Goal: Transaction & Acquisition: Purchase product/service

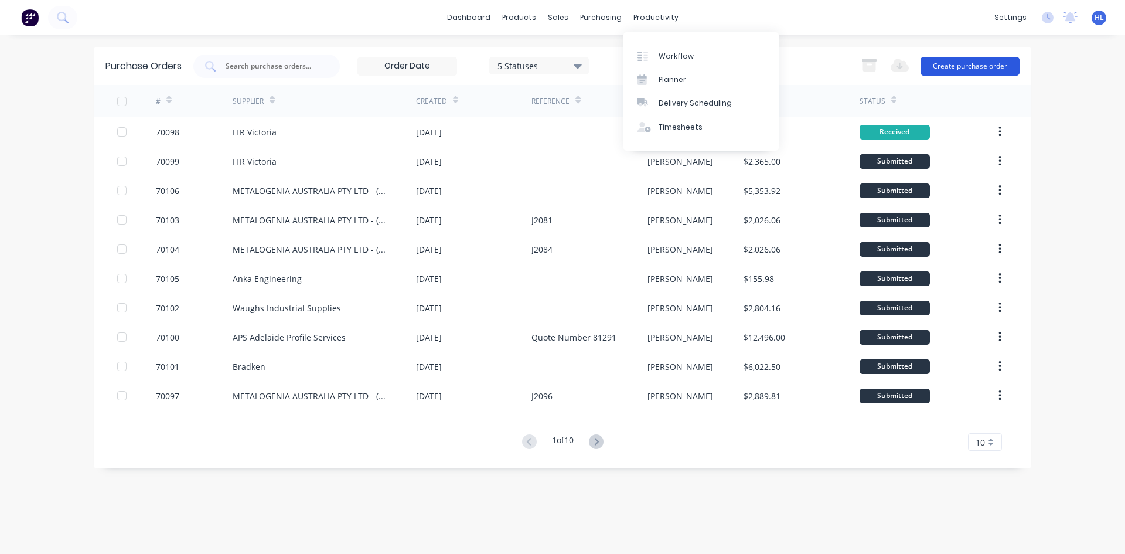
click at [934, 67] on button "Create purchase order" at bounding box center [969, 66] width 99 height 19
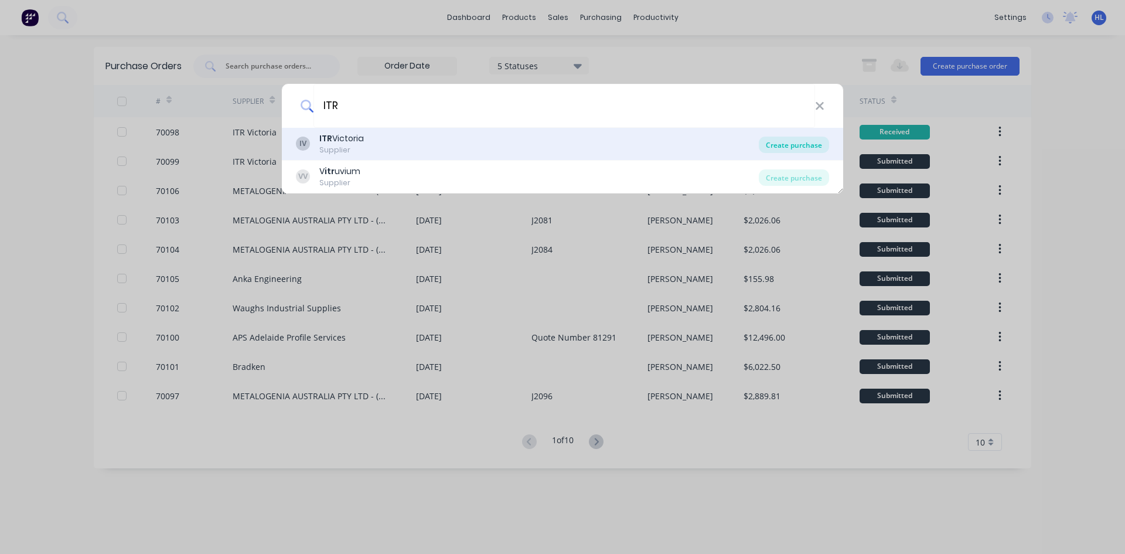
type input "ITR"
click at [803, 144] on div "Create purchase" at bounding box center [794, 144] width 70 height 16
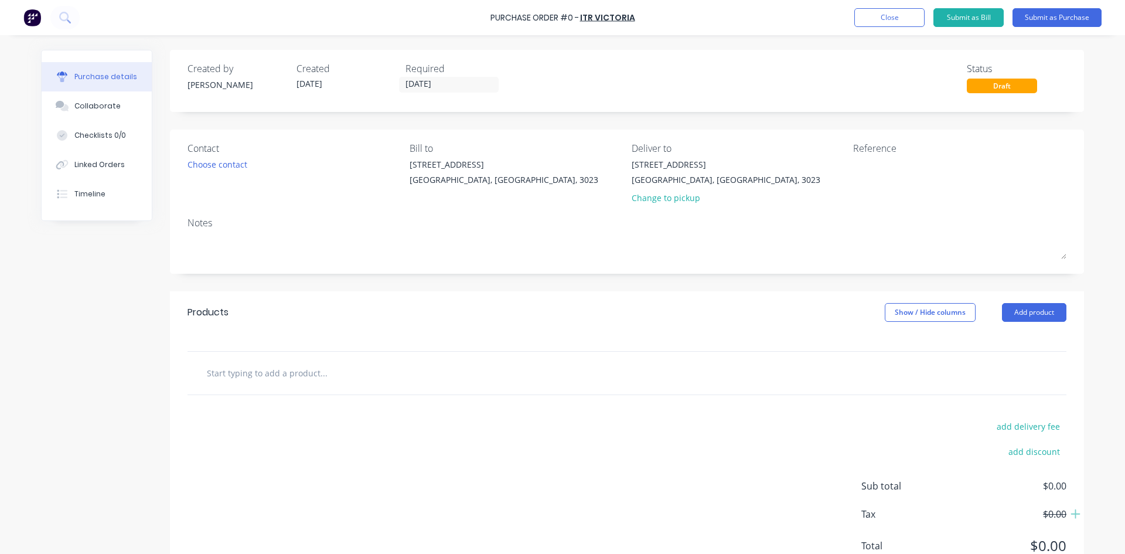
click at [238, 154] on div "Contact" at bounding box center [293, 148] width 213 height 14
click at [235, 163] on div "Choose contact" at bounding box center [217, 164] width 60 height 12
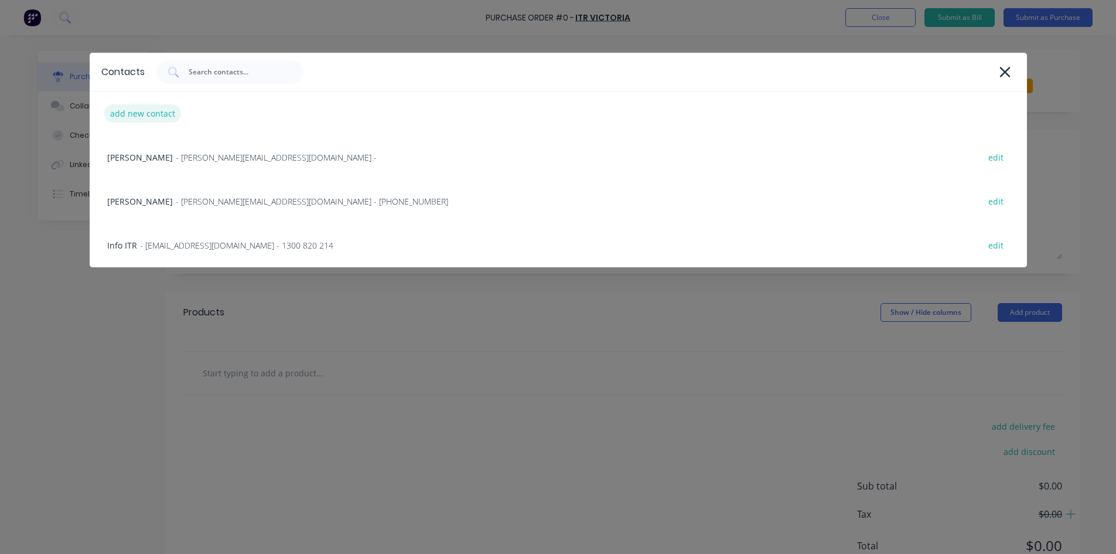
click at [169, 113] on div "add new contact" at bounding box center [142, 113] width 77 height 18
select select "AU"
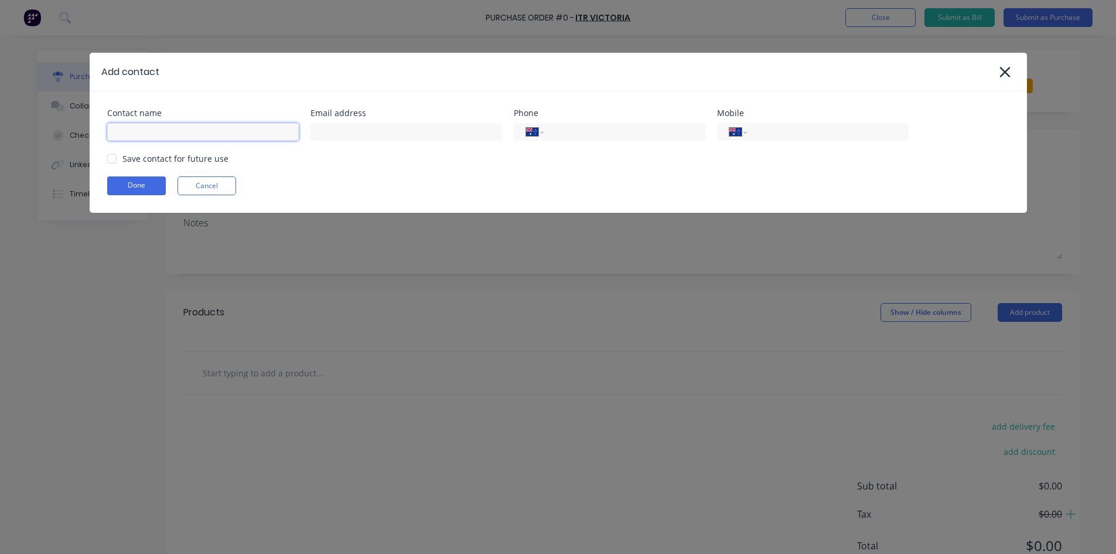
click at [228, 139] on input at bounding box center [203, 132] width 192 height 18
paste input "[PERSON_NAME][EMAIL_ADDRESS][DOMAIN_NAME]"
type input "[PERSON_NAME][EMAIL_ADDRESS][DOMAIN_NAME]"
drag, startPoint x: 250, startPoint y: 132, endPoint x: 52, endPoint y: 129, distance: 198.0
click at [5, 134] on div "Add contact Contact name [PERSON_NAME][EMAIL_ADDRESS][DOMAIN_NAME] Email addres…" at bounding box center [558, 277] width 1116 height 554
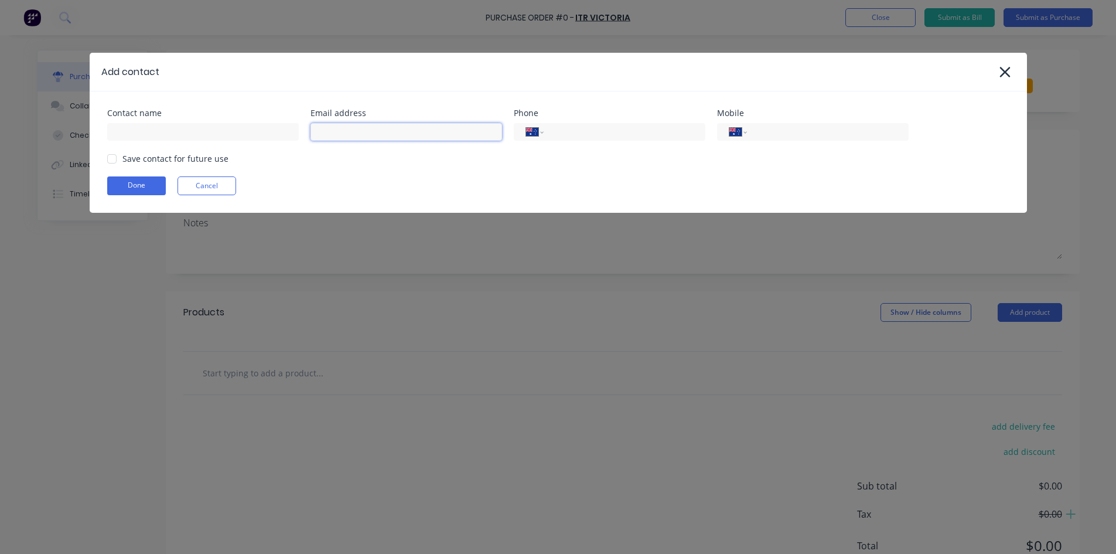
click at [385, 132] on input at bounding box center [406, 132] width 192 height 18
paste input "[PERSON_NAME][EMAIL_ADDRESS][DOMAIN_NAME]"
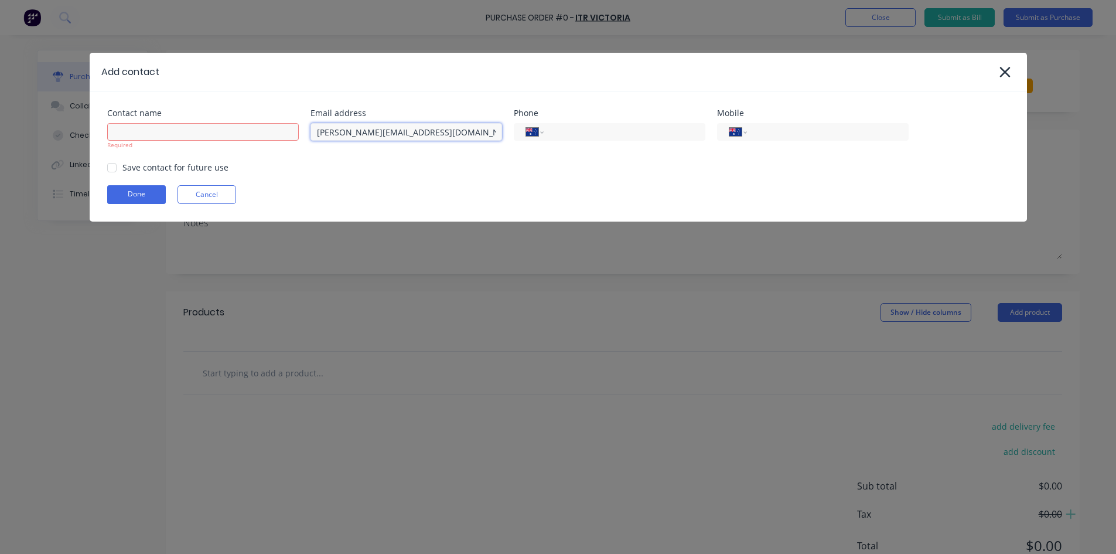
type input "[PERSON_NAME][EMAIL_ADDRESS][DOMAIN_NAME]"
drag, startPoint x: 445, startPoint y: 108, endPoint x: 484, endPoint y: 121, distance: 41.1
click at [445, 108] on div "Contact name Required Email address [PERSON_NAME][EMAIL_ADDRESS][DOMAIN_NAME] P…" at bounding box center [558, 156] width 937 height 130
click at [564, 133] on input "tel" at bounding box center [622, 131] width 141 height 13
click at [657, 133] on input "tel" at bounding box center [622, 131] width 141 height 13
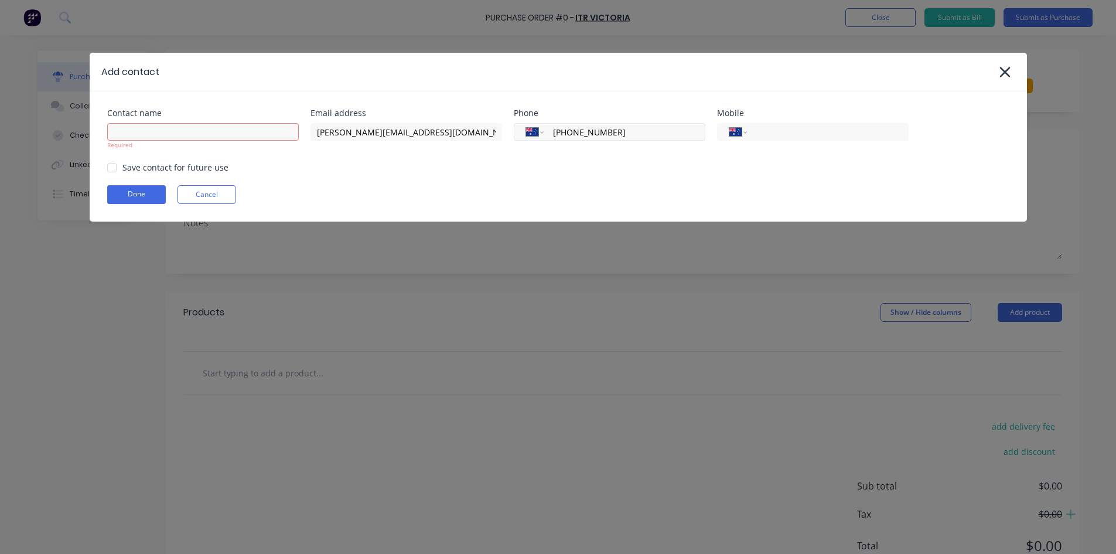
type input "[PHONE_NUMBER]"
click at [829, 124] on div "International [GEOGRAPHIC_DATA] [GEOGRAPHIC_DATA] [GEOGRAPHIC_DATA] [GEOGRAPHIC…" at bounding box center [813, 132] width 192 height 18
click at [223, 118] on div "Contact name Required" at bounding box center [203, 129] width 192 height 40
click at [218, 131] on input at bounding box center [203, 132] width 192 height 18
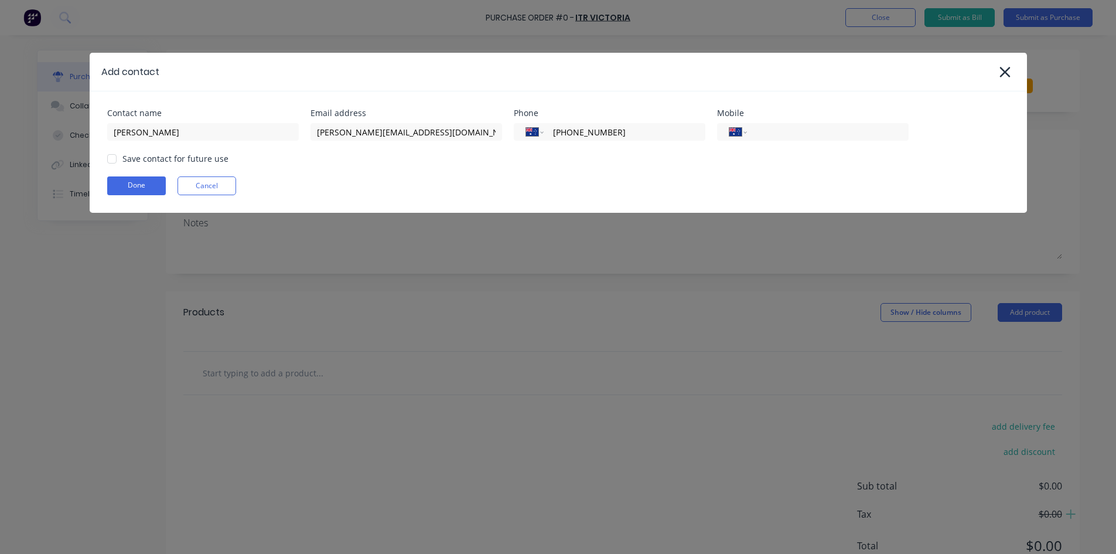
click at [168, 145] on div "Contact name [PERSON_NAME] address [PERSON_NAME][EMAIL_ADDRESS][DOMAIN_NAME] Ph…" at bounding box center [558, 151] width 937 height 121
click at [175, 139] on input "[PERSON_NAME]" at bounding box center [203, 132] width 192 height 18
paste input "Tzoutzidis"
type input "[PERSON_NAME]"
click at [342, 175] on div "Contact name [PERSON_NAME] Email address [PERSON_NAME][EMAIL_ADDRESS][DOMAIN_NA…" at bounding box center [558, 151] width 937 height 121
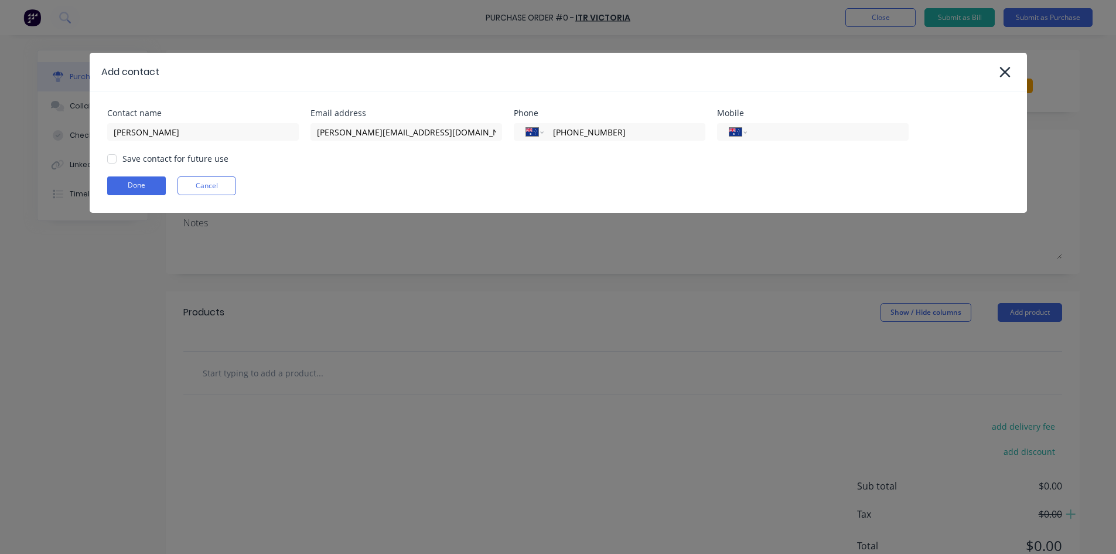
click at [118, 160] on div at bounding box center [111, 158] width 23 height 23
click at [132, 182] on button "Done" at bounding box center [136, 185] width 59 height 19
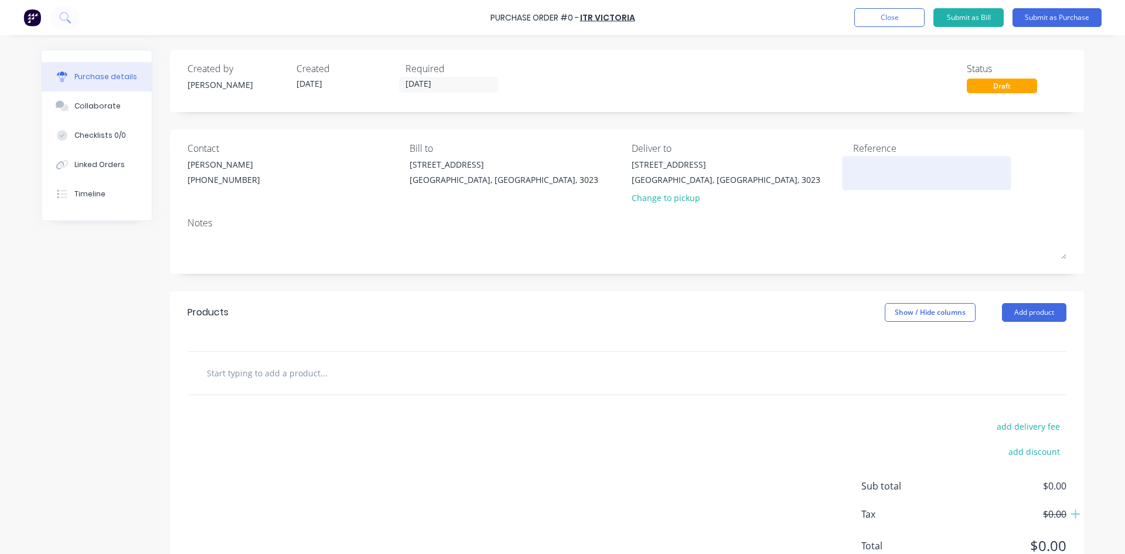
click at [876, 163] on textarea at bounding box center [926, 171] width 146 height 26
click at [855, 182] on textarea at bounding box center [926, 171] width 146 height 26
paste textarea "828721"
type textarea "Quote Number 828721"
click at [836, 233] on div at bounding box center [626, 247] width 879 height 29
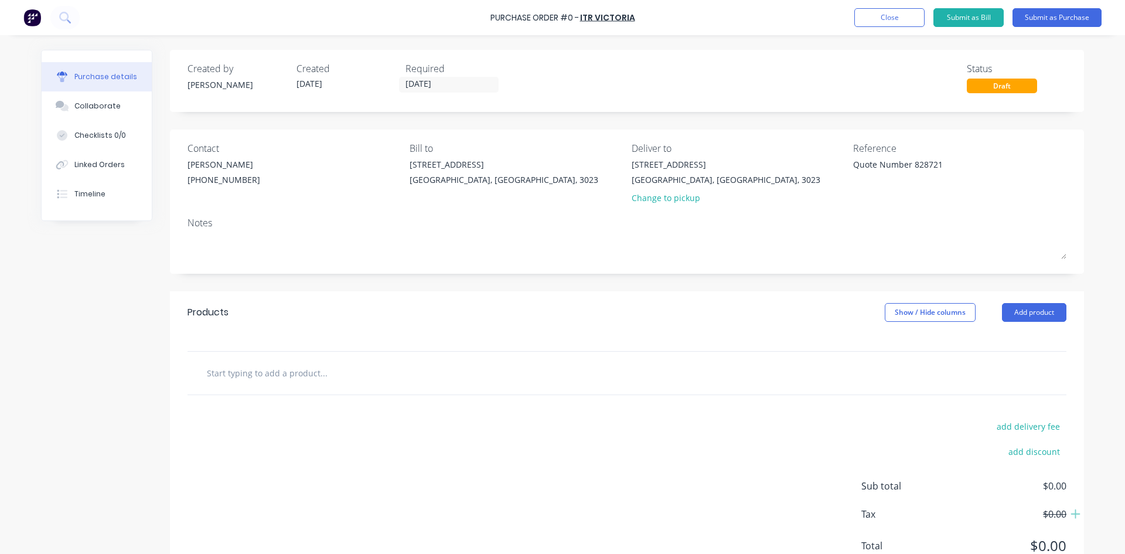
click at [856, 201] on div "Reference Quote Number 828721" at bounding box center [959, 175] width 213 height 69
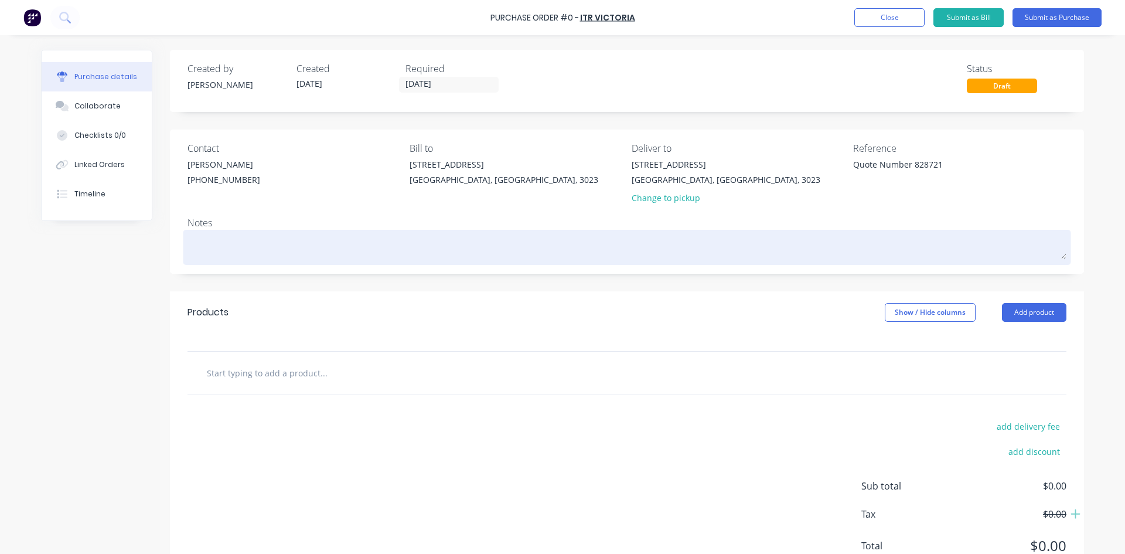
click at [339, 255] on textarea at bounding box center [626, 246] width 879 height 26
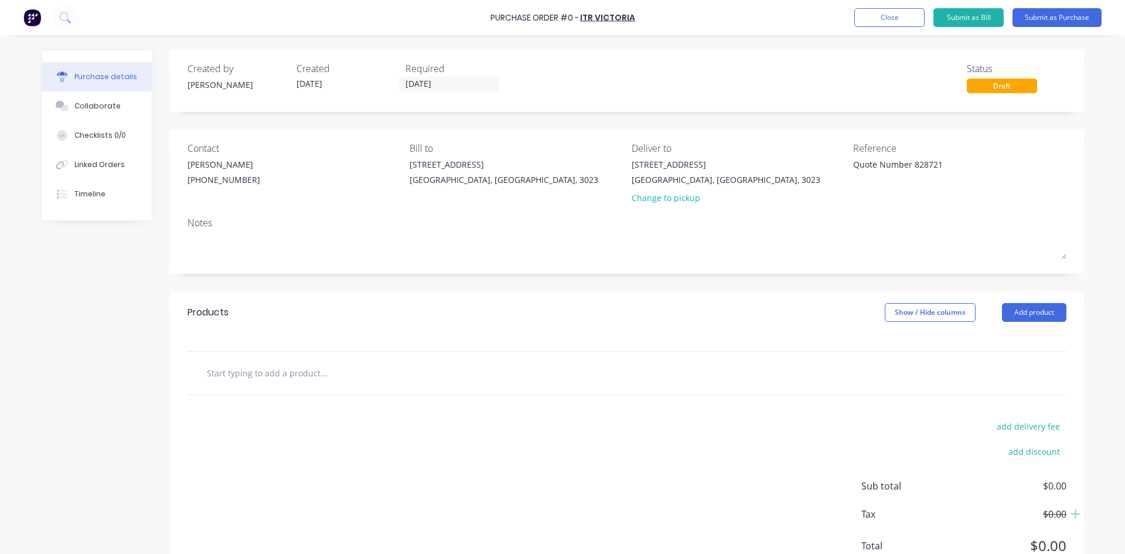
click at [518, 285] on div "Created by [PERSON_NAME] Created [DATE] Required [DATE] Status Draft Contact [P…" at bounding box center [627, 319] width 914 height 538
click at [864, 17] on button "Close" at bounding box center [889, 17] width 70 height 19
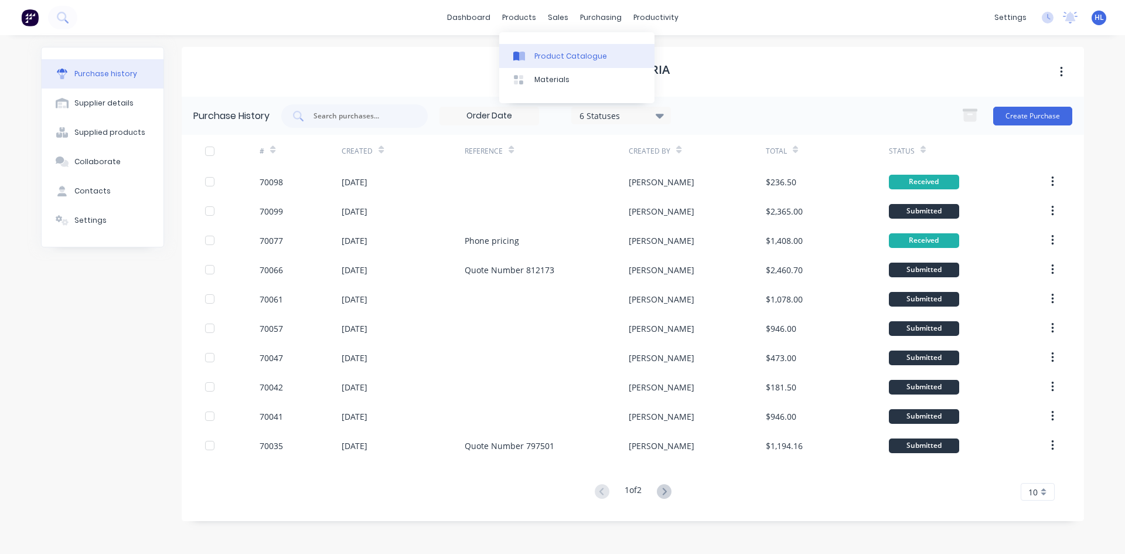
click at [543, 49] on link "Product Catalogue" at bounding box center [576, 55] width 155 height 23
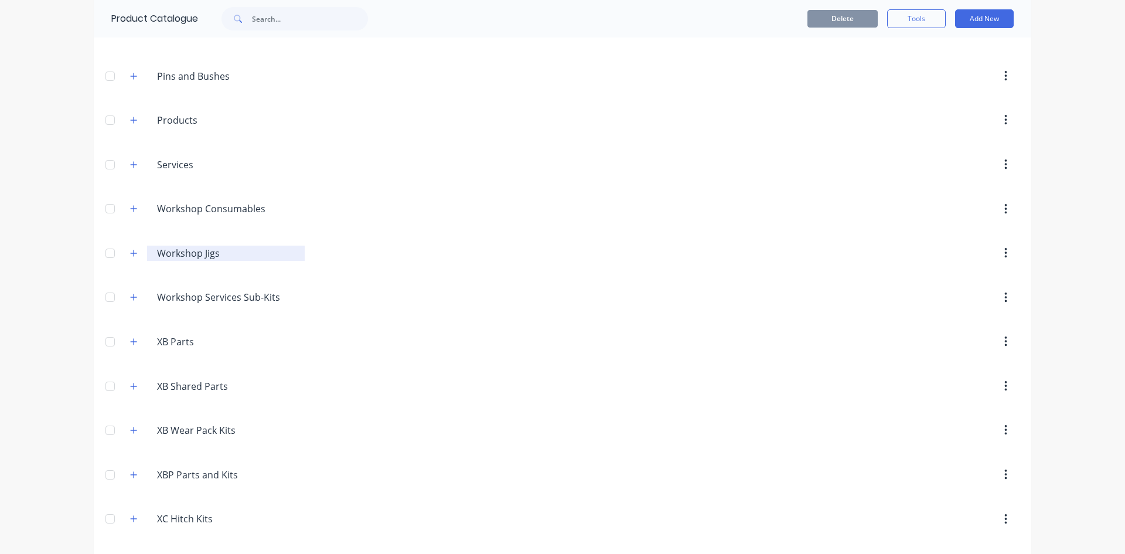
scroll to position [410, 0]
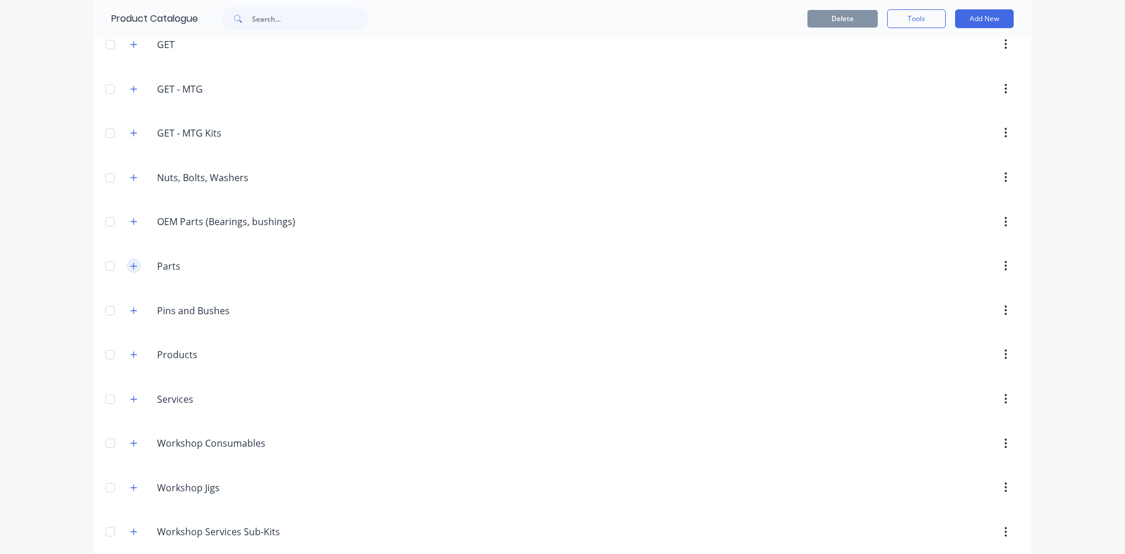
click at [127, 262] on button "button" at bounding box center [134, 265] width 15 height 15
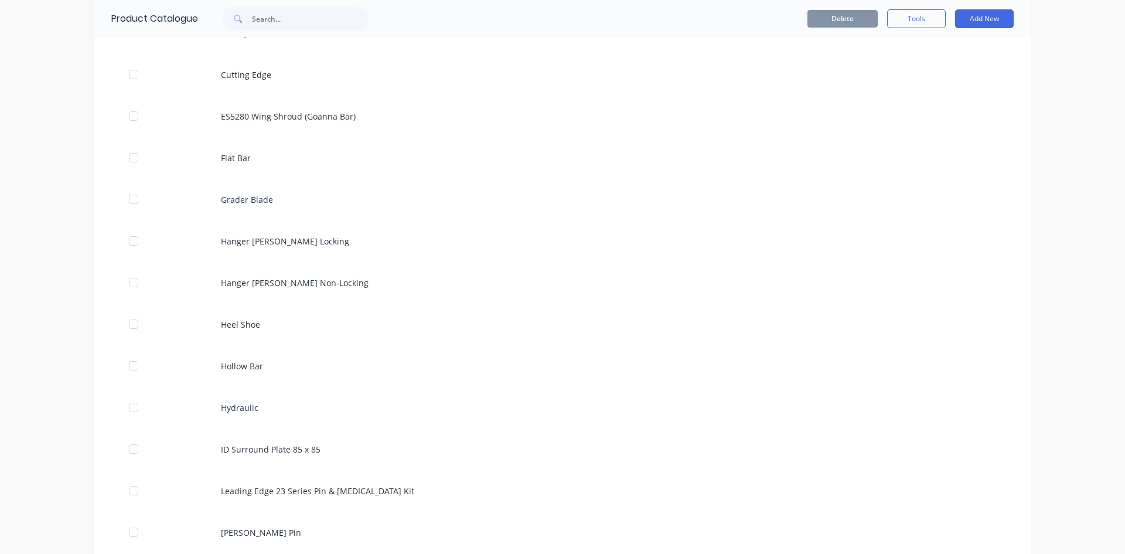
scroll to position [1230, 0]
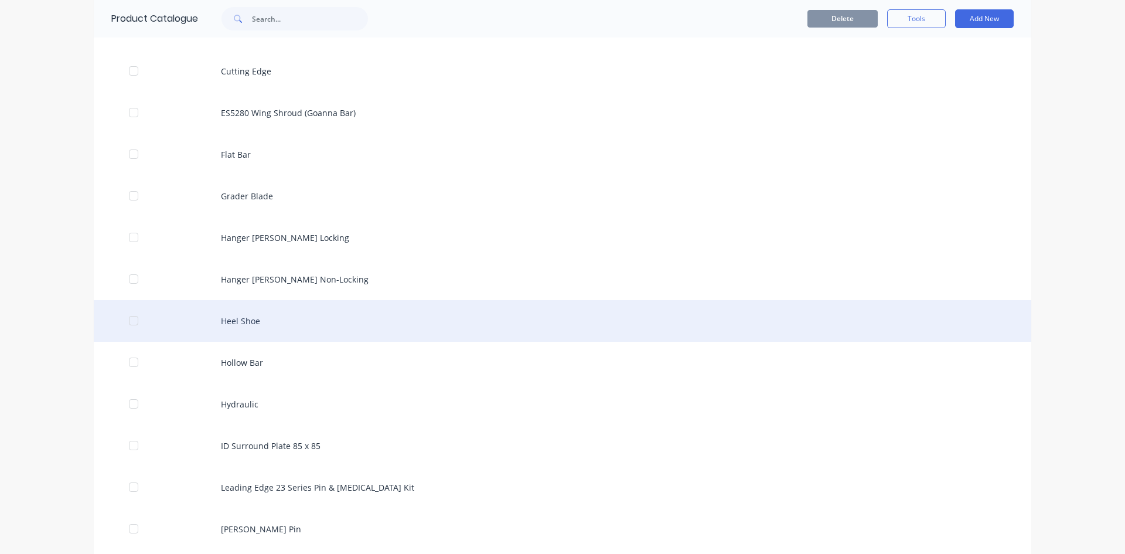
click at [337, 328] on div "Heel Shoe" at bounding box center [562, 321] width 937 height 42
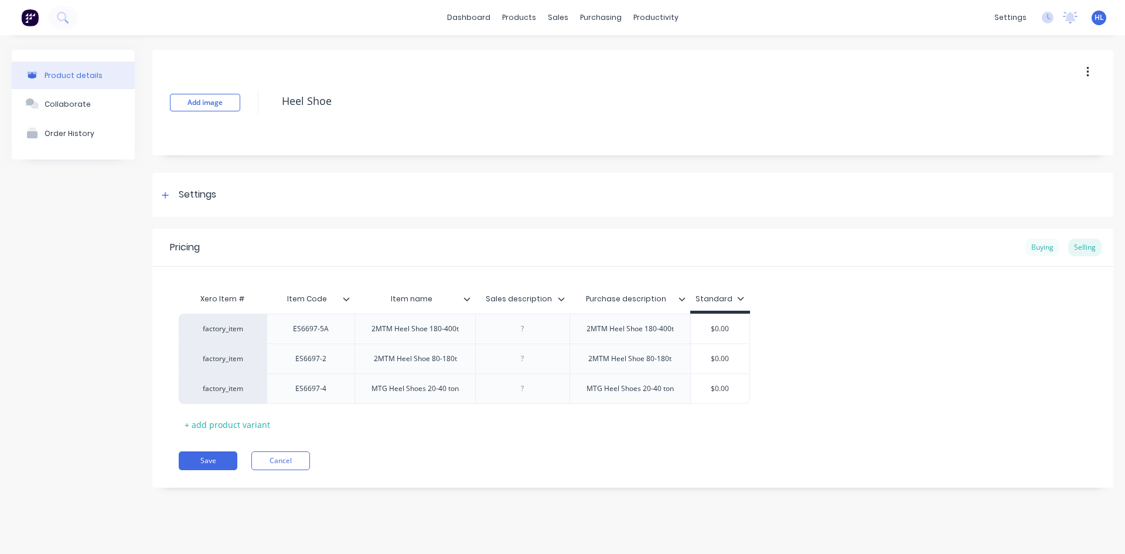
click at [1036, 250] on div "Buying" at bounding box center [1042, 247] width 34 height 18
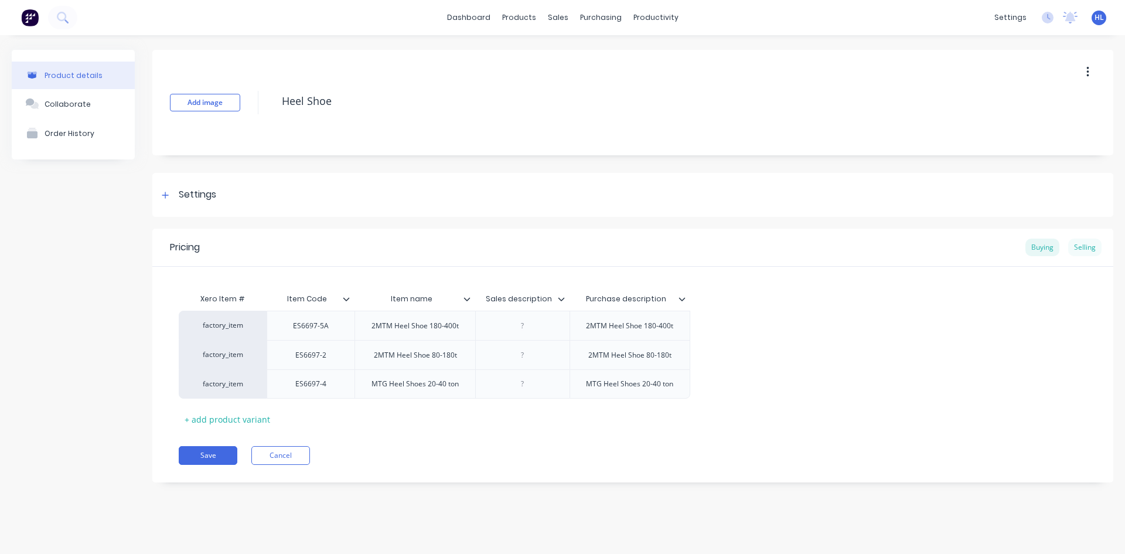
click at [1094, 242] on div "Selling" at bounding box center [1084, 247] width 33 height 18
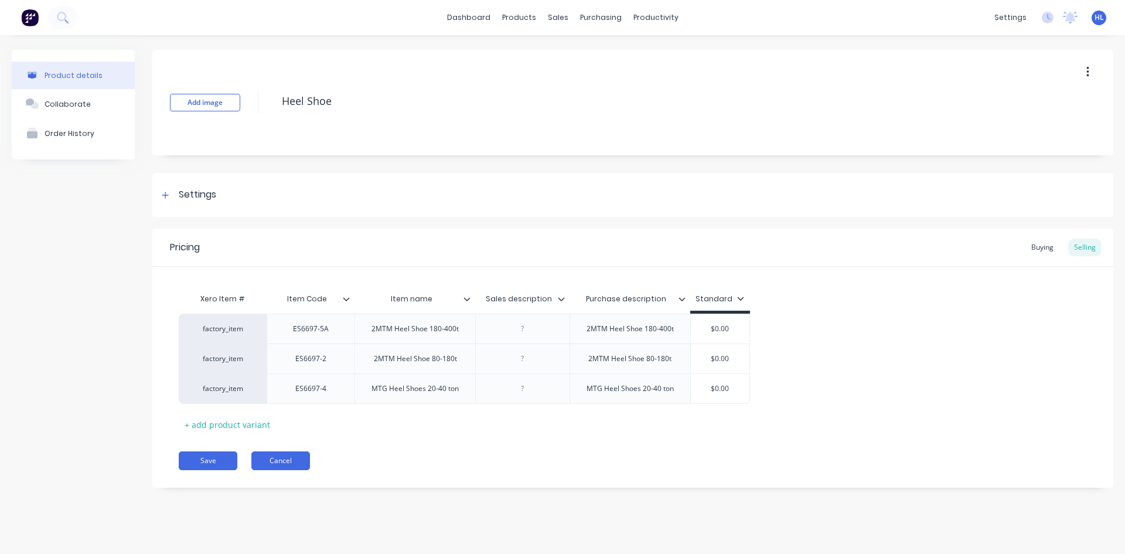
click at [283, 454] on button "Cancel" at bounding box center [280, 460] width 59 height 19
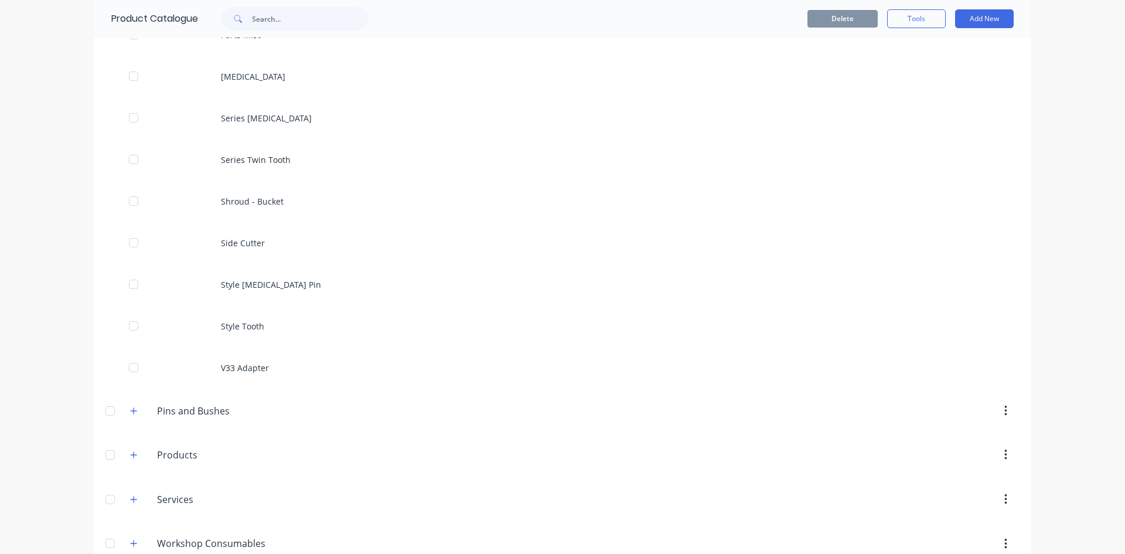
scroll to position [2050, 0]
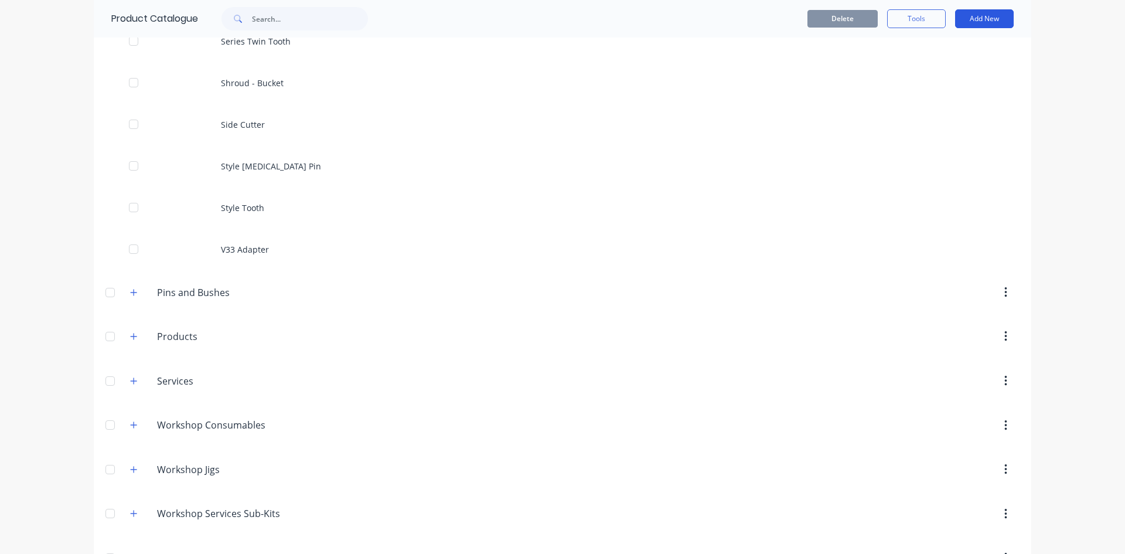
click at [984, 11] on button "Add New" at bounding box center [984, 18] width 59 height 19
click at [944, 73] on div "Product" at bounding box center [958, 72] width 90 height 17
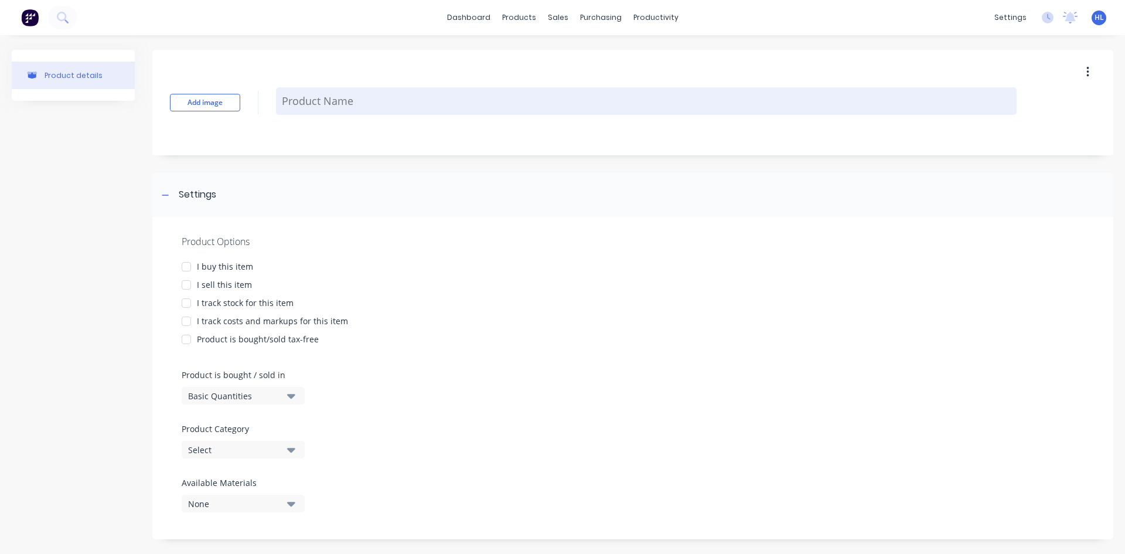
click at [316, 103] on textarea at bounding box center [646, 101] width 740 height 28
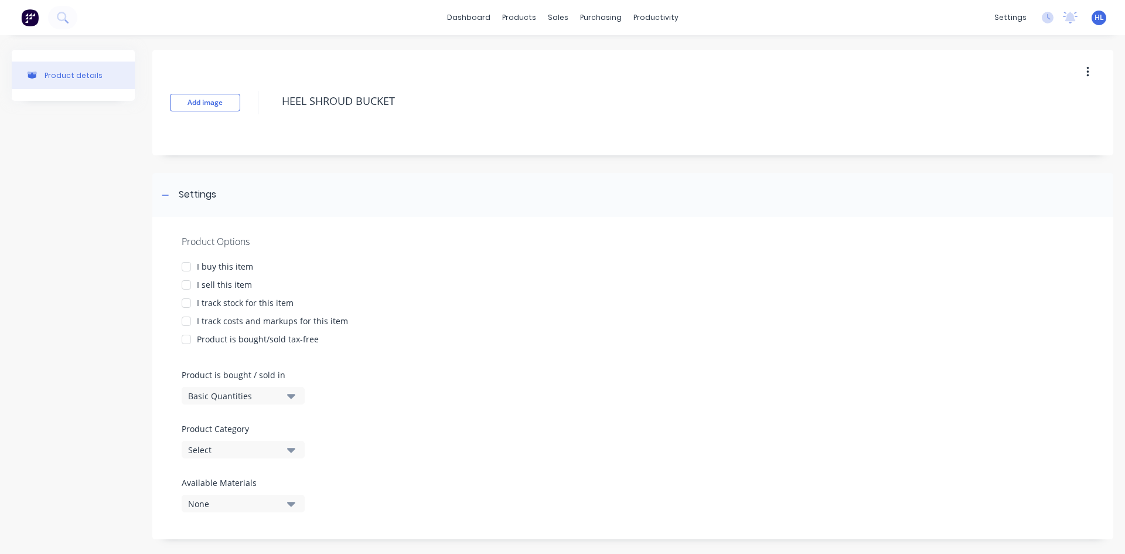
type textarea "HEEL SHROUD BUCKET"
click at [235, 266] on div "I buy this item" at bounding box center [225, 266] width 56 height 12
click at [233, 284] on div "I sell this item" at bounding box center [224, 284] width 55 height 12
click at [238, 304] on div "I track stock for this item" at bounding box center [245, 302] width 97 height 12
click at [251, 333] on div "Product is bought/sold tax-free" at bounding box center [258, 339] width 122 height 12
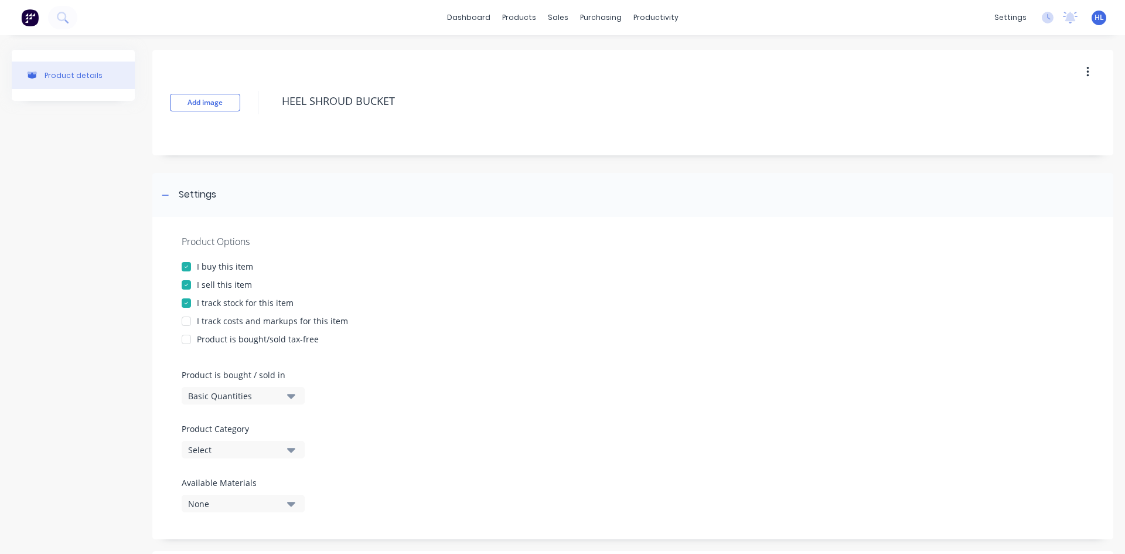
click at [267, 323] on div "I track costs and markups for this item" at bounding box center [272, 321] width 151 height 12
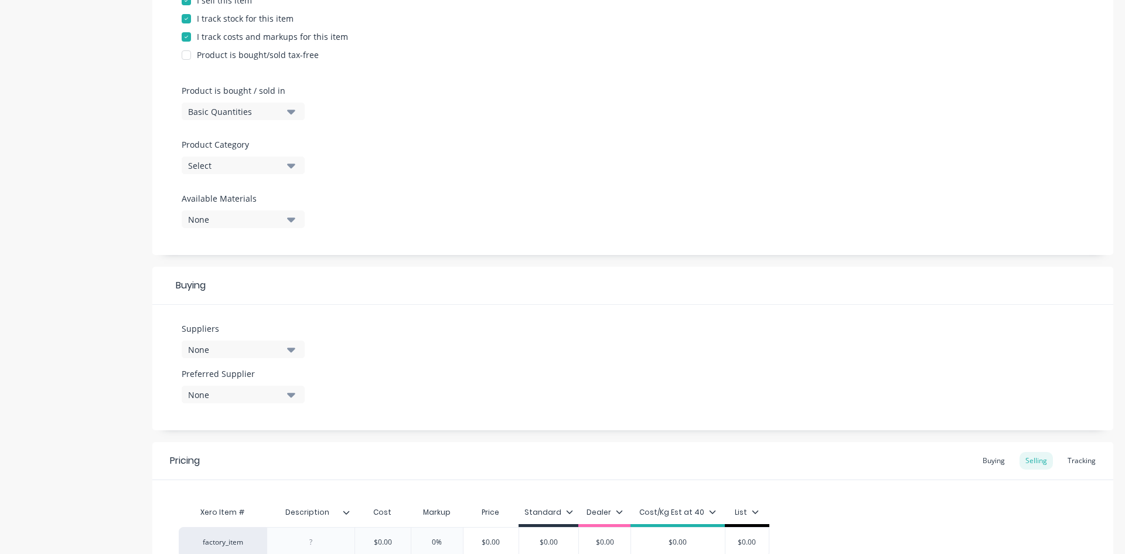
scroll to position [169, 0]
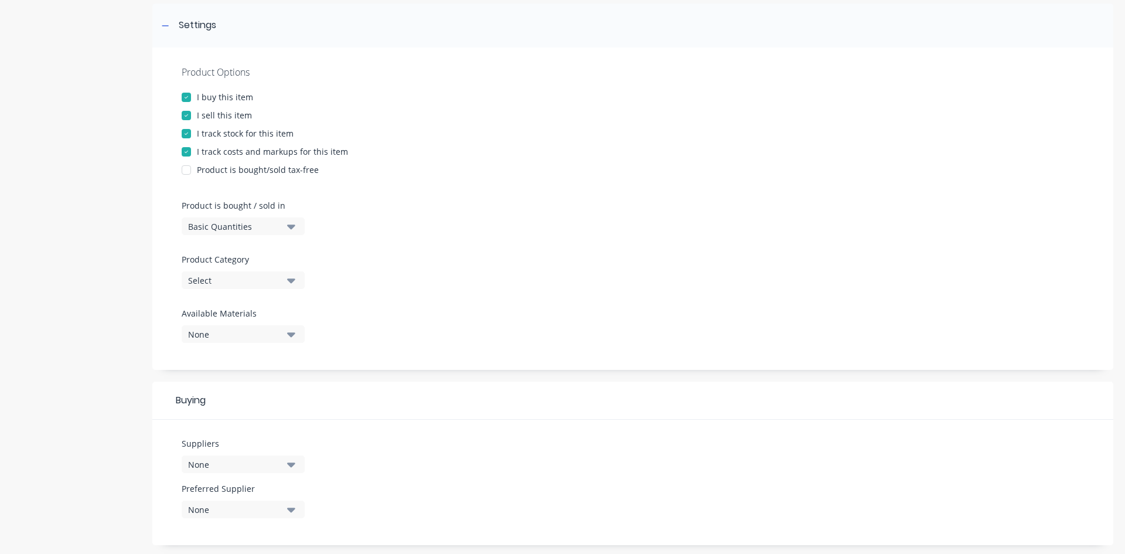
click at [288, 226] on icon "button" at bounding box center [291, 226] width 8 height 5
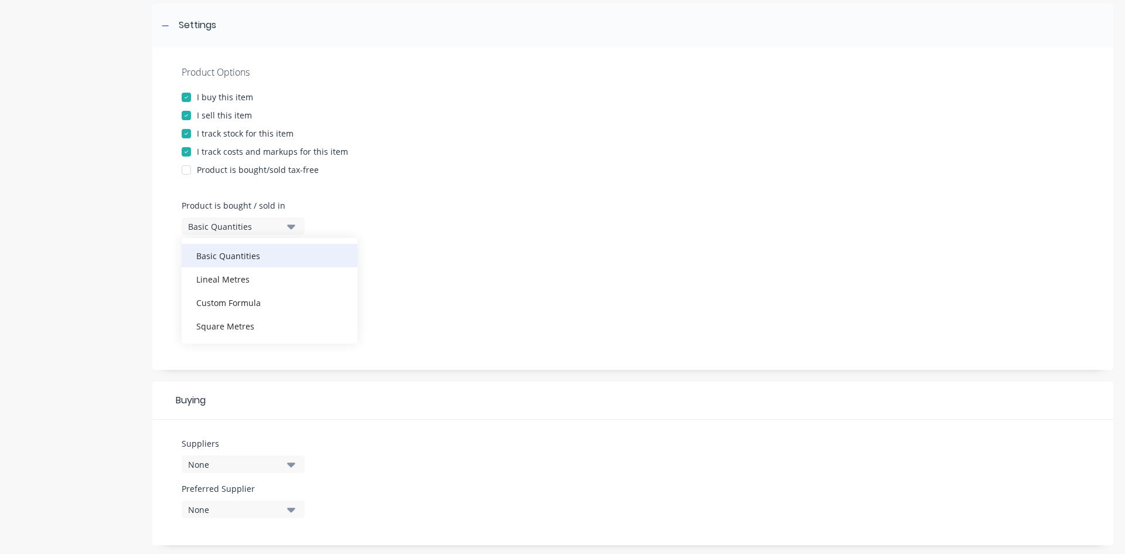
click at [288, 255] on div "Basic Quantities" at bounding box center [270, 255] width 176 height 23
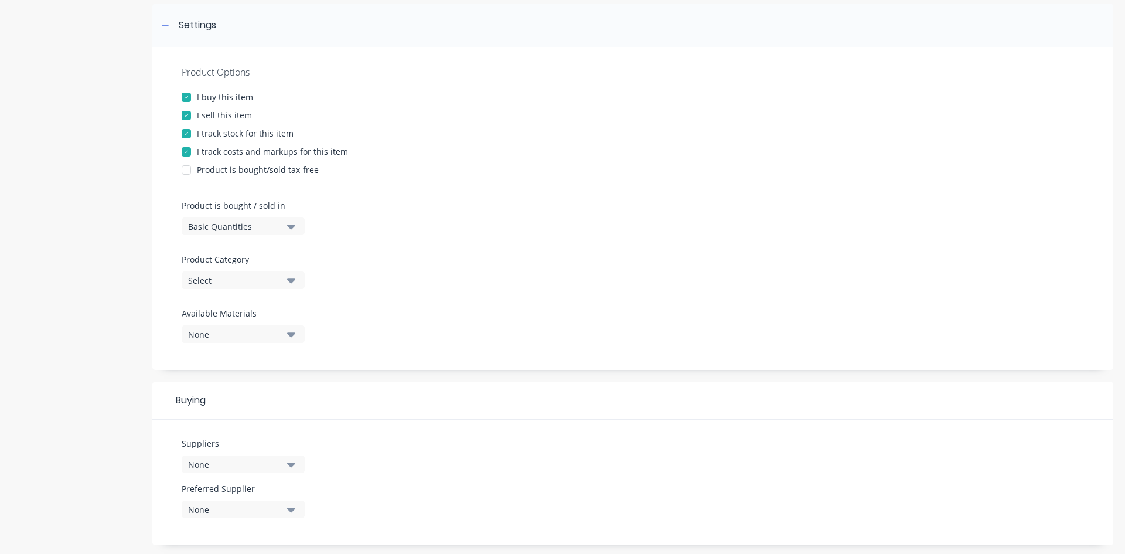
click at [270, 265] on label "Product Category" at bounding box center [240, 259] width 117 height 12
drag, startPoint x: 274, startPoint y: 294, endPoint x: 276, endPoint y: 278, distance: 16.0
click at [274, 293] on div "Product Options I buy this item I sell this item I track stock for this item I …" at bounding box center [632, 208] width 961 height 322
click at [276, 278] on div "Select" at bounding box center [235, 280] width 94 height 12
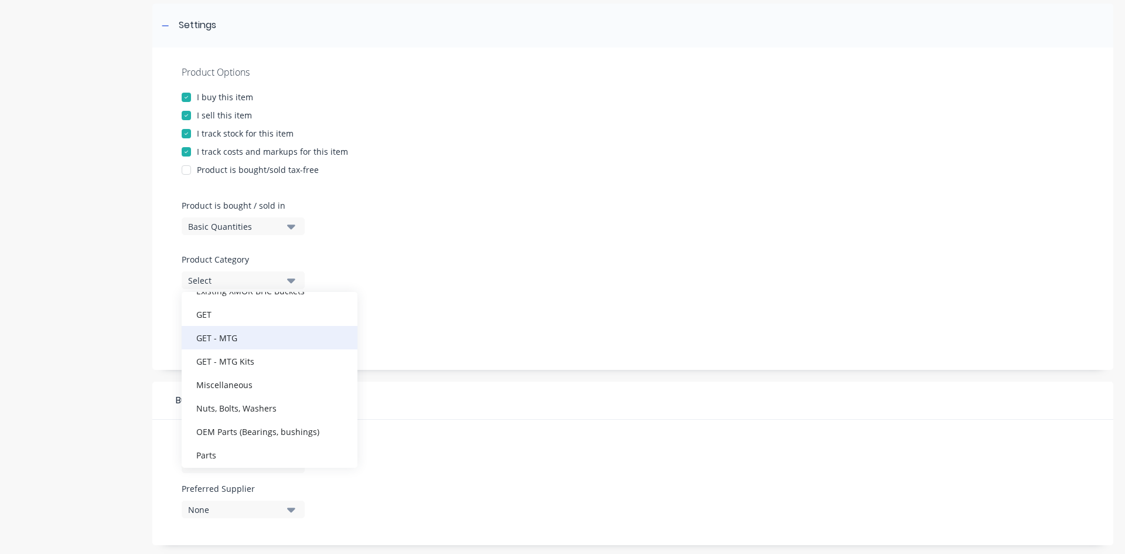
scroll to position [176, 0]
click at [284, 337] on div "GET" at bounding box center [270, 332] width 176 height 23
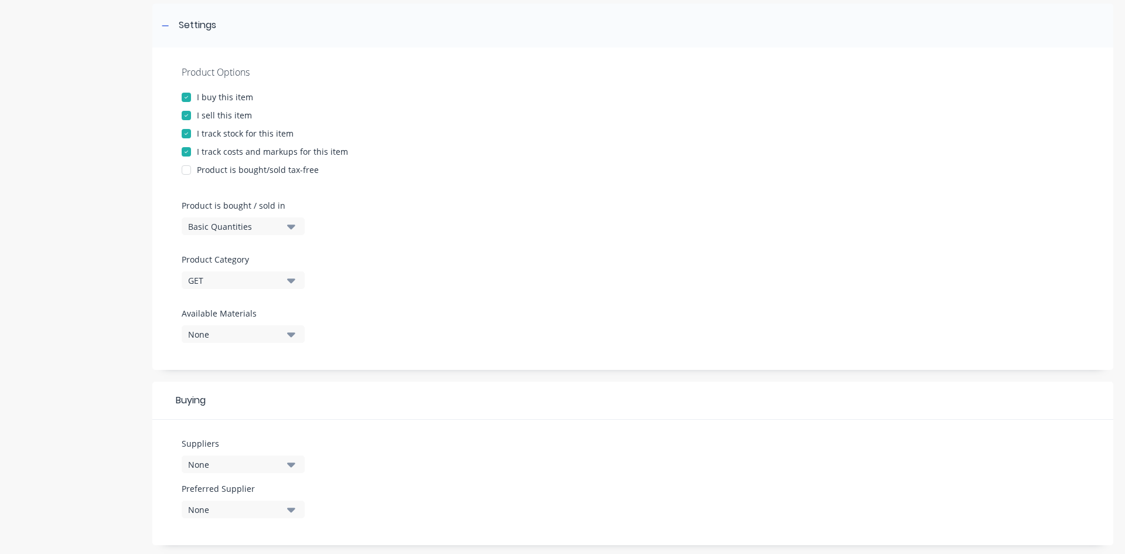
click at [270, 338] on div "None" at bounding box center [235, 334] width 94 height 12
click at [264, 280] on div "GET" at bounding box center [235, 280] width 94 height 12
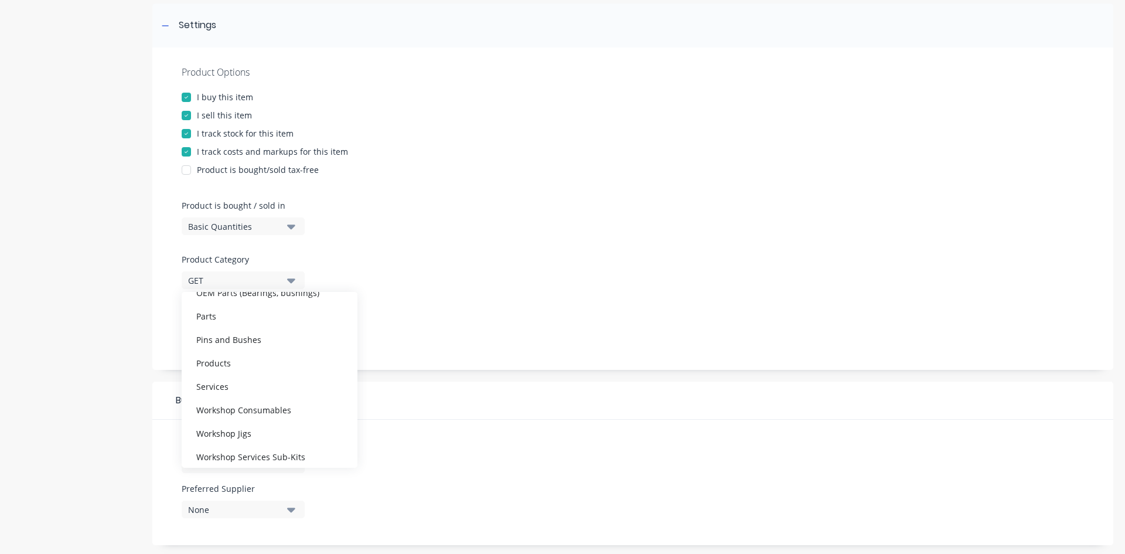
scroll to position [293, 0]
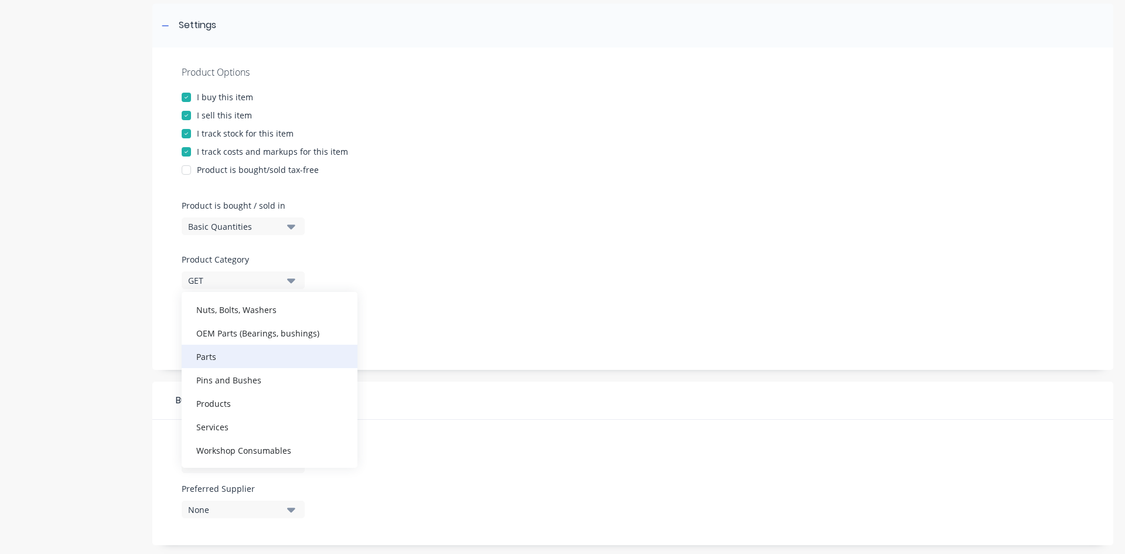
click at [275, 357] on div "Parts" at bounding box center [270, 355] width 176 height 23
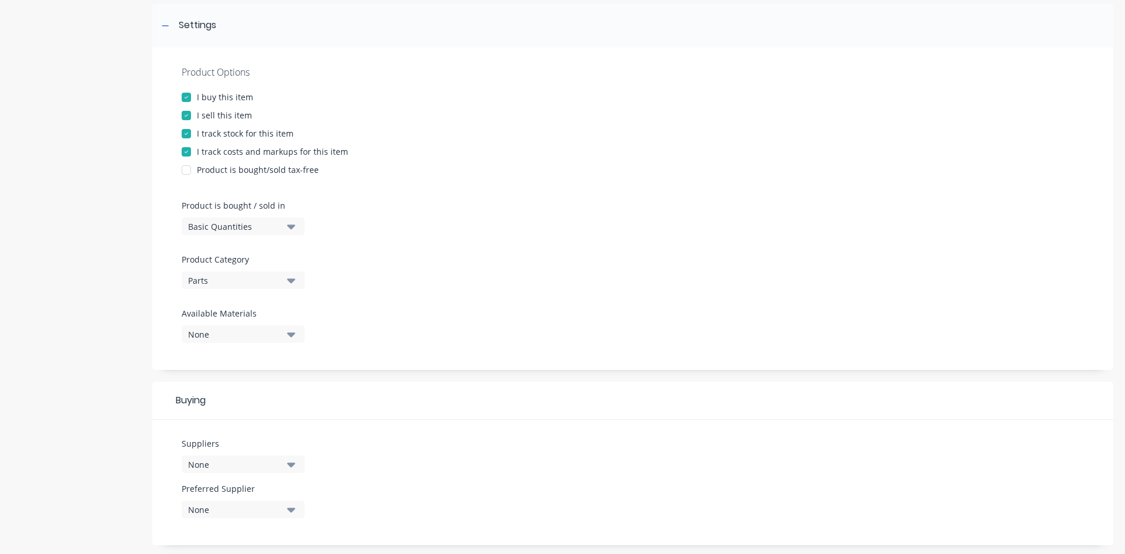
click at [276, 330] on div "None" at bounding box center [235, 334] width 94 height 12
click at [276, 338] on div "None" at bounding box center [235, 334] width 94 height 12
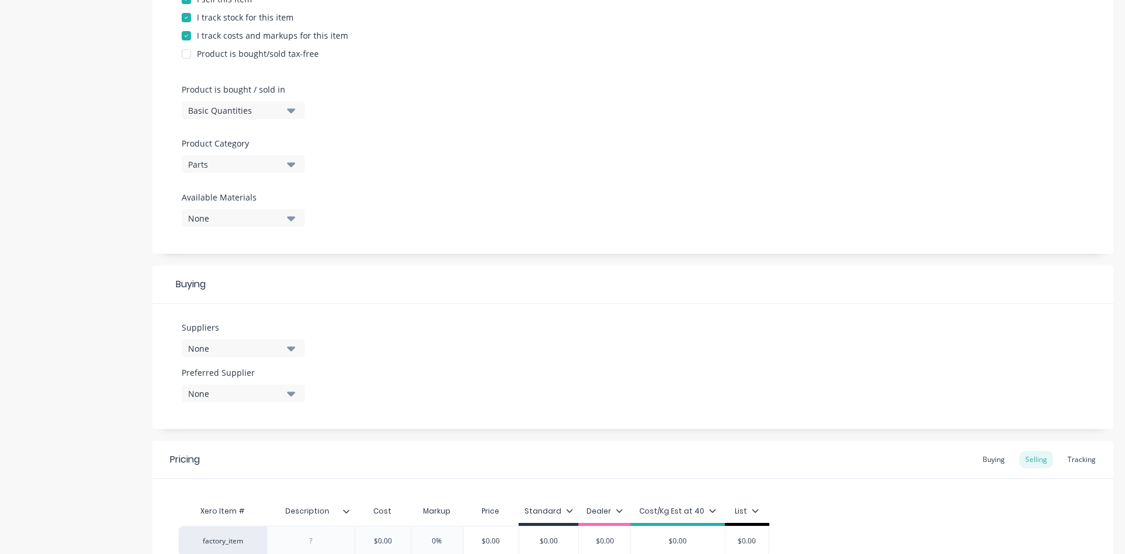
scroll to position [286, 0]
click at [276, 338] on button "None" at bounding box center [243, 347] width 123 height 18
drag, startPoint x: 277, startPoint y: 417, endPoint x: 288, endPoint y: 399, distance: 20.8
click at [276, 417] on div "ITR Victoria" at bounding box center [275, 411] width 117 height 12
click at [353, 333] on div "Suppliers 1 suppliers selected ITR Victoria Vitruvium Preferred Supplier None" at bounding box center [632, 364] width 961 height 125
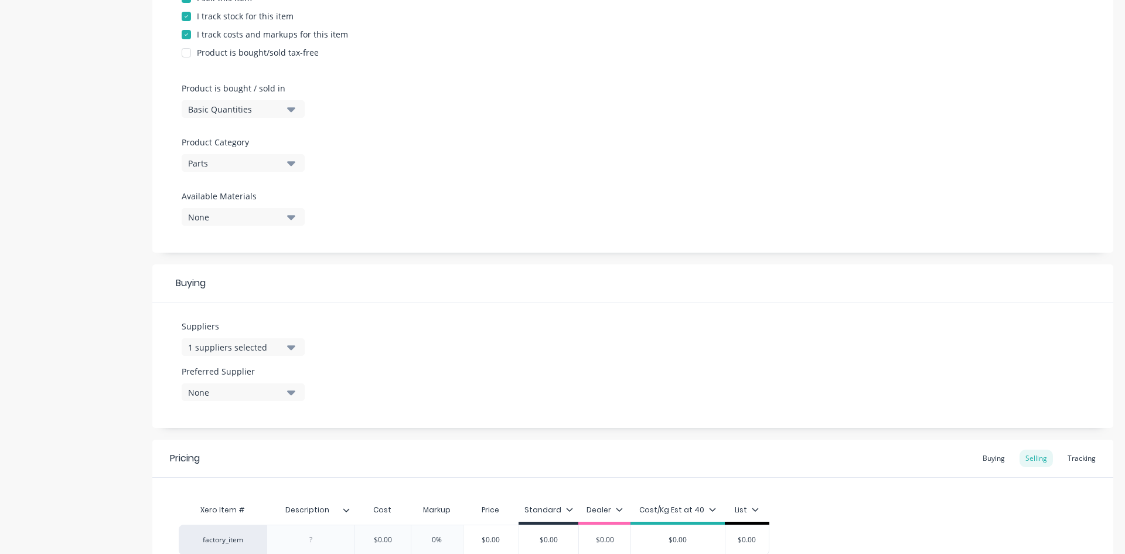
click at [230, 392] on div "None" at bounding box center [235, 392] width 94 height 12
click at [255, 456] on div "ITR Victoria" at bounding box center [275, 456] width 117 height 12
click at [437, 369] on div "Suppliers 1 suppliers selected Preferred Supplier ITR [GEOGRAPHIC_DATA] ITR Vic…" at bounding box center [632, 364] width 961 height 125
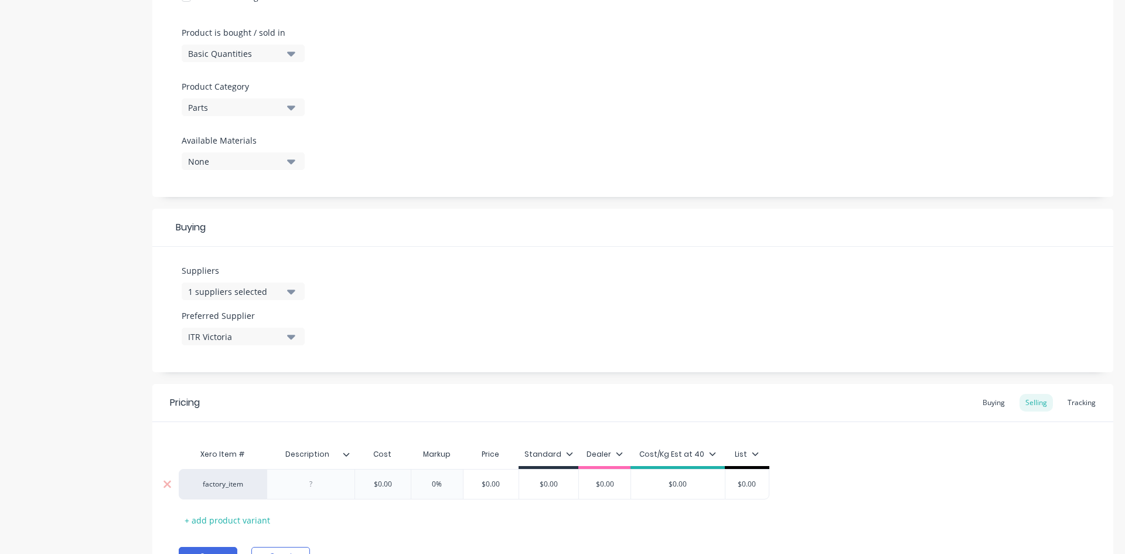
scroll to position [404, 0]
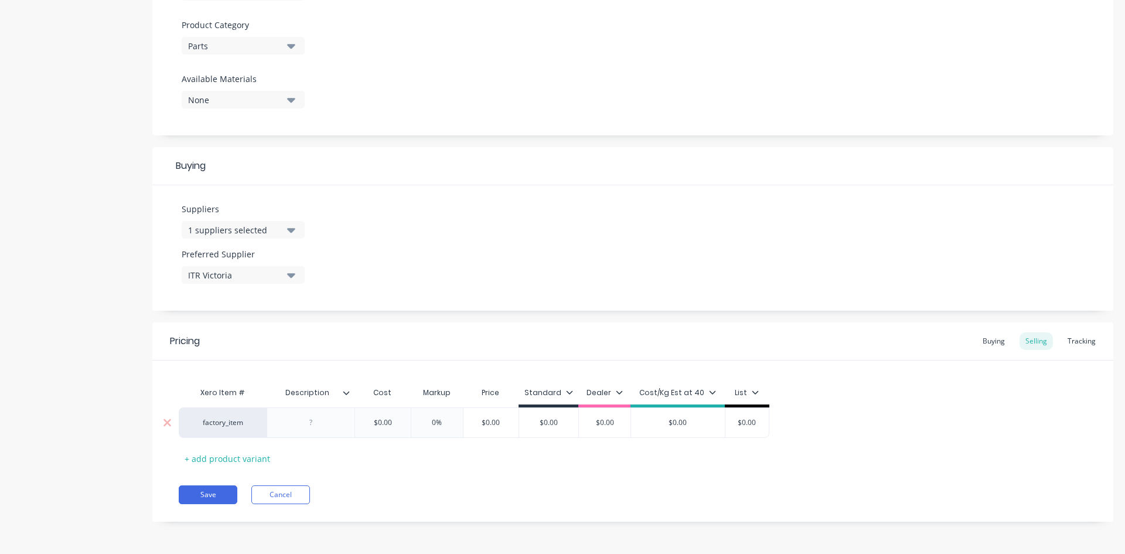
click at [322, 408] on div at bounding box center [311, 422] width 88 height 30
click at [322, 424] on div at bounding box center [311, 422] width 59 height 15
paste div
click at [347, 390] on icon at bounding box center [346, 392] width 7 height 7
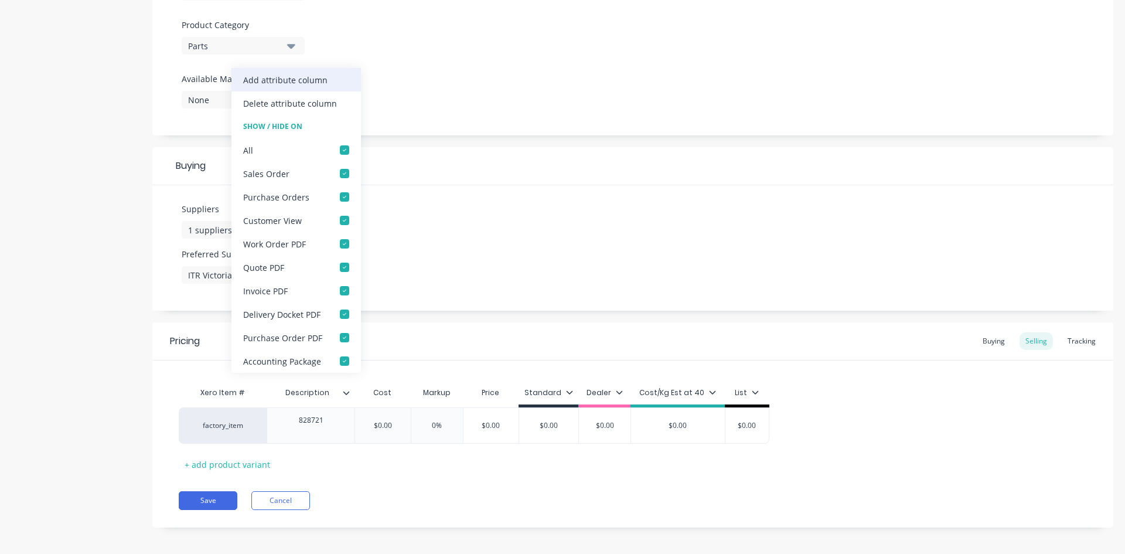
click at [322, 74] on div "Add attribute column" at bounding box center [285, 80] width 84 height 12
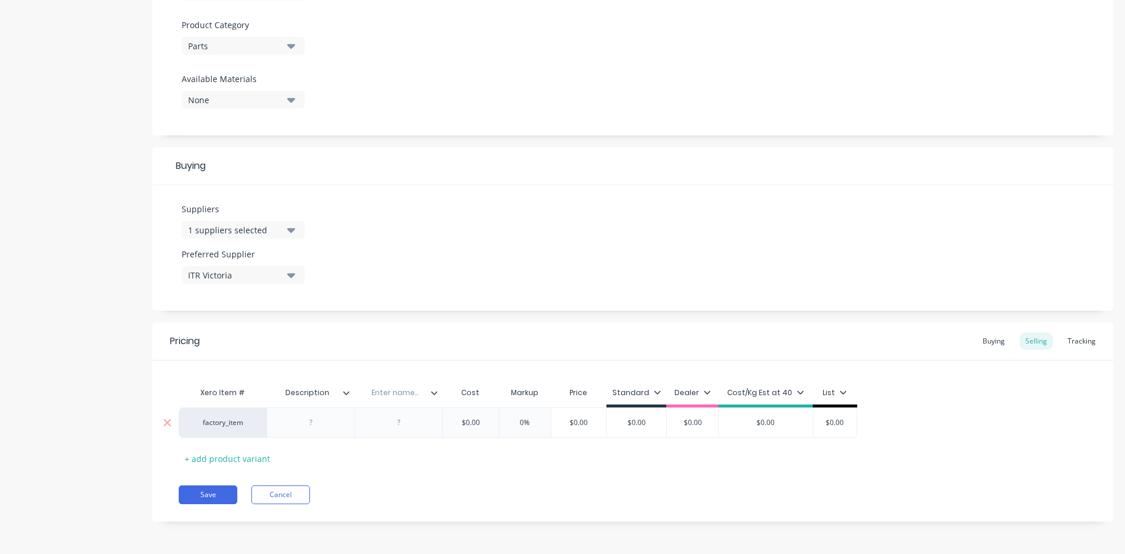
click at [390, 420] on div at bounding box center [399, 422] width 59 height 15
click at [316, 429] on div at bounding box center [311, 422] width 59 height 15
click at [393, 418] on div at bounding box center [399, 422] width 59 height 15
paste div
click at [371, 399] on div "Enter name..." at bounding box center [394, 392] width 81 height 29
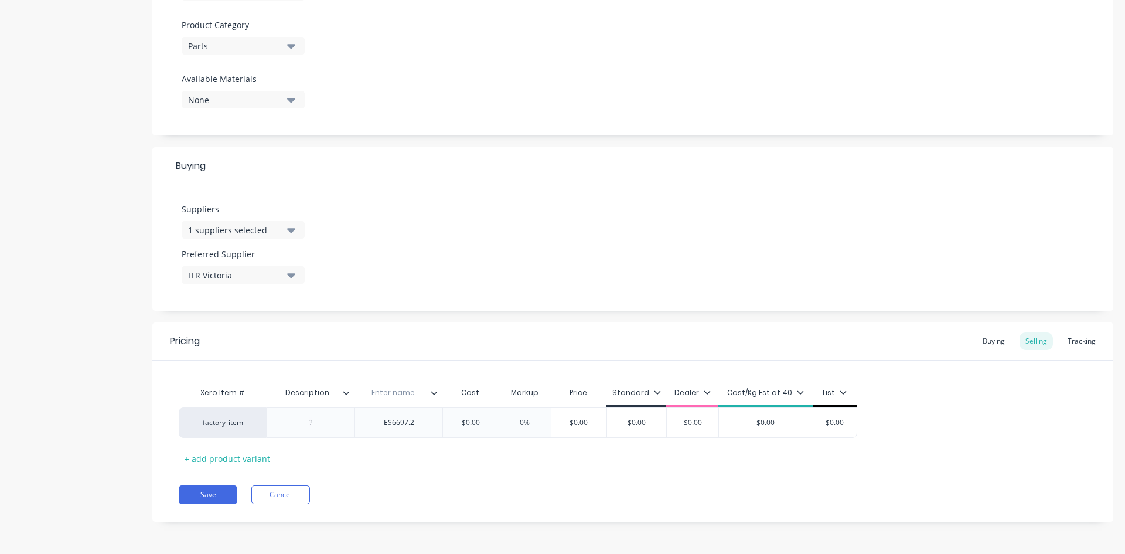
drag, startPoint x: 434, startPoint y: 499, endPoint x: 430, endPoint y: 469, distance: 30.7
click at [433, 497] on div "Save Cancel" at bounding box center [646, 494] width 934 height 19
click at [387, 391] on input "text" at bounding box center [394, 392] width 81 height 11
type input "Part Number"
click at [445, 337] on div "Pricing Buying Selling Tracking" at bounding box center [632, 341] width 961 height 38
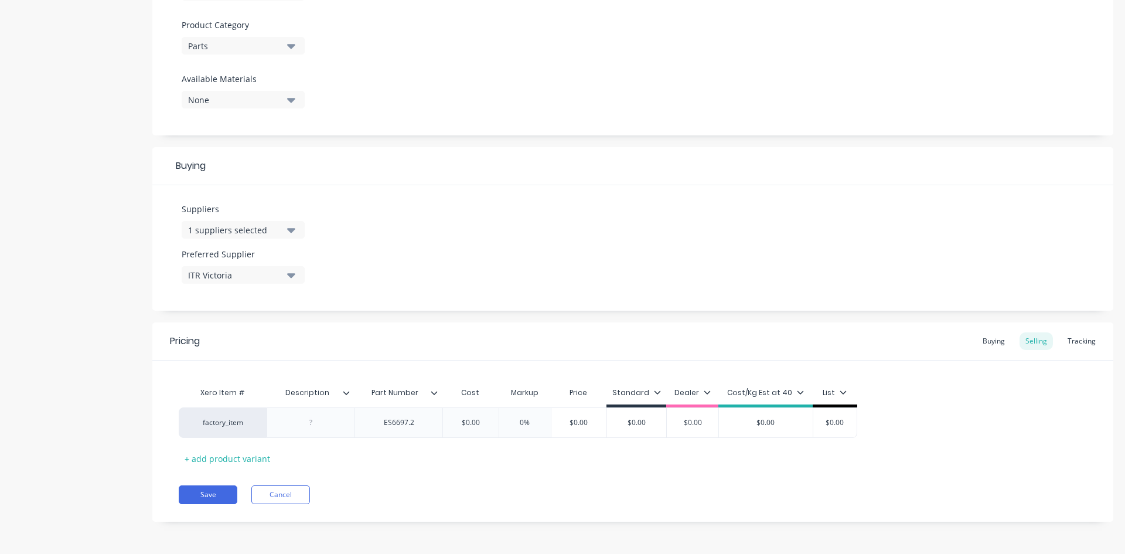
drag, startPoint x: 442, startPoint y: 394, endPoint x: 435, endPoint y: 394, distance: 7.6
click at [435, 394] on div "Xero Item # Description Part Number Cost Markup Price Standard Dealer Cost/Kg E…" at bounding box center [518, 394] width 678 height 26
drag, startPoint x: 438, startPoint y: 394, endPoint x: 319, endPoint y: 395, distance: 118.9
click at [316, 395] on div "Xero Item # Description Part Number Cost Markup Price Standard Dealer Cost/Kg E…" at bounding box center [518, 394] width 678 height 26
click at [408, 421] on div at bounding box center [399, 422] width 59 height 15
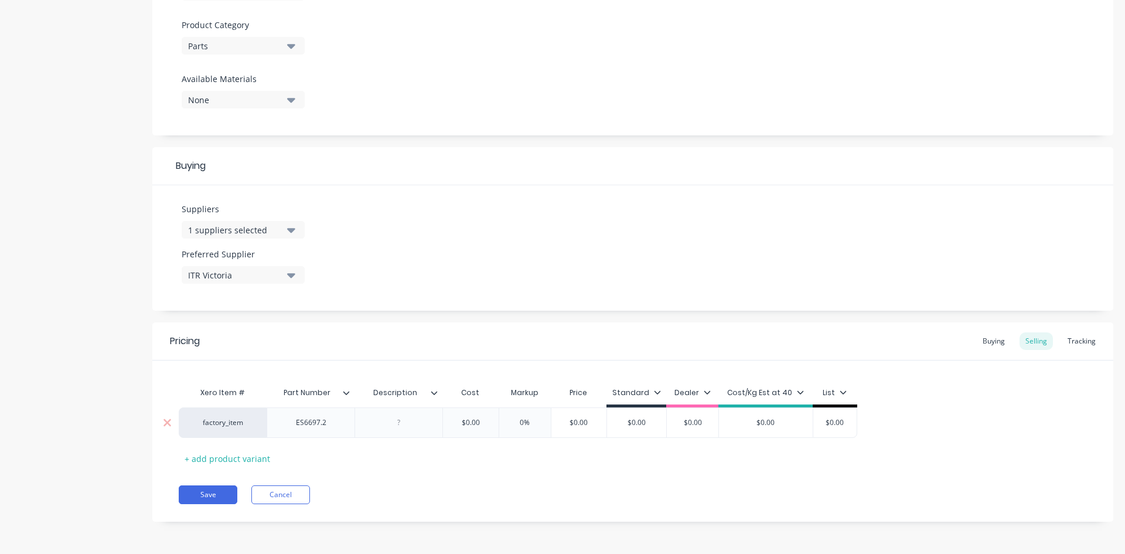
drag, startPoint x: 317, startPoint y: 440, endPoint x: 316, endPoint y: 431, distance: 8.9
click at [317, 436] on div "Xero Item # Part Number Description Cost Markup Price Standard Dealer Cost/Kg E…" at bounding box center [633, 424] width 908 height 87
click at [373, 421] on div at bounding box center [399, 422] width 59 height 15
paste div
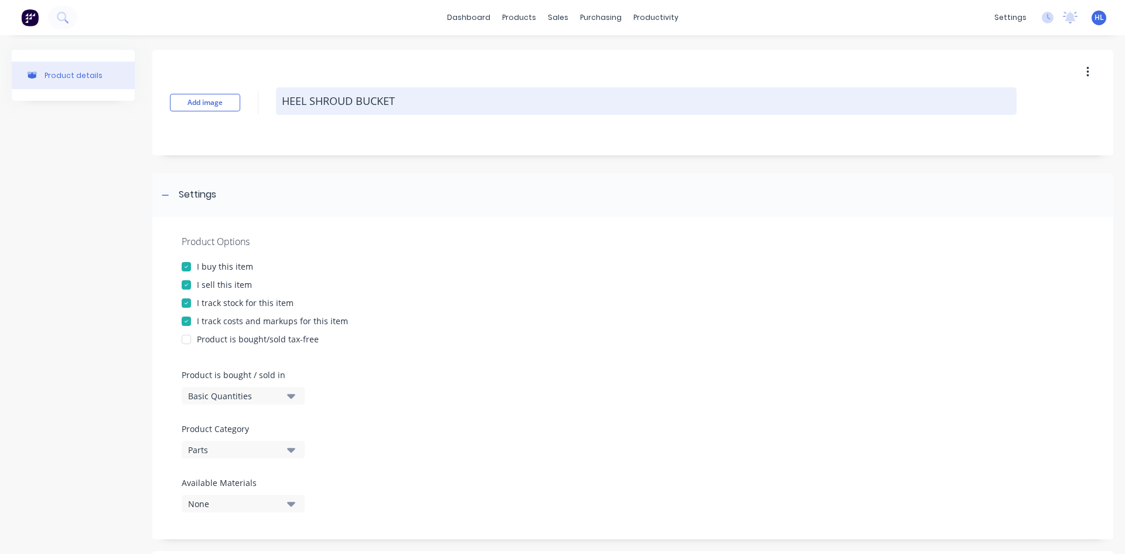
drag, startPoint x: 289, startPoint y: 104, endPoint x: 496, endPoint y: 114, distance: 207.0
click at [496, 114] on textarea "HEEL SHROUD BUCKET" at bounding box center [646, 101] width 740 height 28
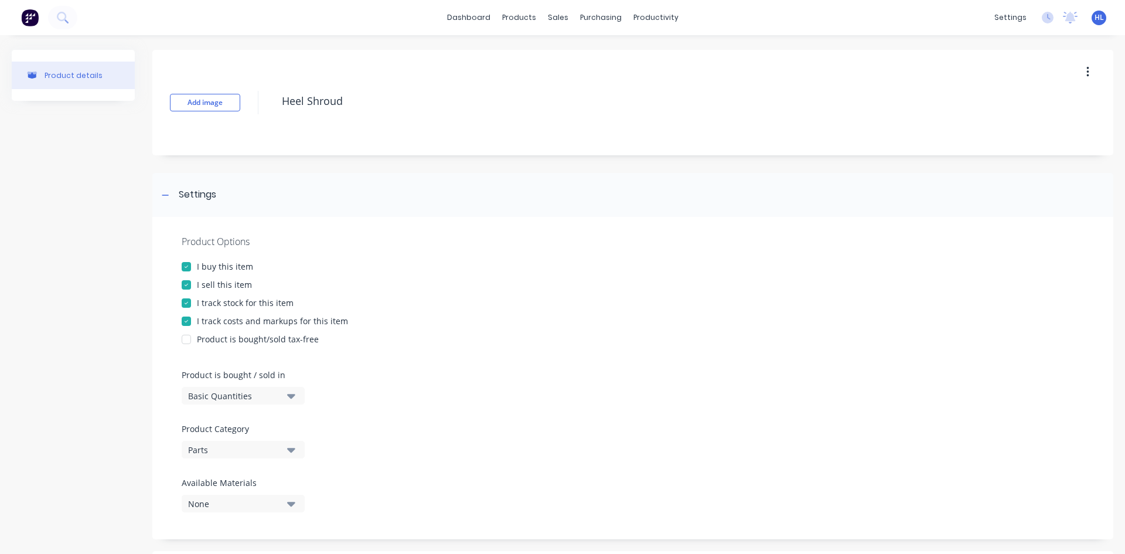
type textarea "Heel Shroud"
drag, startPoint x: 493, startPoint y: 119, endPoint x: 423, endPoint y: 125, distance: 69.9
click at [211, 119] on div "Add image Heel Shroud" at bounding box center [632, 102] width 961 height 105
click at [421, 117] on div "Heel Shroud" at bounding box center [646, 102] width 740 height 30
drag, startPoint x: 379, startPoint y: 107, endPoint x: 143, endPoint y: 76, distance: 238.0
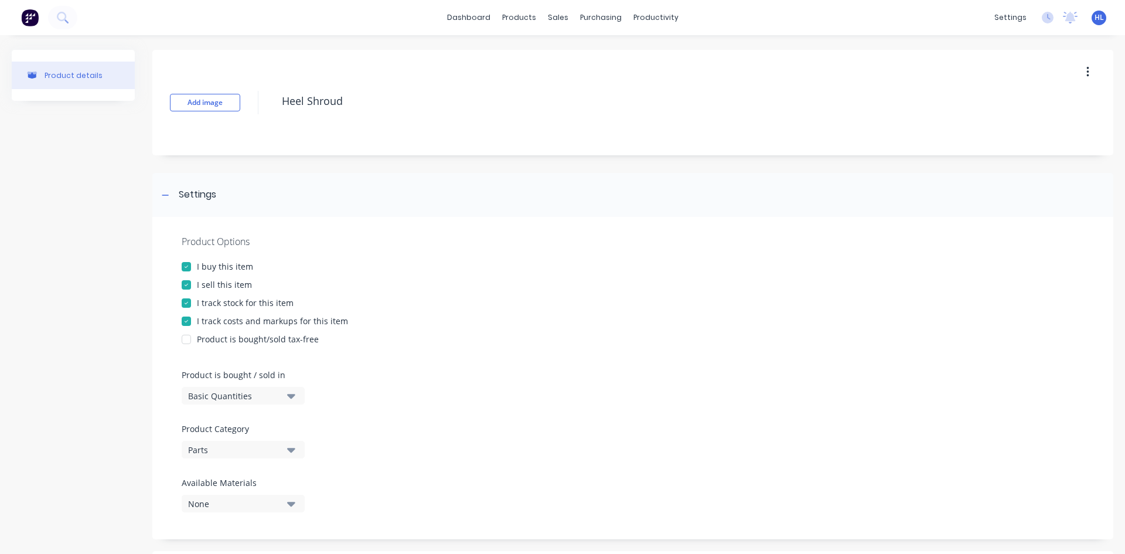
click at [143, 76] on div "Product details Add image Heel Shroud Settings Product Options I buy this item …" at bounding box center [562, 499] width 1101 height 899
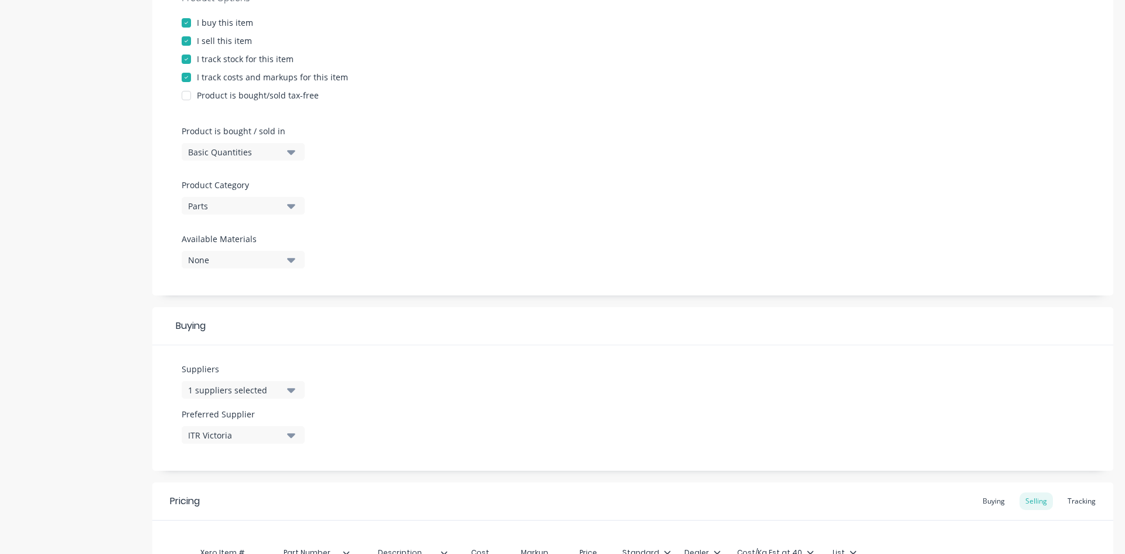
scroll to position [409, 0]
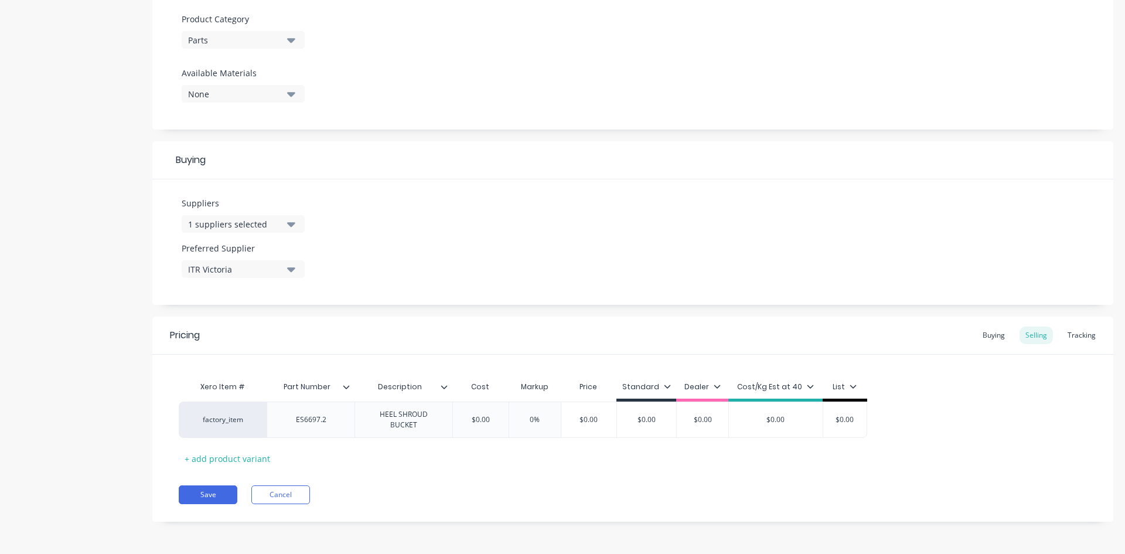
click at [443, 332] on div "Pricing Buying Selling Tracking" at bounding box center [632, 335] width 961 height 38
click at [478, 424] on input "$0.00" at bounding box center [480, 419] width 59 height 11
click at [476, 421] on input "$0.00" at bounding box center [480, 419] width 59 height 11
type input "$120"
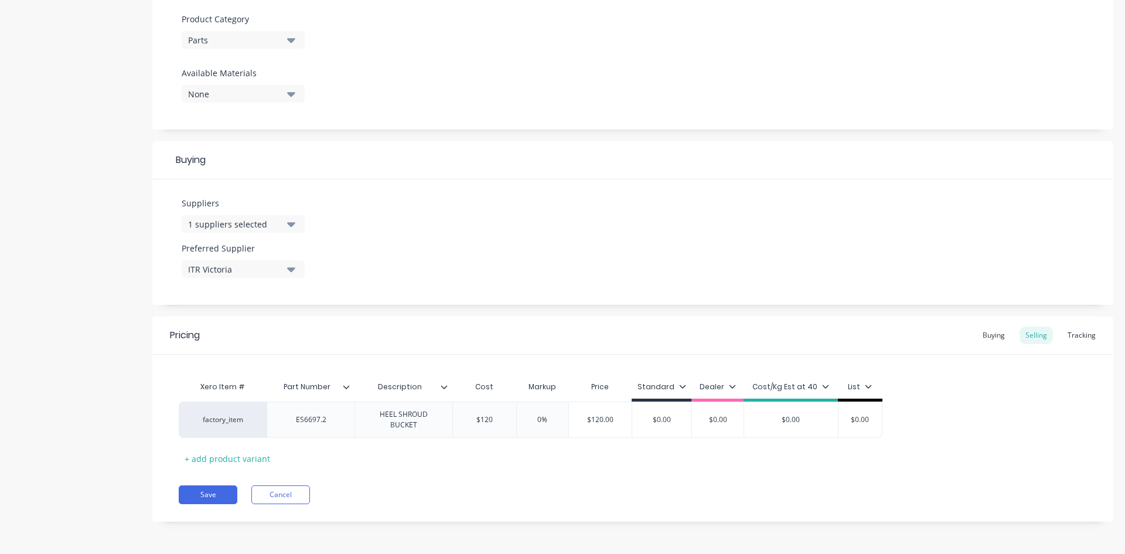
click at [838, 471] on div "Pricing Buying Selling Tracking Xero Item # Part Number Description Cost Markup…" at bounding box center [632, 418] width 961 height 205
click at [985, 338] on div "Buying" at bounding box center [993, 335] width 34 height 18
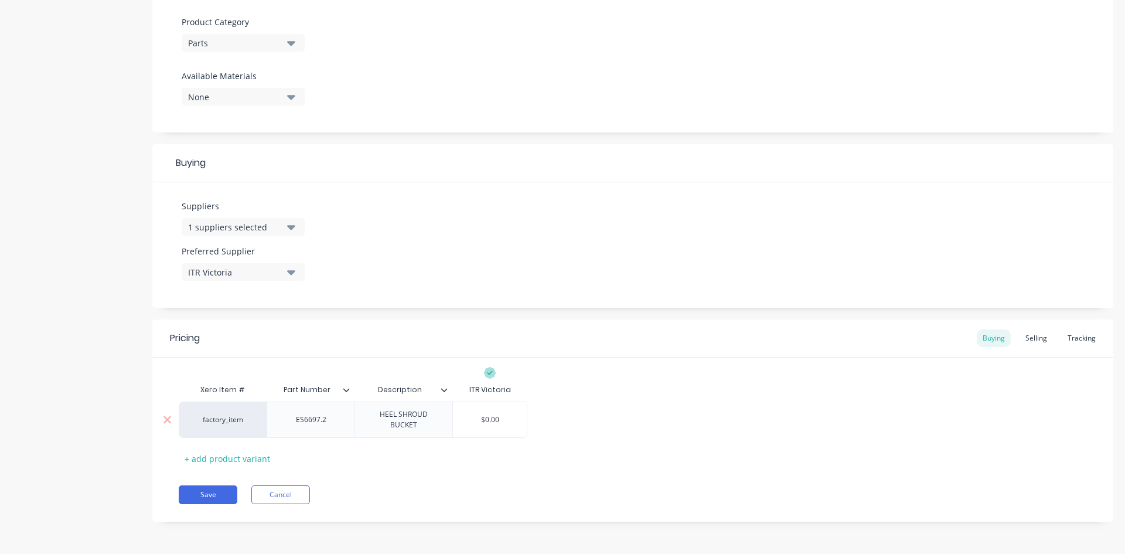
click at [487, 417] on input "$0.00" at bounding box center [490, 419] width 74 height 11
type input "$120"
click at [625, 463] on div "Xero Item # Part Number Description ITR Victoria factory_item ES6697.2 HEEL SHR…" at bounding box center [633, 423] width 908 height 90
click at [225, 494] on button "Save" at bounding box center [208, 494] width 59 height 19
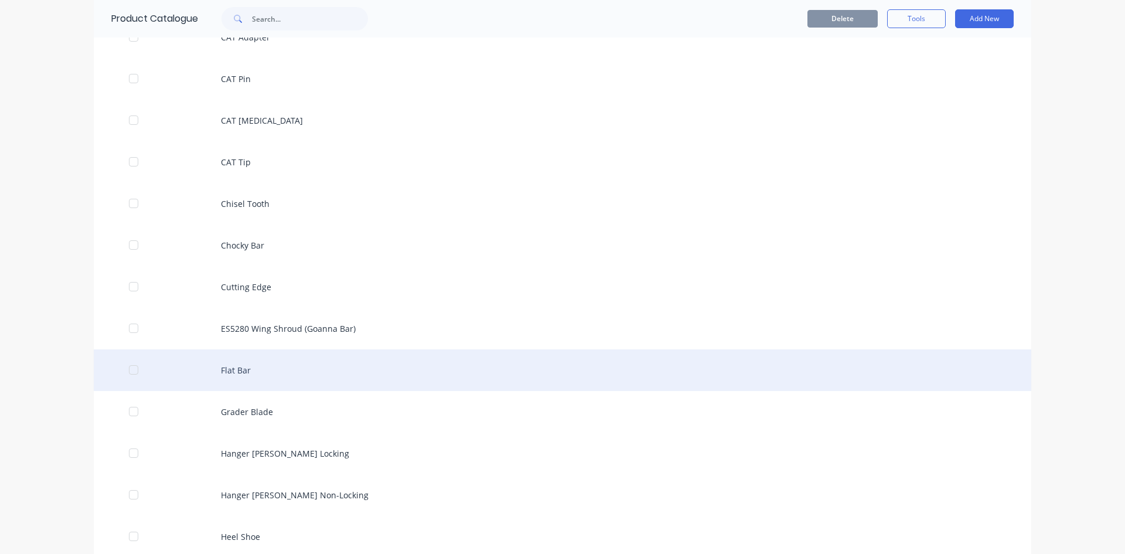
scroll to position [879, 0]
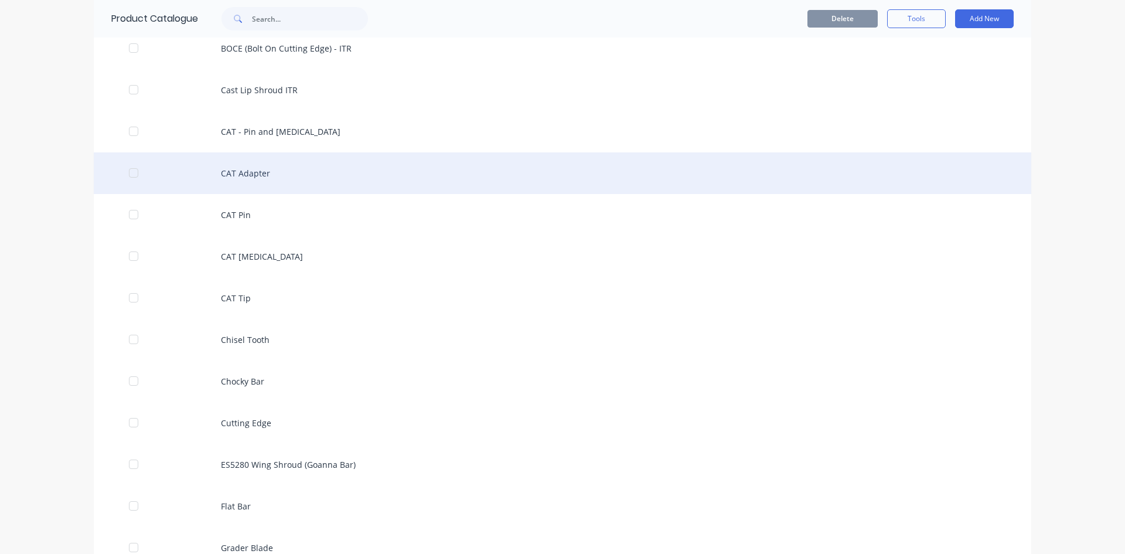
click at [261, 171] on div "CAT Adapter" at bounding box center [562, 173] width 937 height 42
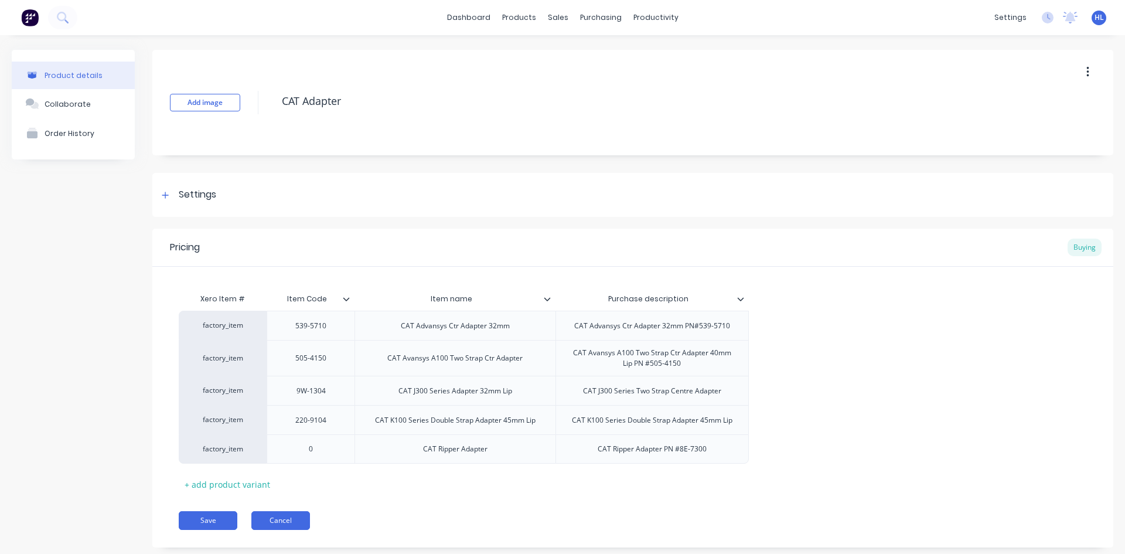
click at [309, 520] on button "Cancel" at bounding box center [280, 520] width 59 height 19
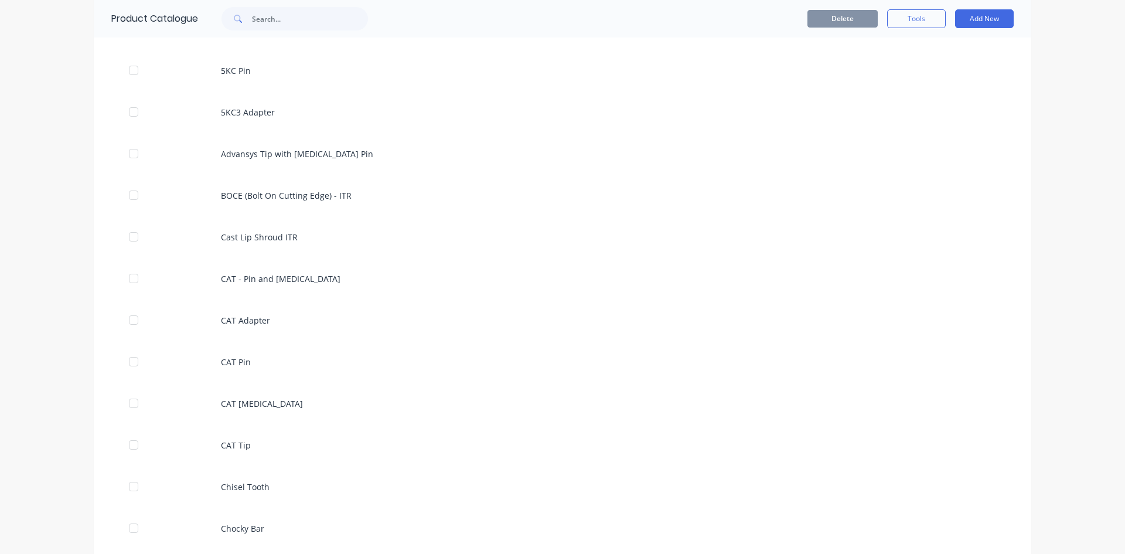
scroll to position [527, 0]
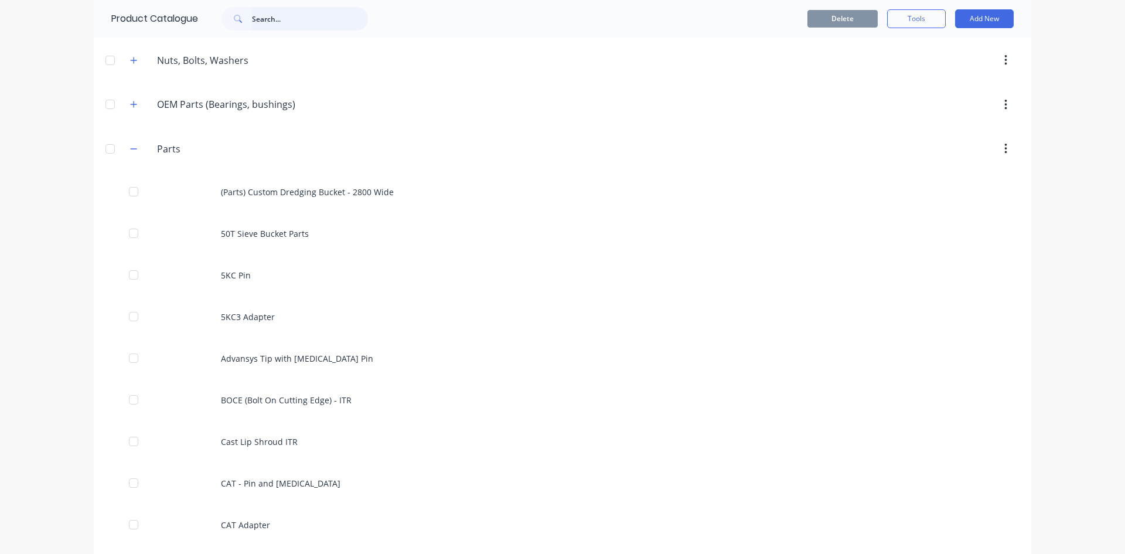
click at [257, 14] on input "text" at bounding box center [310, 18] width 116 height 23
click at [291, 23] on input "text" at bounding box center [310, 18] width 116 height 23
paste input "4 NOSE WELD - RIPPER 2H 1.00 0.00 EA 165.00 165.00 6Y3394 PIN LOCK 1.00 0.00 EA…"
drag, startPoint x: 265, startPoint y: 19, endPoint x: 583, endPoint y: 42, distance: 318.3
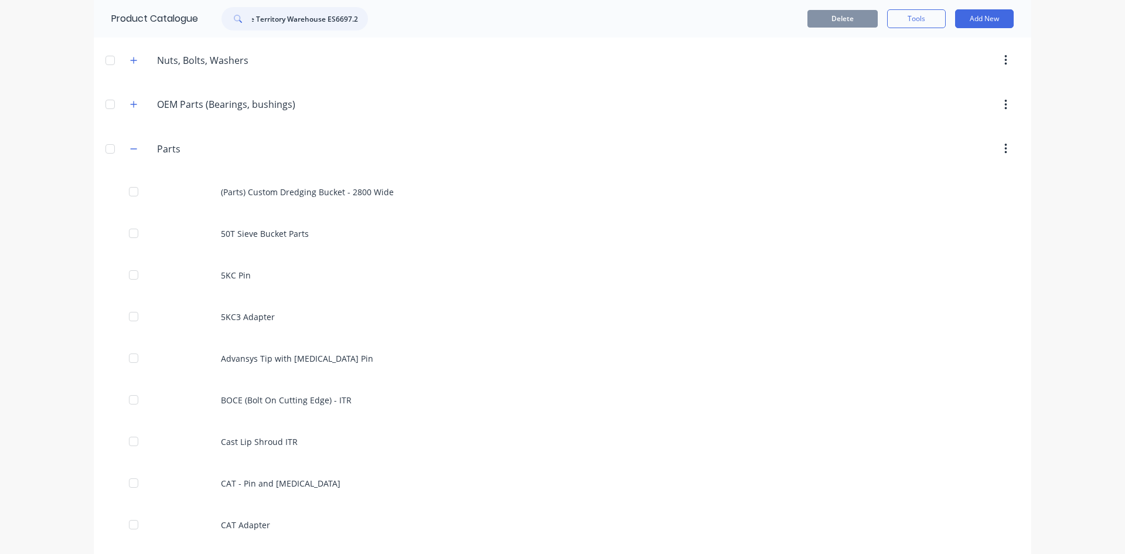
drag, startPoint x: 286, startPoint y: 21, endPoint x: 467, endPoint y: 35, distance: 181.0
click at [467, 35] on header "Product Catalogue 4 NOSE WELD - RIPPER 2H 1.00 0.00 EA 165.00 165.00 6Y3394 PIN…" at bounding box center [562, 18] width 937 height 37
type input "4 NOSE WELD - RIPPER 2H 1.00 0.00 EA 165.00 165.00 6Y3394 PIN LOCK 1.00 0.00 EA…"
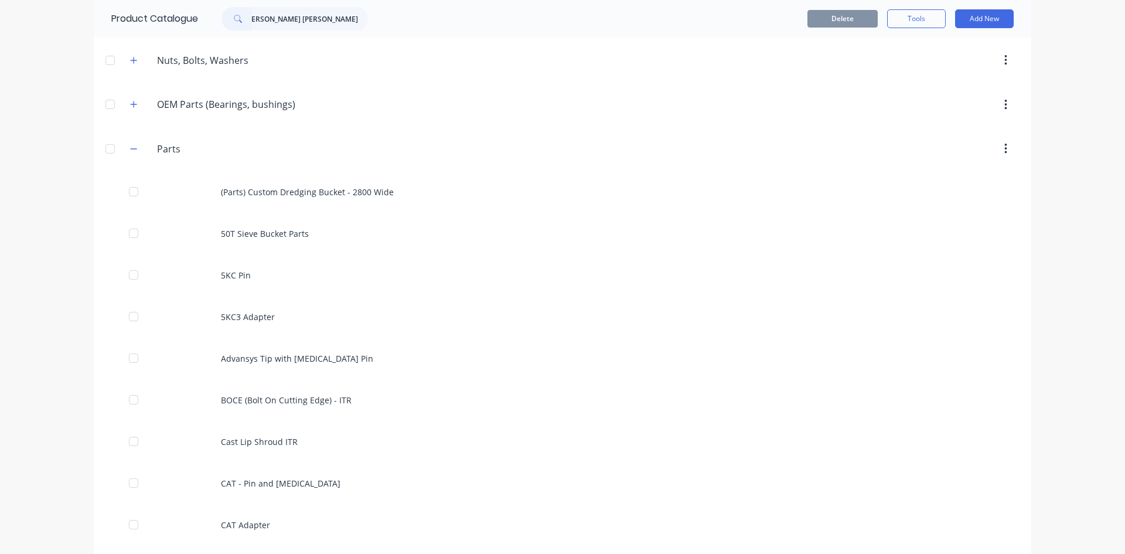
scroll to position [0, 0]
click at [250, 19] on div "4 NOSE WELD - RIPPER 2H 1.00 0.00 EA 165.00 165.00 6Y3394 PIN LOCK 1.00 0.00 EA…" at bounding box center [294, 18] width 146 height 23
click at [254, 18] on input "4 NOSE WELD - RIPPER 2H 1.00 0.00 EA 165.00 165.00 6Y3394 PIN LOCK 1.00 0.00 EA…" at bounding box center [310, 18] width 116 height 23
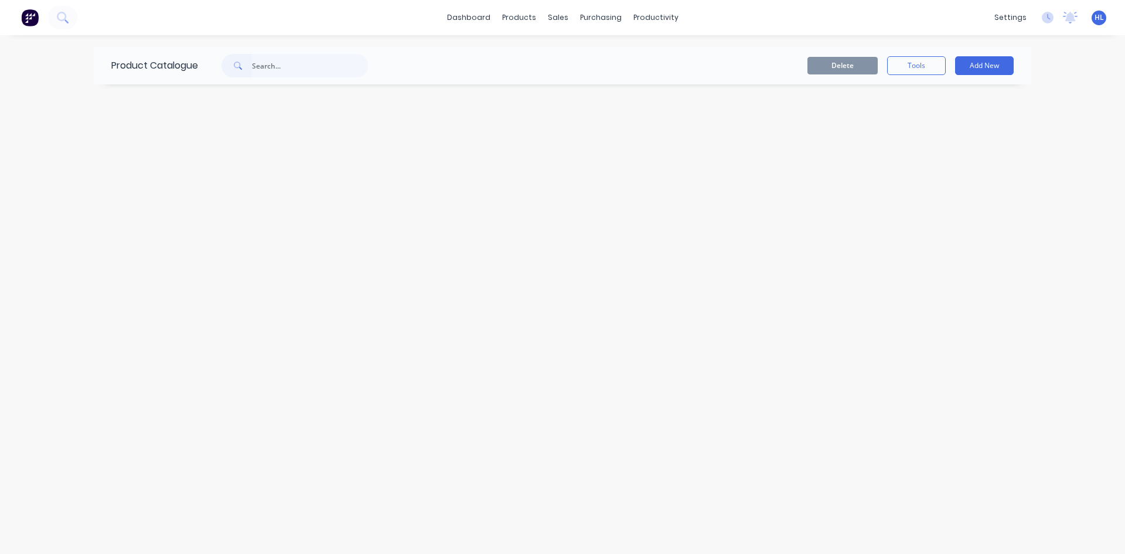
click at [414, 54] on div "Delete Tools Add New" at bounding box center [714, 65] width 634 height 37
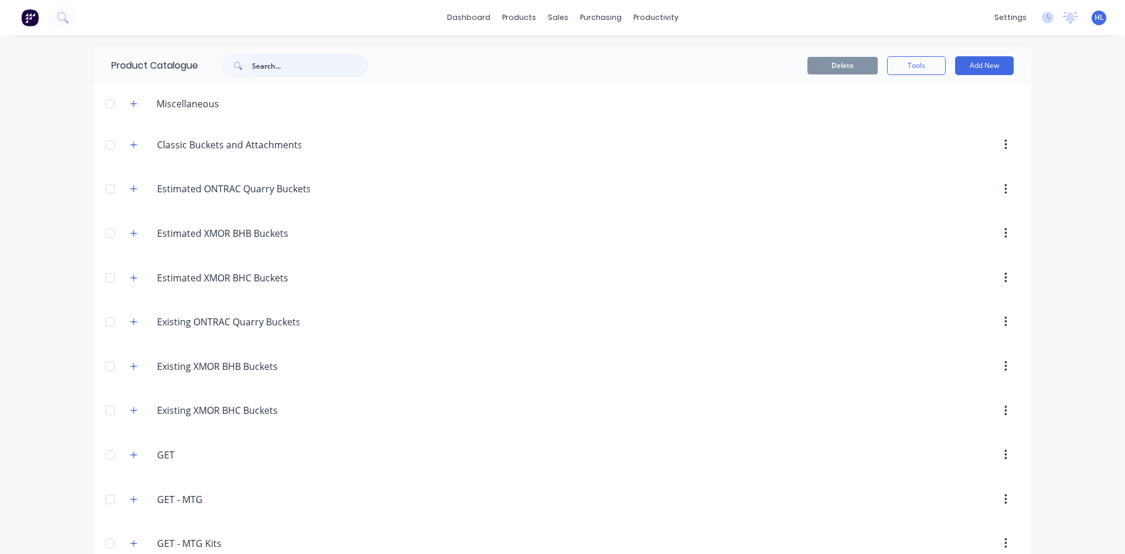
click at [300, 68] on input "text" at bounding box center [310, 65] width 116 height 23
paste input "9U9694"
type input "9U9694"
click at [473, 55] on div "Delete Tools Add New" at bounding box center [714, 65] width 634 height 37
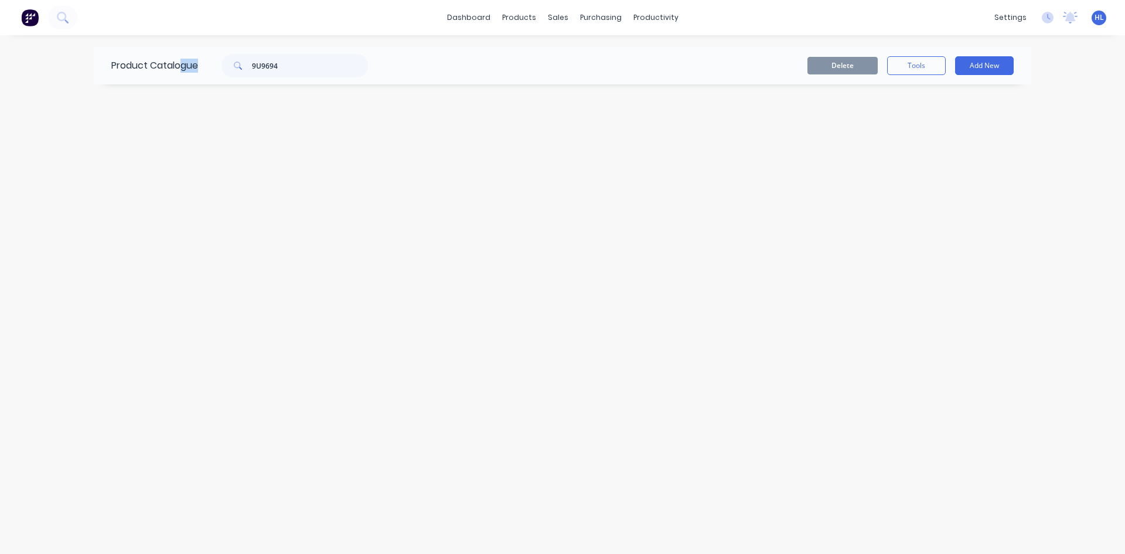
drag, startPoint x: 327, startPoint y: 78, endPoint x: 184, endPoint y: 67, distance: 143.4
click at [183, 68] on div "Product Catalogue 9U9694" at bounding box center [245, 65] width 303 height 37
click at [298, 64] on input "9U9694" at bounding box center [310, 65] width 116 height 23
click at [109, 59] on div "Product Catalogue 9U9694" at bounding box center [245, 65] width 303 height 37
click at [452, 73] on div "Delete Tools Add New" at bounding box center [705, 65] width 616 height 19
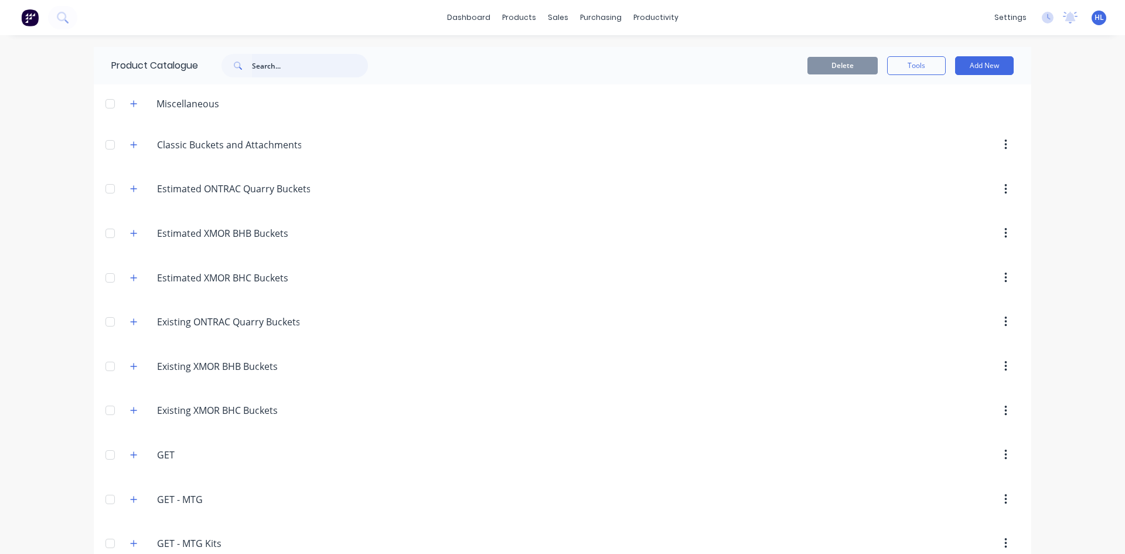
click at [273, 74] on input "text" at bounding box center [310, 65] width 116 height 23
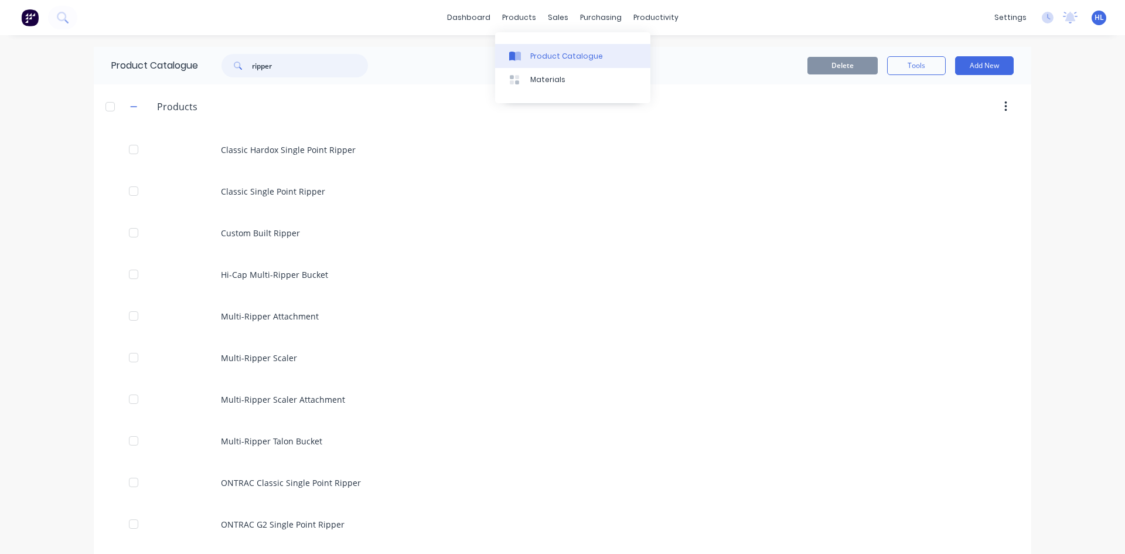
type input "ripper"
click at [531, 50] on link "Product Catalogue" at bounding box center [572, 55] width 155 height 23
click at [567, 54] on div "Product Catalogue" at bounding box center [566, 56] width 73 height 11
drag, startPoint x: 312, startPoint y: 67, endPoint x: 103, endPoint y: 52, distance: 209.7
click at [106, 52] on div "Product Catalogue ripper" at bounding box center [245, 65] width 303 height 37
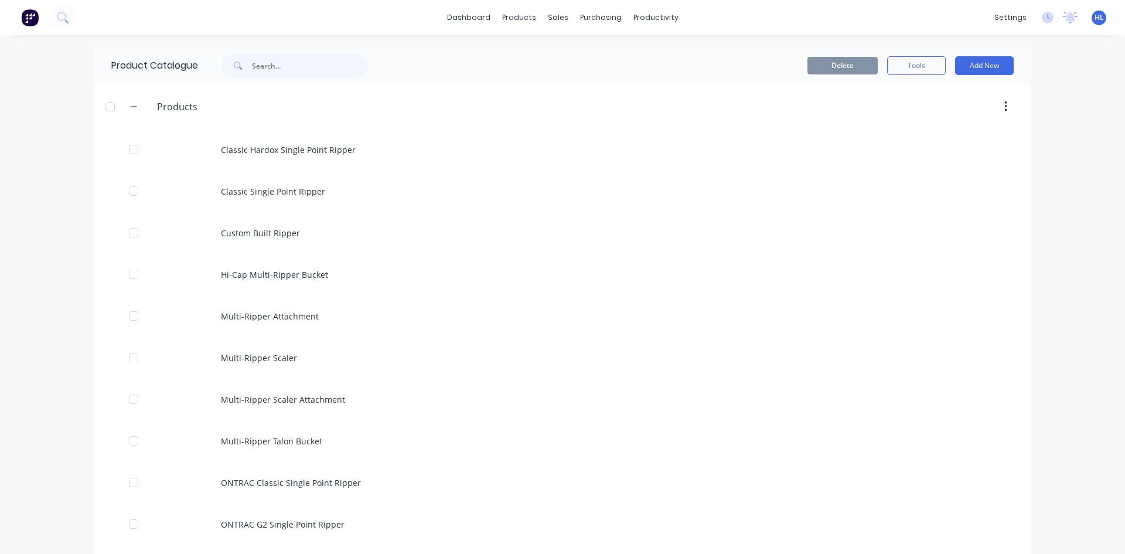
click at [513, 58] on div "Delete Tools Add New" at bounding box center [705, 65] width 616 height 19
click at [134, 110] on button "button" at bounding box center [134, 106] width 15 height 15
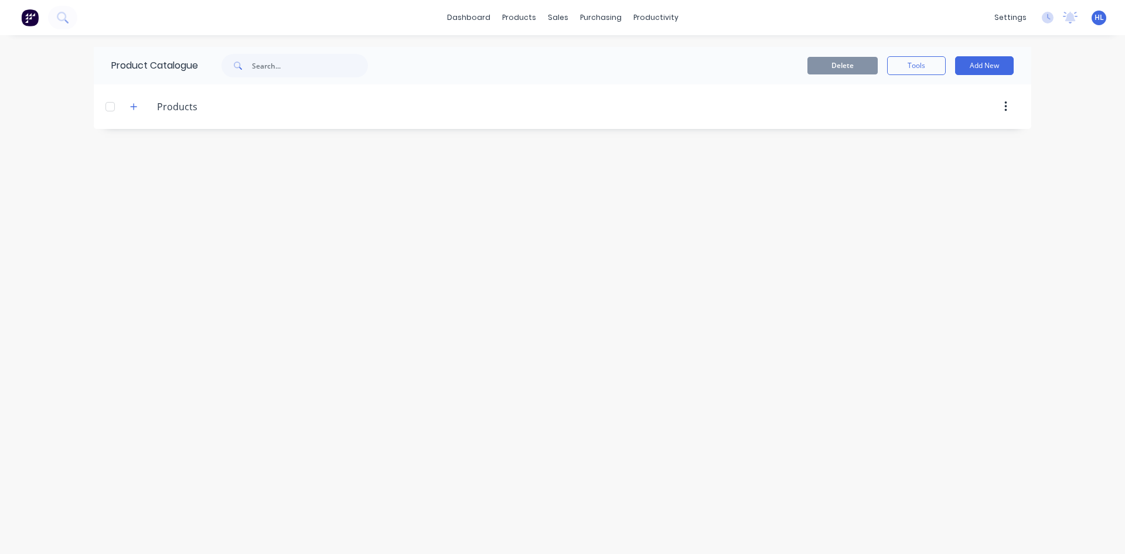
drag, startPoint x: 509, startPoint y: 51, endPoint x: 531, endPoint y: 40, distance: 24.1
click at [510, 51] on div "Delete Tools Add New" at bounding box center [714, 65] width 634 height 37
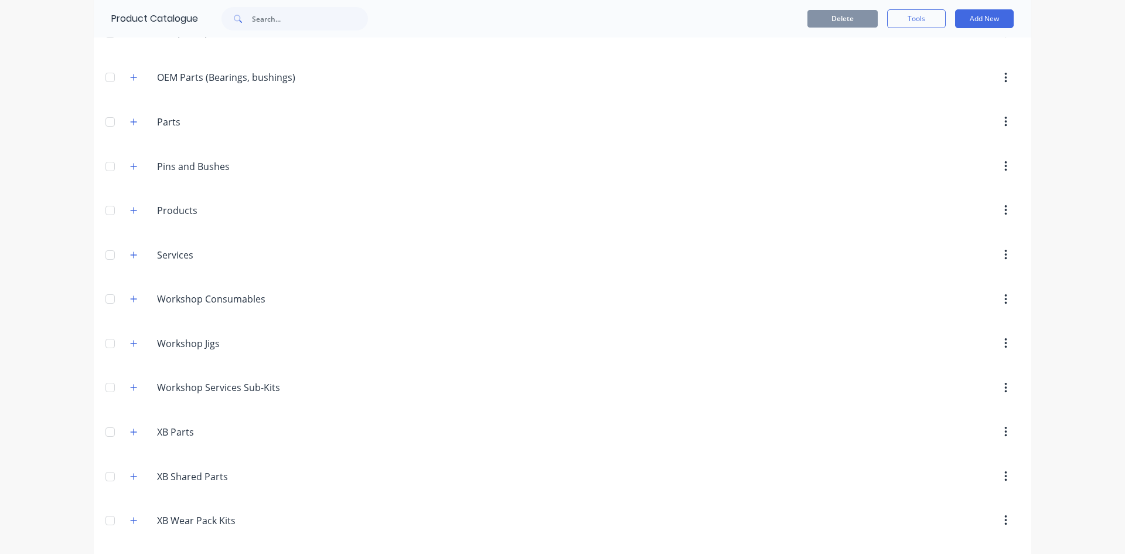
scroll to position [469, 0]
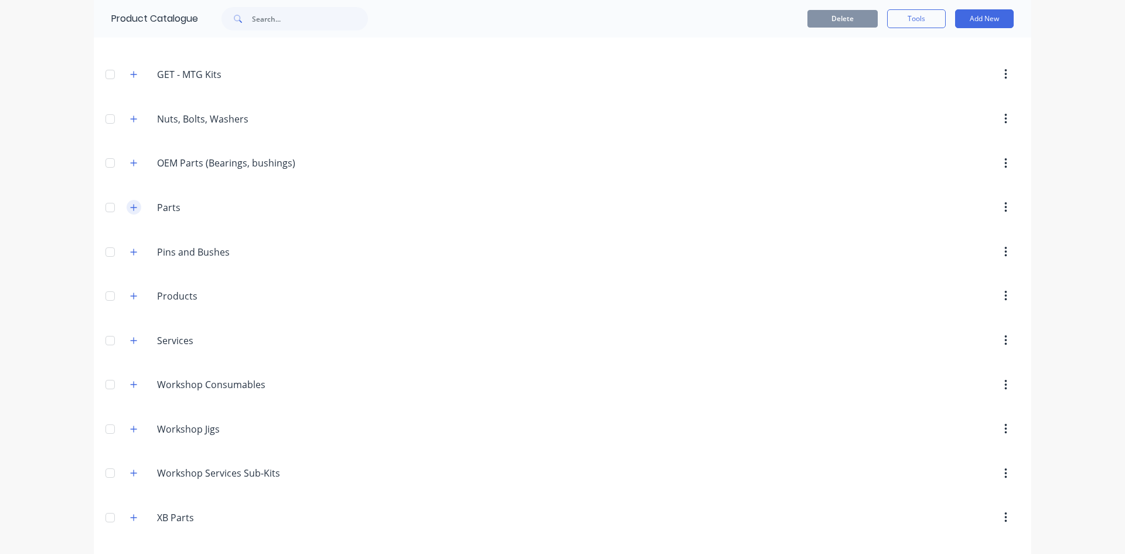
click at [130, 204] on icon "button" at bounding box center [133, 207] width 7 height 8
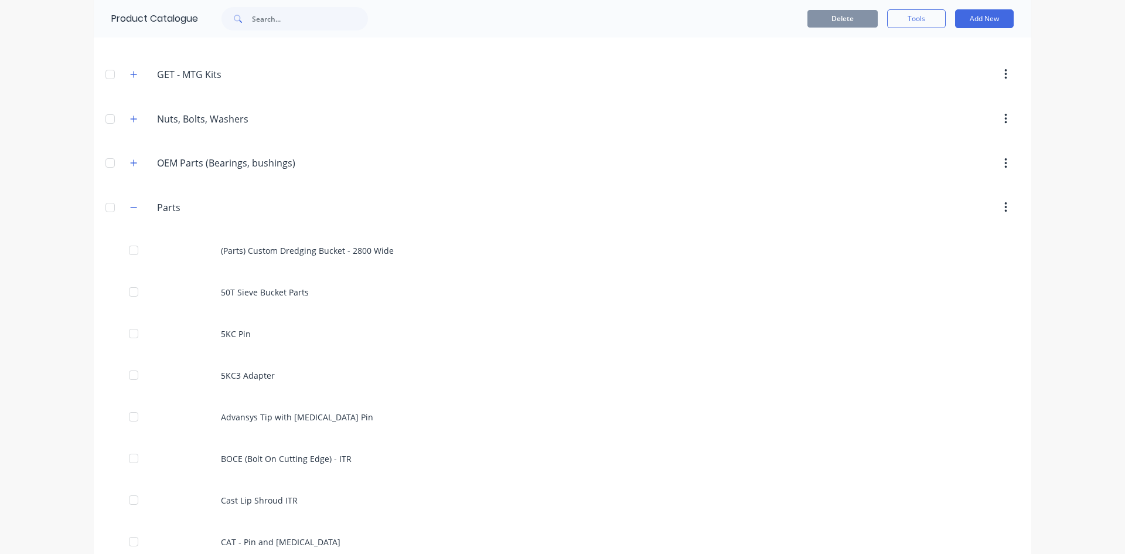
drag, startPoint x: 986, startPoint y: 18, endPoint x: 981, endPoint y: 33, distance: 15.9
click at [987, 15] on button "Add New" at bounding box center [984, 18] width 59 height 19
click at [957, 71] on div "Product" at bounding box center [958, 72] width 90 height 17
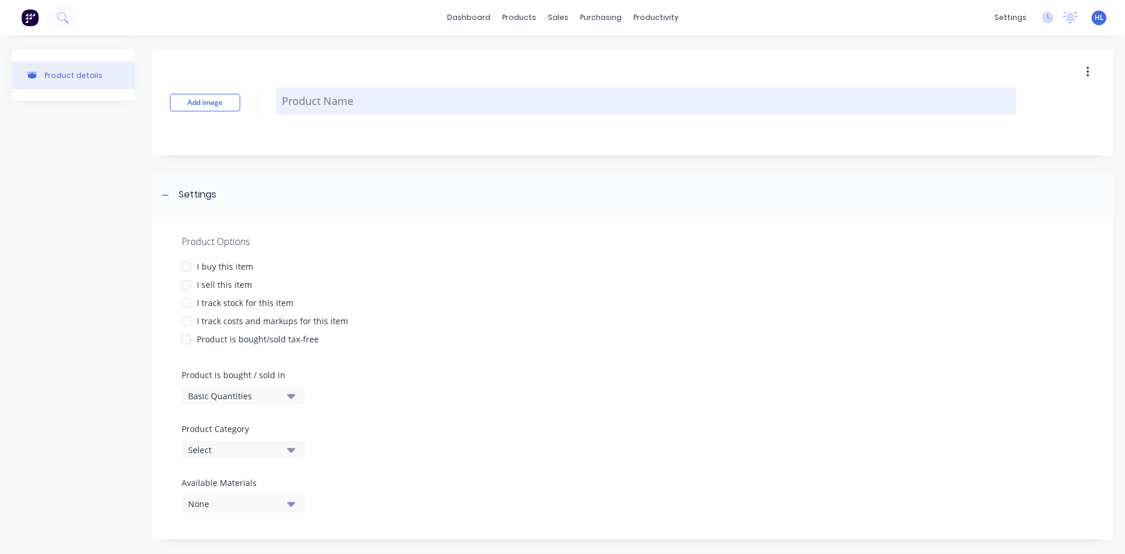
click at [351, 105] on textarea at bounding box center [646, 101] width 740 height 28
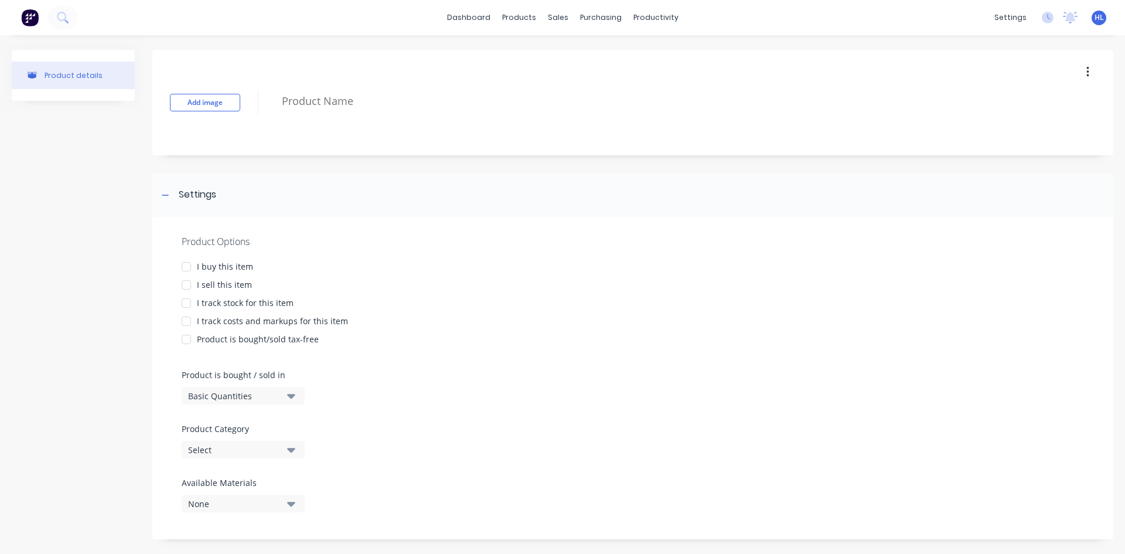
paste textarea "NOSE WELD - RIPPER 2H"
type textarea "NOSE WELD - RIPPER 2H"
click at [395, 129] on div "Add image NOSE WELD - RIPPER 2H" at bounding box center [632, 102] width 961 height 105
drag, startPoint x: 232, startPoint y: 262, endPoint x: 233, endPoint y: 269, distance: 7.6
click at [233, 262] on div "I buy this item" at bounding box center [225, 266] width 56 height 12
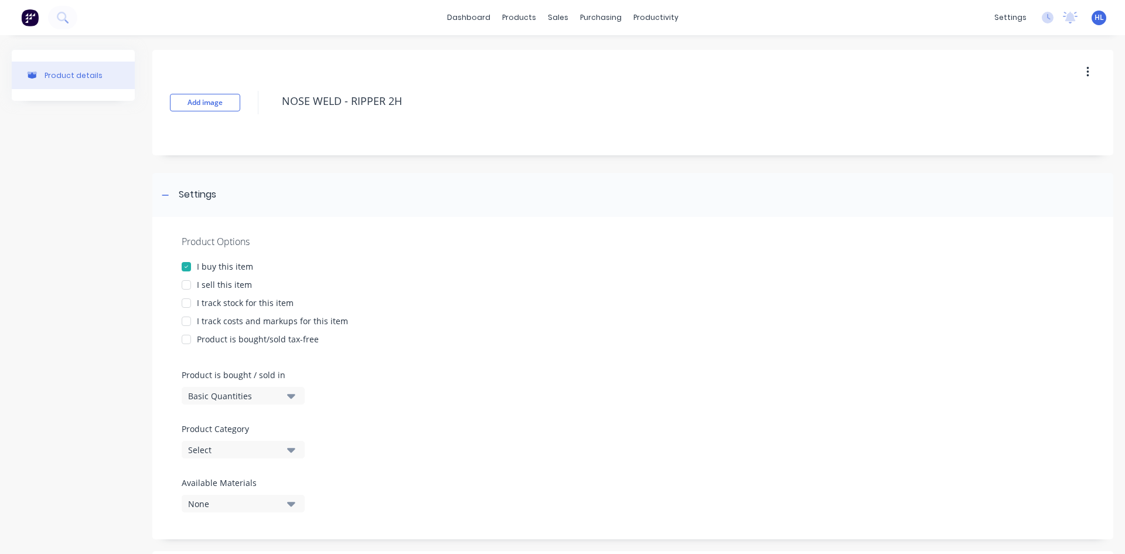
click at [236, 285] on div "I sell this item" at bounding box center [224, 284] width 55 height 12
click at [242, 304] on div "I track stock for this item" at bounding box center [245, 302] width 97 height 12
click at [246, 318] on div "I track costs and markups for this item" at bounding box center [272, 321] width 151 height 12
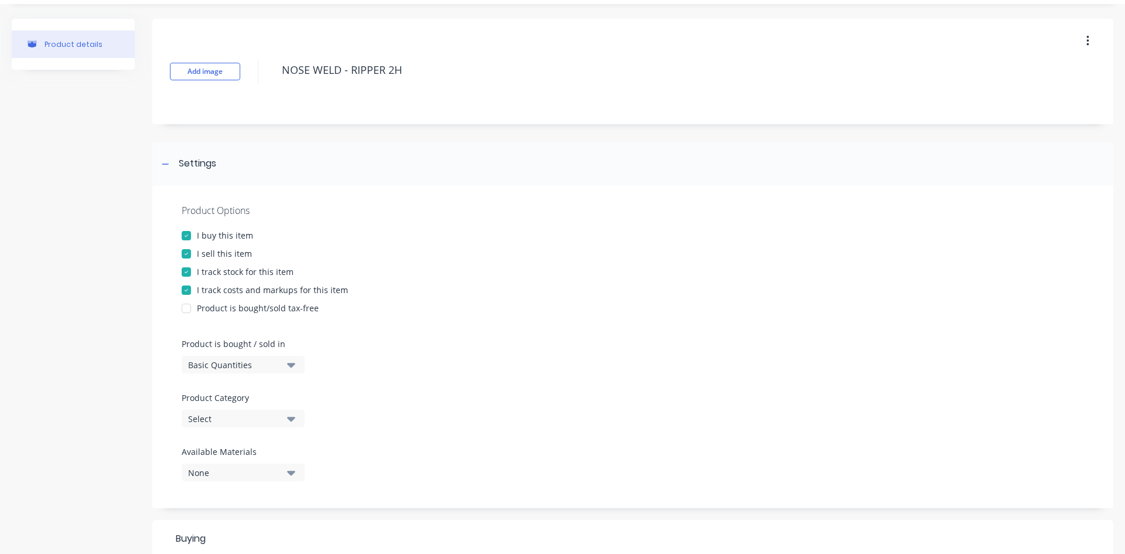
scroll to position [59, 0]
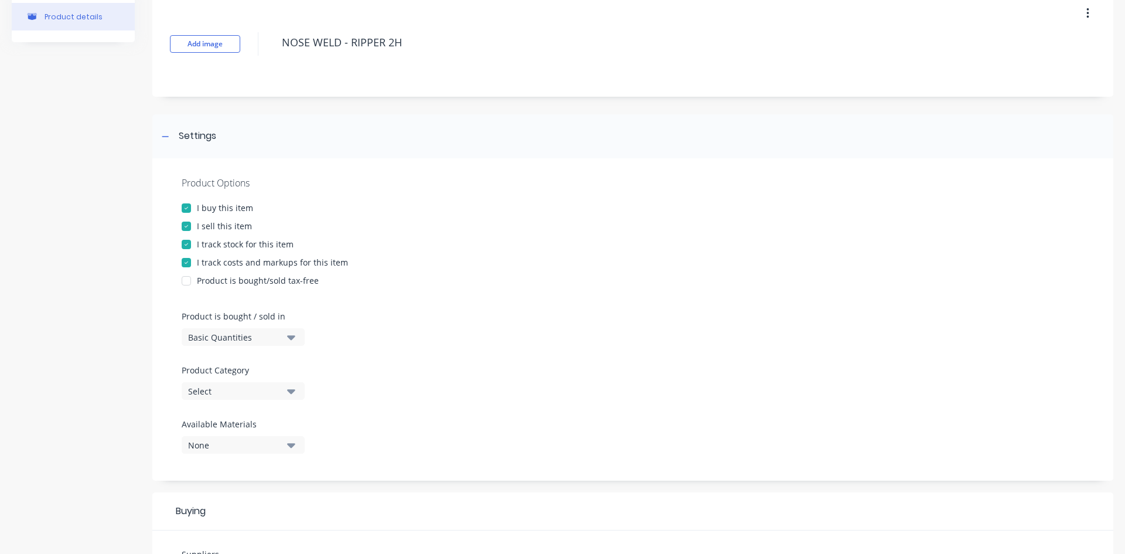
click at [286, 338] on button "Basic Quantities" at bounding box center [243, 337] width 123 height 18
click at [285, 367] on div "Basic Quantities" at bounding box center [270, 365] width 176 height 23
click at [271, 409] on div at bounding box center [633, 413] width 902 height 9
click at [275, 400] on div "Product Options I buy this item I sell this item I track stock for this item I …" at bounding box center [632, 319] width 961 height 322
click at [279, 398] on button "Select" at bounding box center [243, 391] width 123 height 18
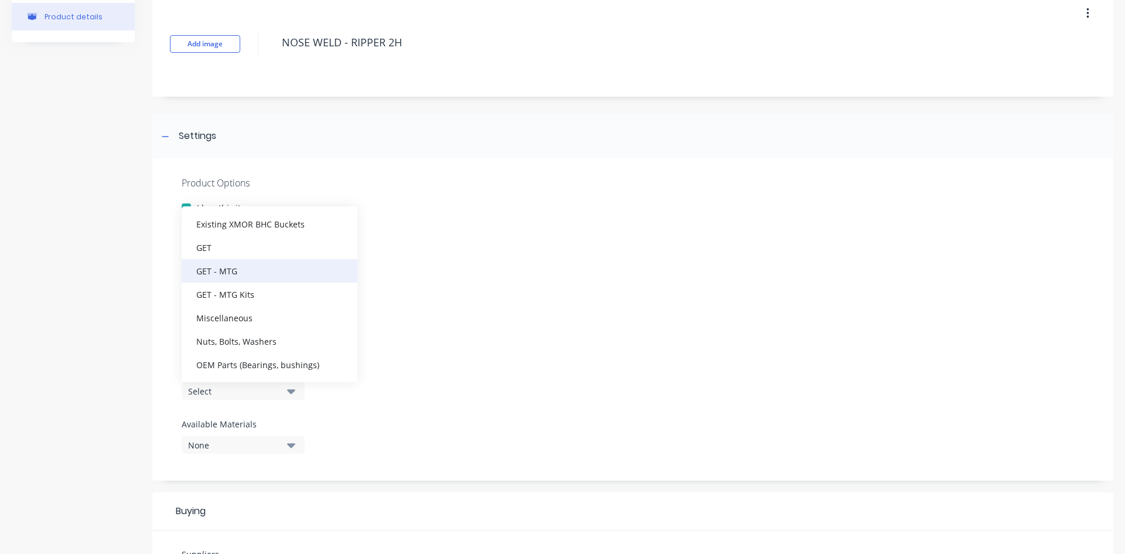
scroll to position [351, 0]
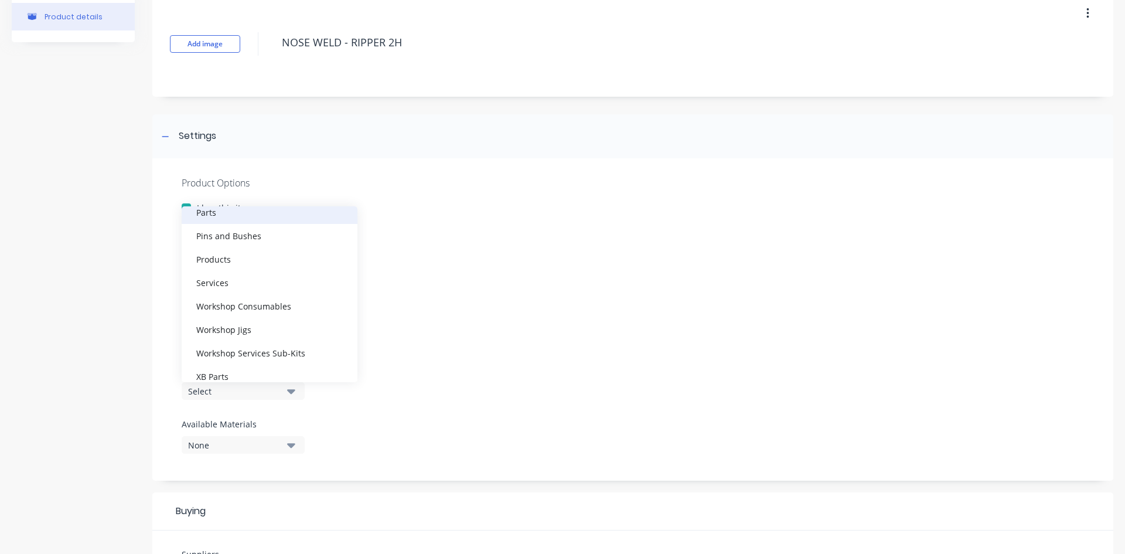
click at [291, 213] on div "Parts" at bounding box center [270, 211] width 176 height 23
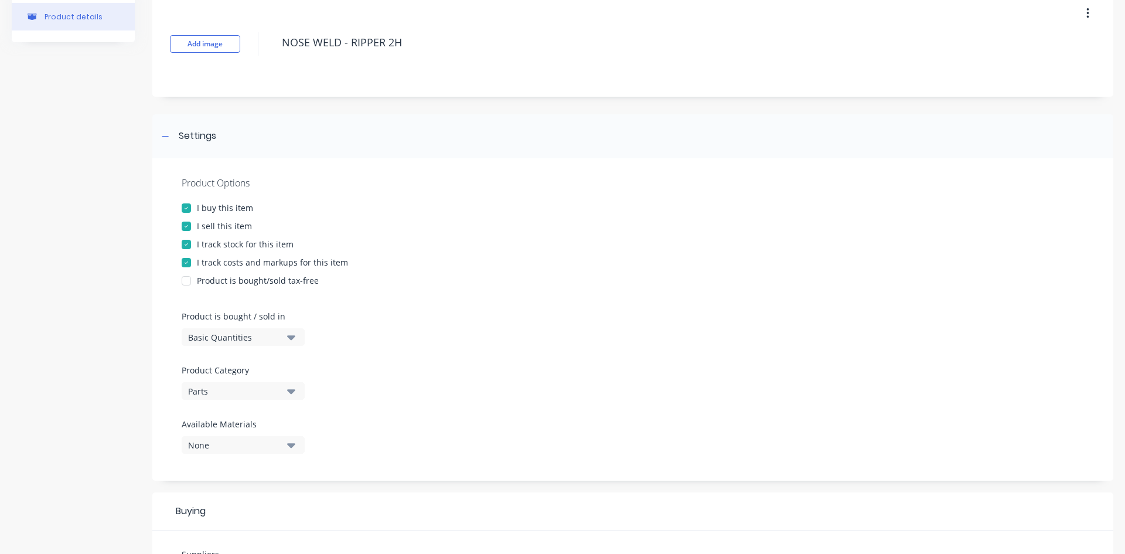
click at [246, 449] on div "None" at bounding box center [235, 445] width 94 height 12
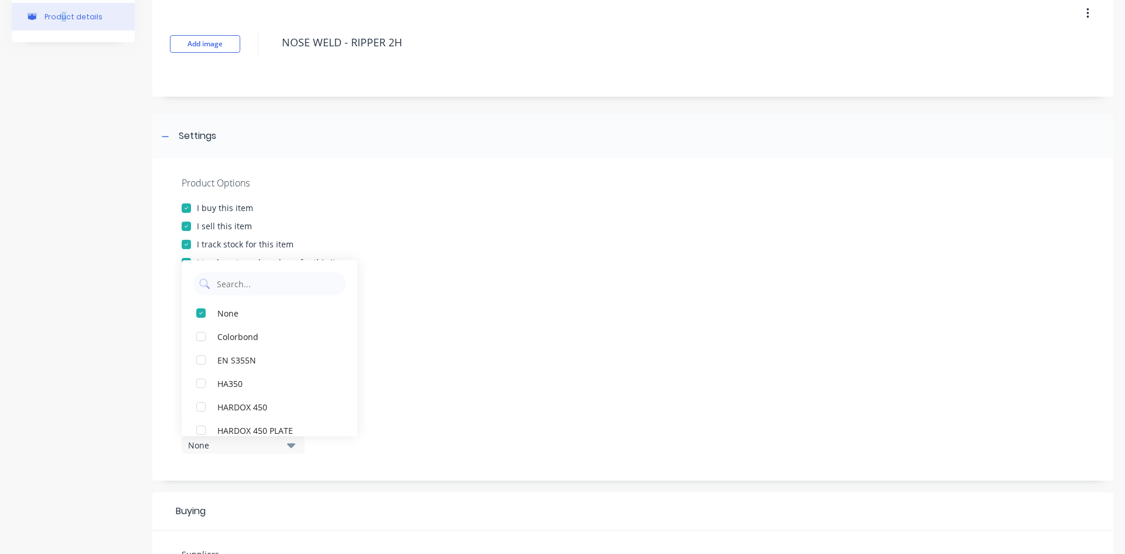
drag, startPoint x: 60, startPoint y: 460, endPoint x: 91, endPoint y: 449, distance: 32.4
click at [64, 458] on div "Product details" at bounding box center [73, 437] width 123 height 893
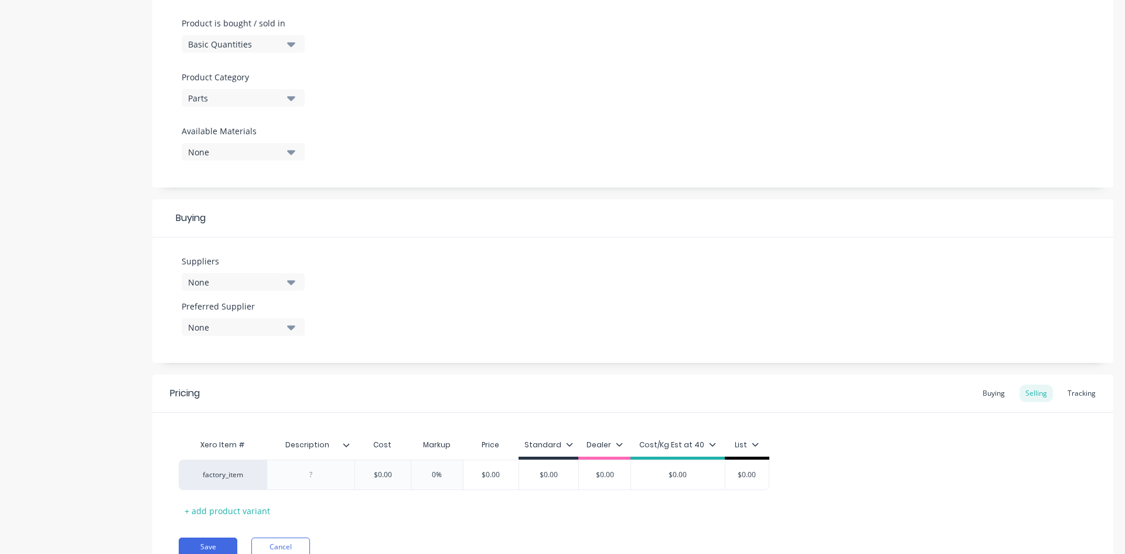
click at [255, 277] on div "None" at bounding box center [235, 282] width 94 height 12
click at [262, 342] on div "ITR Victoria" at bounding box center [275, 346] width 117 height 12
drag, startPoint x: 259, startPoint y: 324, endPoint x: 271, endPoint y: 313, distance: 15.7
click at [261, 320] on input "text" at bounding box center [278, 316] width 124 height 23
click at [409, 319] on div "Suppliers 1 suppliers selected ITR Victoria Vitruvium Preferred Supplier None" at bounding box center [632, 299] width 961 height 125
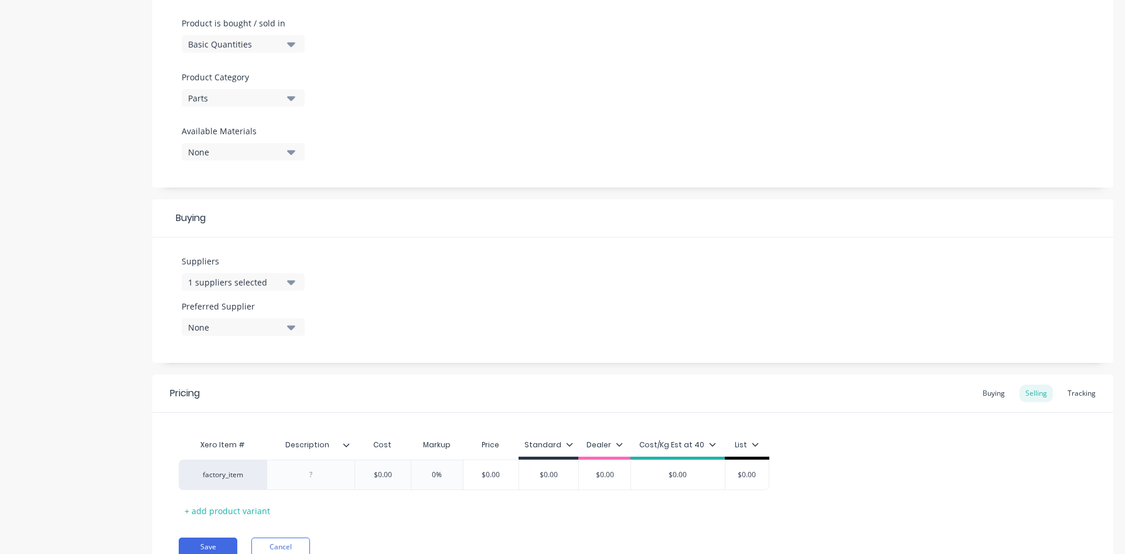
click at [212, 329] on div "None" at bounding box center [235, 327] width 94 height 12
drag, startPoint x: 242, startPoint y: 394, endPoint x: 257, endPoint y: 379, distance: 20.7
click at [242, 393] on div "ITR Victoria" at bounding box center [275, 391] width 117 height 12
click at [476, 358] on div "Suppliers 1 suppliers selected Preferred Supplier ITR [GEOGRAPHIC_DATA] ITR Vic…" at bounding box center [632, 299] width 961 height 125
click at [303, 473] on div at bounding box center [311, 474] width 59 height 15
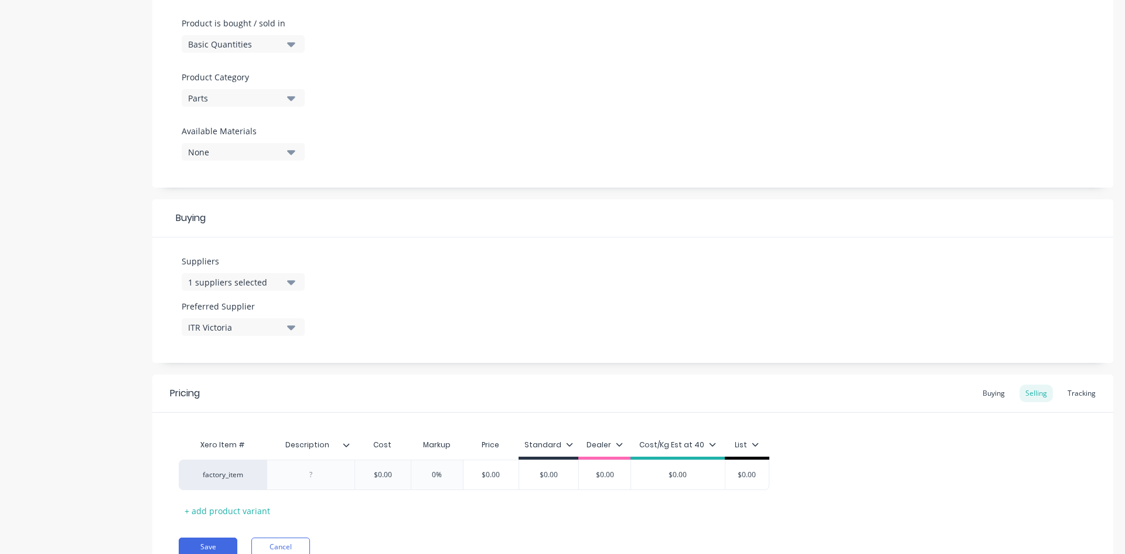
paste div
click at [346, 445] on icon at bounding box center [346, 444] width 7 height 7
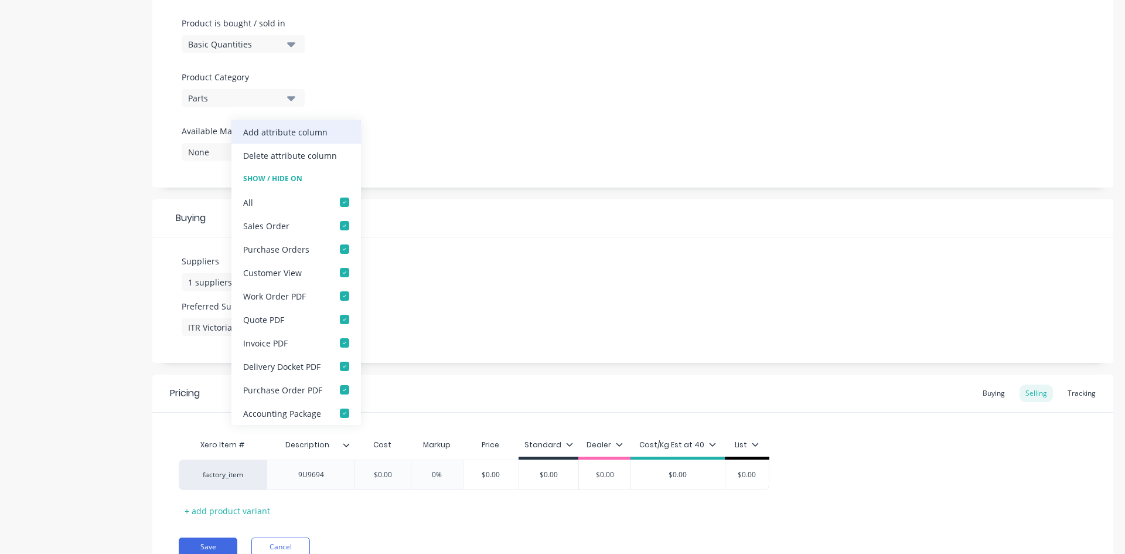
click at [322, 141] on div "Add attribute column" at bounding box center [295, 131] width 129 height 23
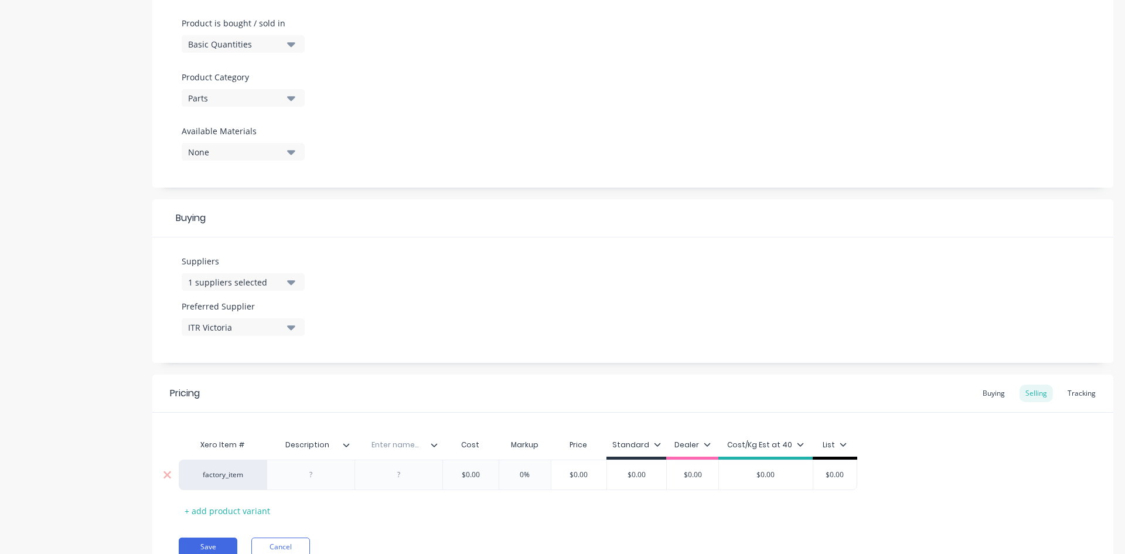
click at [396, 474] on div at bounding box center [399, 474] width 59 height 15
paste div
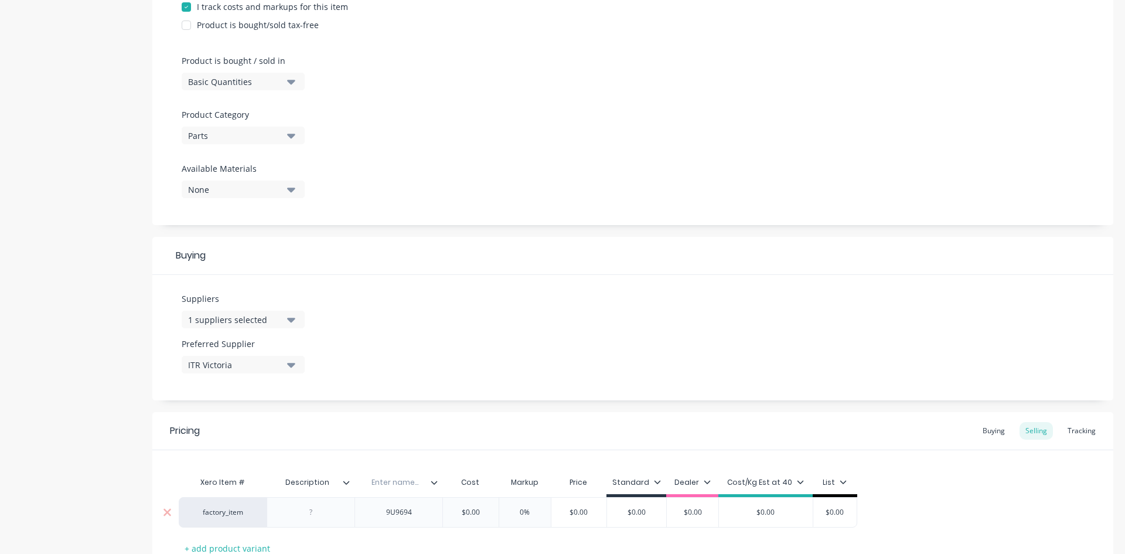
scroll to position [293, 0]
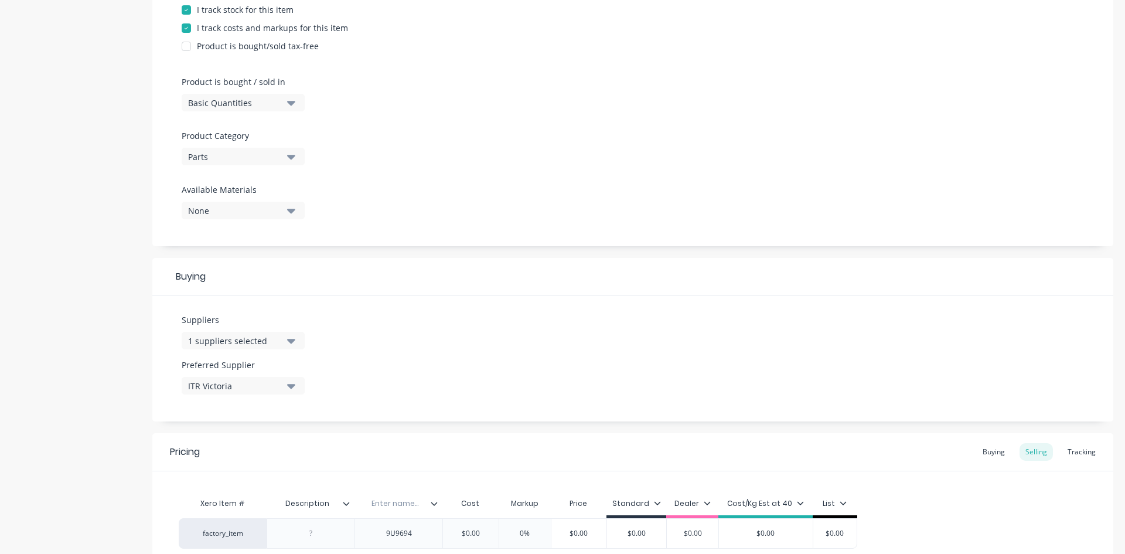
click at [403, 496] on div "Enter name..." at bounding box center [394, 503] width 81 height 29
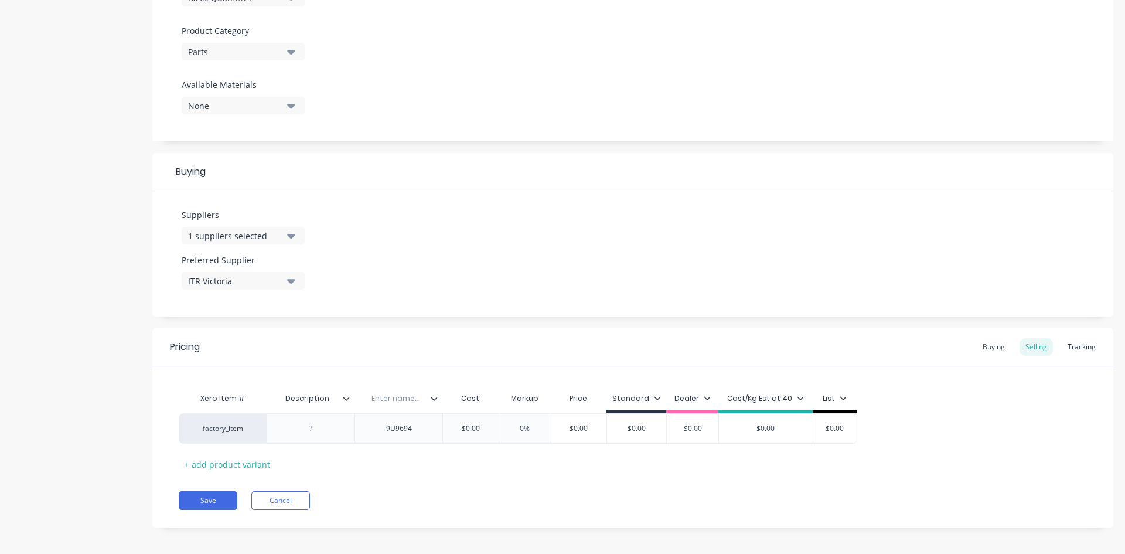
scroll to position [404, 0]
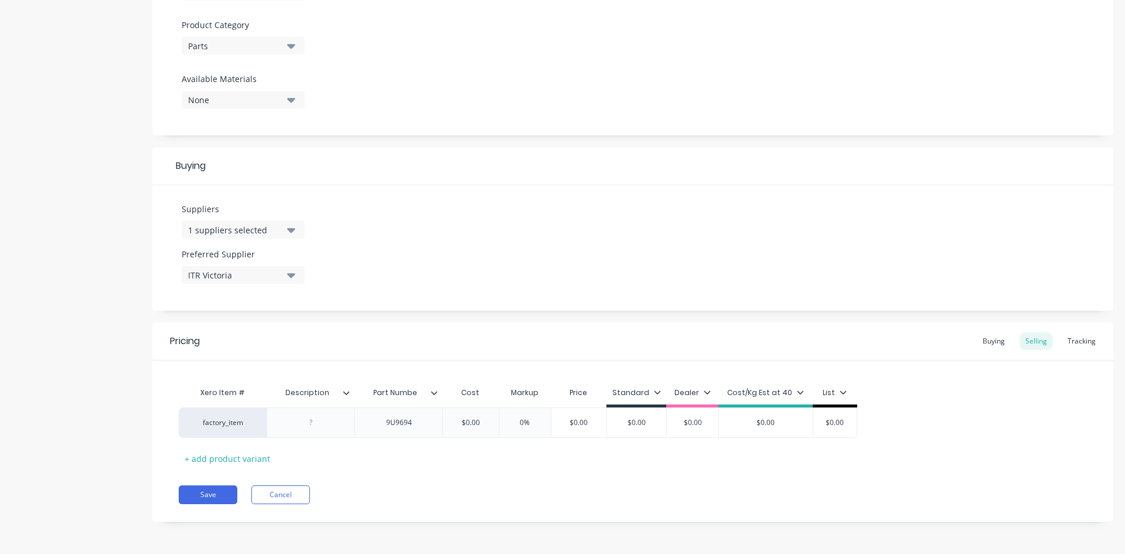
type input "Part Number"
click at [424, 451] on div "Xero Item # Description Part Number Cost Markup Price Standard Dealer Cost/Kg E…" at bounding box center [633, 424] width 908 height 87
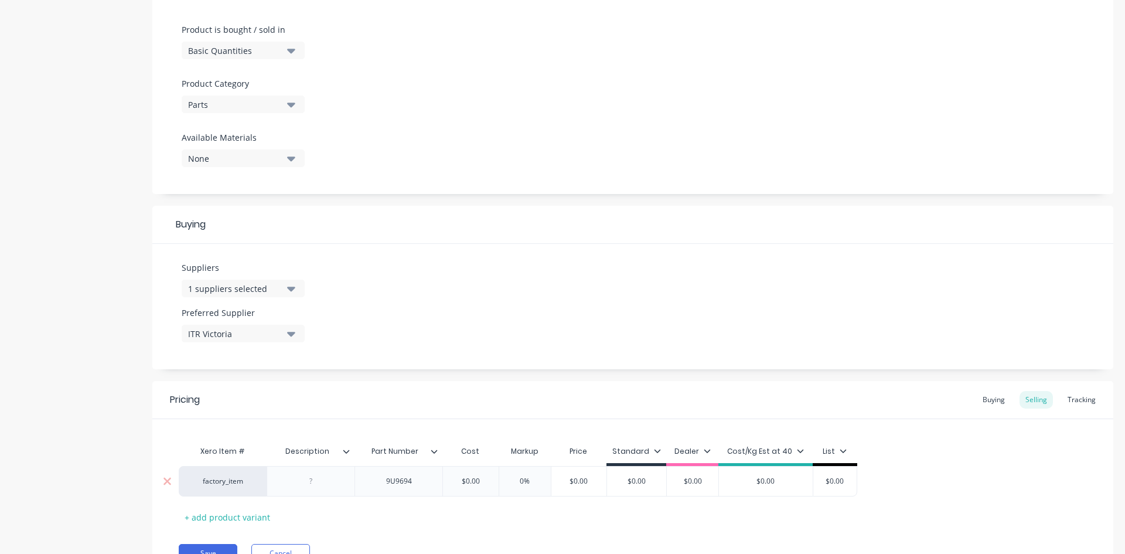
click at [327, 484] on div at bounding box center [311, 480] width 59 height 15
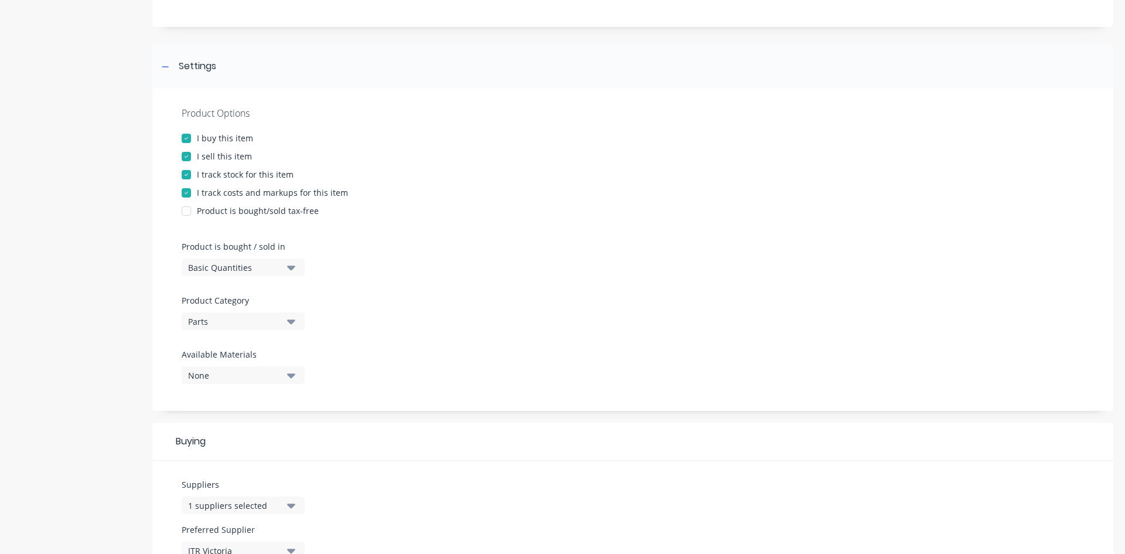
scroll to position [0, 0]
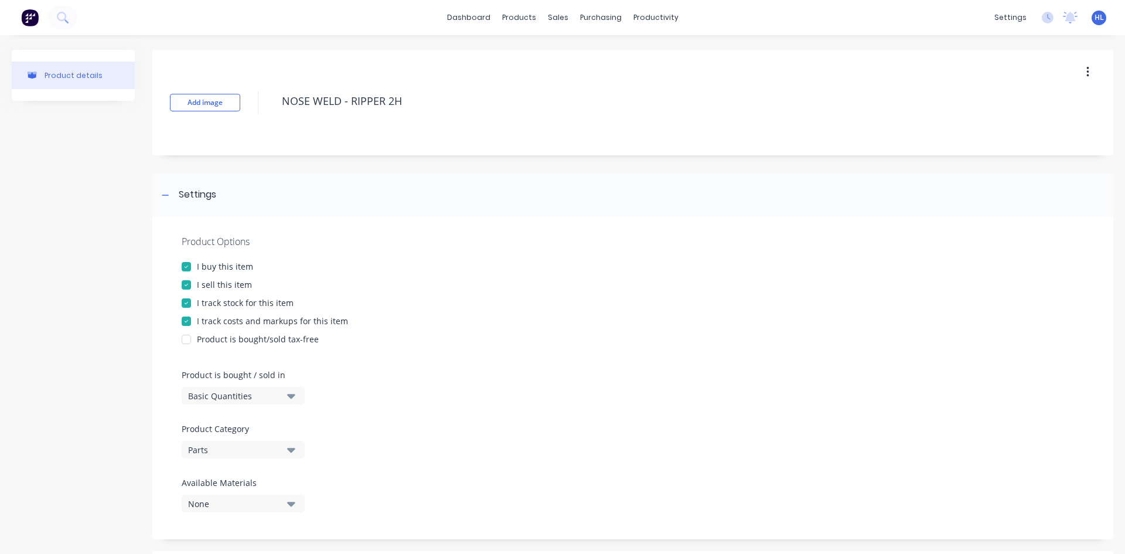
click at [154, 97] on div "Add image NOSE WELD - RIPPER 2H" at bounding box center [632, 102] width 961 height 105
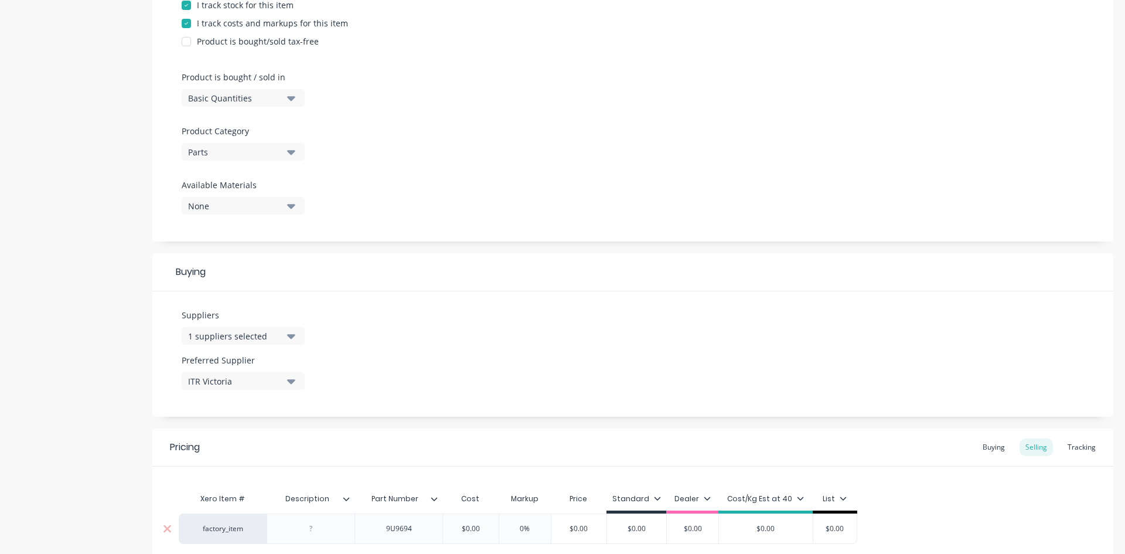
scroll to position [404, 0]
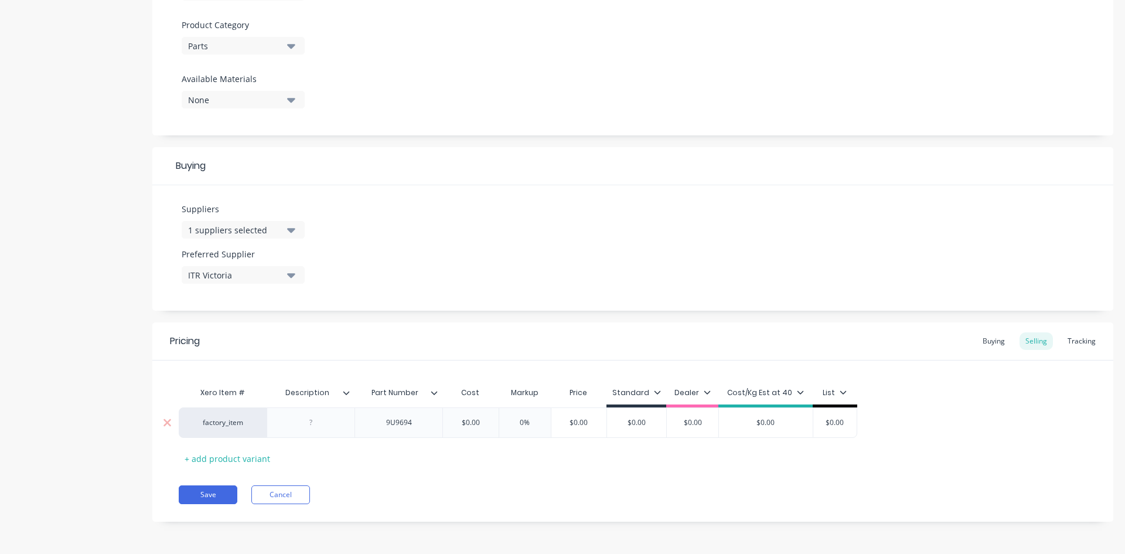
click at [320, 411] on div at bounding box center [311, 422] width 88 height 30
click at [320, 421] on div at bounding box center [311, 422] width 59 height 15
click at [479, 487] on div "Pricing Buying Selling Tracking Xero Item # Description Part Number Cost Markup…" at bounding box center [632, 424] width 961 height 205
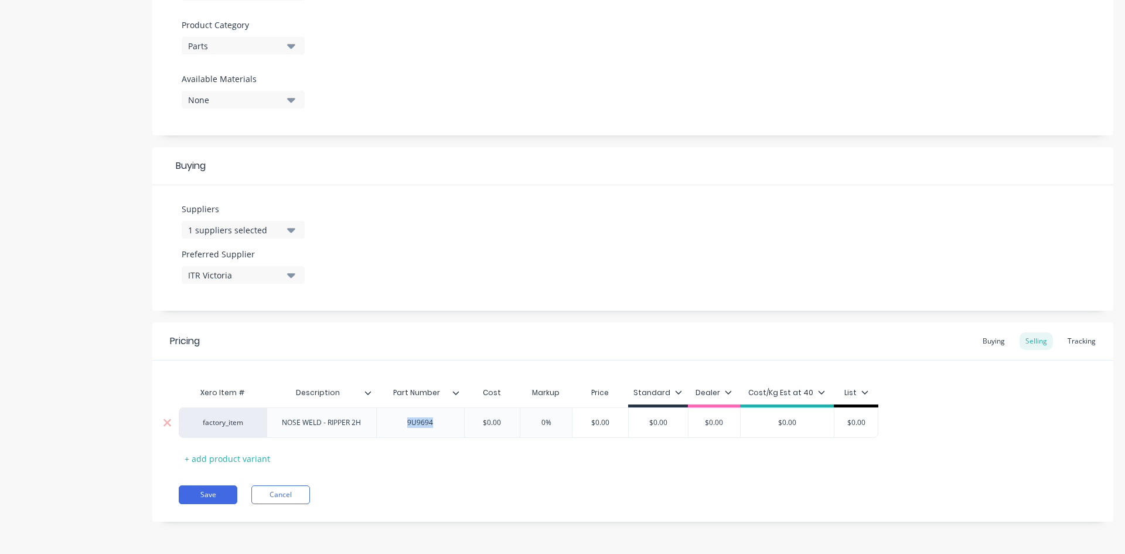
drag, startPoint x: 433, startPoint y: 426, endPoint x: 367, endPoint y: 421, distance: 67.0
click at [362, 425] on div "factory_item NOSE WELD - RIPPER 2H 9U9694 $0.00 0% $0.00 $0.00 $0.00 $0.00 $0.00" at bounding box center [528, 422] width 699 height 30
copy div "9U9694"
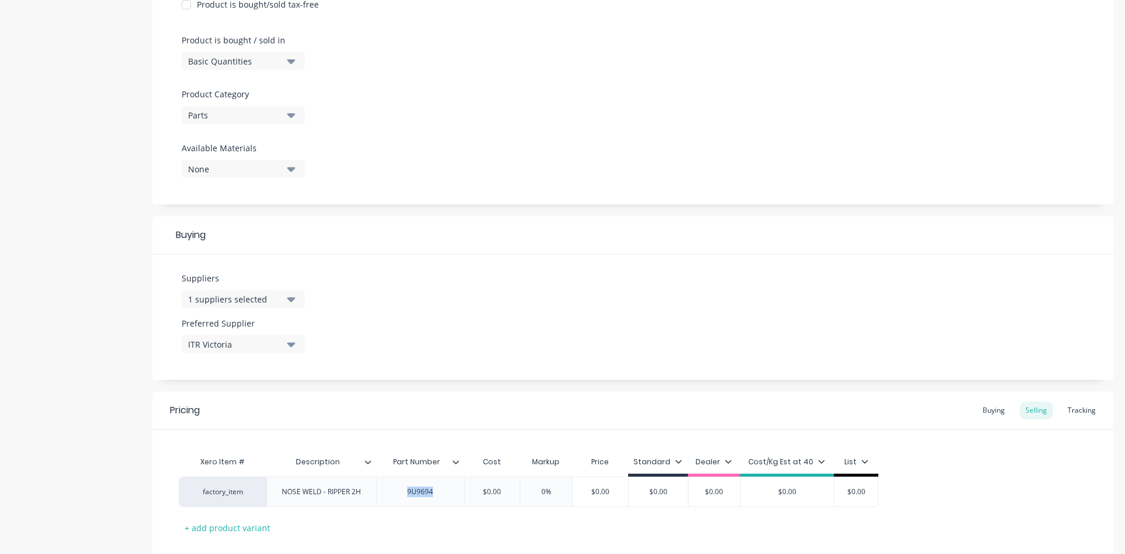
scroll to position [351, 0]
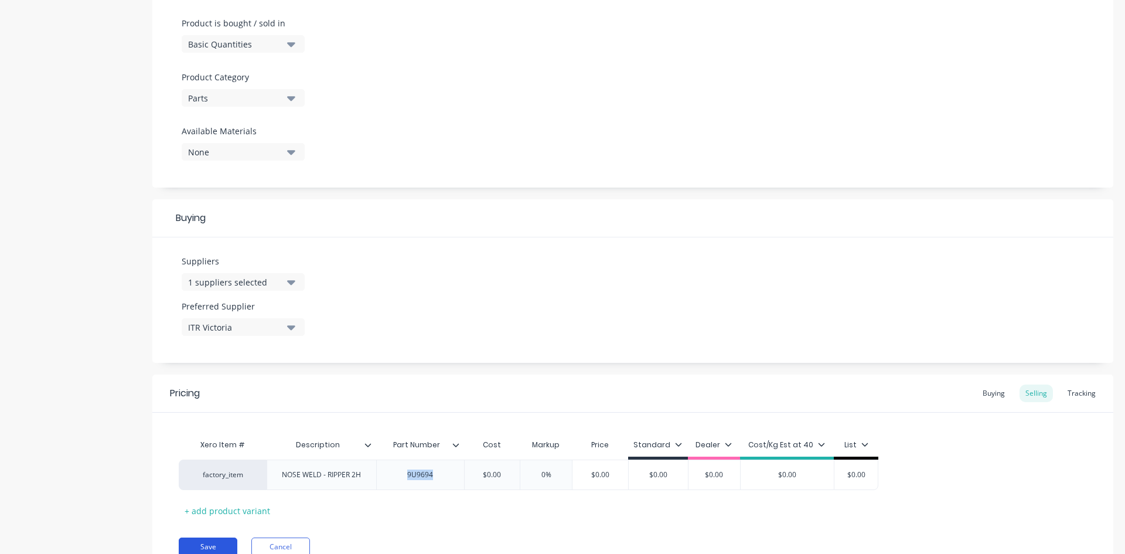
click at [206, 545] on button "Save" at bounding box center [208, 546] width 59 height 19
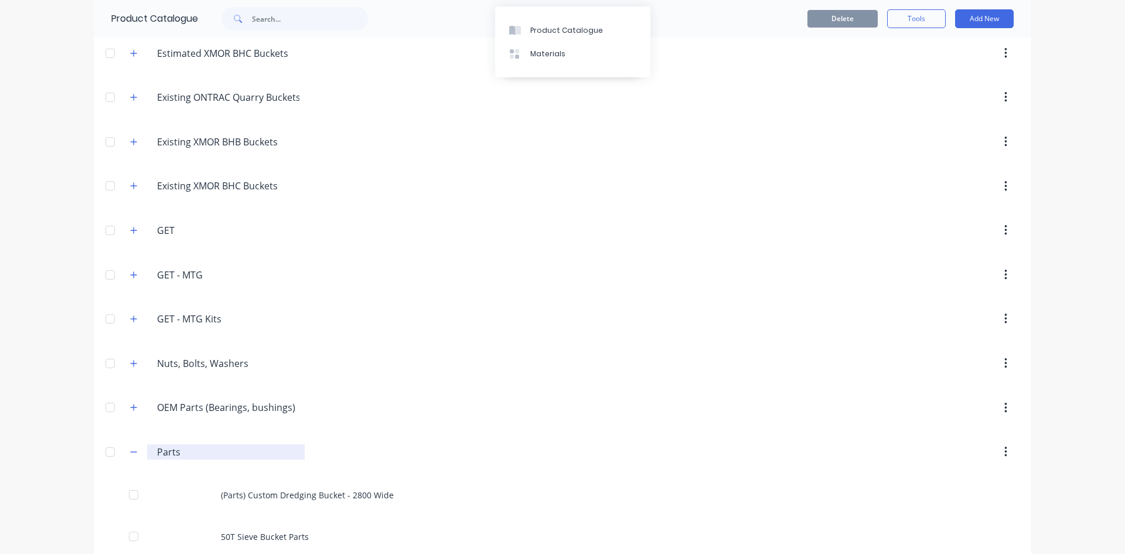
scroll to position [351, 0]
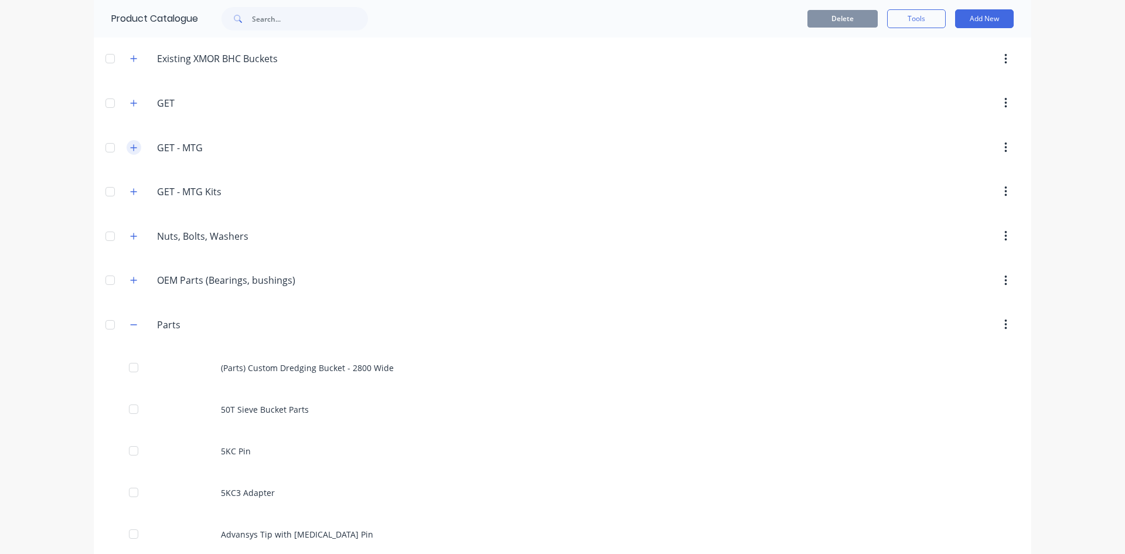
click at [130, 151] on icon "button" at bounding box center [133, 148] width 7 height 8
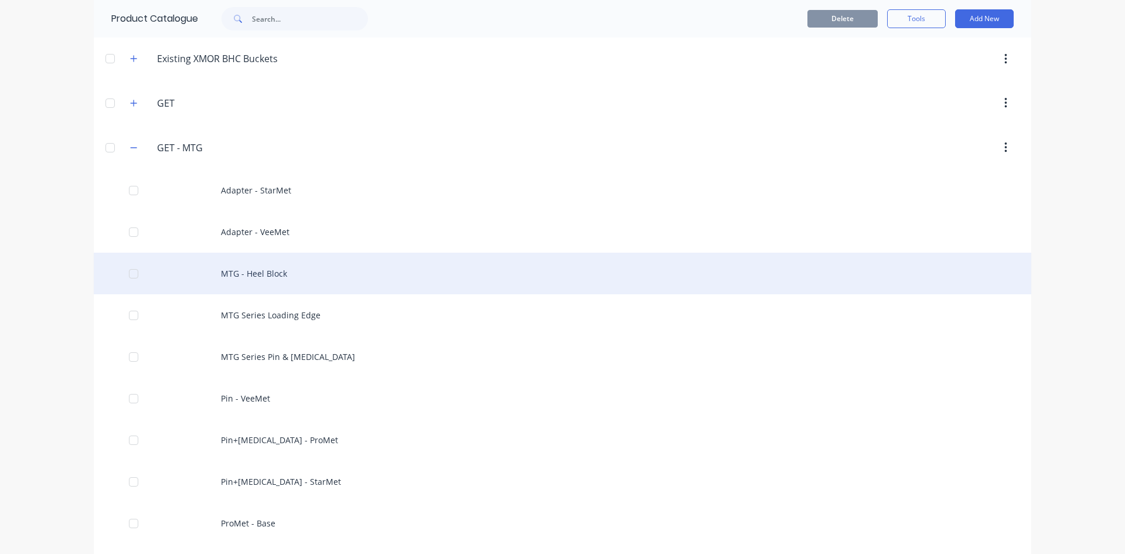
click at [268, 282] on div "MTG - Heel Block" at bounding box center [562, 273] width 937 height 42
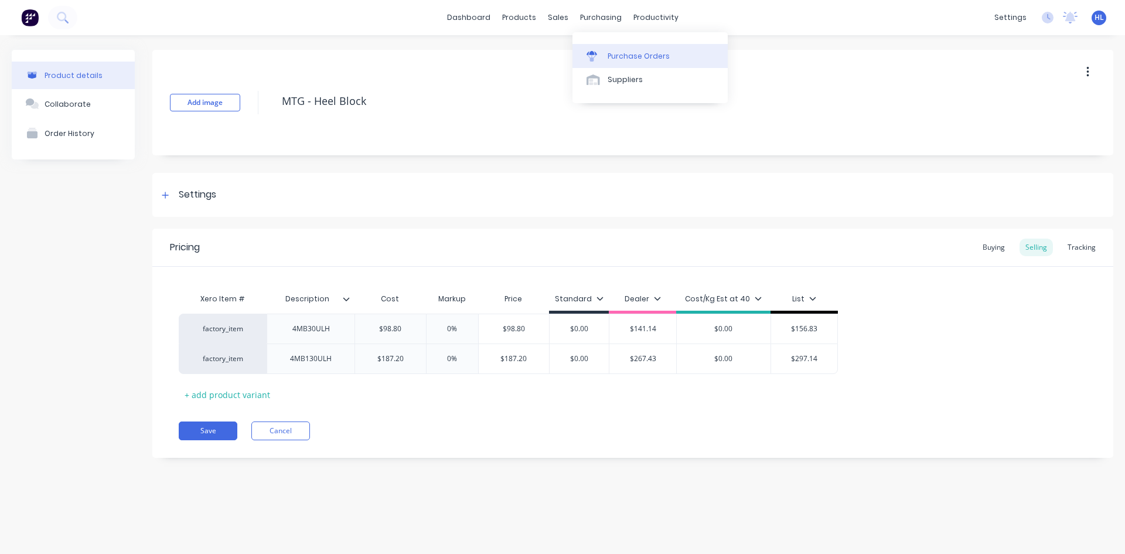
click at [623, 56] on div "Purchase Orders" at bounding box center [638, 56] width 62 height 11
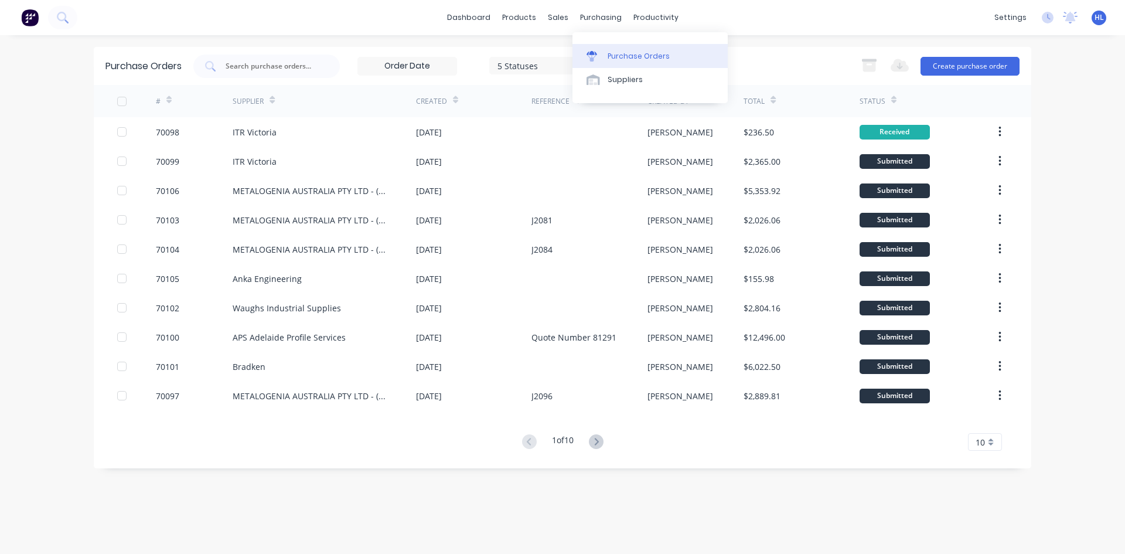
click at [627, 60] on div "Purchase Orders" at bounding box center [638, 56] width 62 height 11
click at [609, 56] on div "Purchase Orders" at bounding box center [638, 56] width 62 height 11
click at [578, 43] on div "Sales Orders Customers Price Level Manager" at bounding box center [619, 79] width 155 height 94
click at [585, 56] on div "Sales Orders" at bounding box center [601, 56] width 48 height 11
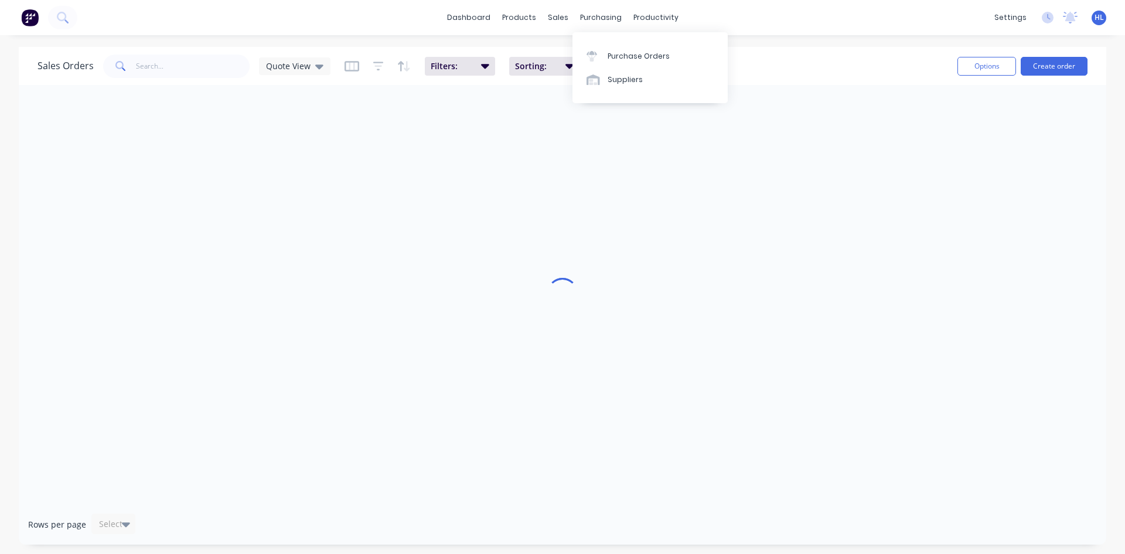
click at [592, 21] on div "purchasing" at bounding box center [600, 18] width 53 height 18
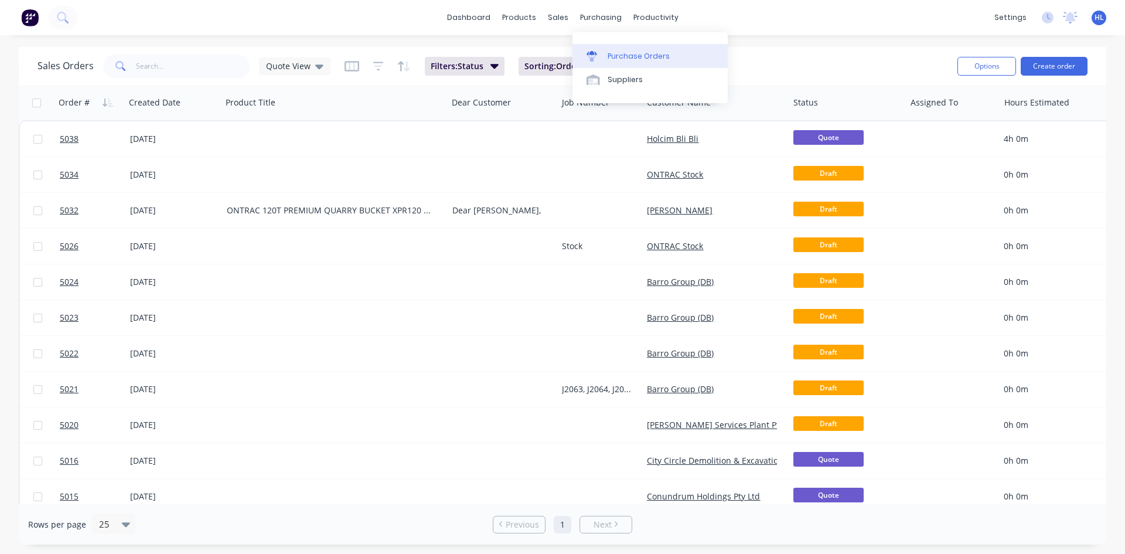
click at [627, 62] on link "Purchase Orders" at bounding box center [649, 55] width 155 height 23
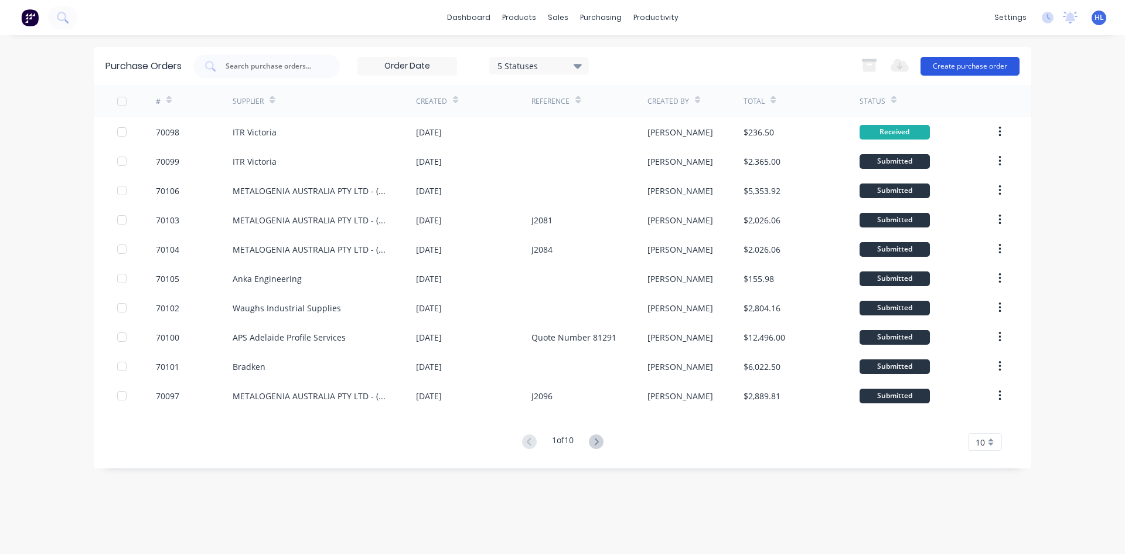
click at [984, 68] on button "Create purchase order" at bounding box center [969, 66] width 99 height 19
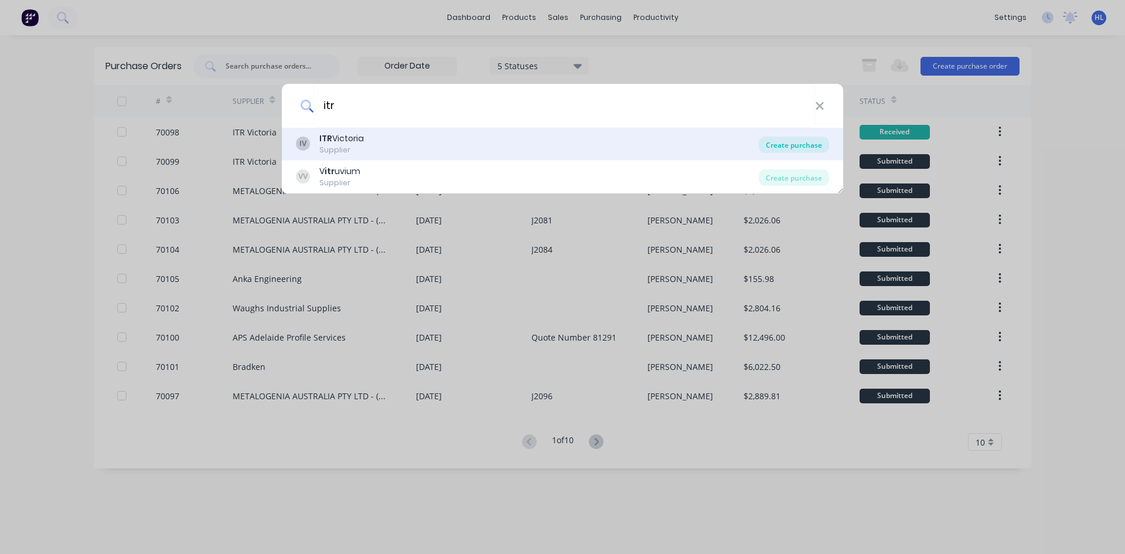
type input "itr"
click at [788, 149] on div "Create purchase" at bounding box center [794, 144] width 70 height 16
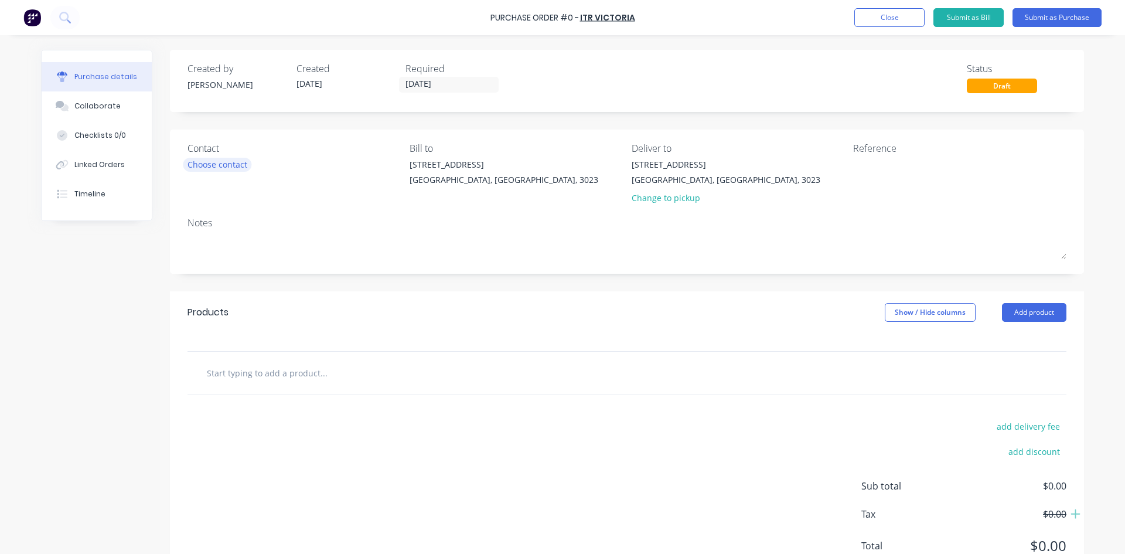
click at [225, 169] on div "Choose contact" at bounding box center [217, 164] width 60 height 12
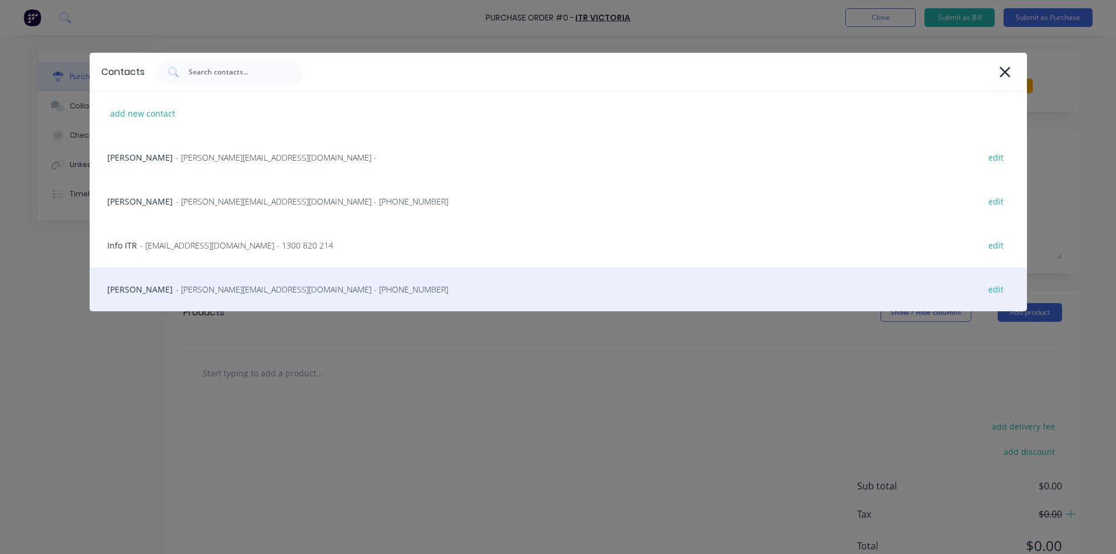
click at [202, 297] on div "[PERSON_NAME] - [PERSON_NAME][EMAIL_ADDRESS][DOMAIN_NAME] - [PHONE_NUMBER] edit" at bounding box center [558, 289] width 937 height 44
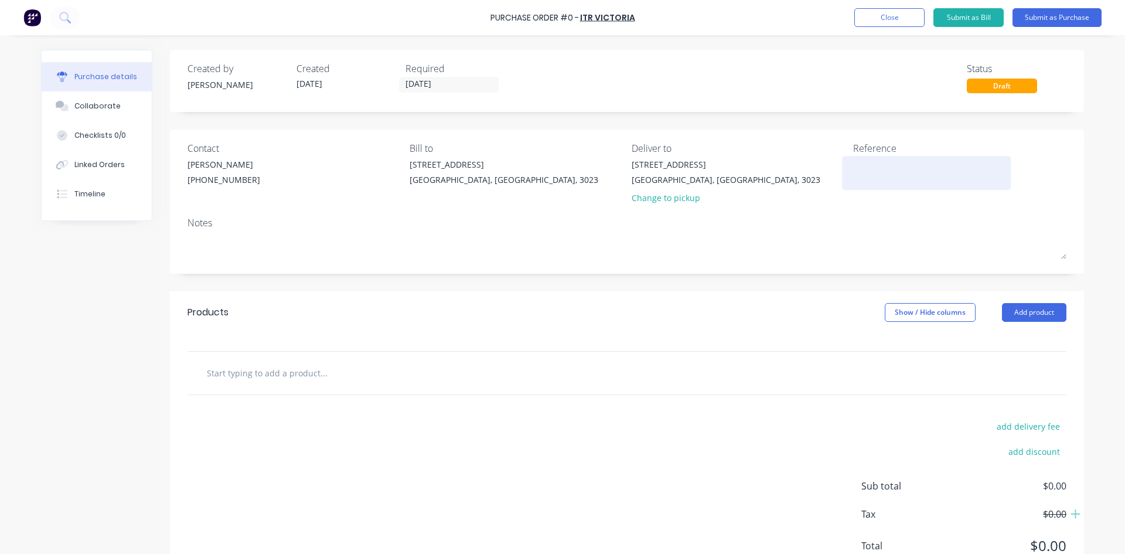
click at [900, 158] on div at bounding box center [926, 172] width 146 height 29
click at [898, 166] on textarea at bounding box center [926, 171] width 146 height 26
click at [920, 176] on textarea at bounding box center [926, 171] width 146 height 26
paste textarea "828721"
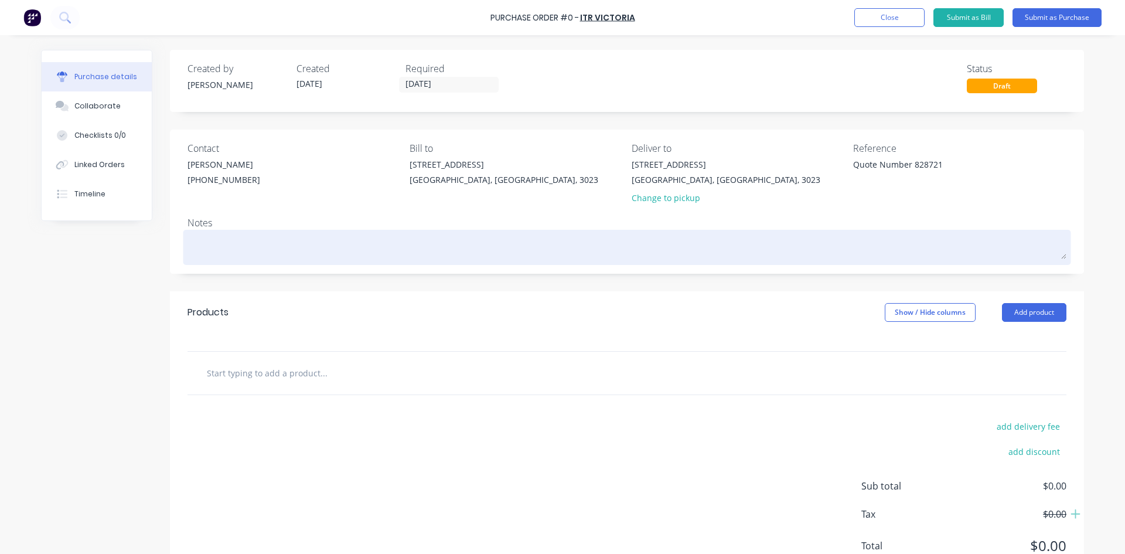
type textarea "Quote Number 828721"
click at [971, 236] on textarea at bounding box center [626, 246] width 879 height 26
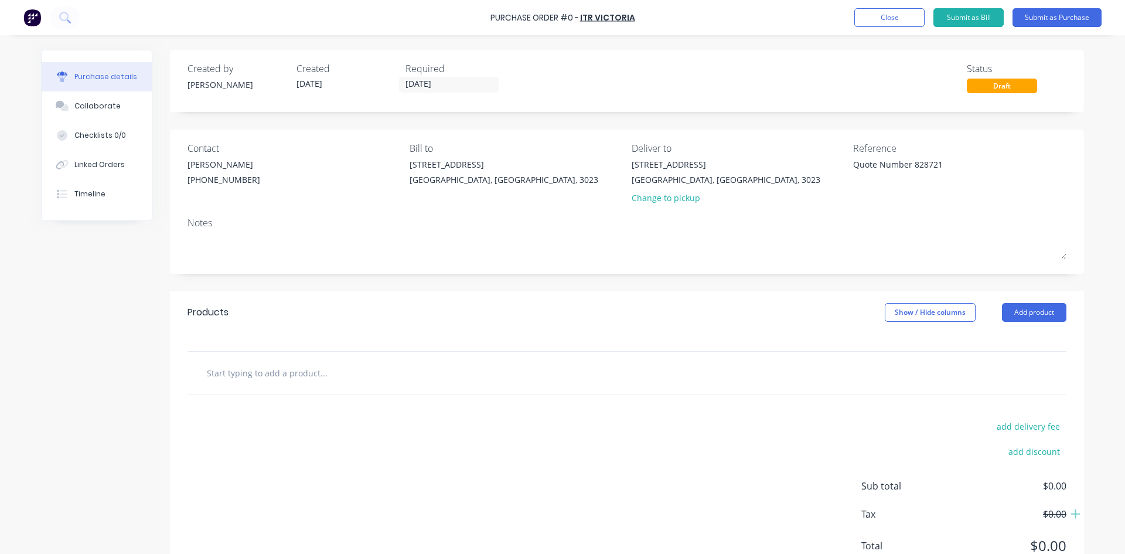
click at [975, 218] on div "Notes" at bounding box center [626, 223] width 879 height 14
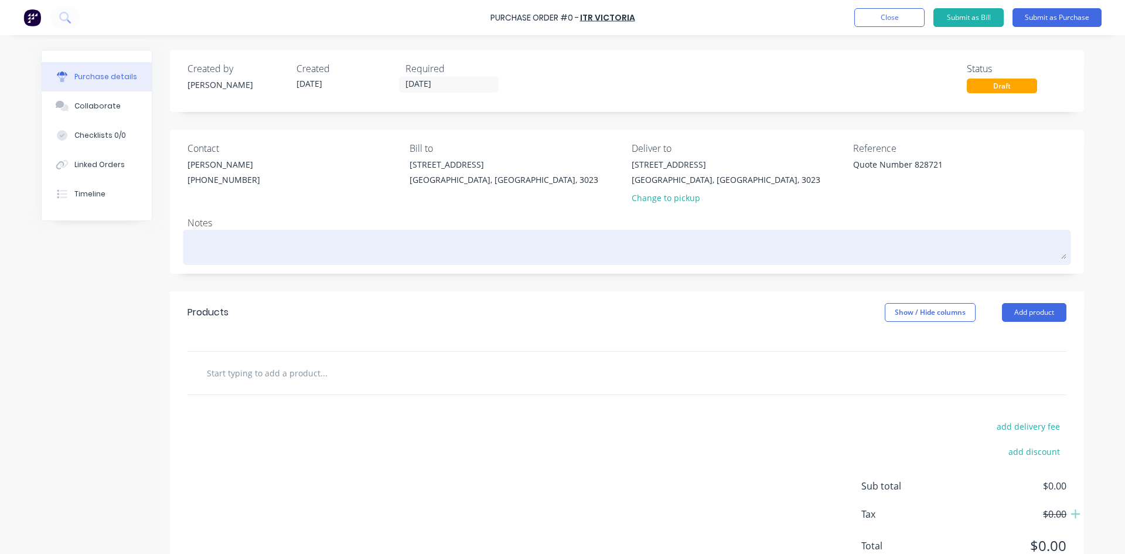
click at [527, 259] on div at bounding box center [626, 247] width 879 height 29
click at [534, 254] on textarea at bounding box center [626, 246] width 879 height 26
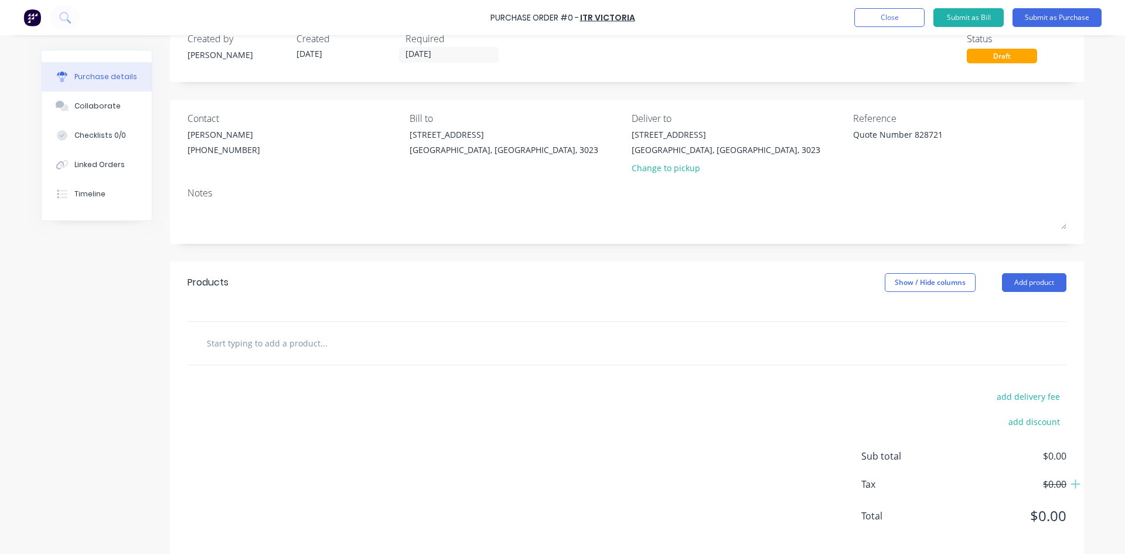
scroll to position [46, 0]
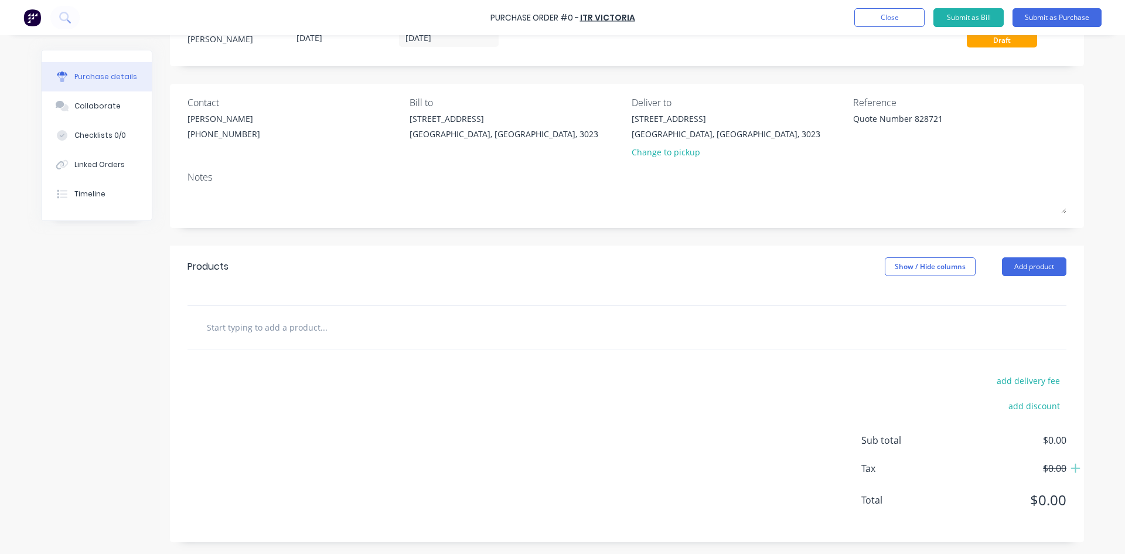
click at [347, 343] on div at bounding box center [626, 327] width 879 height 43
click at [1036, 268] on button "Add product" at bounding box center [1034, 266] width 64 height 19
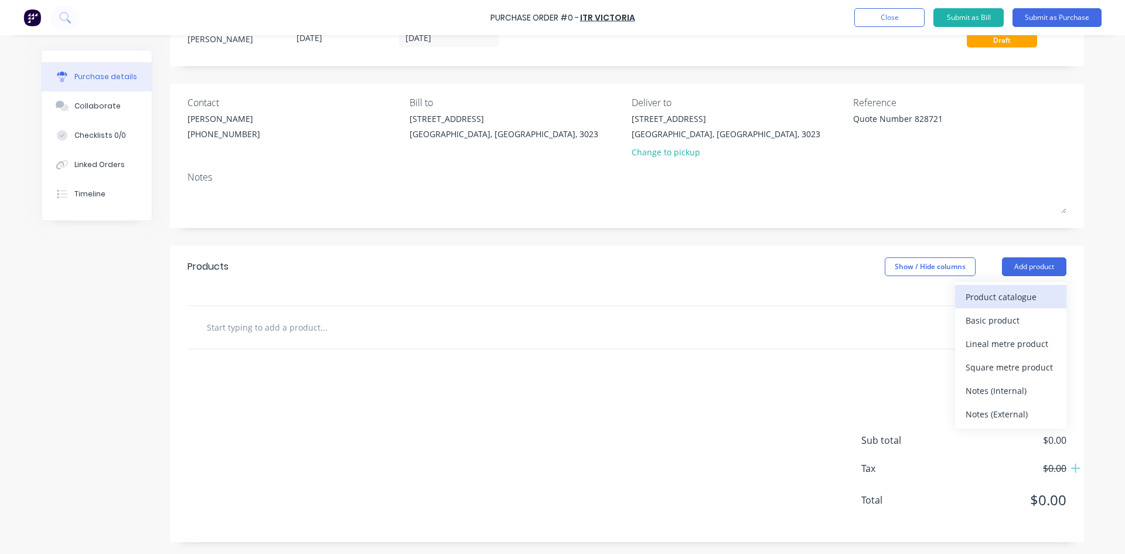
click at [1043, 296] on div "Product catalogue" at bounding box center [1010, 296] width 90 height 17
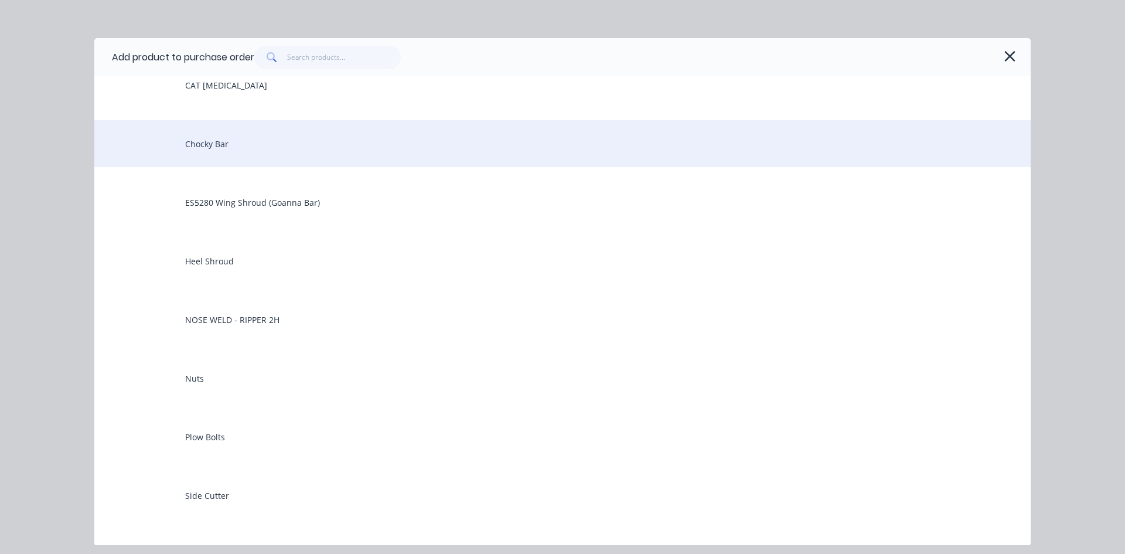
scroll to position [176, 0]
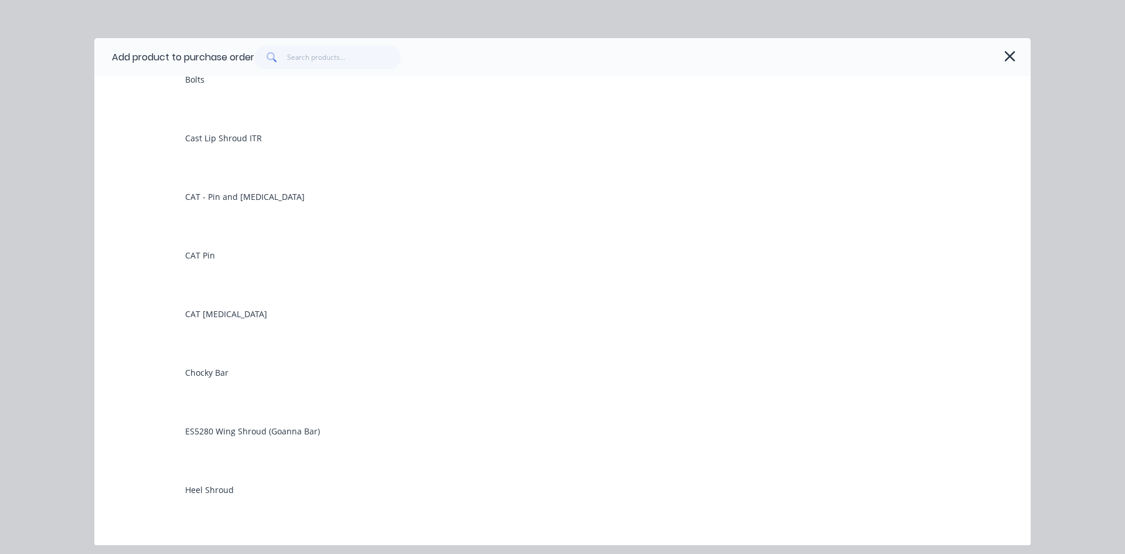
click at [445, 49] on div at bounding box center [633, 57] width 759 height 23
click at [446, 49] on div at bounding box center [633, 57] width 759 height 23
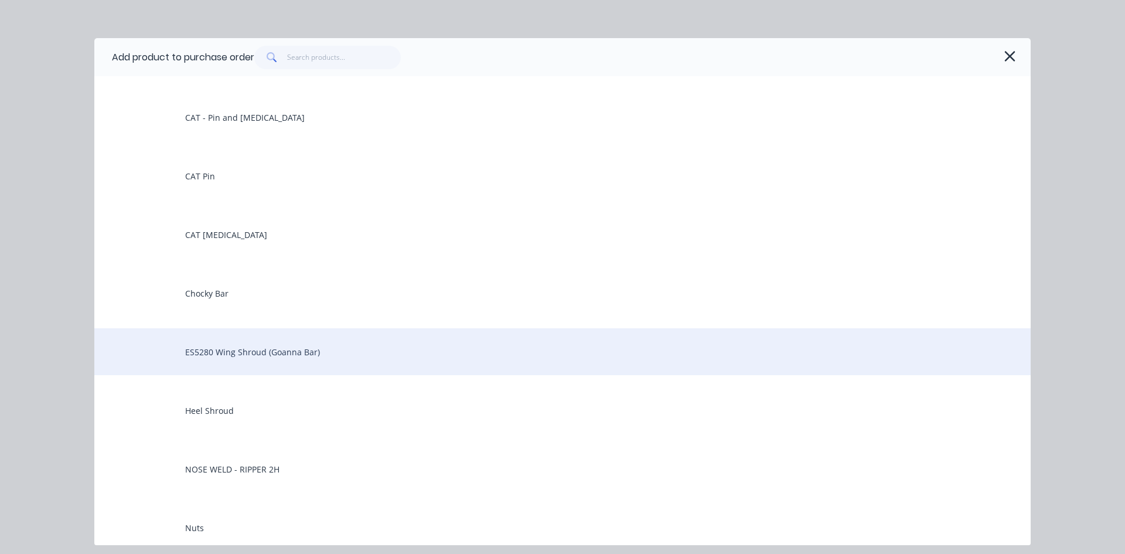
scroll to position [351, 0]
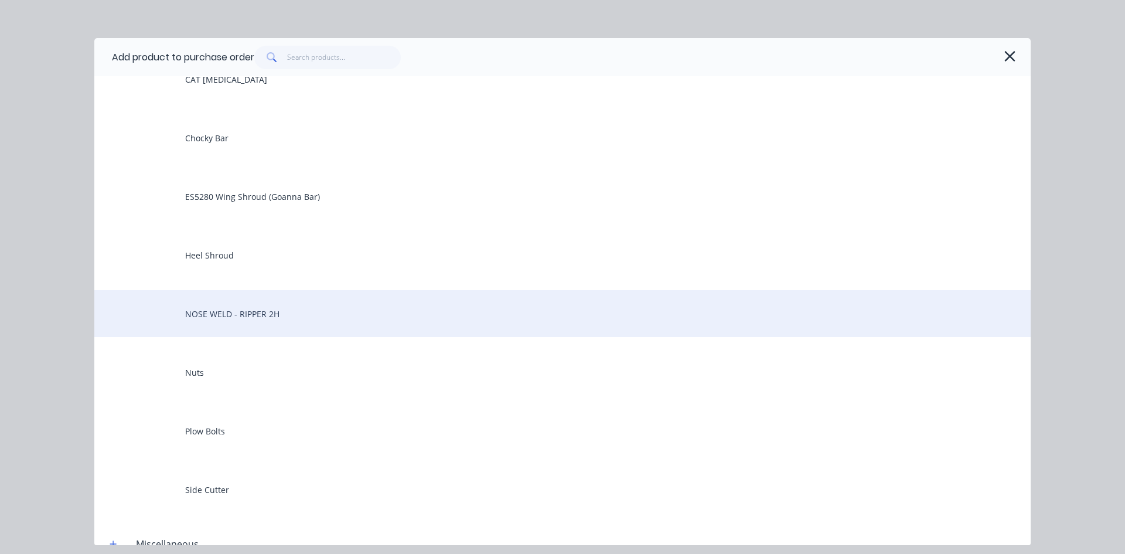
click at [262, 312] on div "NOSE WELD - RIPPER 2H" at bounding box center [562, 313] width 936 height 47
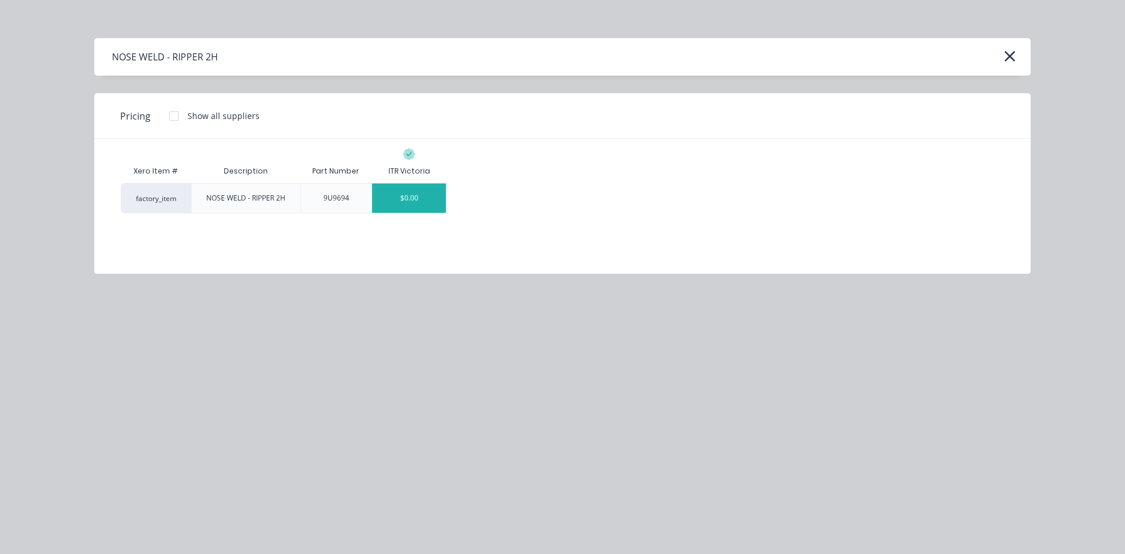
click at [389, 197] on div "$0.00" at bounding box center [409, 197] width 74 height 29
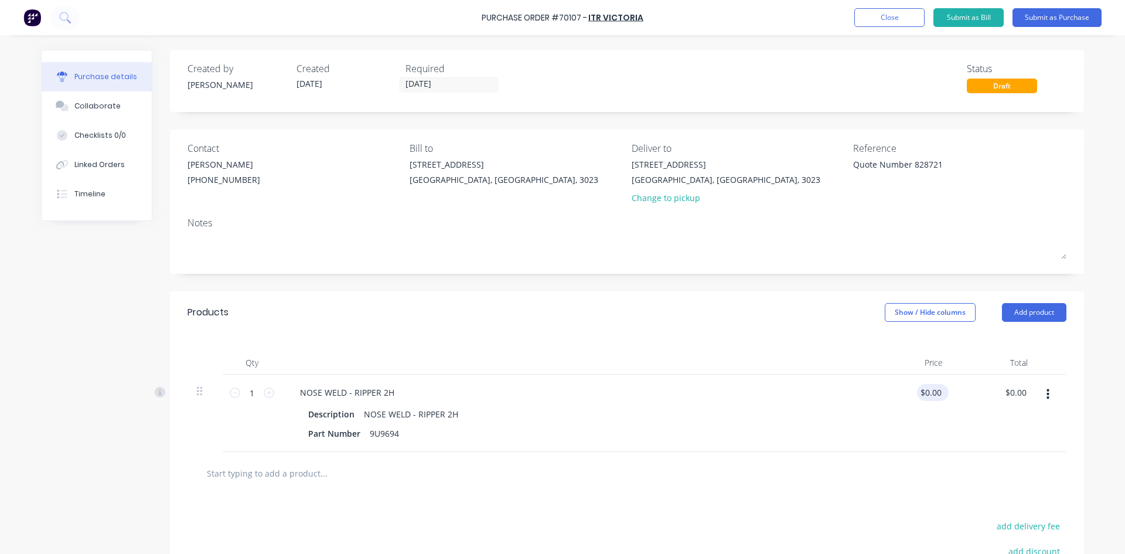
click at [917, 385] on div "$0.00 $0.00" at bounding box center [930, 392] width 27 height 17
click at [927, 393] on input "0.00" at bounding box center [930, 392] width 27 height 17
click at [927, 383] on div "$0.00 0.00" at bounding box center [909, 412] width 85 height 77
click at [927, 389] on input "0.00" at bounding box center [930, 392] width 27 height 17
click at [927, 389] on input "0.00" at bounding box center [932, 392] width 22 height 17
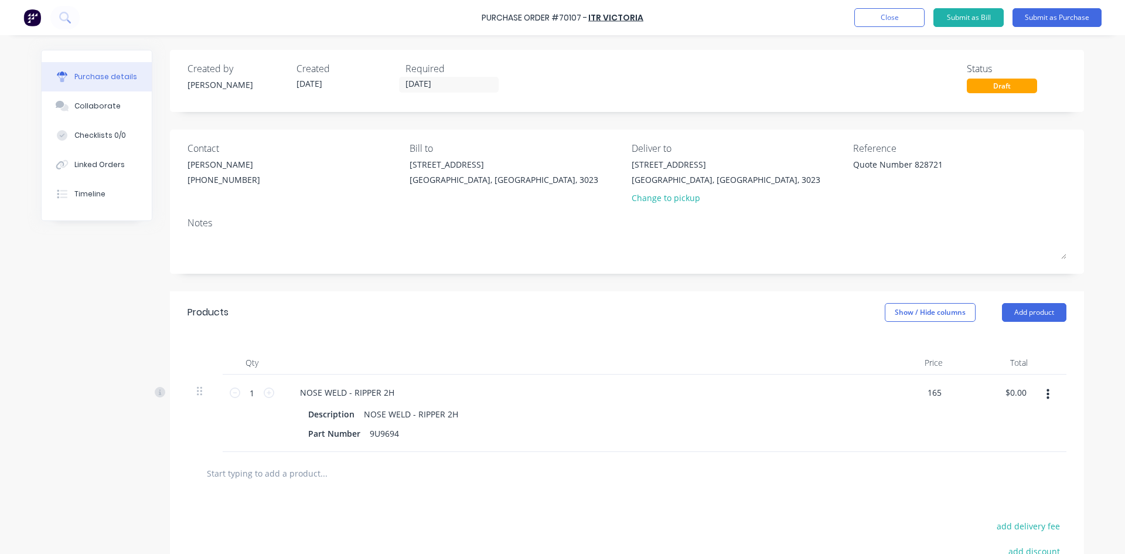
type input "$165.00"
click at [852, 363] on div at bounding box center [574, 362] width 586 height 23
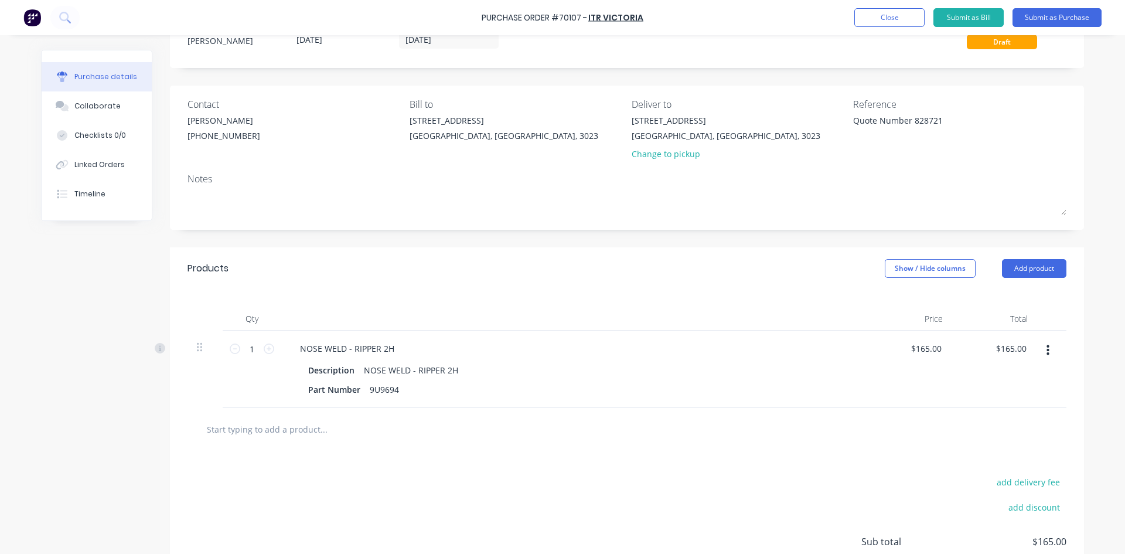
scroll to position [117, 0]
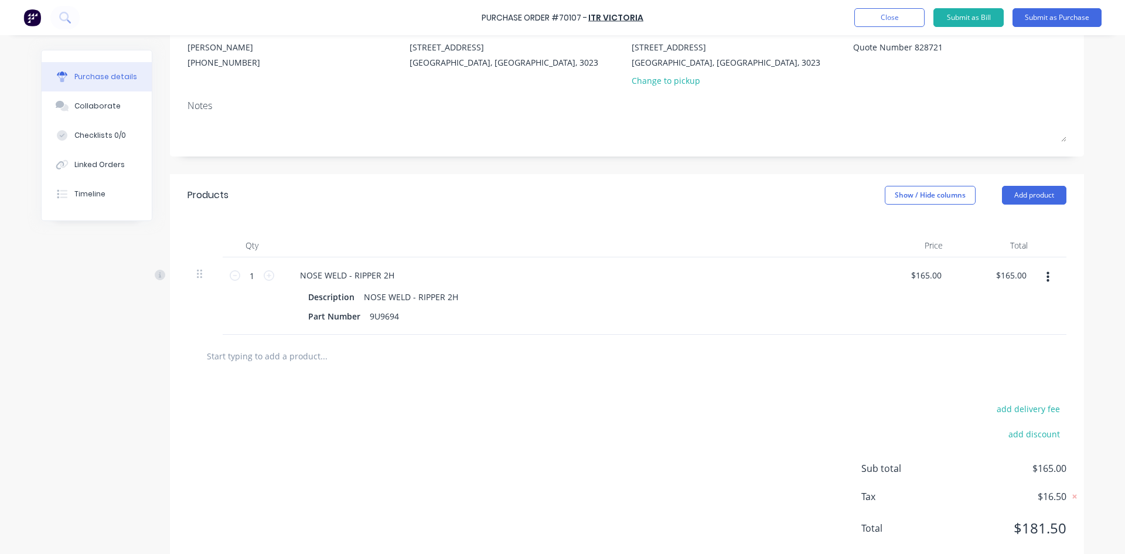
click at [363, 353] on input "text" at bounding box center [323, 355] width 234 height 23
click at [1034, 199] on button "Add product" at bounding box center [1034, 195] width 64 height 19
click at [1027, 218] on div "Product catalogue" at bounding box center [1010, 225] width 90 height 17
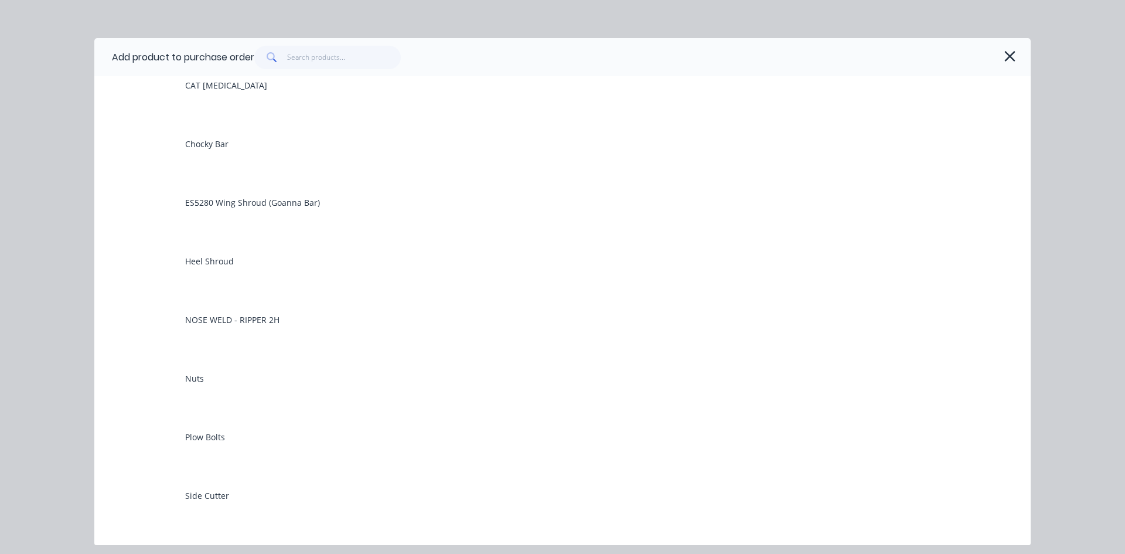
scroll to position [351, 0]
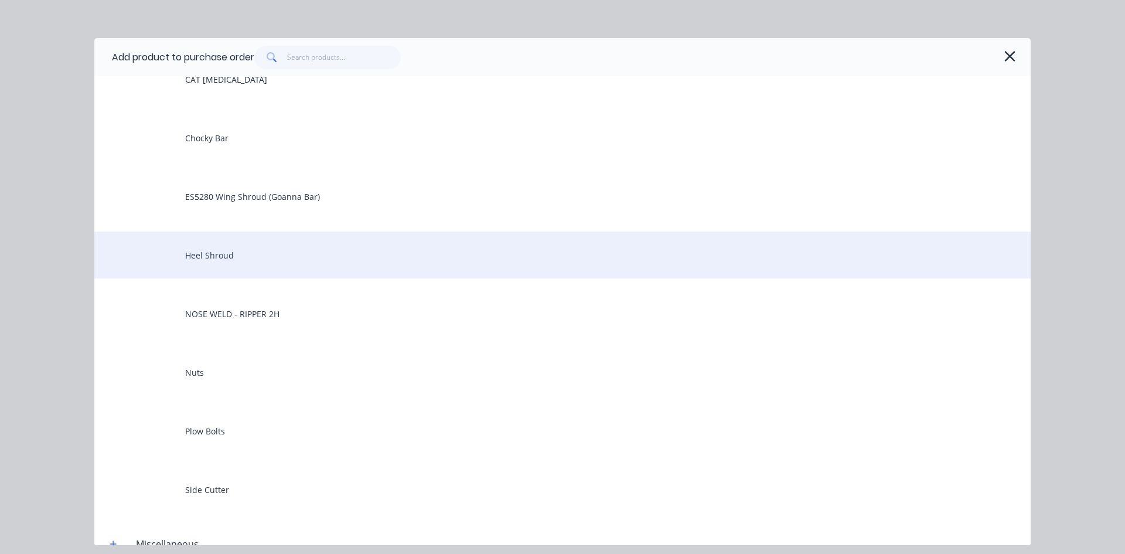
click at [289, 244] on div "Heel Shroud" at bounding box center [562, 254] width 936 height 47
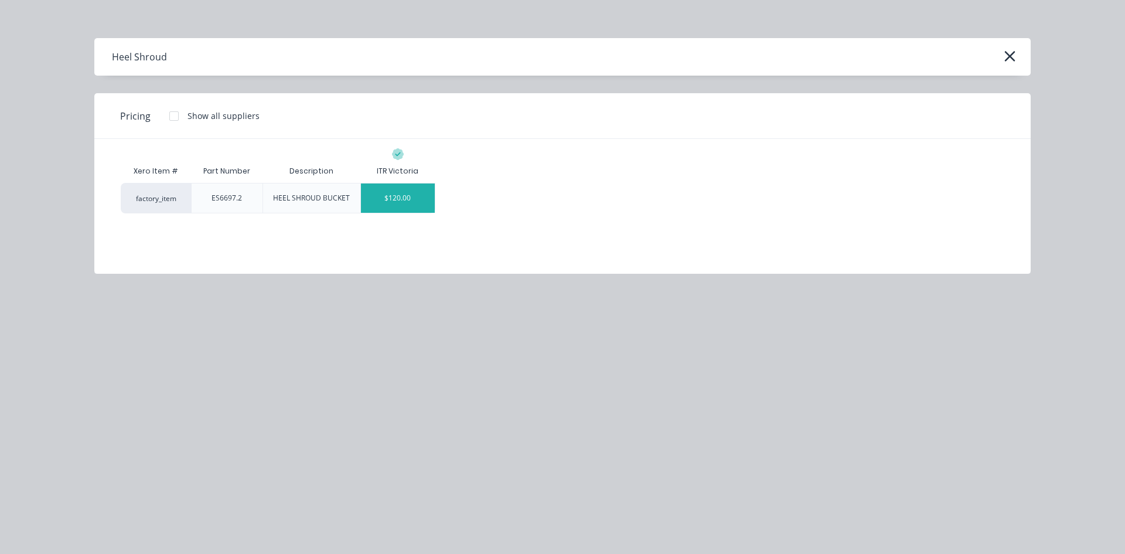
click at [401, 208] on div "$120.00" at bounding box center [398, 197] width 74 height 29
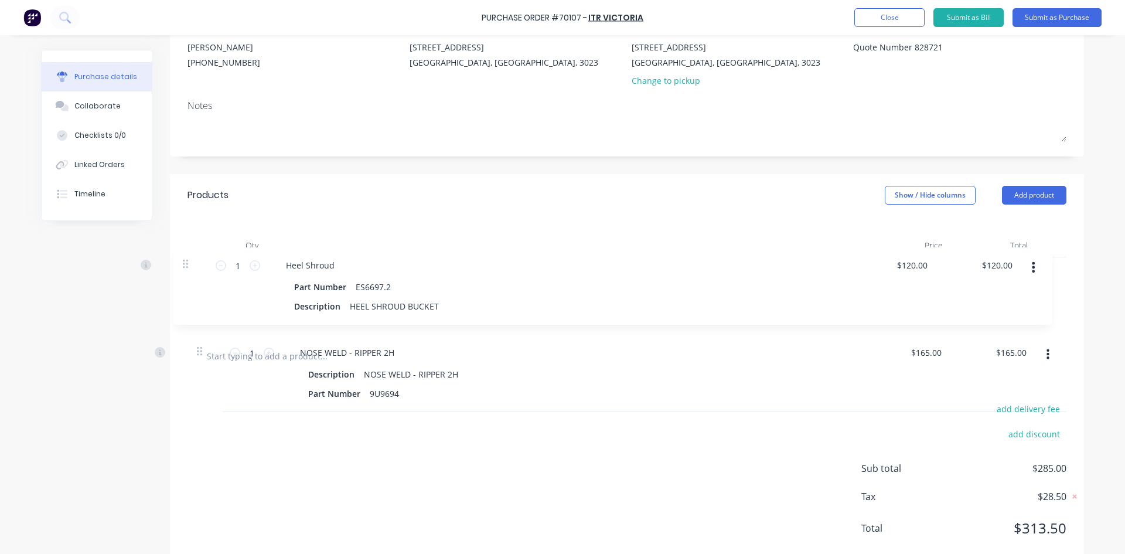
drag, startPoint x: 196, startPoint y: 354, endPoint x: 189, endPoint y: 264, distance: 90.5
click at [189, 264] on div "1 1 NOSE WELD - RIPPER 2H Description NOSE WELD - RIPPER 2H Part Number 9U9694 …" at bounding box center [626, 295] width 879 height 77
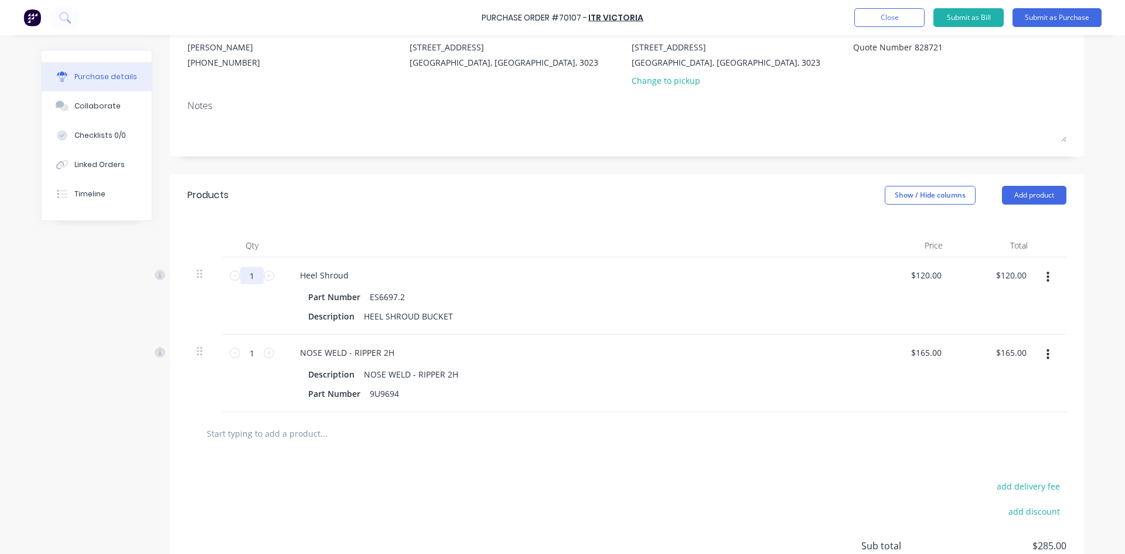
click at [254, 280] on input "1" at bounding box center [251, 276] width 23 height 18
type input "2"
type input "$240.00"
type input "26"
type input "$3,120.00"
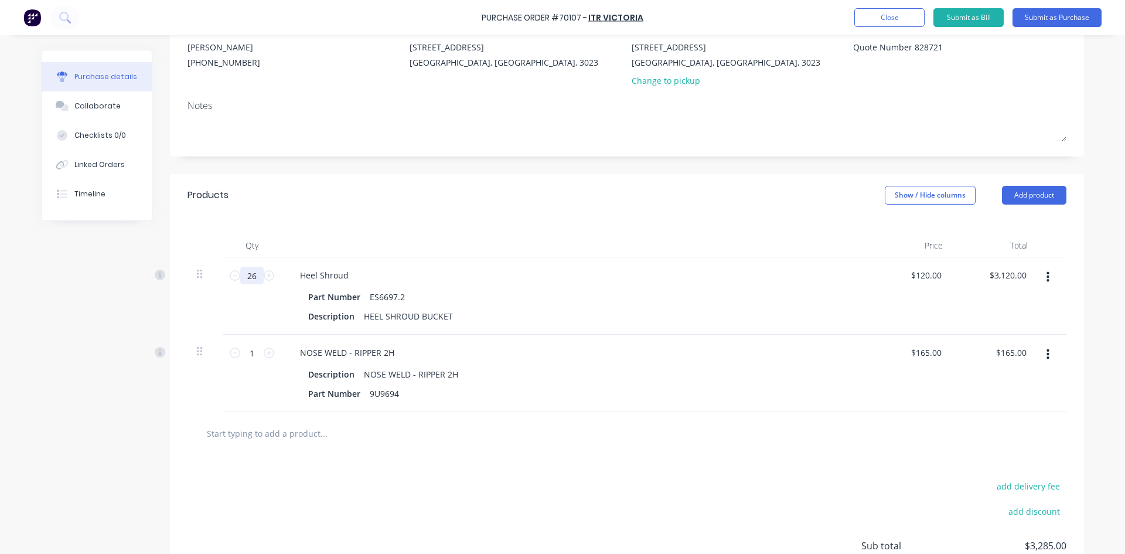
type input "26"
click at [349, 493] on div "add delivery fee add discount Sub total $3,285.00 Tax $328.50 Total $3,613.50" at bounding box center [627, 551] width 914 height 193
click at [376, 433] on input "text" at bounding box center [323, 432] width 234 height 23
drag, startPoint x: 1036, startPoint y: 192, endPoint x: 1031, endPoint y: 203, distance: 12.1
click at [1034, 193] on button "Add product" at bounding box center [1034, 195] width 64 height 19
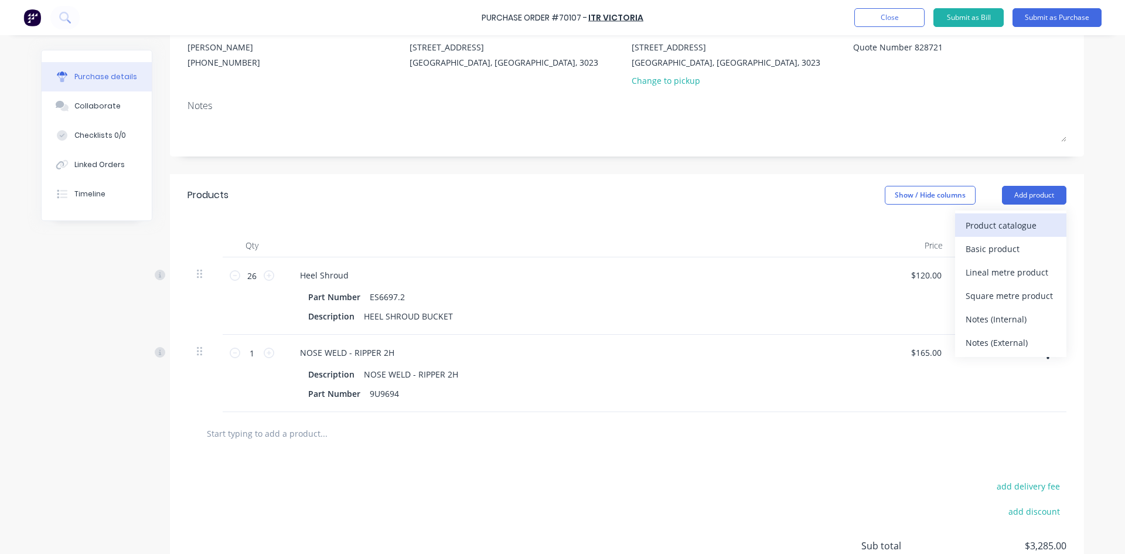
click at [1016, 228] on div "Product catalogue" at bounding box center [1010, 225] width 90 height 17
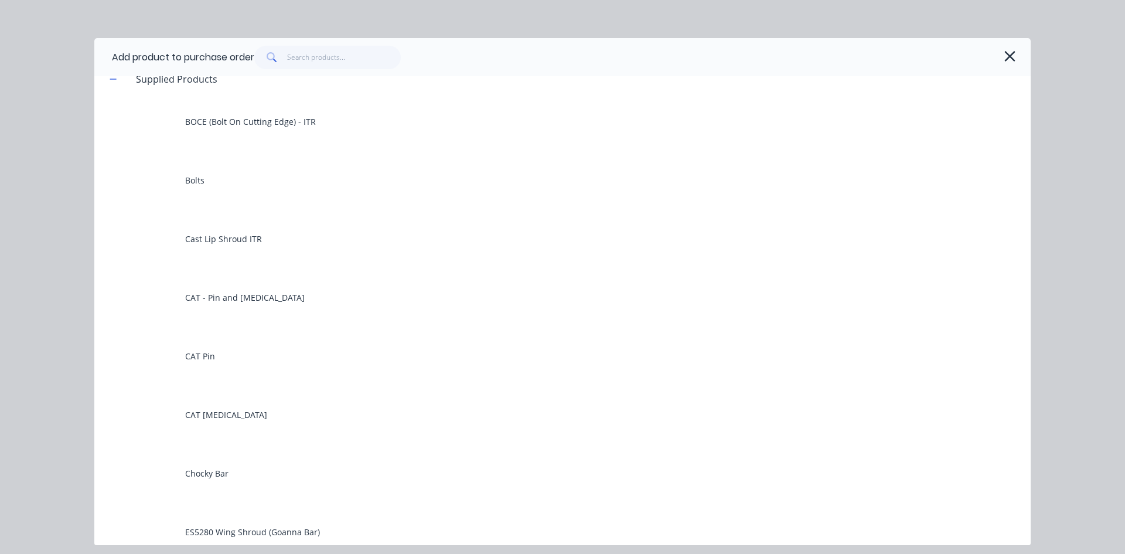
scroll to position [0, 0]
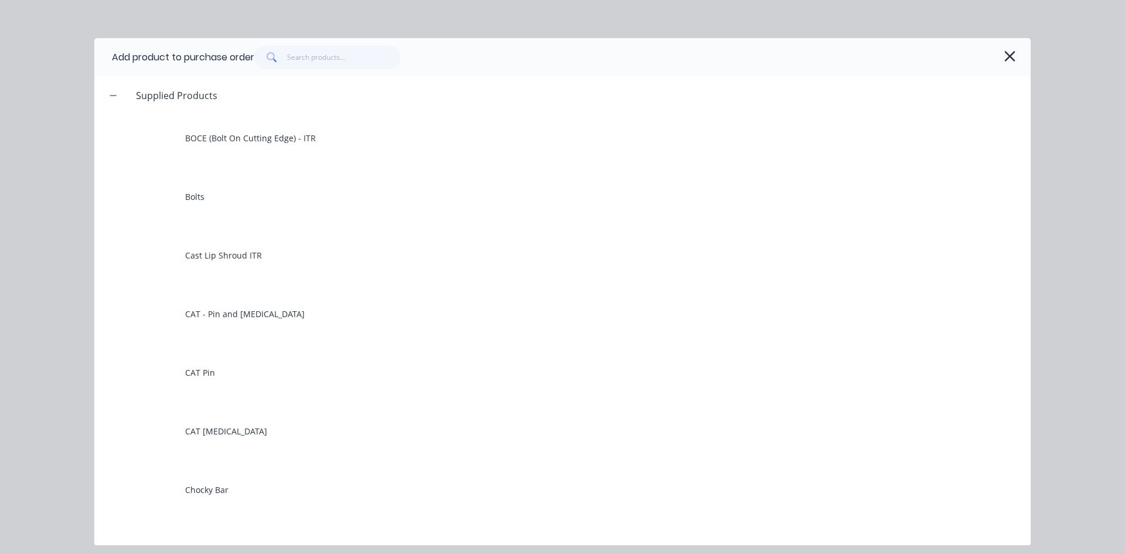
click at [1094, 145] on div "Add product to purchase order Supplied Products BOCE (Bolt On Cutting Edge) - I…" at bounding box center [562, 277] width 1125 height 554
click at [1002, 59] on button "button" at bounding box center [1009, 56] width 19 height 19
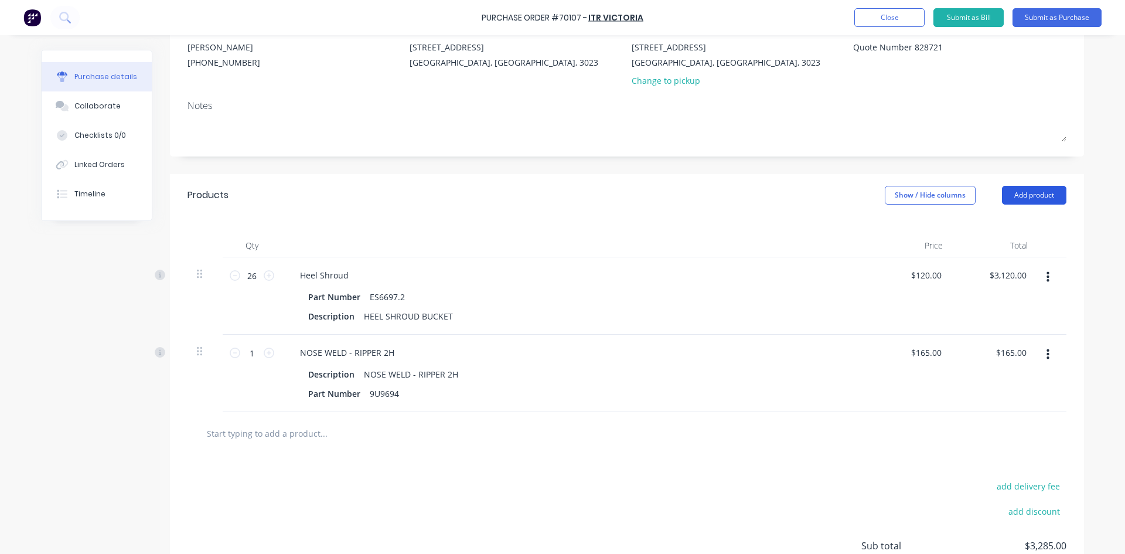
click at [1014, 194] on button "Add product" at bounding box center [1034, 195] width 64 height 19
click at [517, 429] on div at bounding box center [372, 432] width 351 height 23
click at [289, 437] on input "text" at bounding box center [323, 432] width 234 height 23
click at [1037, 355] on button "button" at bounding box center [1048, 354] width 28 height 21
click at [1016, 415] on button "Duplicate" at bounding box center [1012, 408] width 100 height 23
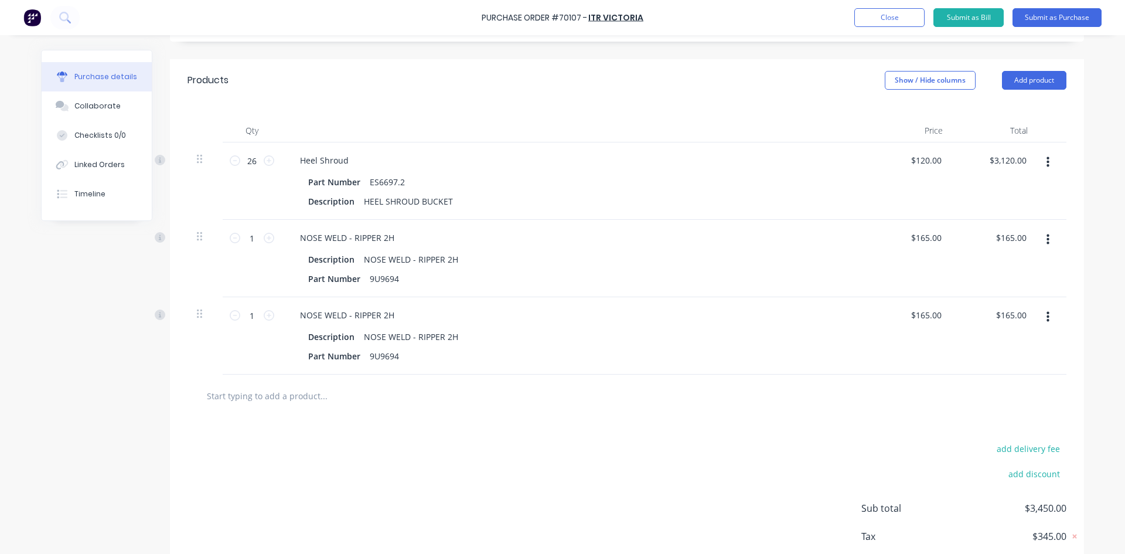
scroll to position [234, 0]
click at [393, 358] on div "9U9694" at bounding box center [384, 353] width 39 height 17
click at [387, 356] on div "9U9694" at bounding box center [384, 353] width 39 height 17
paste div
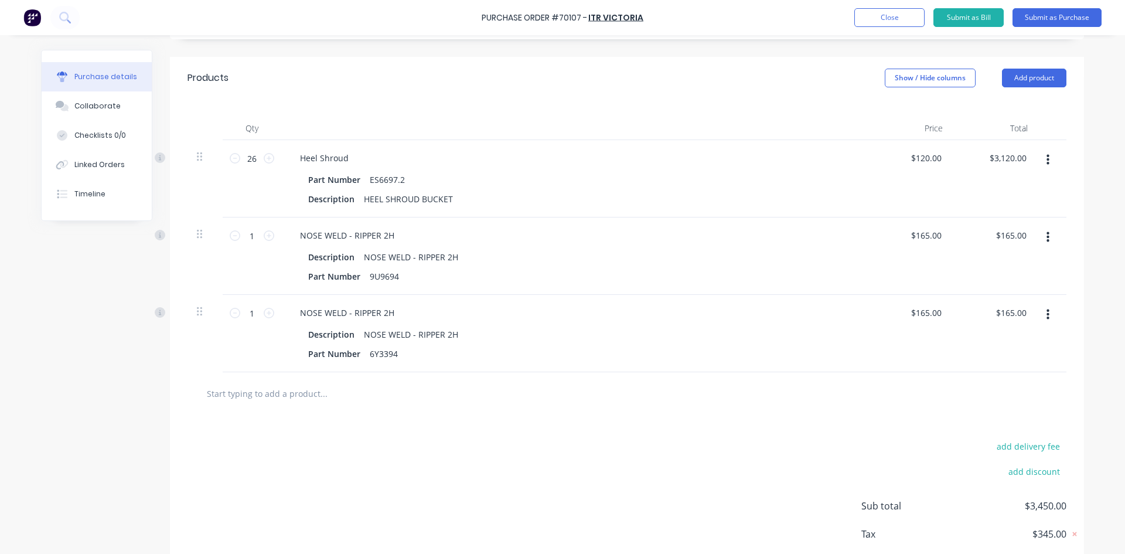
click at [404, 373] on div at bounding box center [626, 393] width 879 height 43
drag, startPoint x: 443, startPoint y: 336, endPoint x: 317, endPoint y: 343, distance: 126.2
click at [317, 343] on div "Description NOSE WELD - RIPPER 2H Part Number 6Y3394" at bounding box center [574, 344] width 567 height 36
paste div
click at [331, 402] on input "text" at bounding box center [323, 392] width 234 height 23
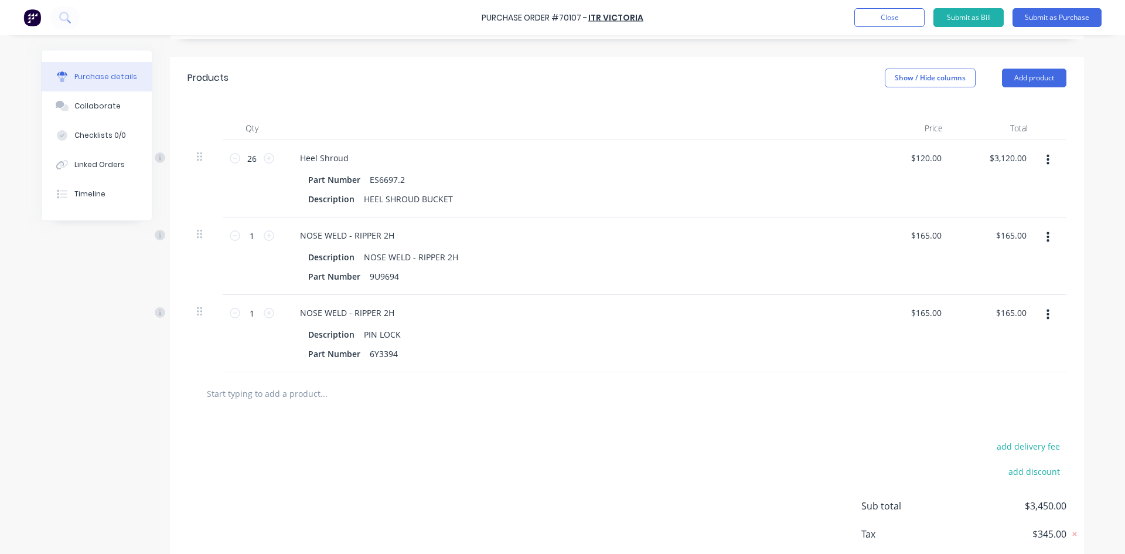
click at [344, 378] on div at bounding box center [626, 393] width 879 height 43
drag, startPoint x: 397, startPoint y: 312, endPoint x: 144, endPoint y: 312, distance: 253.6
click at [144, 312] on div "Created by [PERSON_NAME] Created [DATE] Required [DATE] Status Draft Contact [P…" at bounding box center [562, 211] width 1043 height 792
paste div
click at [434, 441] on div "add delivery fee add discount Sub total $3,450.00 Tax $345.00 Total $3,795.00" at bounding box center [627, 511] width 914 height 193
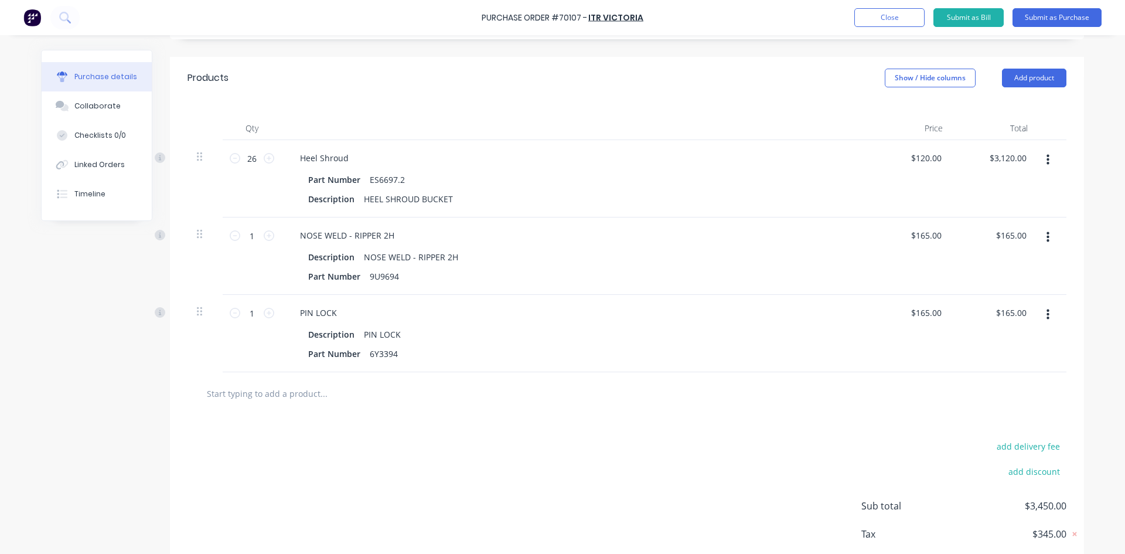
click at [1049, 313] on button "button" at bounding box center [1048, 314] width 28 height 21
click at [1022, 374] on button "Duplicate" at bounding box center [1012, 368] width 100 height 23
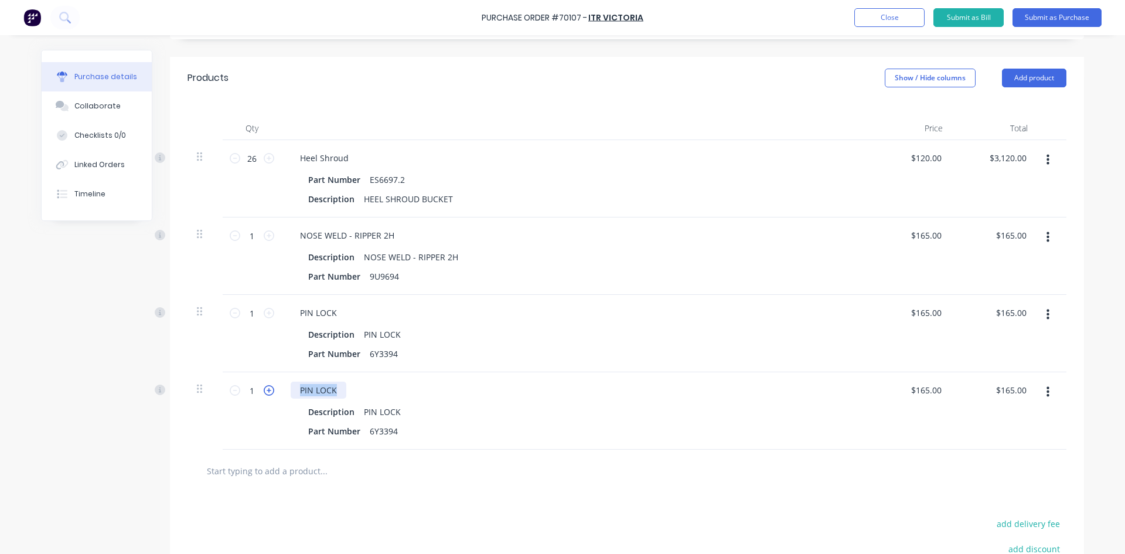
drag, startPoint x: 333, startPoint y: 394, endPoint x: 264, endPoint y: 394, distance: 69.1
click at [259, 394] on div "1 1 PIN LOCK Description PIN LOCK Part Number 6Y3394 $165.00 $165.00 $165.00 $1…" at bounding box center [626, 410] width 879 height 77
paste div
drag, startPoint x: 359, startPoint y: 409, endPoint x: 408, endPoint y: 419, distance: 50.1
click at [412, 413] on div "Description PIN LOCK" at bounding box center [571, 411] width 537 height 17
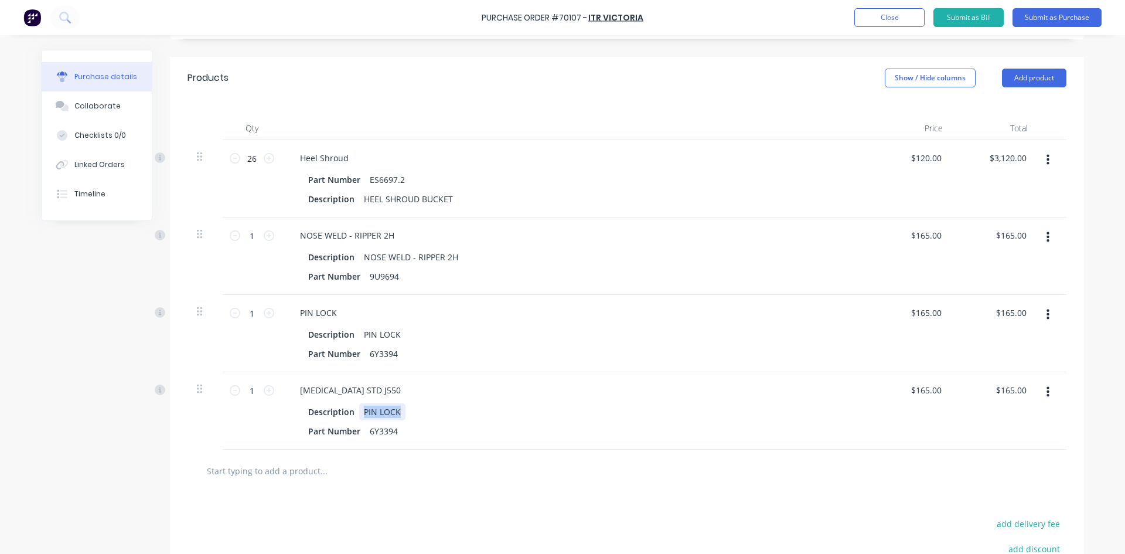
paste div
click at [365, 431] on div "6Y3394" at bounding box center [383, 430] width 37 height 17
paste div
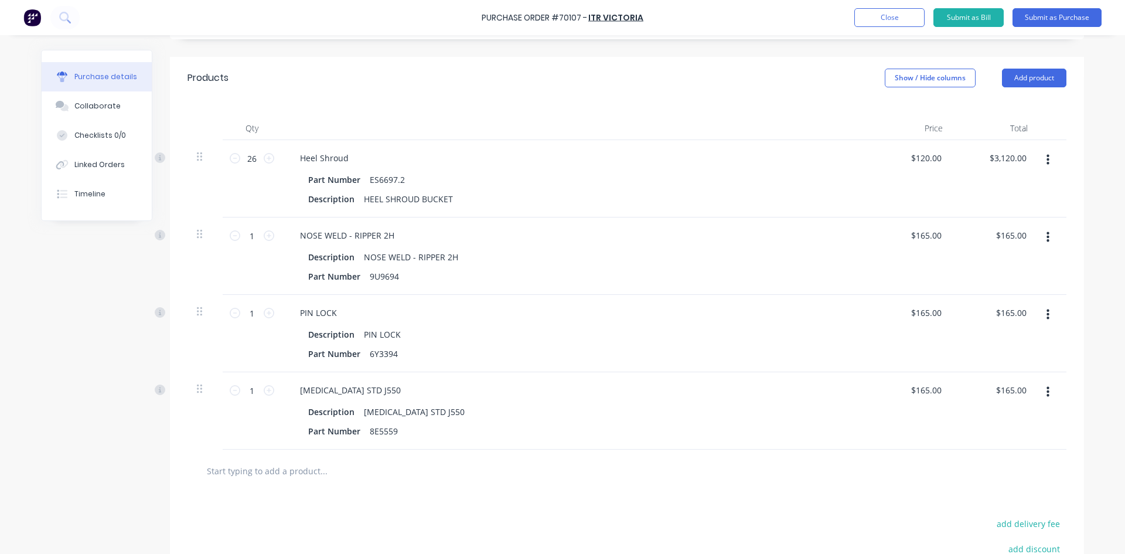
click at [408, 478] on input "text" at bounding box center [323, 470] width 234 height 23
click at [392, 432] on div "8E5559" at bounding box center [383, 430] width 37 height 17
click at [399, 357] on div "Part Number 6Y3394" at bounding box center [571, 353] width 537 height 17
click at [391, 354] on div "6Y3394" at bounding box center [383, 353] width 37 height 17
drag, startPoint x: 403, startPoint y: 276, endPoint x: 394, endPoint y: 278, distance: 9.1
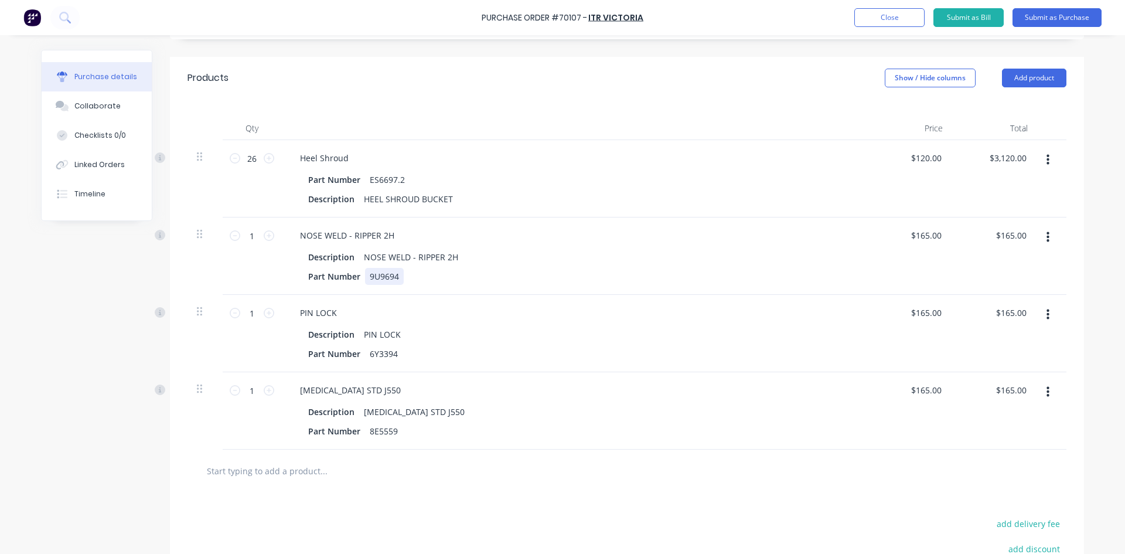
click at [402, 276] on div "Part Number 9U9694" at bounding box center [571, 276] width 537 height 17
drag, startPoint x: 394, startPoint y: 278, endPoint x: 408, endPoint y: 310, distance: 34.4
click at [395, 278] on div "9U9694" at bounding box center [384, 276] width 39 height 17
click at [411, 320] on div "PIN LOCK" at bounding box center [574, 312] width 567 height 17
click at [267, 392] on icon at bounding box center [269, 390] width 11 height 11
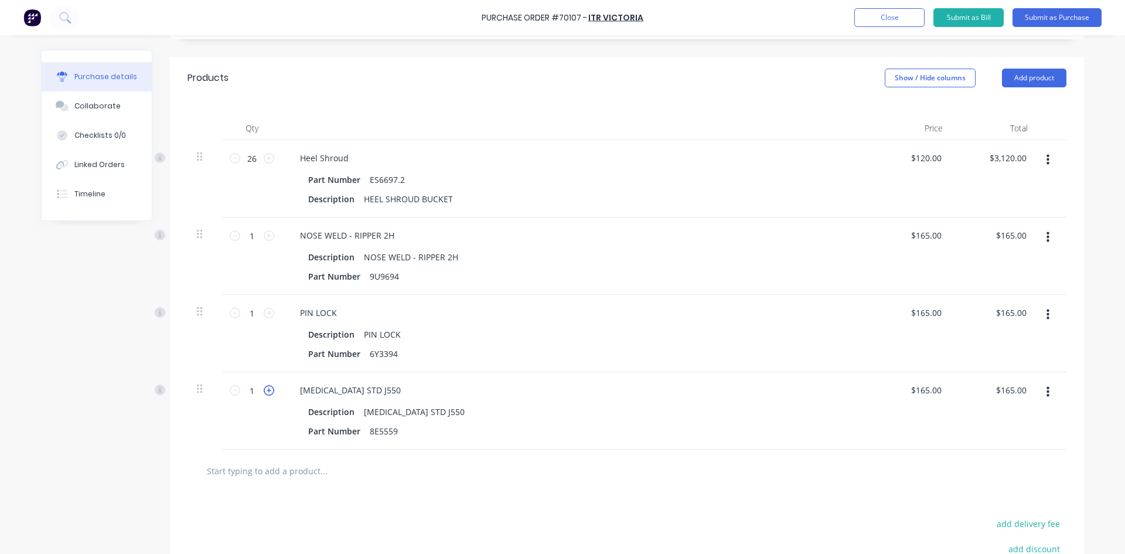
type input "2"
type input "$330.00"
click at [267, 315] on icon at bounding box center [269, 313] width 11 height 11
type input "2"
type input "$330.00"
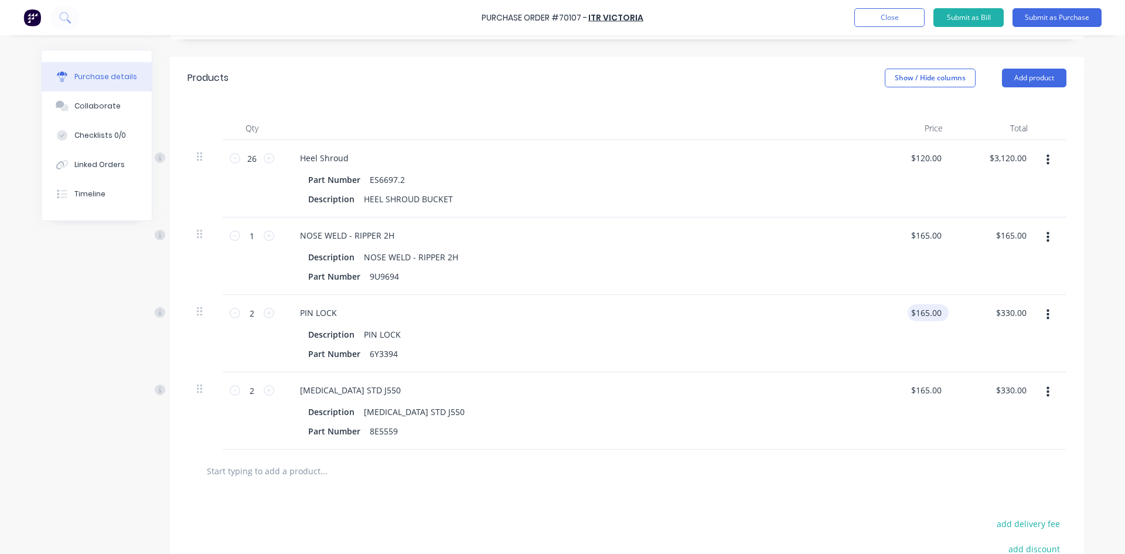
click at [940, 320] on div "$165.00 $165.00" at bounding box center [927, 312] width 41 height 17
click at [932, 313] on input "165.00" at bounding box center [925, 312] width 36 height 17
click at [932, 313] on input "165.00" at bounding box center [928, 312] width 32 height 17
type input "$5.50"
type input "$11.00"
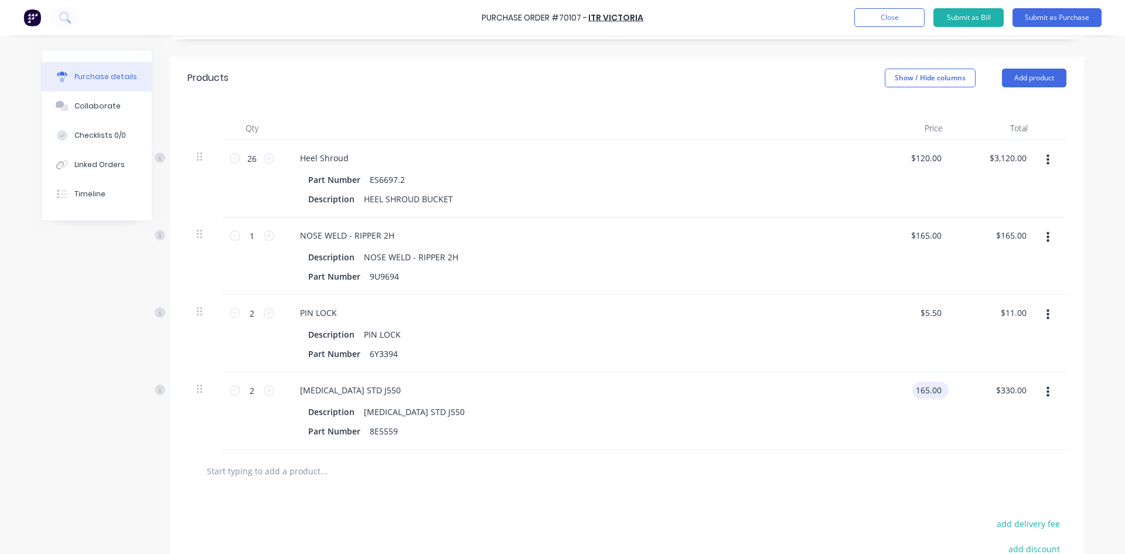
click at [923, 386] on input "165.00" at bounding box center [928, 389] width 32 height 17
type input "$5.00"
type input "$10.00"
click at [920, 432] on div "$5.00 165.00" at bounding box center [909, 410] width 85 height 77
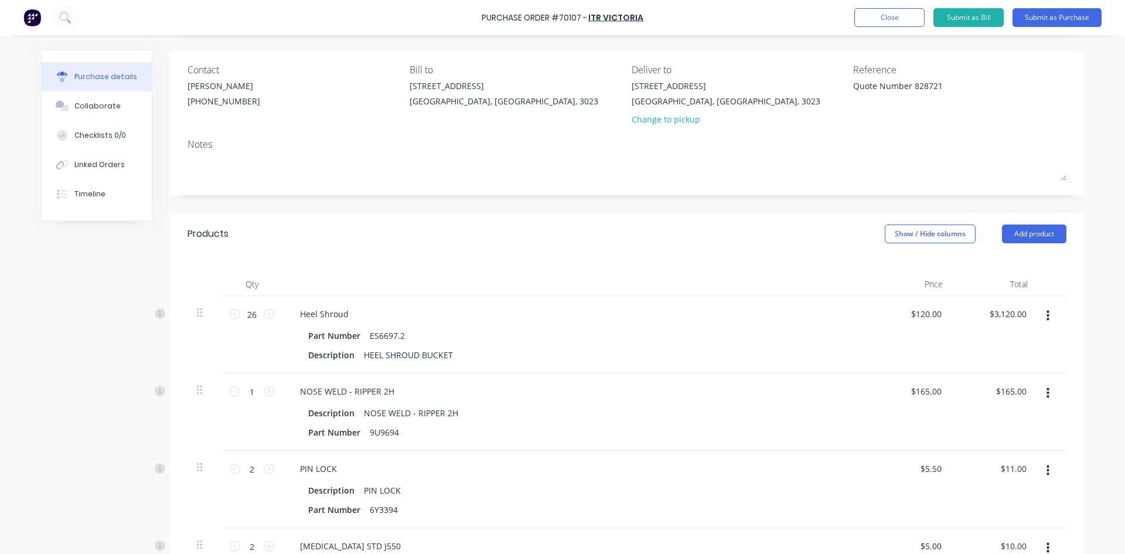
scroll to position [0, 0]
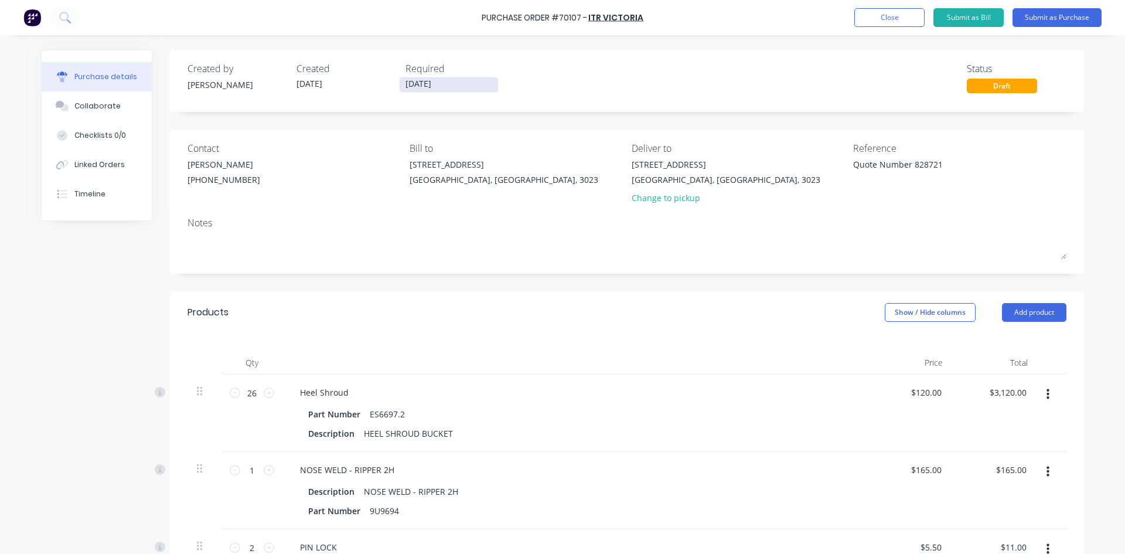
click at [425, 86] on input "[DATE]" at bounding box center [448, 84] width 98 height 15
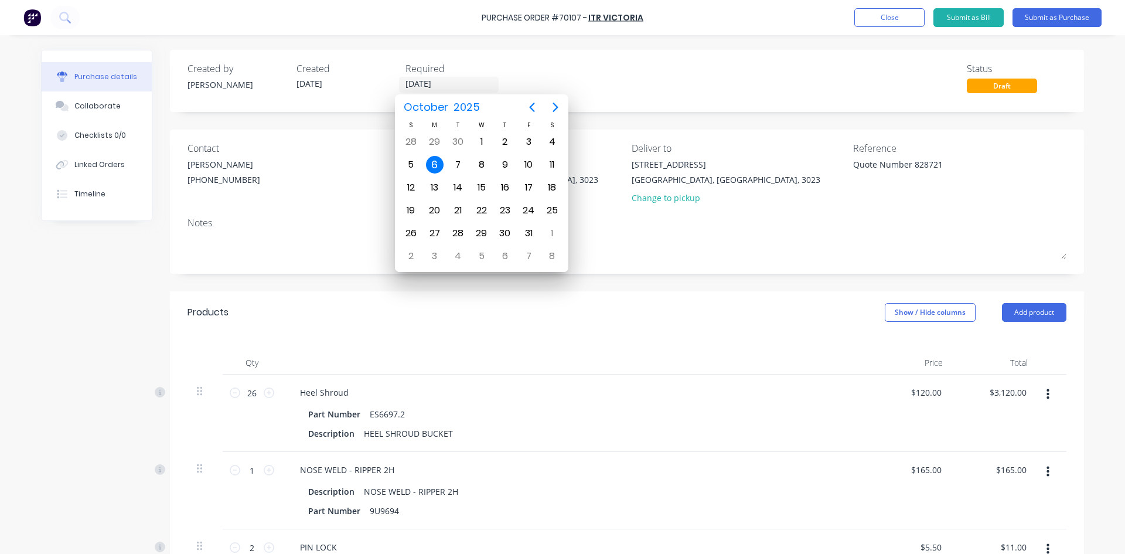
click at [574, 76] on div "Created by [PERSON_NAME] Created [DATE] Required [DATE] Status Draft" at bounding box center [626, 78] width 879 height 32
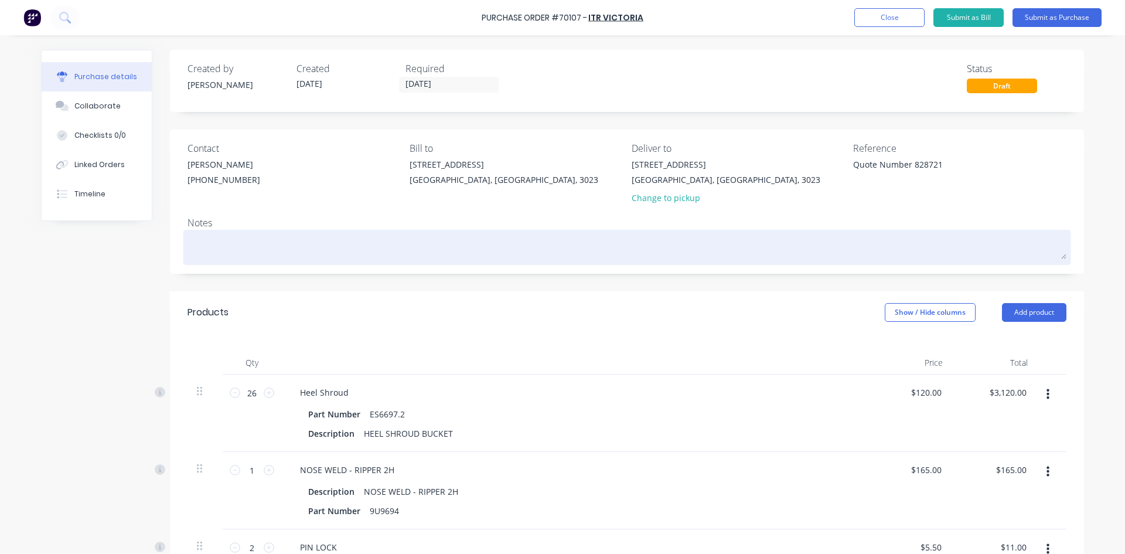
click at [421, 246] on textarea at bounding box center [626, 246] width 879 height 26
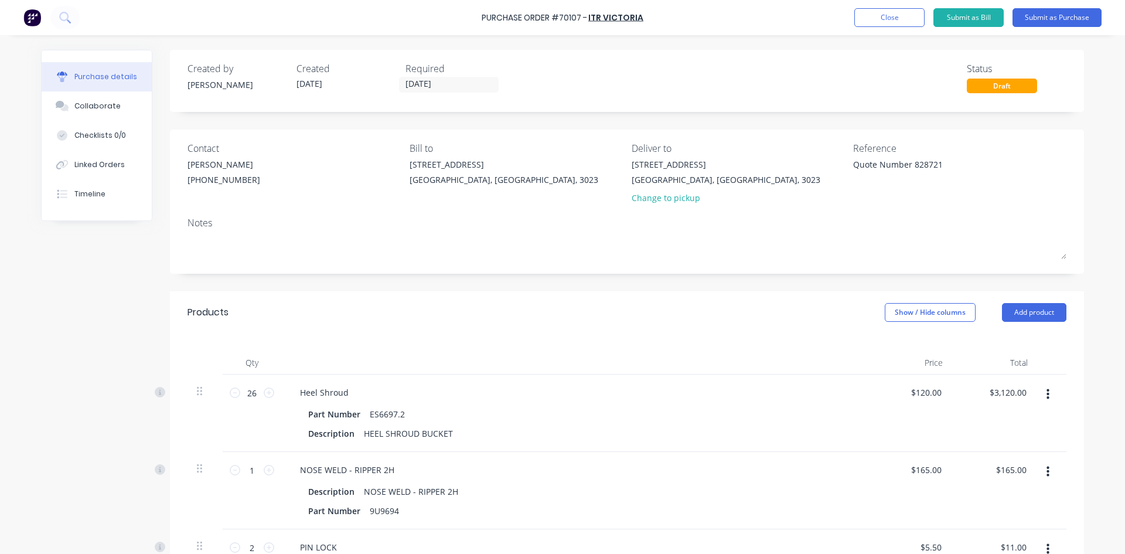
click at [438, 218] on div "Notes" at bounding box center [626, 223] width 879 height 14
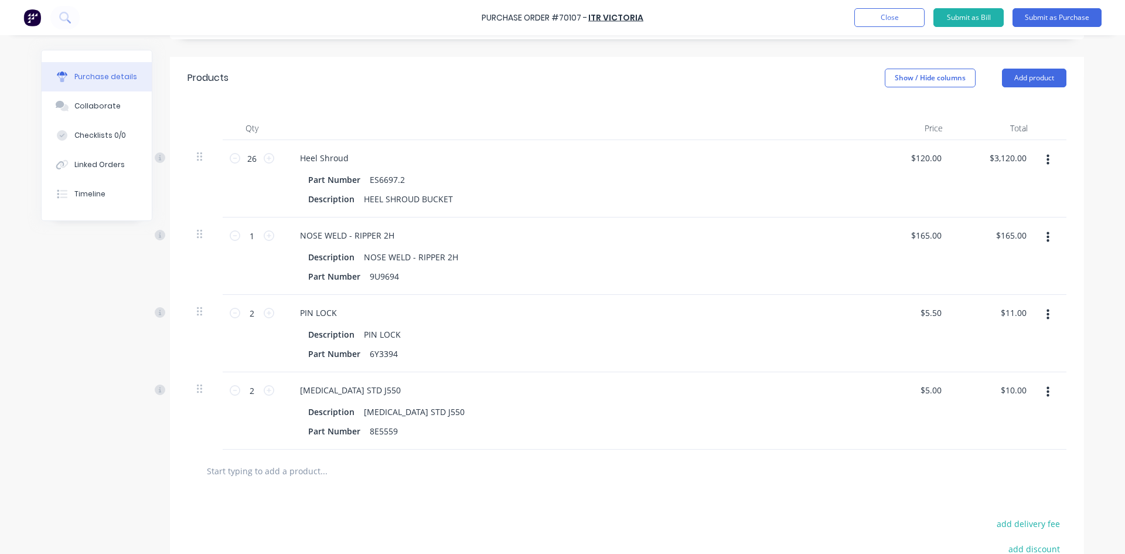
click at [1040, 312] on button "button" at bounding box center [1048, 314] width 28 height 21
click at [1047, 317] on button "button" at bounding box center [1048, 314] width 28 height 21
click at [1046, 310] on icon "button" at bounding box center [1047, 314] width 3 height 11
click at [1017, 350] on button "Edit" at bounding box center [1012, 345] width 100 height 23
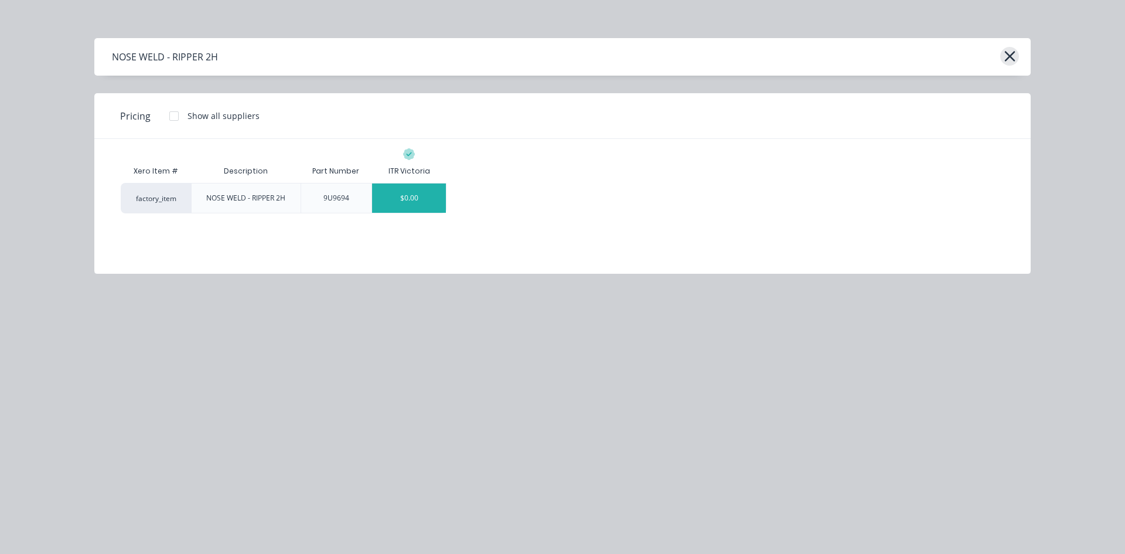
click at [1012, 57] on icon "button" at bounding box center [1009, 56] width 12 height 16
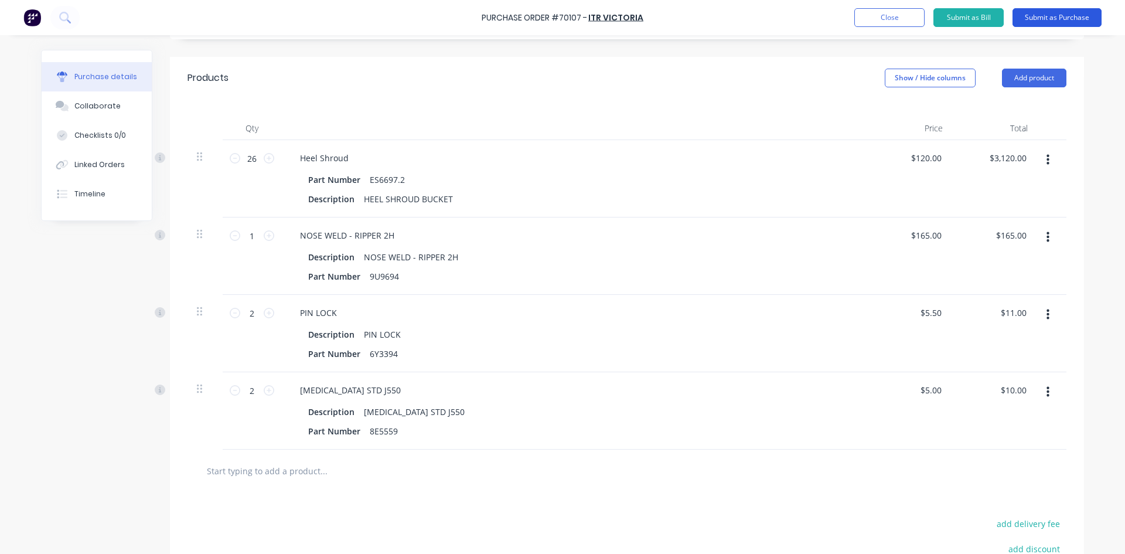
click at [1053, 19] on button "Submit as Purchase" at bounding box center [1056, 17] width 89 height 19
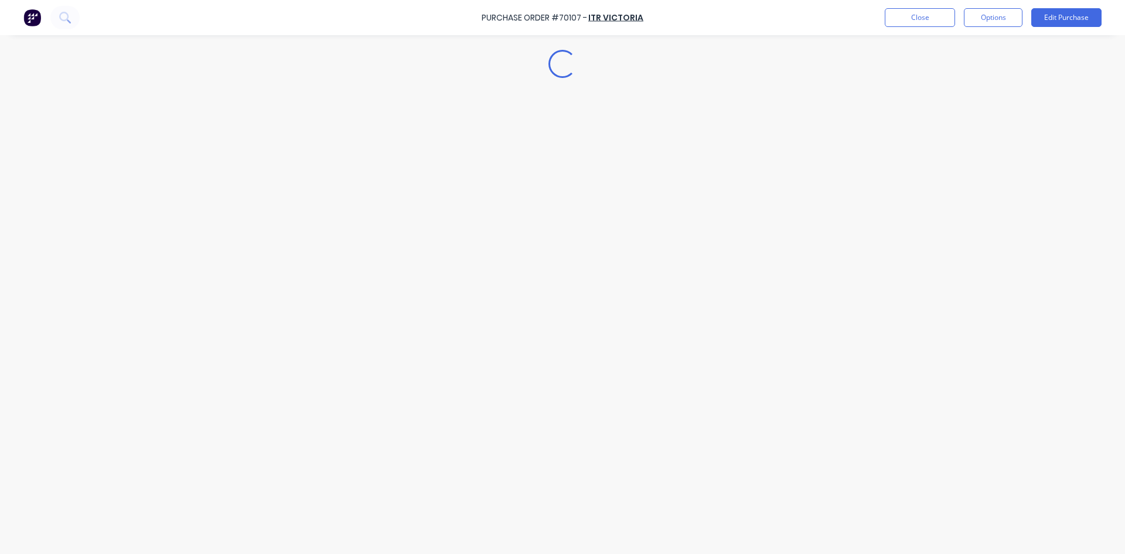
scroll to position [0, 0]
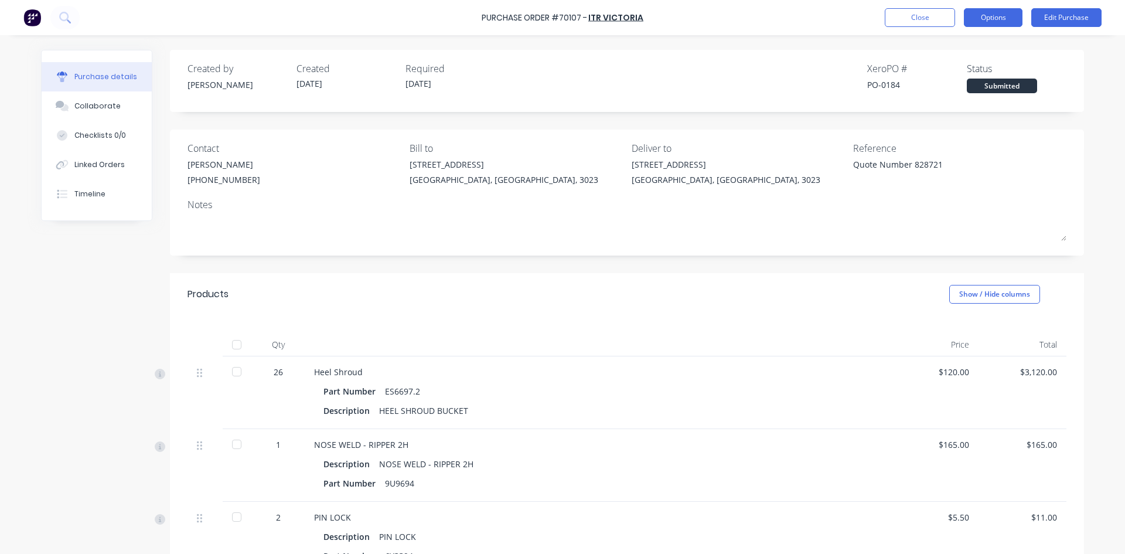
click at [1002, 16] on button "Options" at bounding box center [993, 17] width 59 height 19
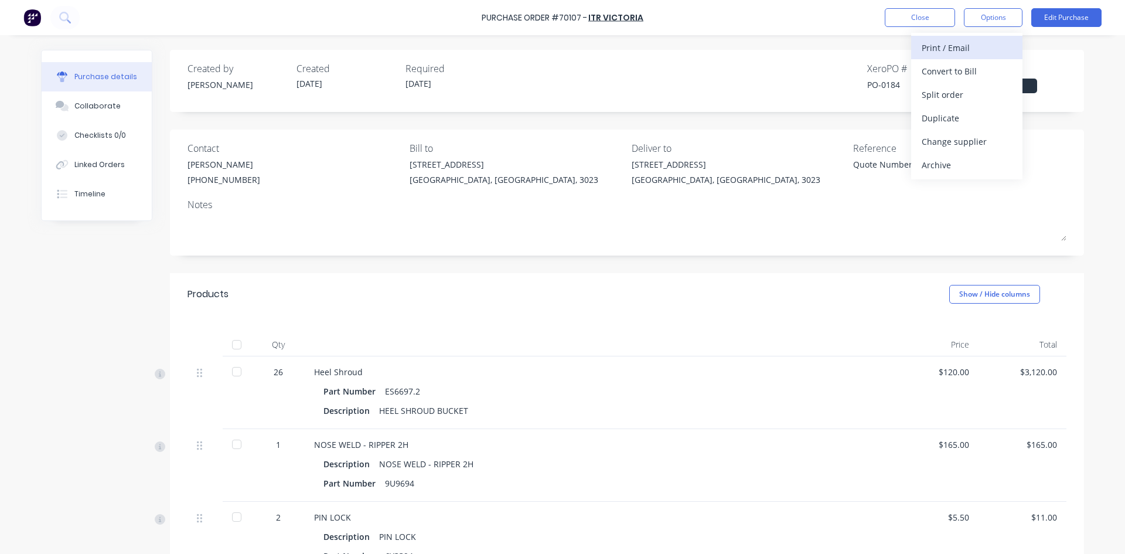
click at [986, 39] on div "Print / Email" at bounding box center [966, 47] width 90 height 17
click at [965, 68] on div "With pricing" at bounding box center [966, 71] width 90 height 17
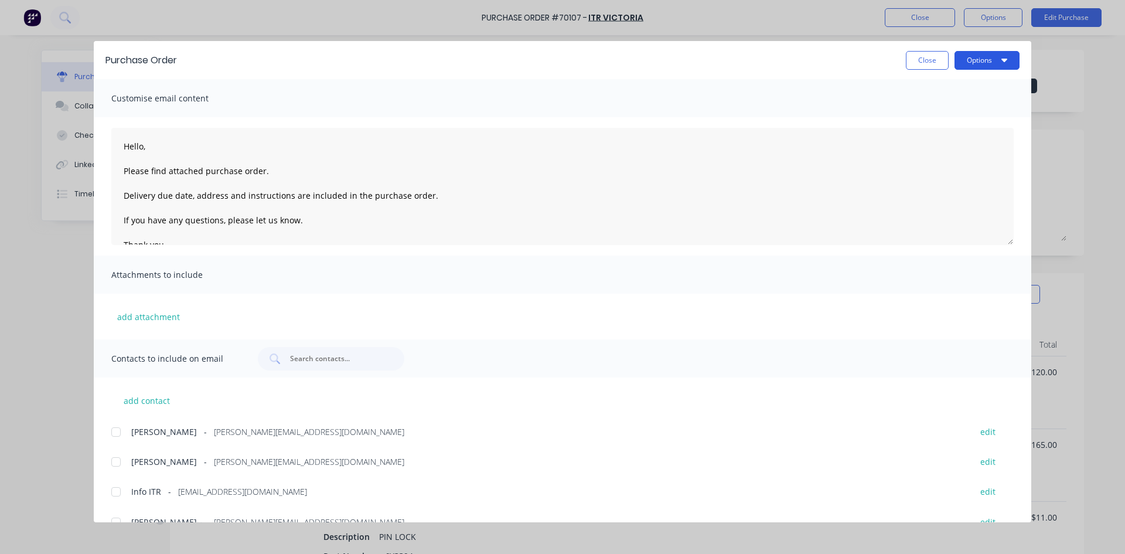
click at [971, 59] on button "Options" at bounding box center [986, 60] width 65 height 19
click at [969, 80] on button "Preview" at bounding box center [963, 89] width 111 height 23
click at [913, 68] on button "Close" at bounding box center [927, 60] width 43 height 19
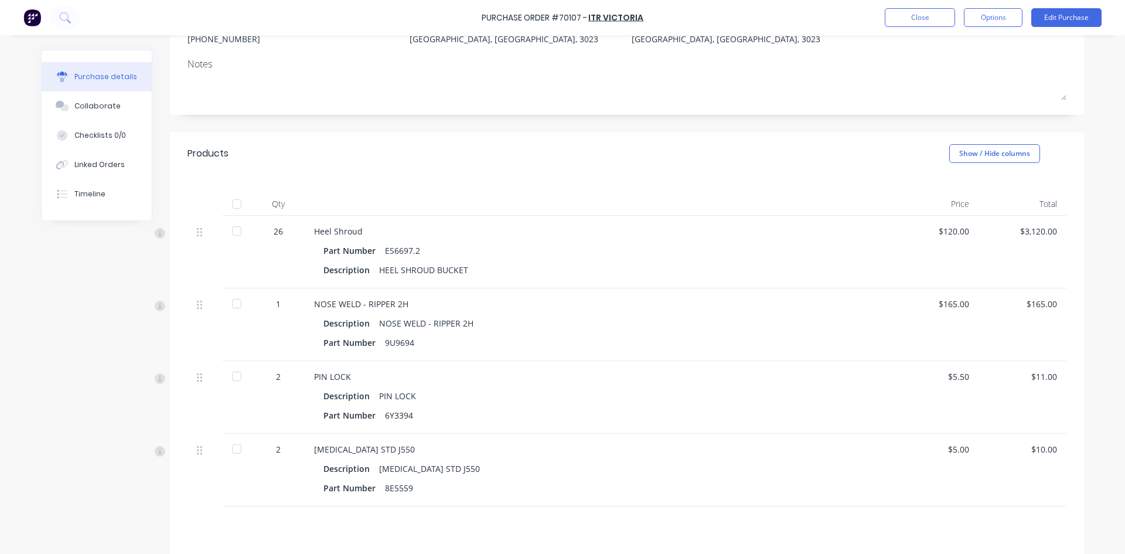
scroll to position [260, 0]
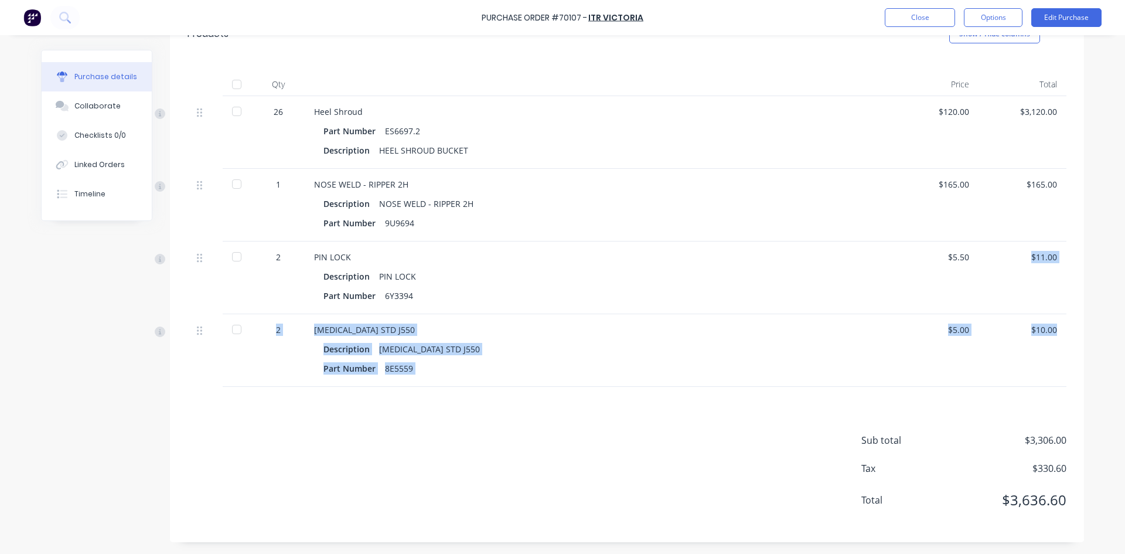
drag, startPoint x: 1052, startPoint y: 331, endPoint x: 1027, endPoint y: 251, distance: 83.4
click at [1027, 251] on div "26 Heel Shroud Part Number ES6697.2 Description HEEL SHROUD BUCKET $120.00 $3,1…" at bounding box center [626, 241] width 879 height 291
click at [1028, 258] on div "$11.00" at bounding box center [1022, 257] width 69 height 12
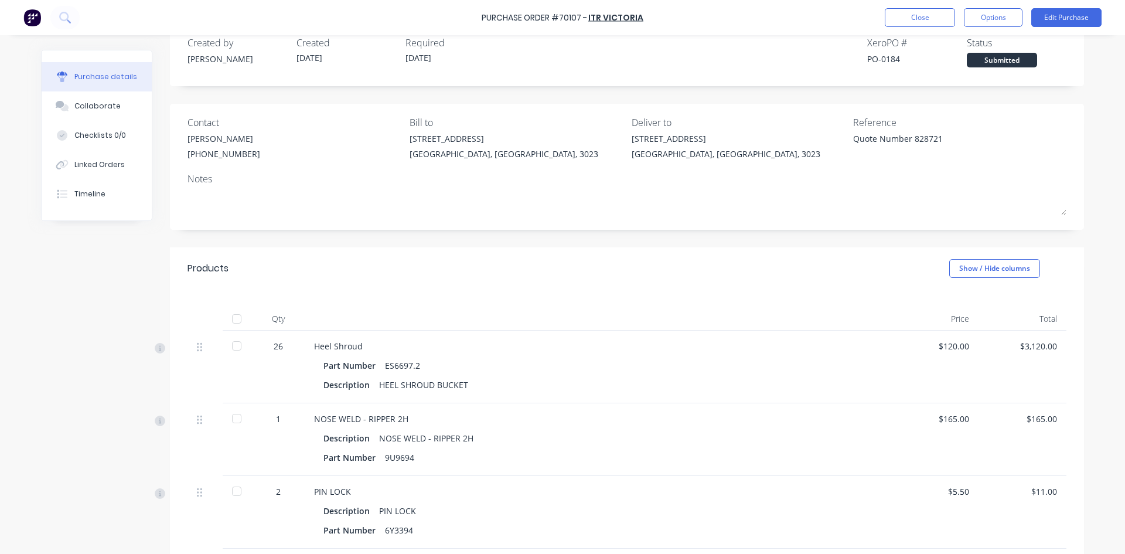
scroll to position [0, 0]
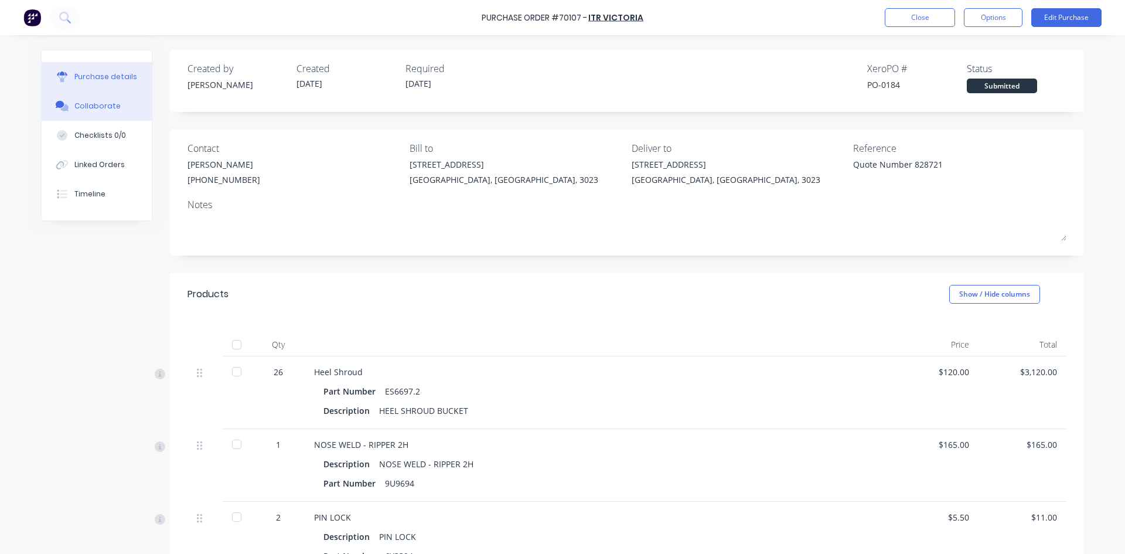
click at [105, 92] on button "Collaborate" at bounding box center [97, 105] width 110 height 29
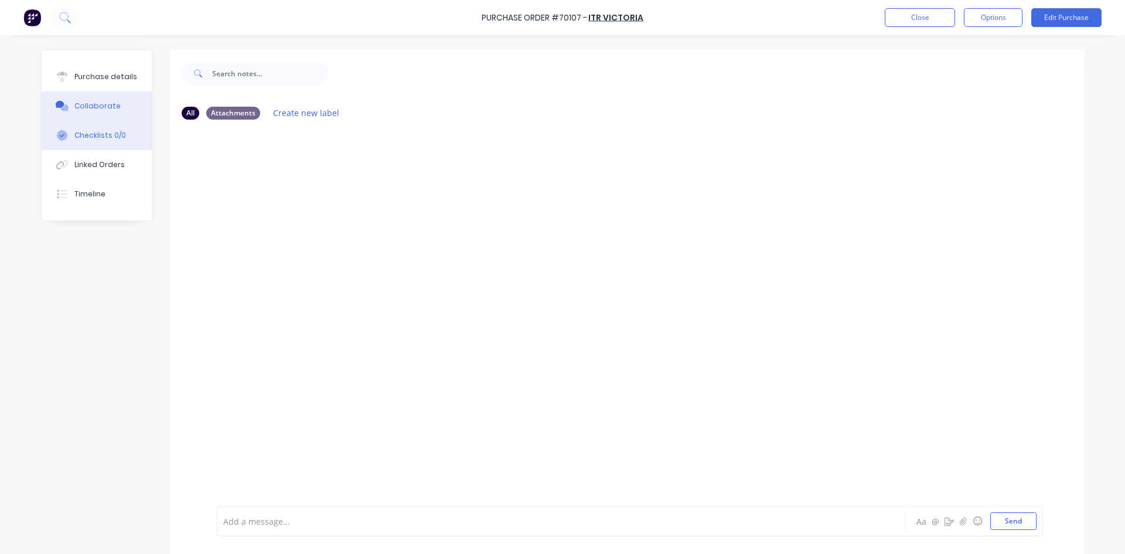
click at [101, 135] on div "Checklists 0/0" at bounding box center [100, 135] width 52 height 11
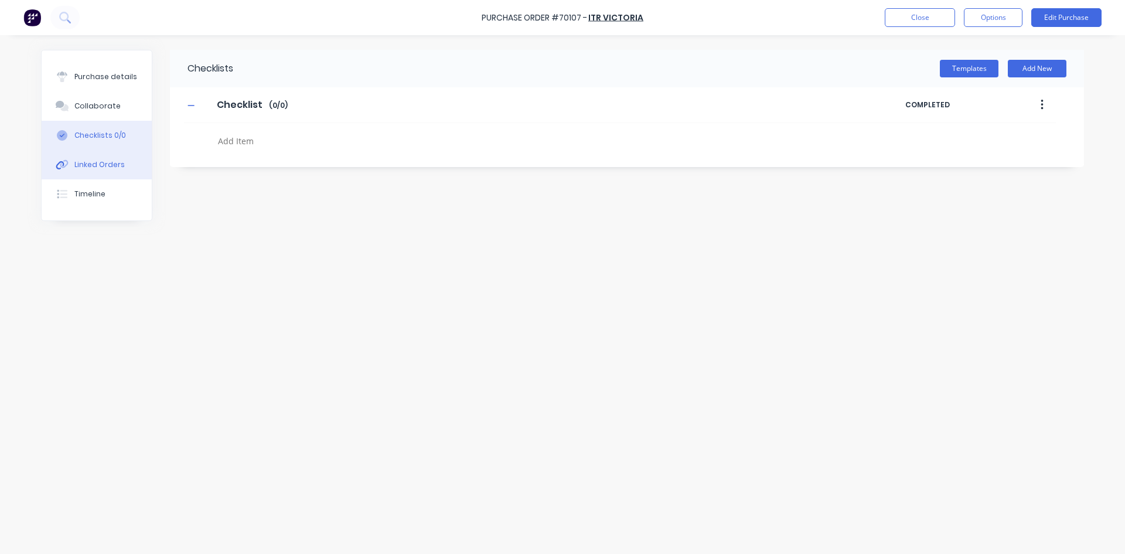
click at [102, 164] on div "Linked Orders" at bounding box center [99, 164] width 50 height 11
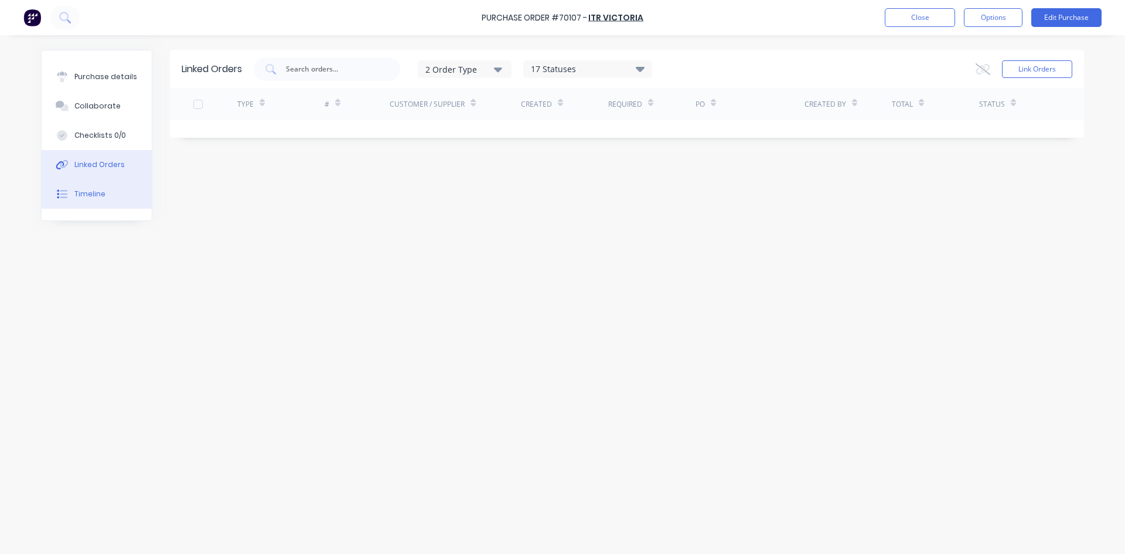
click at [103, 191] on div "Timeline" at bounding box center [89, 194] width 31 height 11
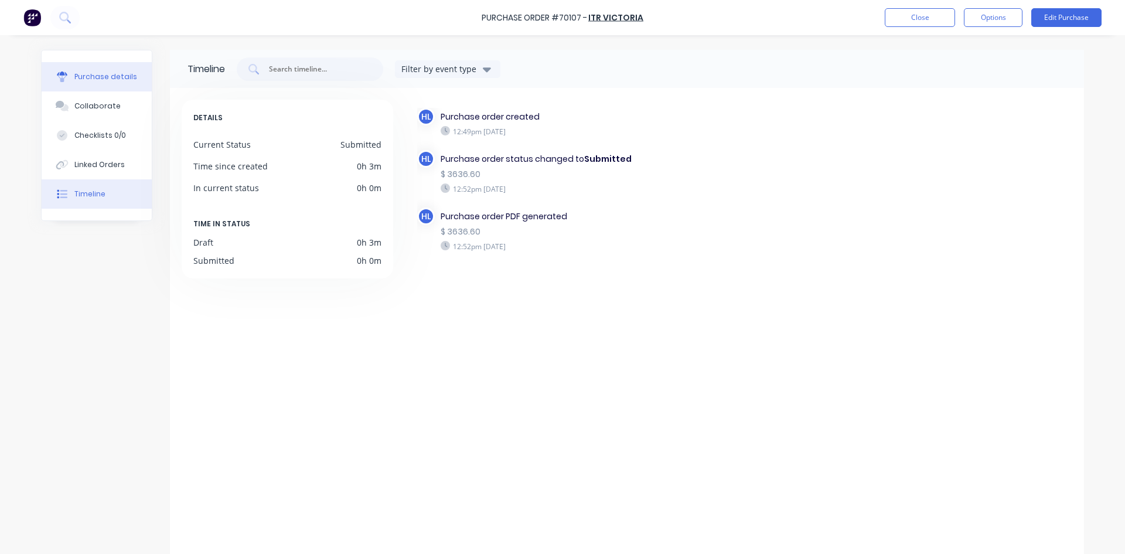
click at [105, 76] on div "Purchase details" at bounding box center [105, 76] width 63 height 11
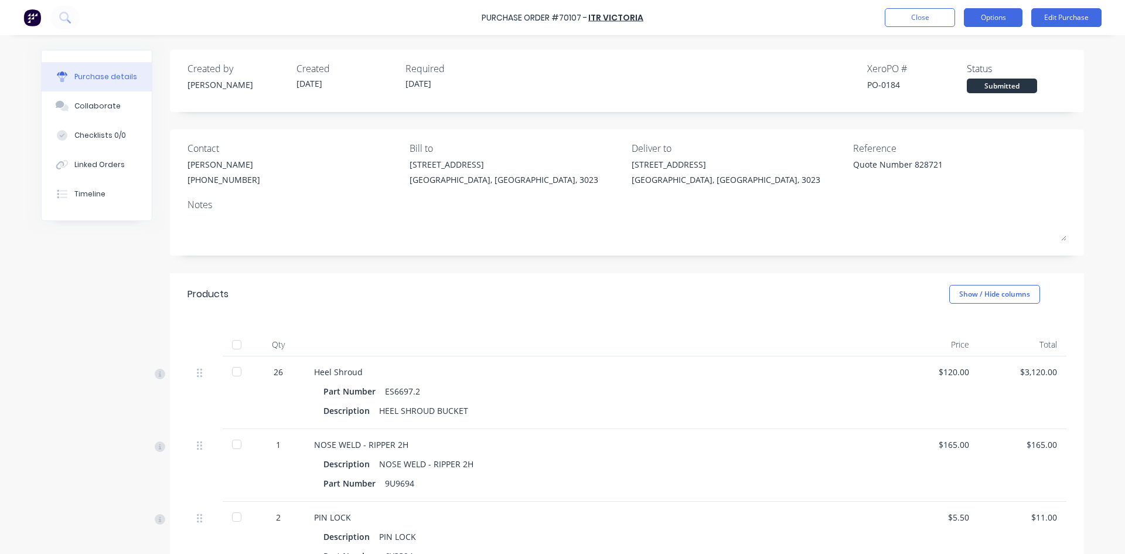
click at [1001, 19] on button "Options" at bounding box center [993, 17] width 59 height 19
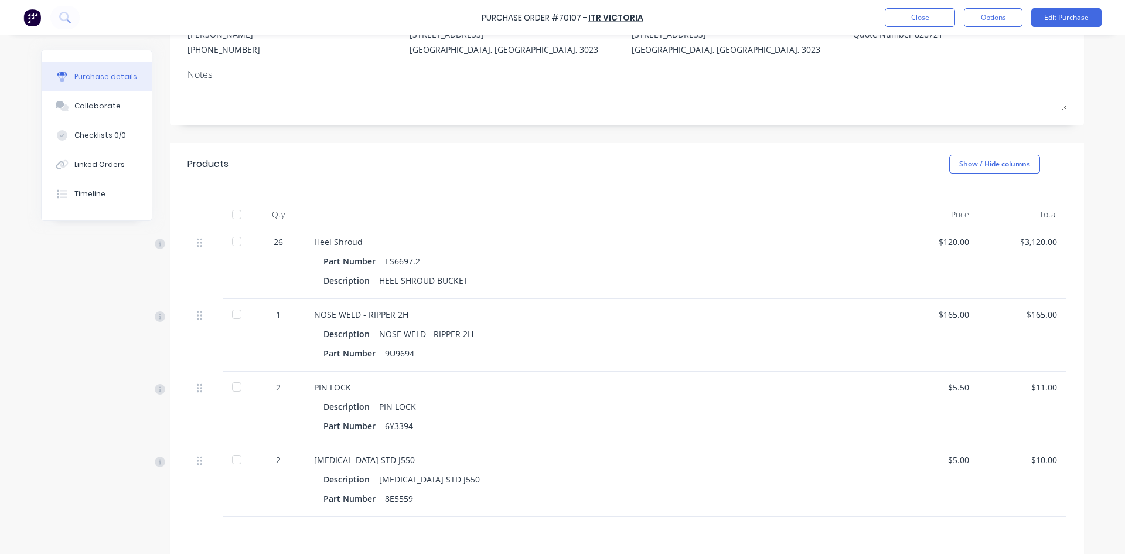
scroll to position [260, 0]
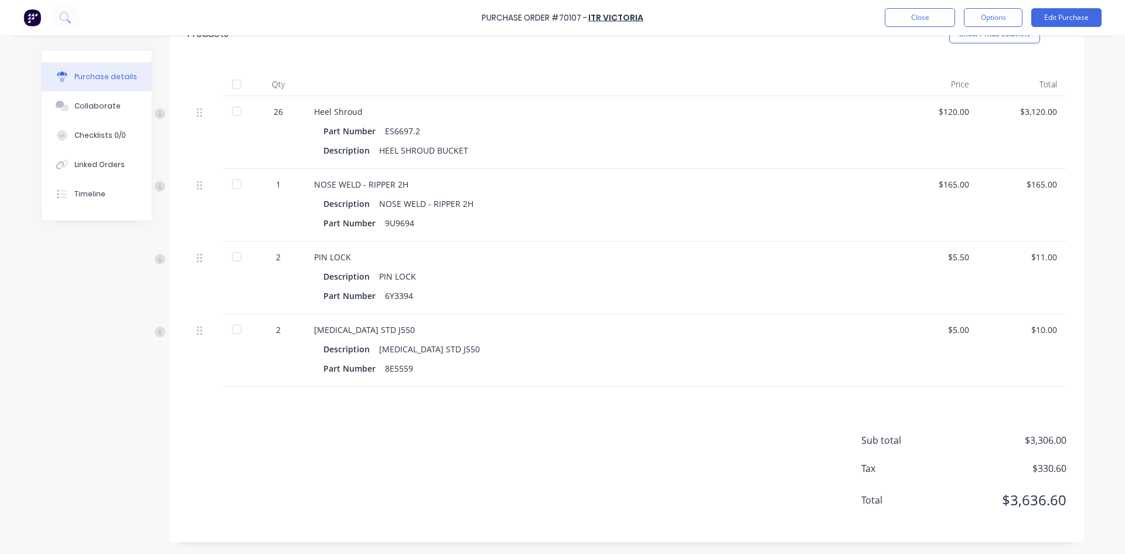
click at [235, 255] on div at bounding box center [236, 256] width 23 height 23
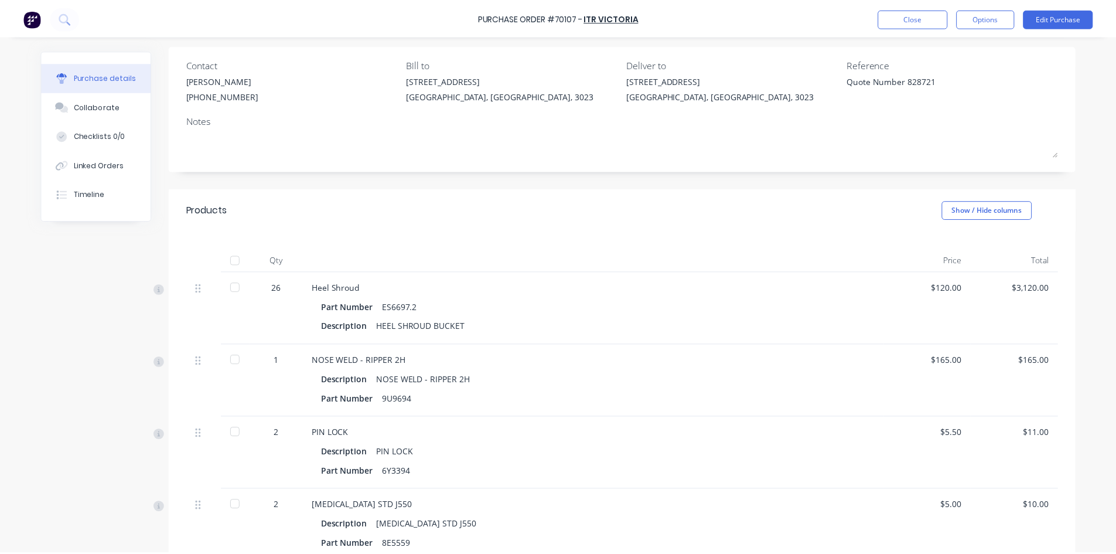
scroll to position [234, 0]
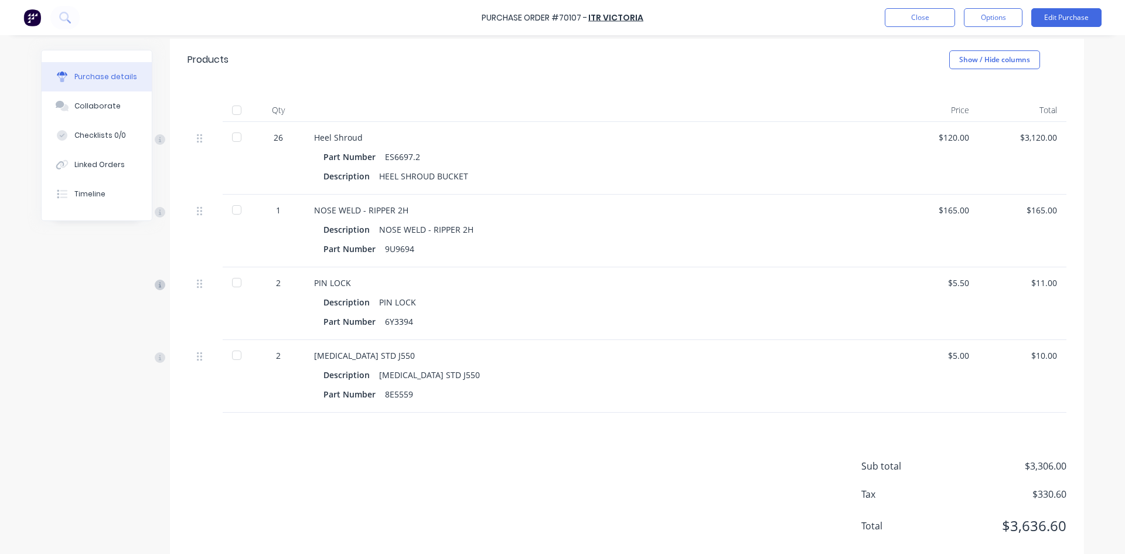
click at [155, 285] on icon at bounding box center [160, 284] width 11 height 11
click at [145, 209] on div "Purchase details Collaborate Checklists 0/0 Linked Orders Timeline" at bounding box center [97, 135] width 110 height 170
click at [155, 213] on icon at bounding box center [160, 212] width 11 height 11
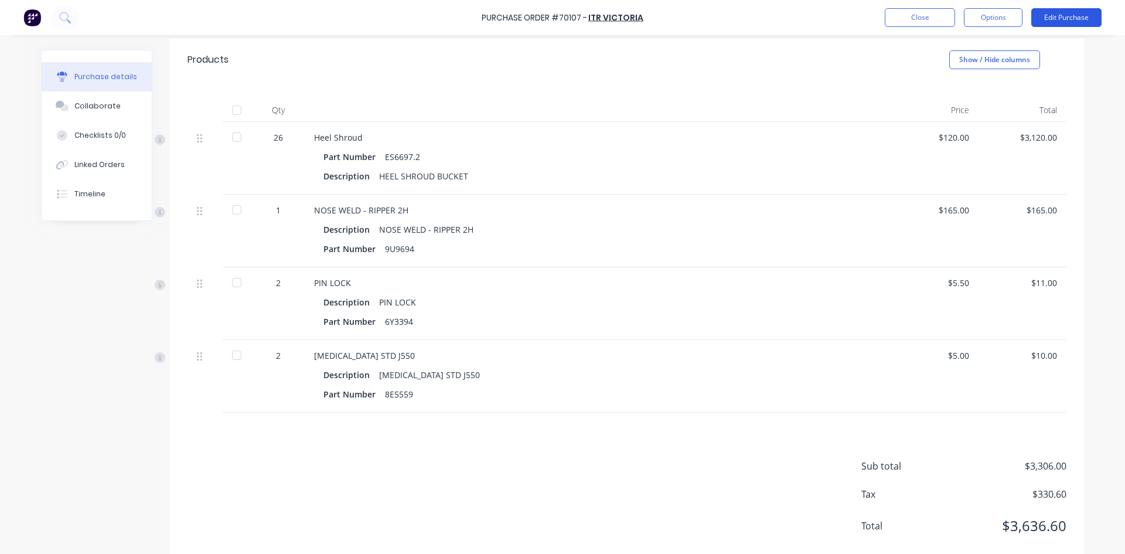
click at [1063, 18] on button "Edit Purchase" at bounding box center [1066, 17] width 70 height 19
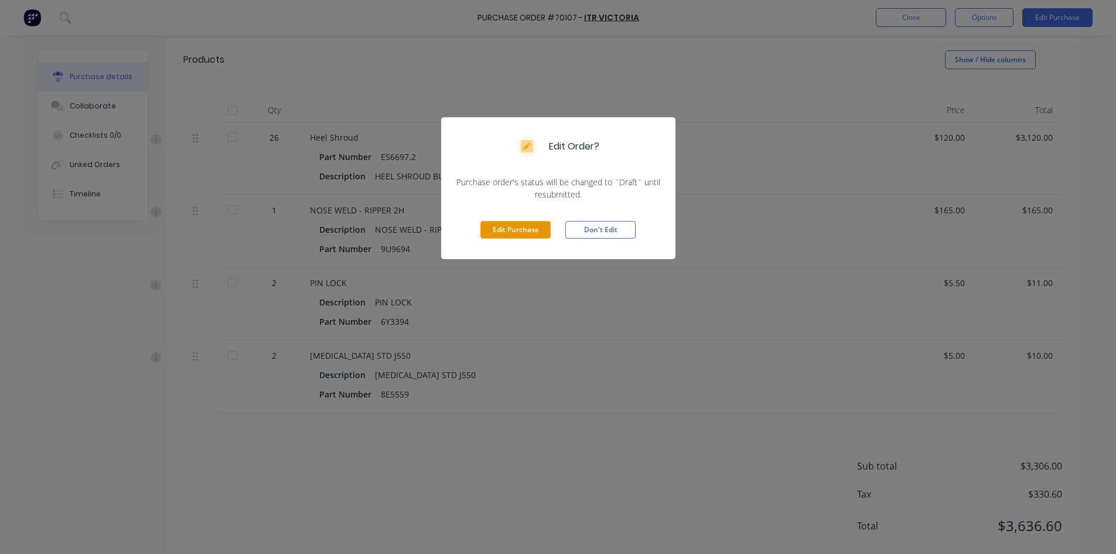
click at [530, 233] on button "Edit Purchase" at bounding box center [515, 230] width 70 height 18
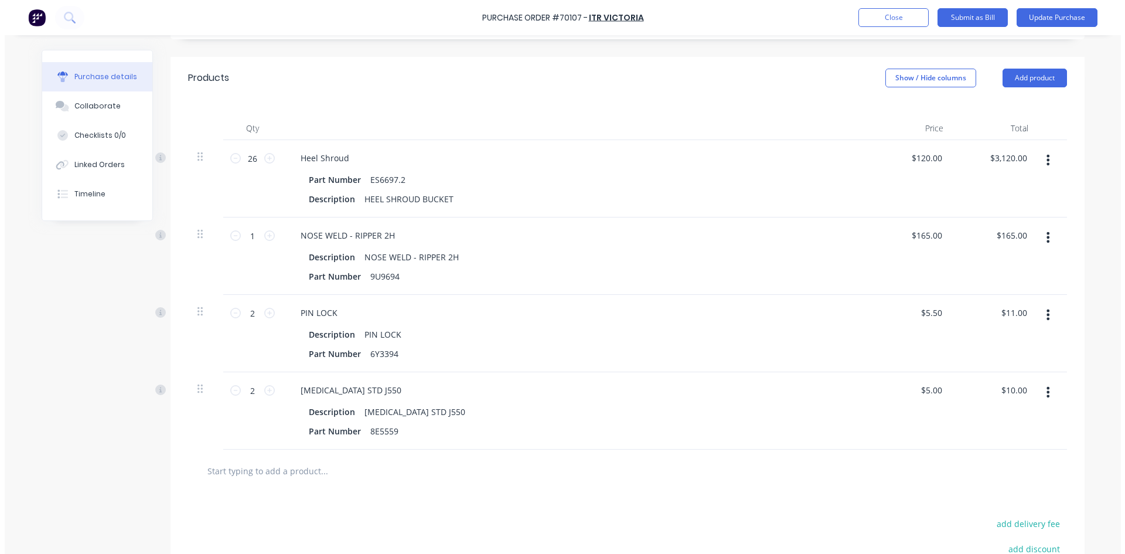
scroll to position [252, 0]
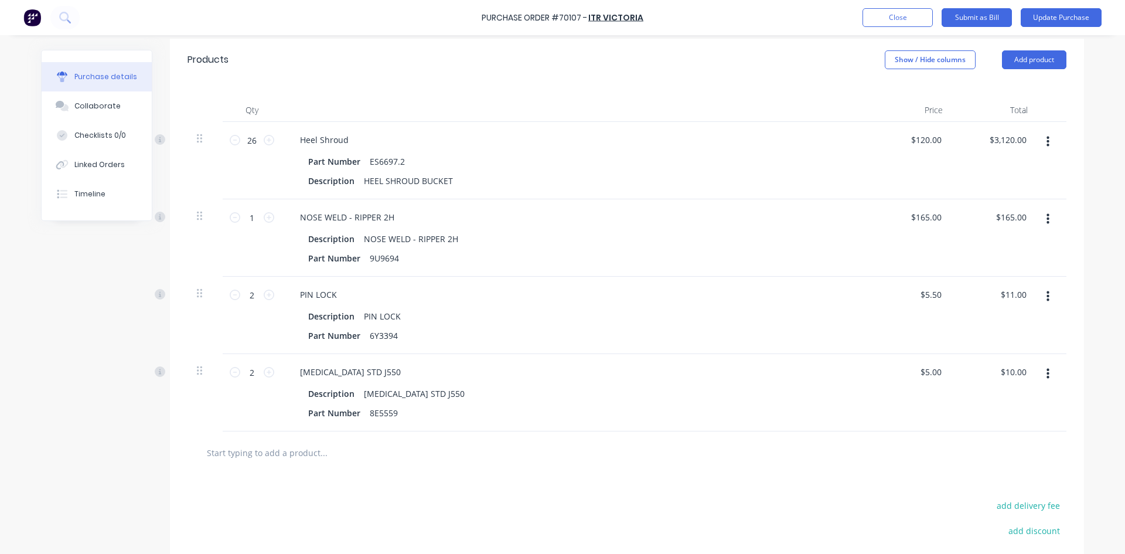
click at [306, 459] on input "text" at bounding box center [323, 451] width 234 height 23
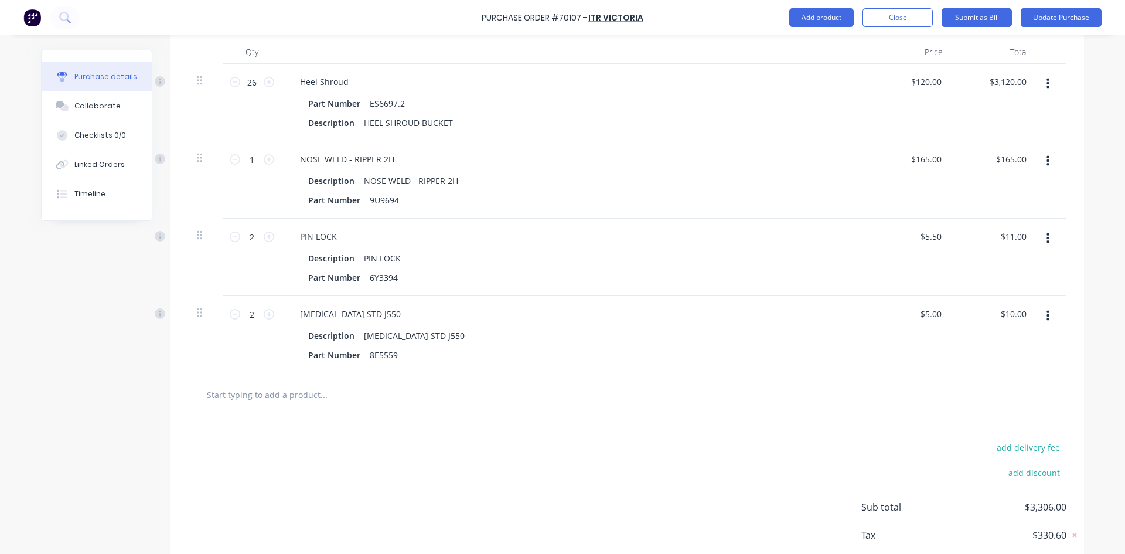
scroll to position [311, 0]
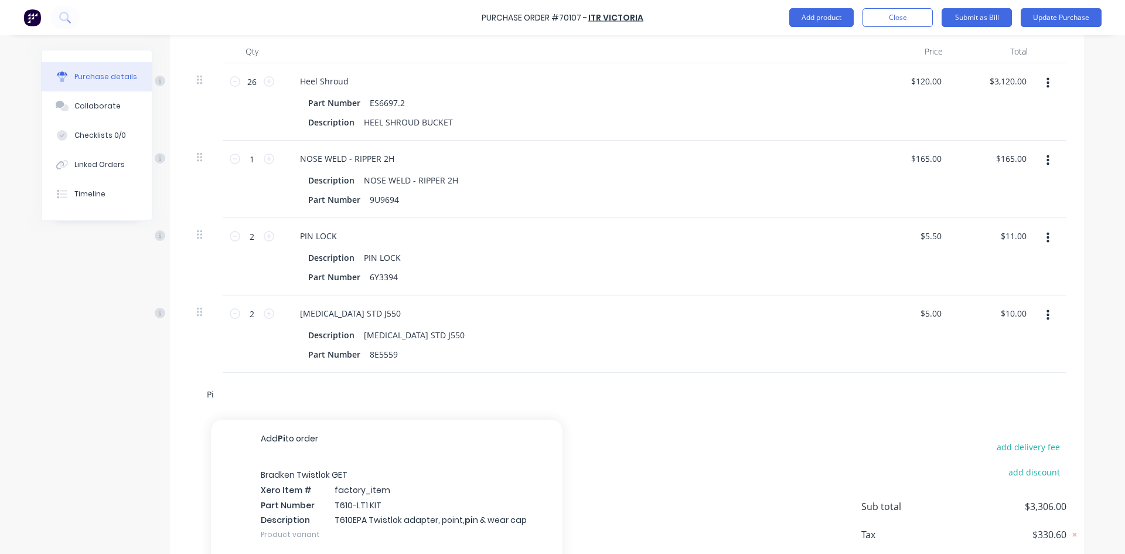
type input "P"
type input "I"
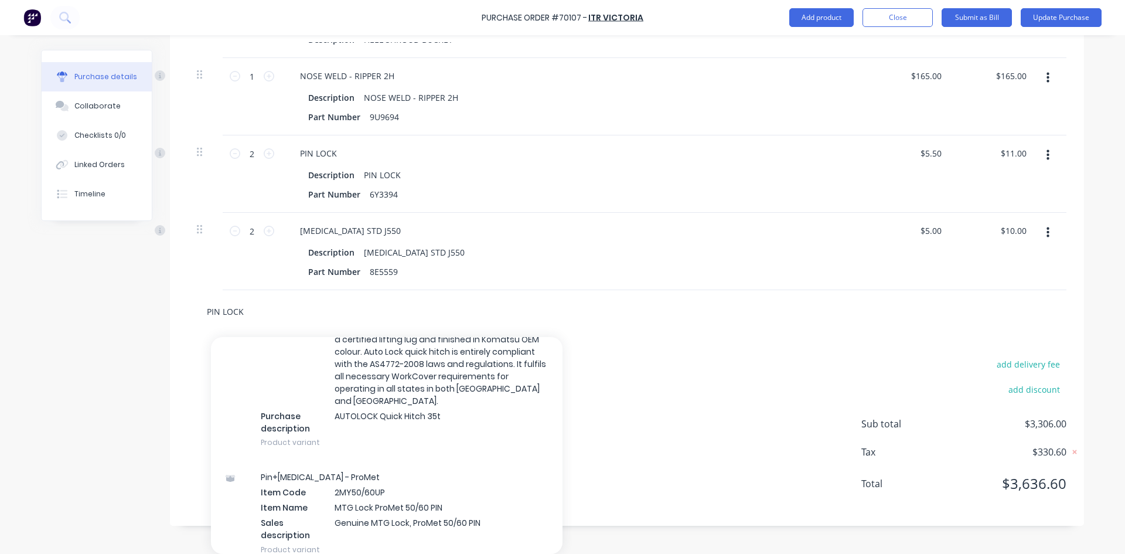
scroll to position [0, 0]
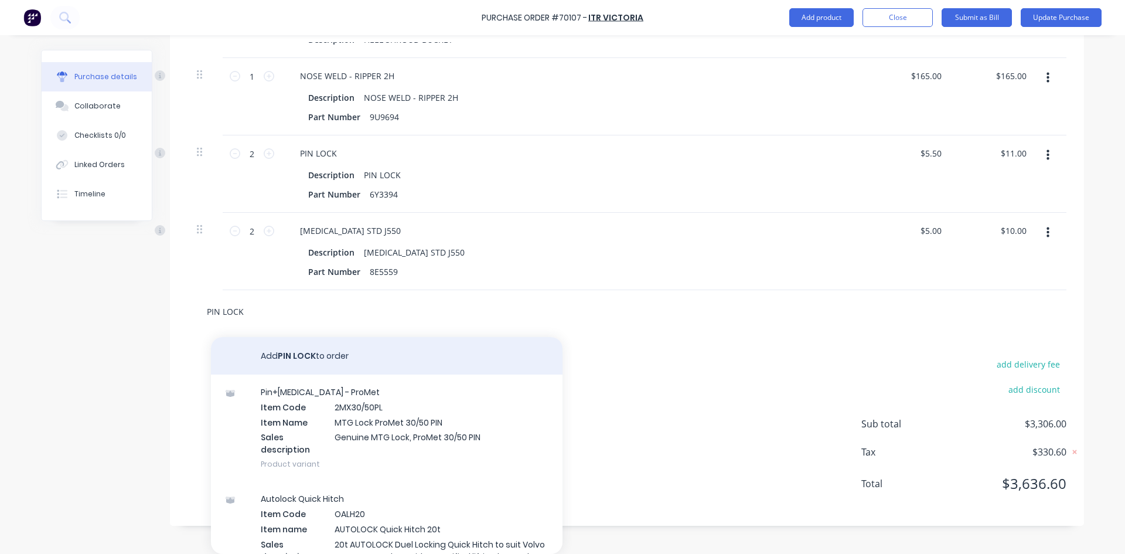
type input "PIN LOCK"
click at [388, 359] on button "Add PIN LOCK to order" at bounding box center [386, 355] width 351 height 37
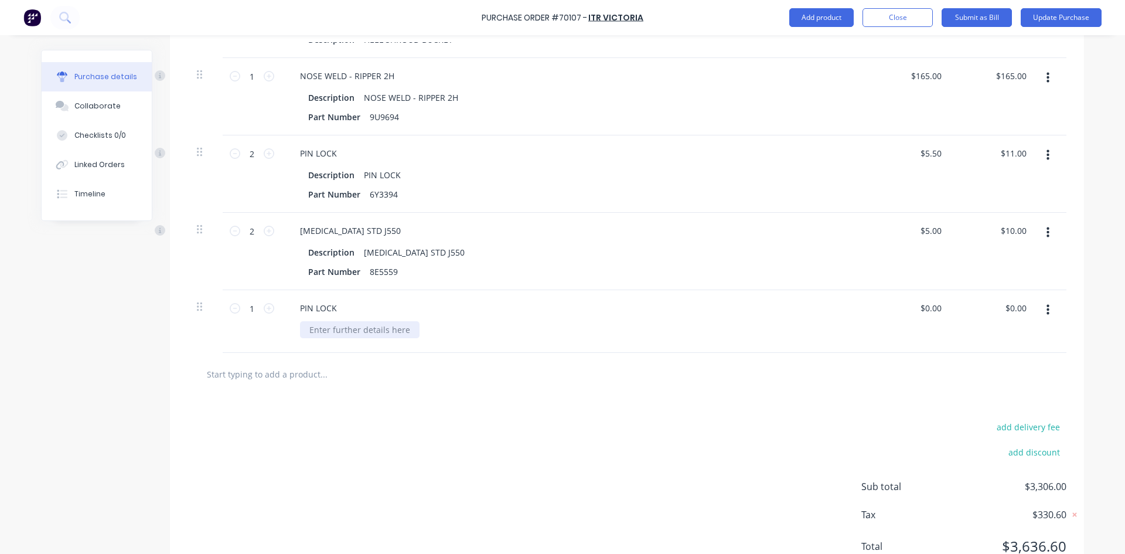
click at [334, 333] on div at bounding box center [359, 329] width 119 height 17
click at [1036, 317] on button "button" at bounding box center [1048, 309] width 28 height 21
click at [1046, 313] on icon "button" at bounding box center [1047, 310] width 3 height 11
click at [1046, 240] on button "button" at bounding box center [1048, 232] width 28 height 21
click at [1045, 240] on button "button" at bounding box center [1048, 232] width 28 height 21
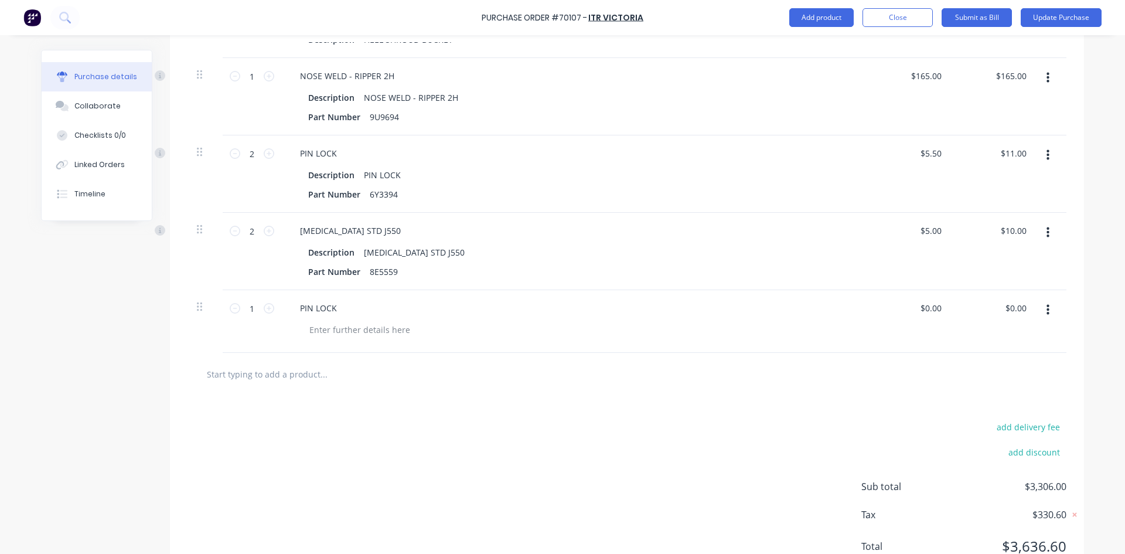
click at [1044, 240] on button "button" at bounding box center [1048, 232] width 28 height 21
click at [452, 320] on div "PIN LOCK" at bounding box center [574, 321] width 586 height 63
click at [399, 327] on div at bounding box center [359, 329] width 119 height 17
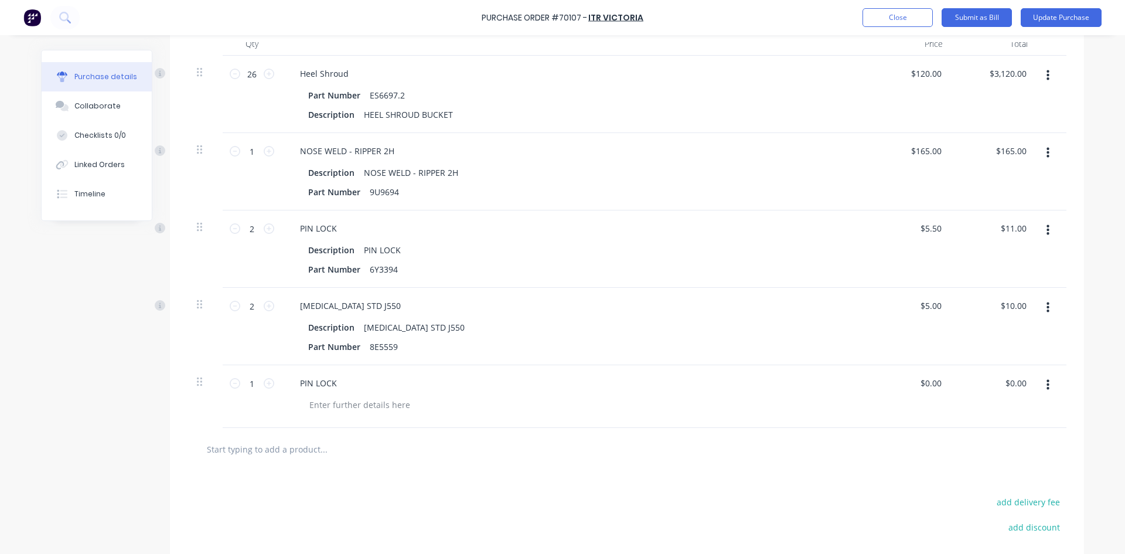
scroll to position [276, 0]
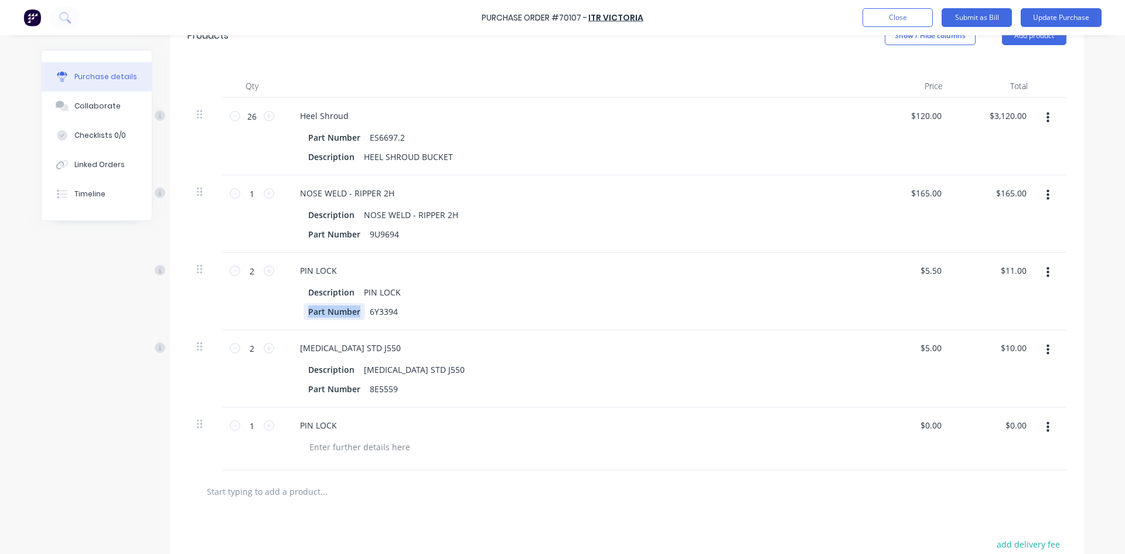
drag, startPoint x: 355, startPoint y: 315, endPoint x: 228, endPoint y: 305, distance: 126.9
click at [228, 305] on div "2 2 PIN LOCK Description PIN LOCK Part Number 6Y3394 $5.50 $5.50 $11.00 $11.00" at bounding box center [626, 290] width 879 height 77
click at [431, 278] on div "PIN LOCK" at bounding box center [574, 270] width 567 height 17
click at [1038, 271] on button "button" at bounding box center [1048, 272] width 28 height 21
click at [1013, 379] on button "Delete" at bounding box center [1012, 373] width 100 height 23
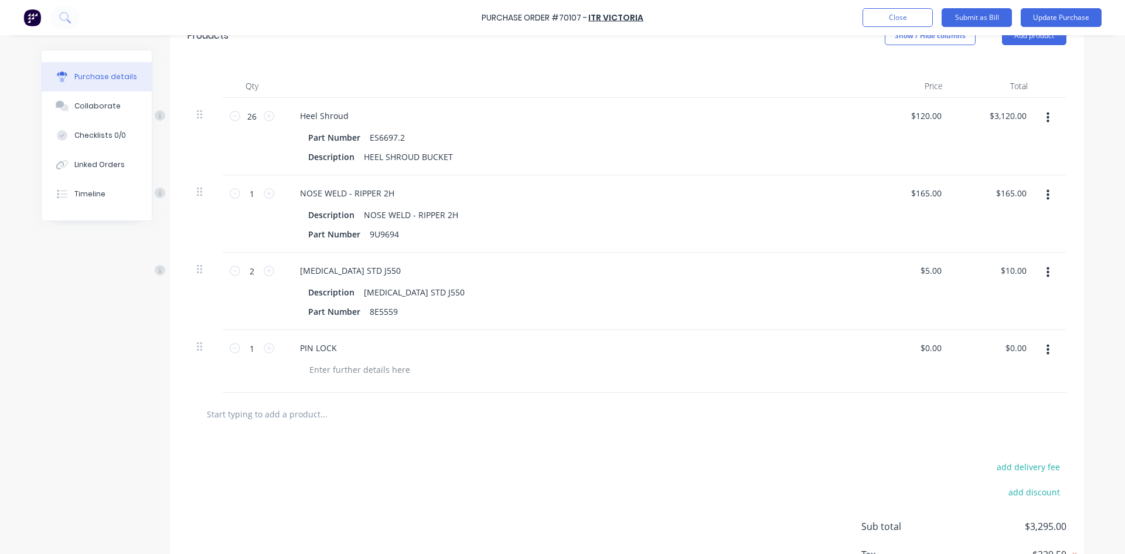
click at [1040, 274] on button "button" at bounding box center [1048, 272] width 28 height 21
drag, startPoint x: 1008, startPoint y: 383, endPoint x: 1036, endPoint y: 299, distance: 88.4
click at [1008, 382] on button "Delete" at bounding box center [1012, 373] width 100 height 23
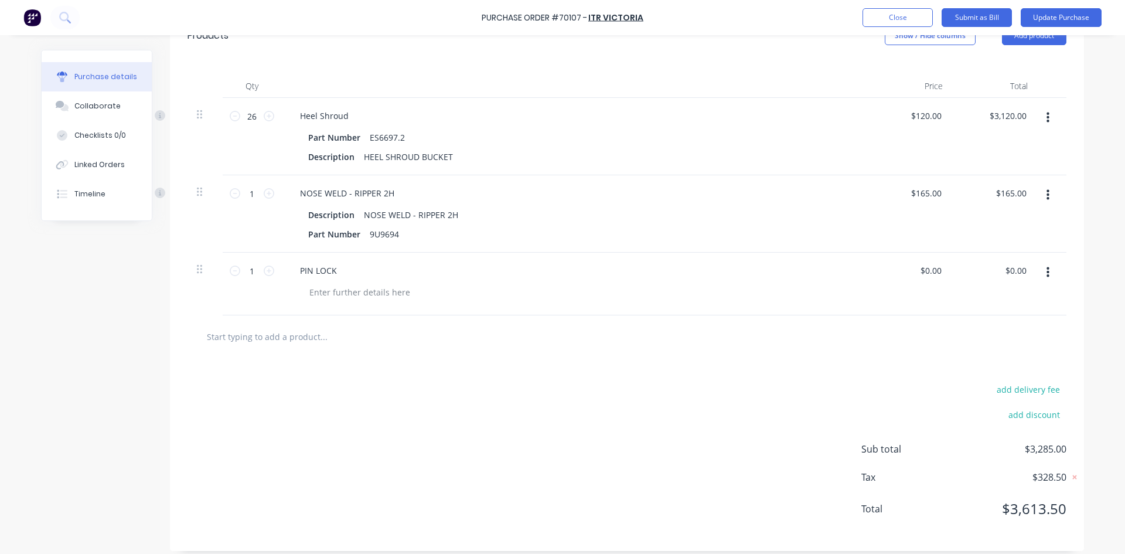
click at [1045, 276] on button "button" at bounding box center [1048, 272] width 28 height 21
click at [1020, 380] on button "Delete" at bounding box center [1012, 373] width 100 height 23
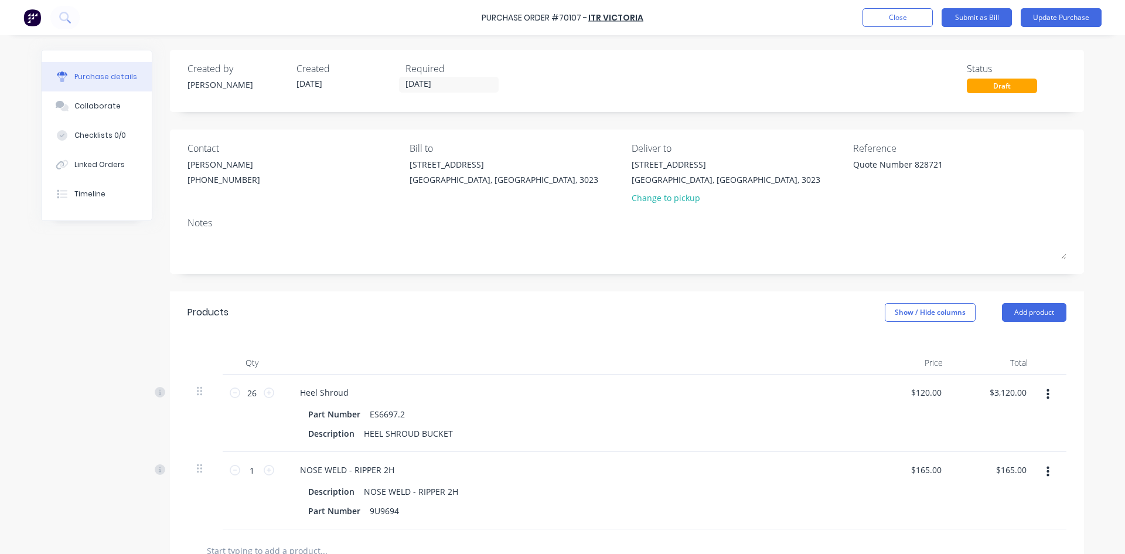
scroll to position [223, 0]
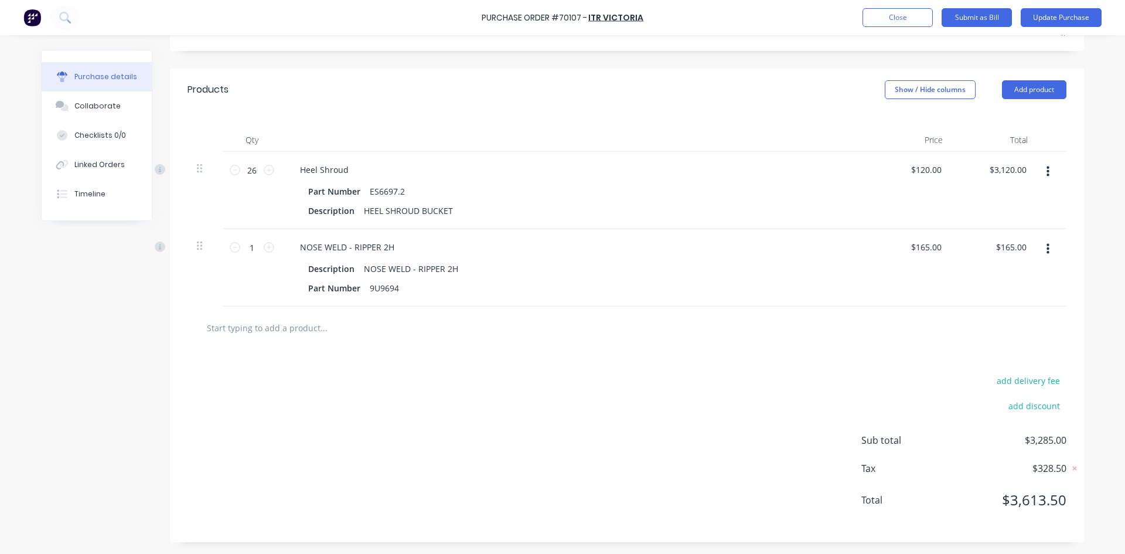
click at [712, 74] on div "Products Show / Hide columns Add product" at bounding box center [627, 90] width 914 height 42
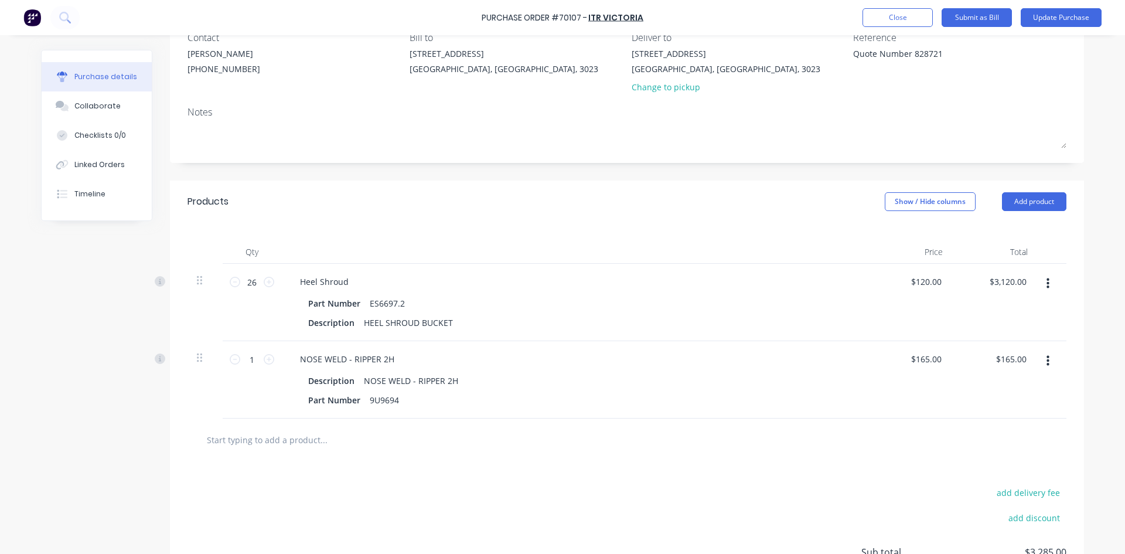
scroll to position [0, 0]
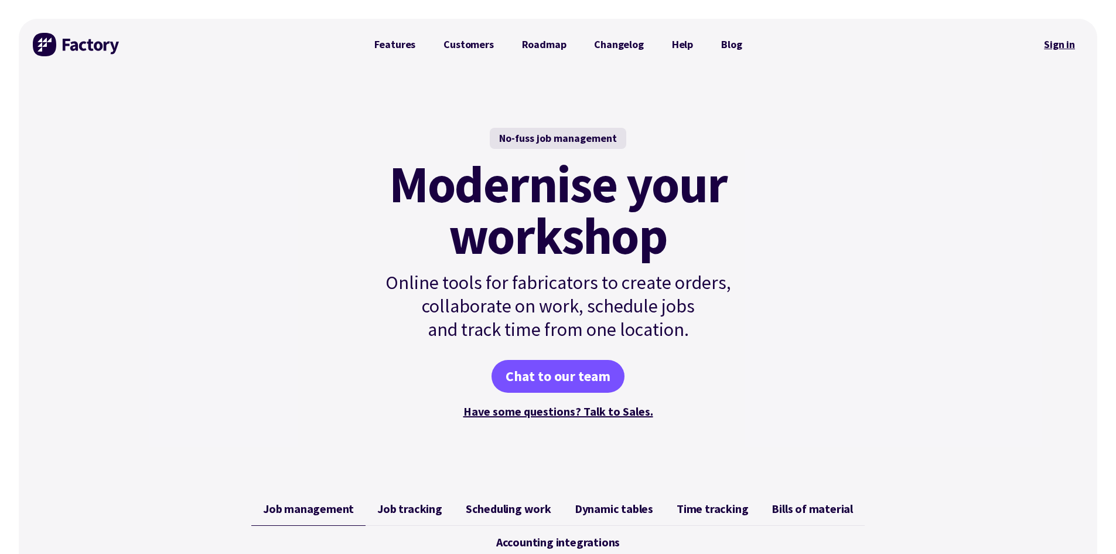
click at [1060, 44] on link "Sign in" at bounding box center [1059, 44] width 47 height 27
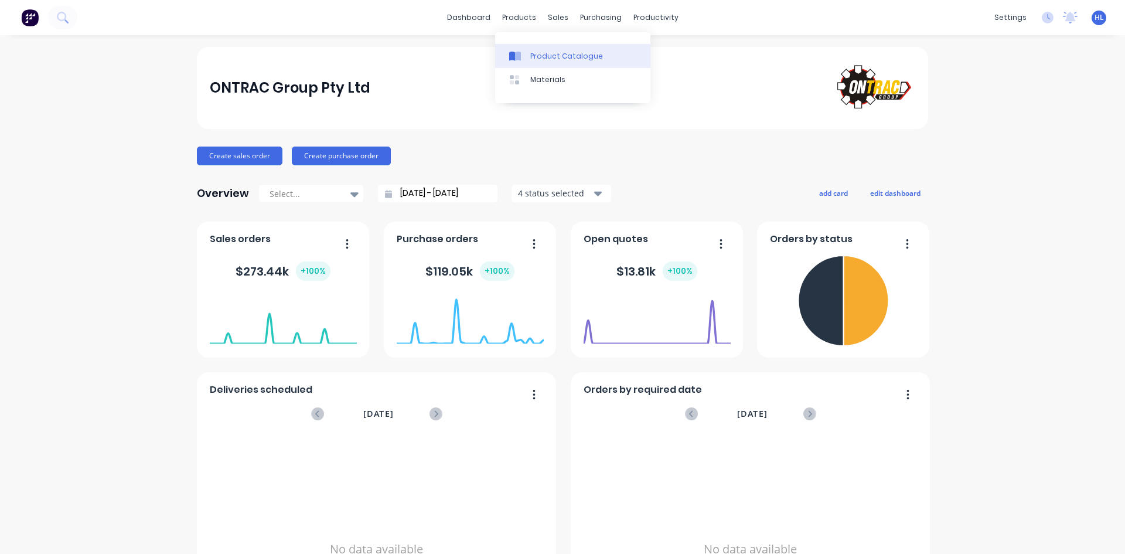
click at [575, 60] on div "Product Catalogue" at bounding box center [566, 56] width 73 height 11
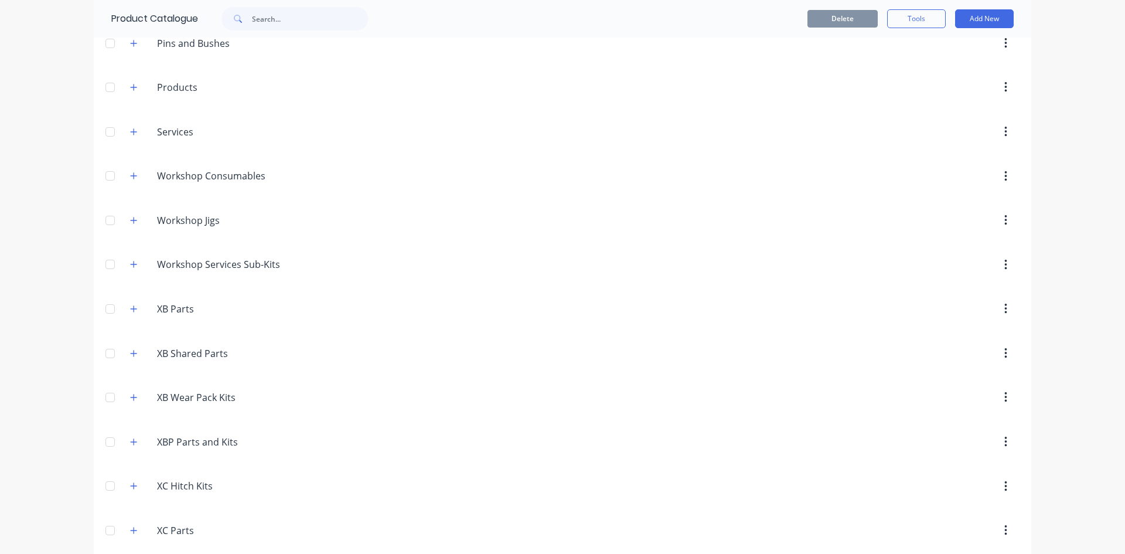
scroll to position [527, 0]
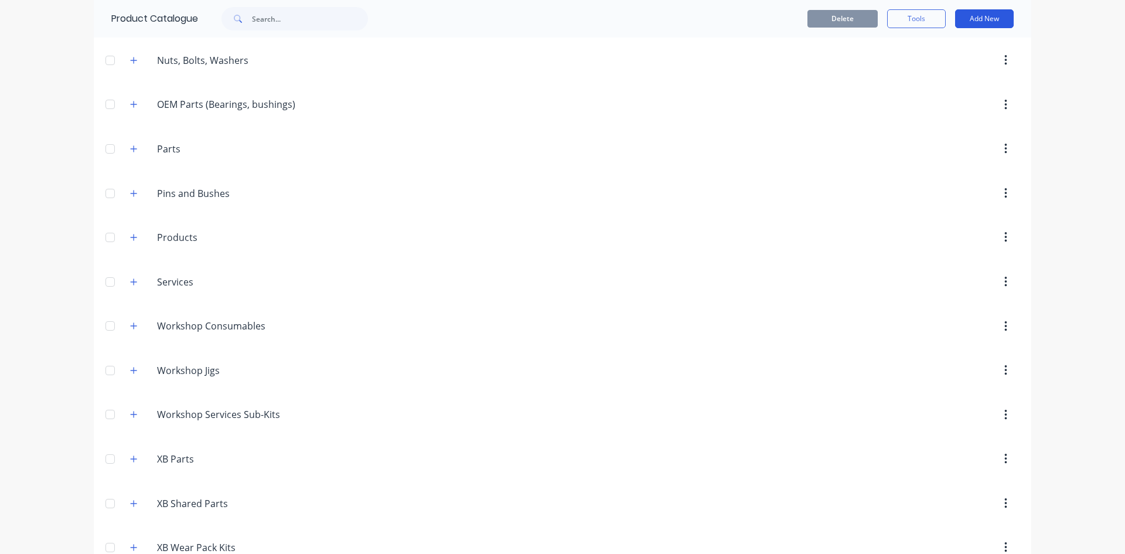
click at [1002, 18] on button "Add New" at bounding box center [984, 18] width 59 height 19
click at [957, 70] on div "Product" at bounding box center [958, 72] width 90 height 17
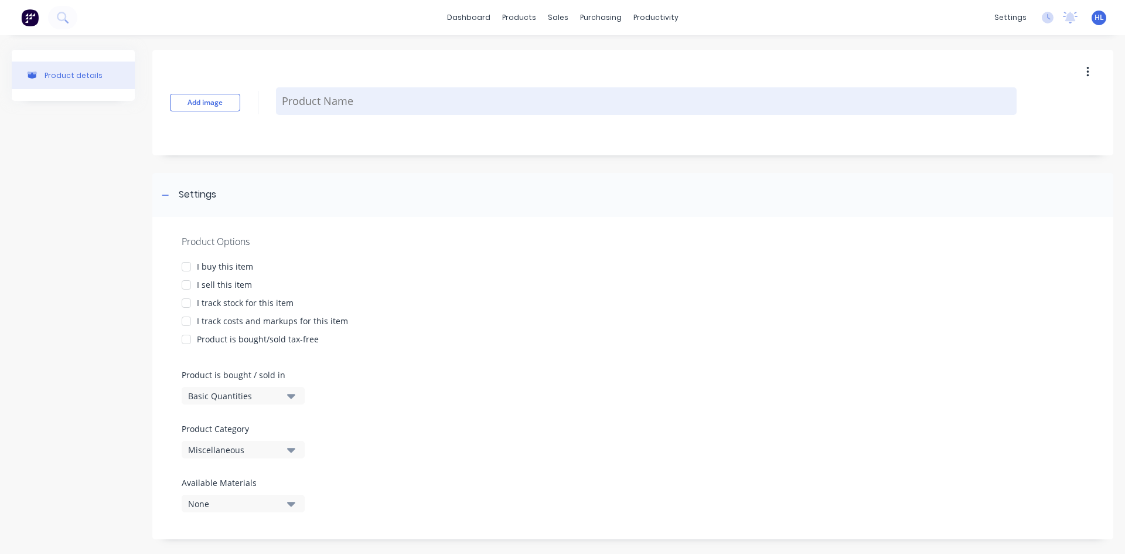
click at [352, 100] on textarea at bounding box center [646, 101] width 740 height 28
paste textarea "PIN LOCK"
type textarea "x"
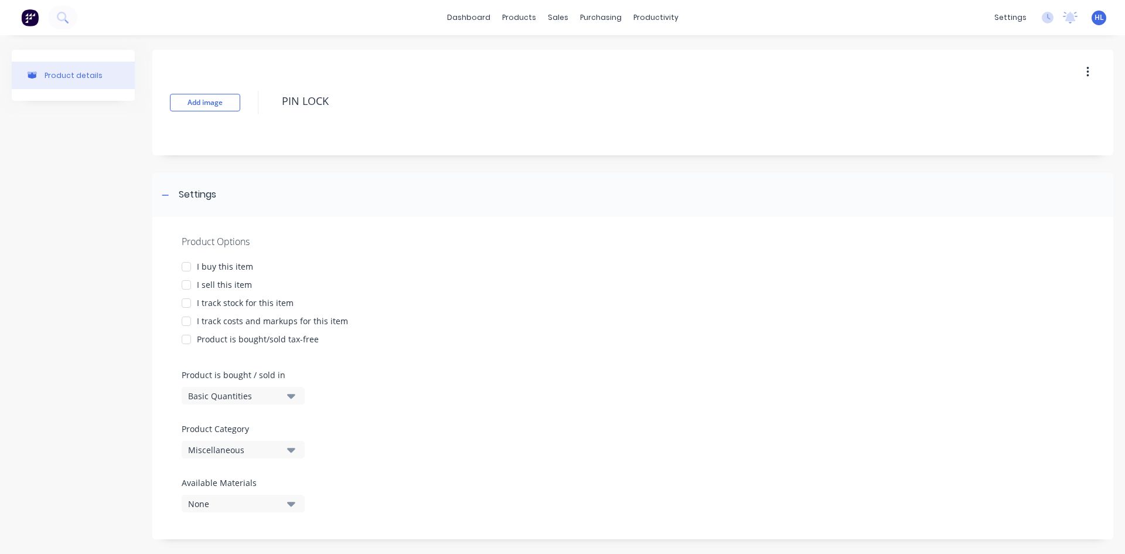
type textarea "PIN LOCK"
type textarea "x"
type textarea "PIN LOCK"
click at [203, 268] on div "I buy this item" at bounding box center [225, 266] width 56 height 12
click at [227, 288] on div "I sell this item" at bounding box center [224, 284] width 55 height 12
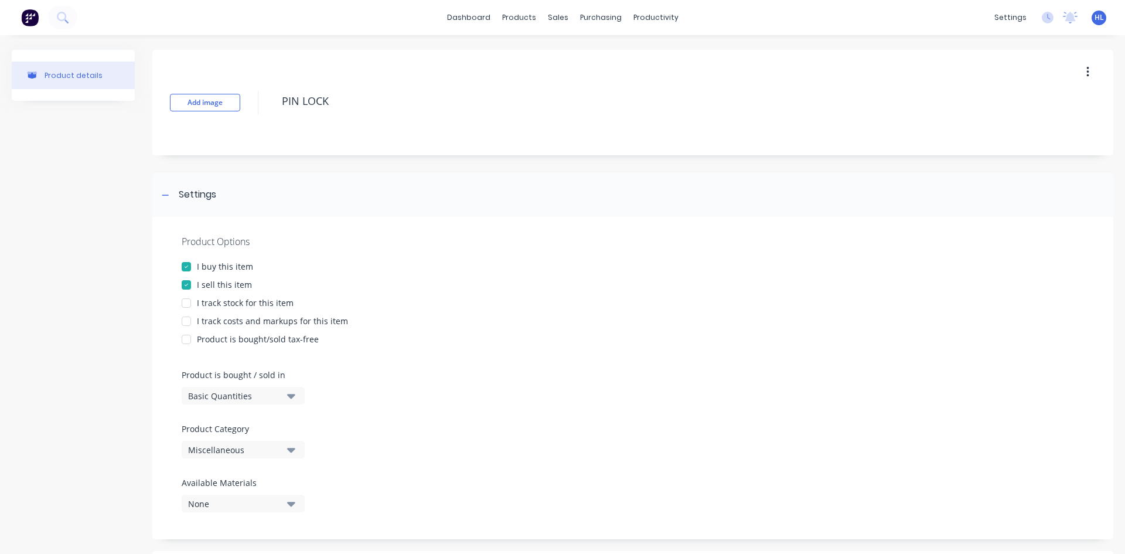
drag, startPoint x: 238, startPoint y: 304, endPoint x: 253, endPoint y: 321, distance: 22.4
click at [238, 305] on div "I track stock for this item" at bounding box center [245, 302] width 97 height 12
click at [261, 328] on div "Product Options I buy this item I sell this item I track stock for this item I …" at bounding box center [632, 378] width 961 height 322
click at [270, 325] on div "I track costs and markups for this item" at bounding box center [272, 321] width 151 height 12
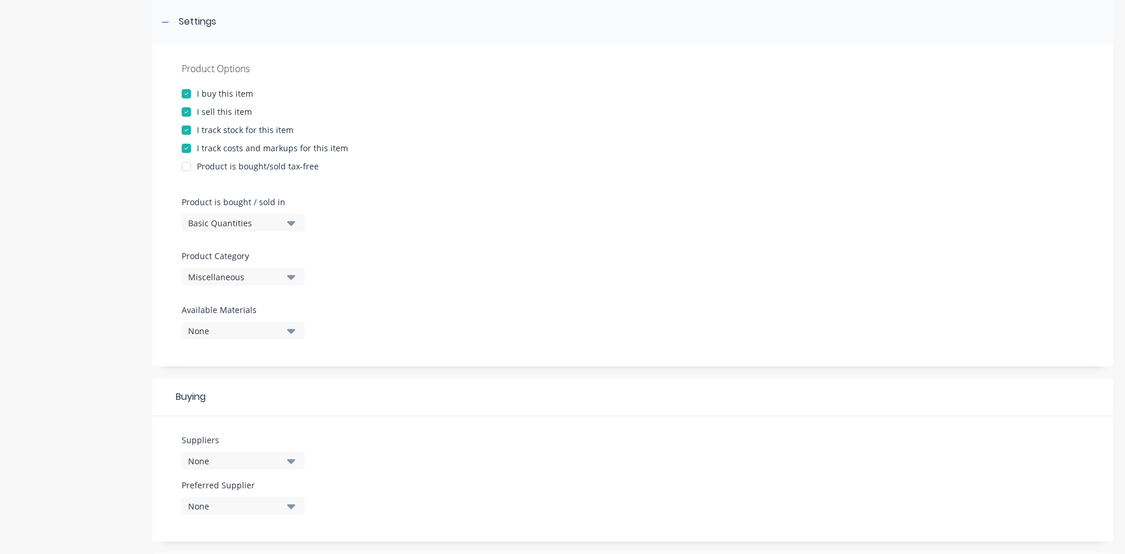
scroll to position [293, 0]
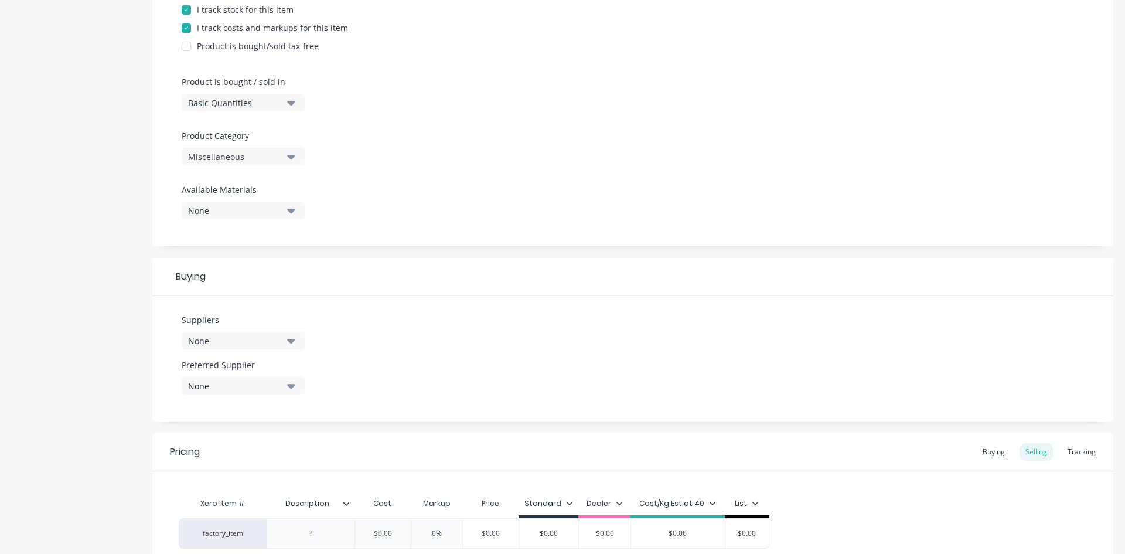
click at [269, 155] on div "Miscellaneous" at bounding box center [235, 157] width 94 height 12
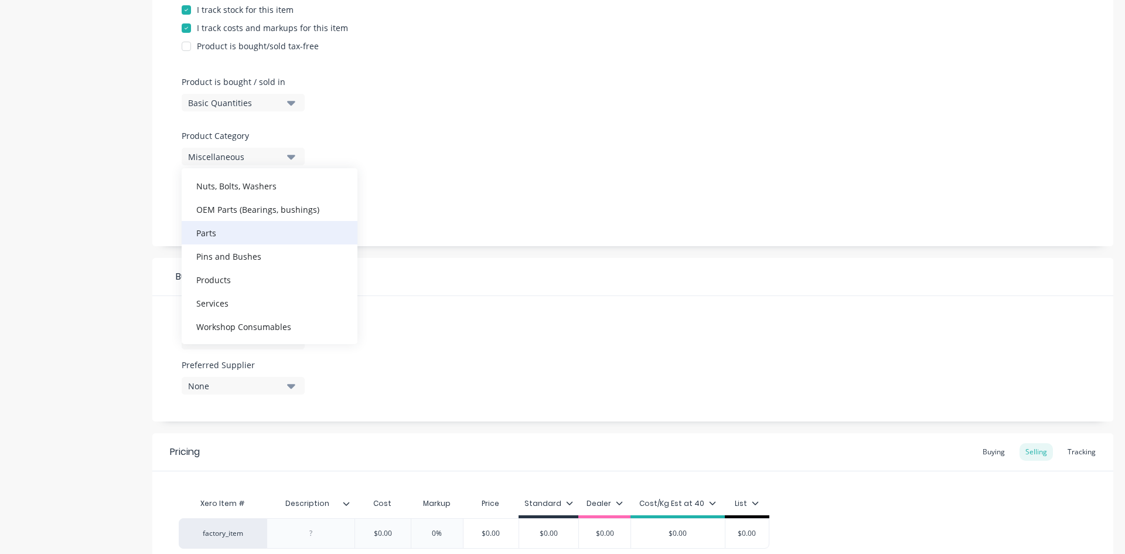
click at [282, 240] on div "Parts" at bounding box center [270, 232] width 176 height 23
type textarea "x"
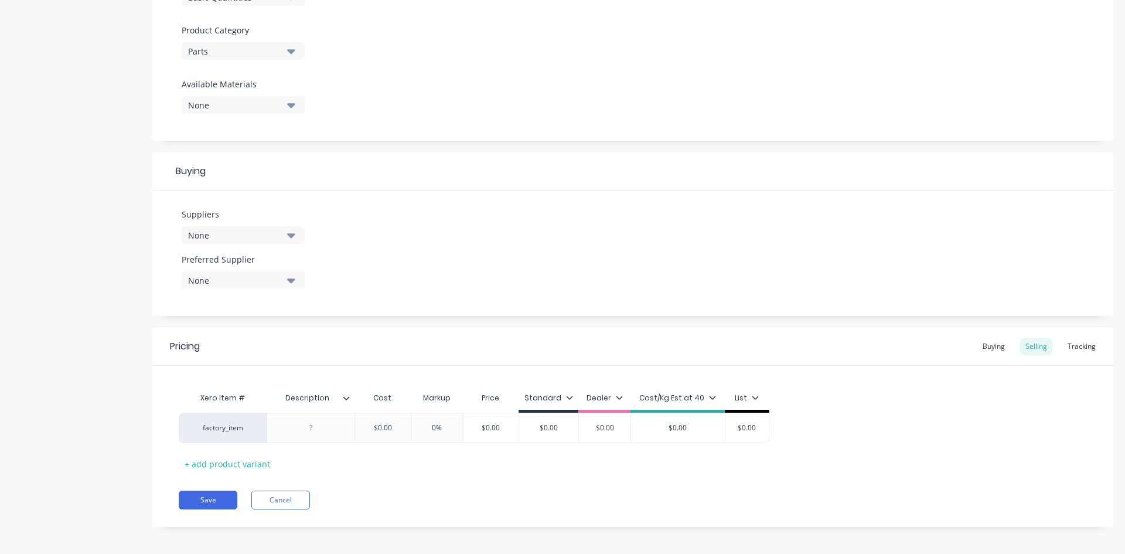
scroll to position [404, 0]
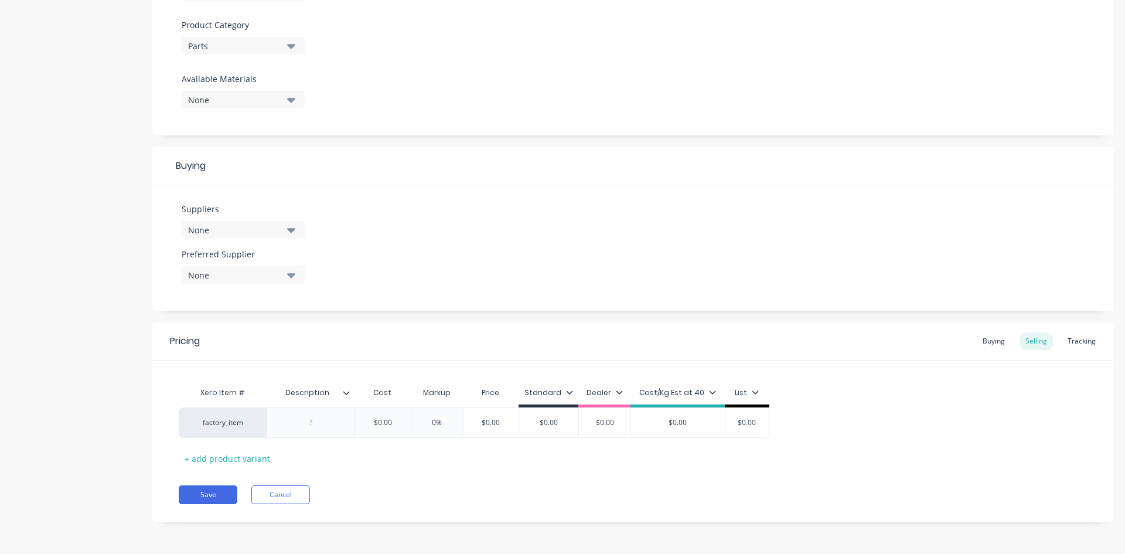
click at [267, 221] on button "None" at bounding box center [243, 230] width 123 height 18
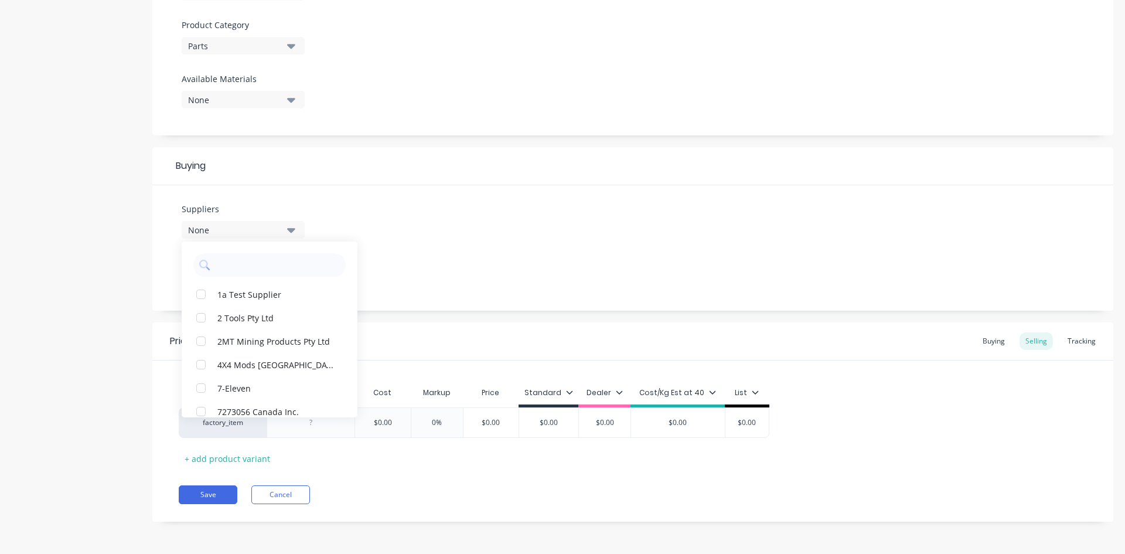
click at [278, 168] on div "Buying" at bounding box center [632, 166] width 961 height 38
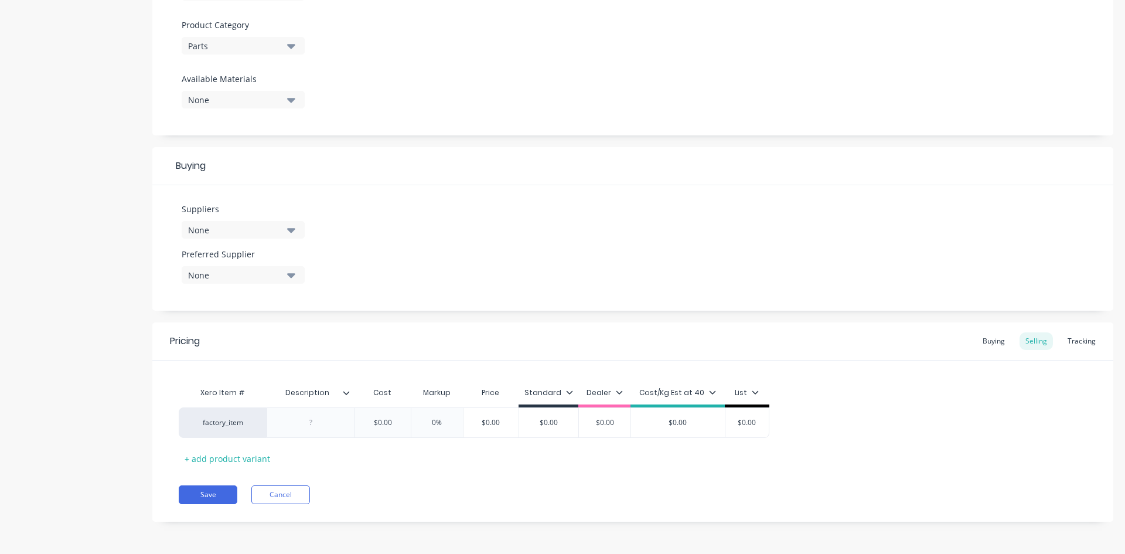
click at [219, 232] on div "None" at bounding box center [235, 230] width 94 height 12
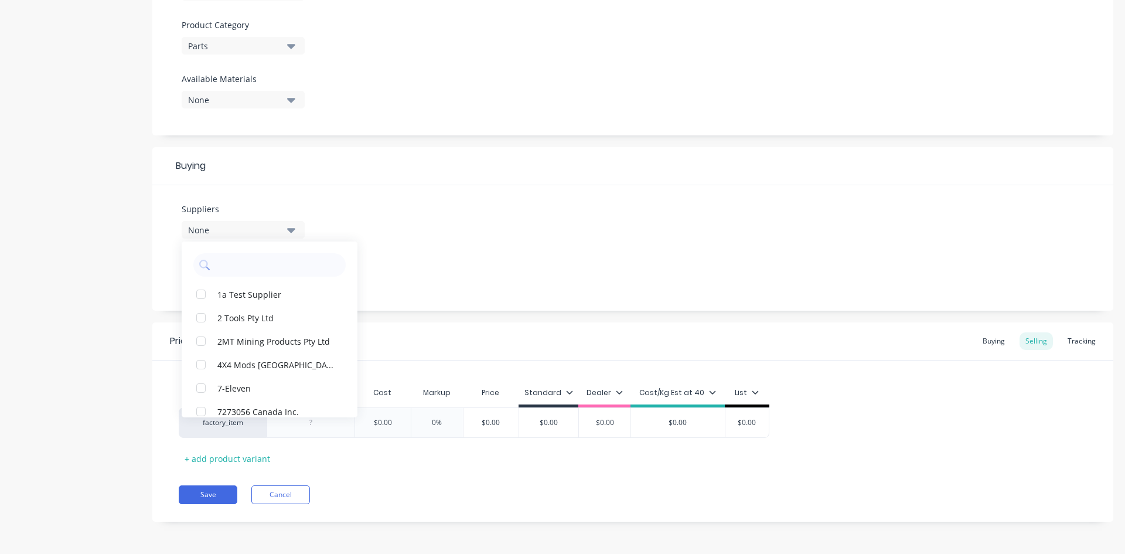
click at [207, 233] on div "None" at bounding box center [235, 230] width 94 height 12
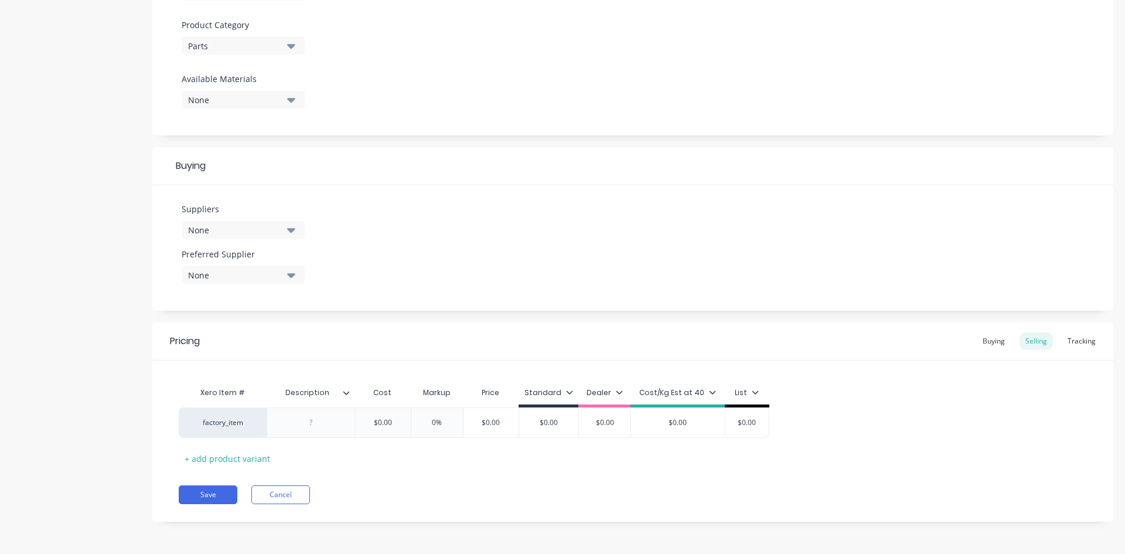
click at [240, 232] on div "None" at bounding box center [235, 230] width 94 height 12
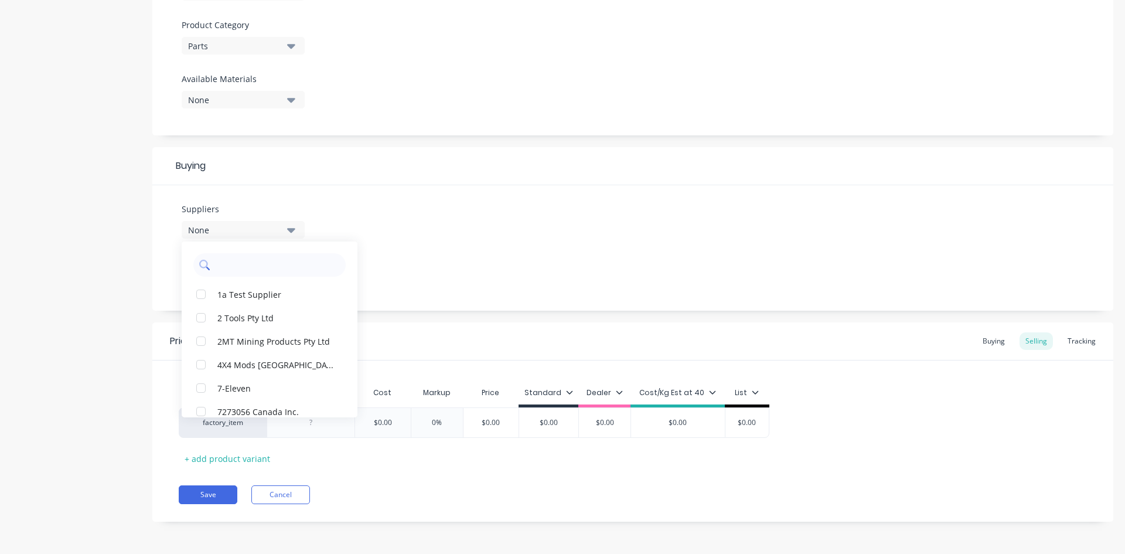
click at [247, 264] on input "text" at bounding box center [278, 264] width 124 height 23
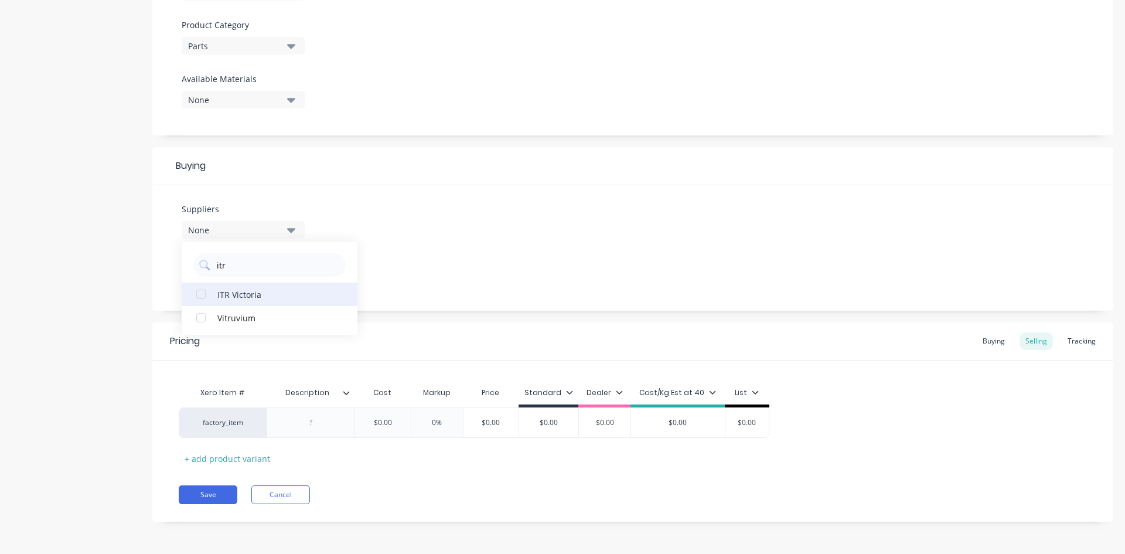
type input "itr"
click at [241, 291] on div "ITR Victoria" at bounding box center [275, 294] width 117 height 12
click at [81, 289] on div "Product details" at bounding box center [73, 92] width 123 height 893
click at [237, 276] on div "None" at bounding box center [235, 275] width 94 height 12
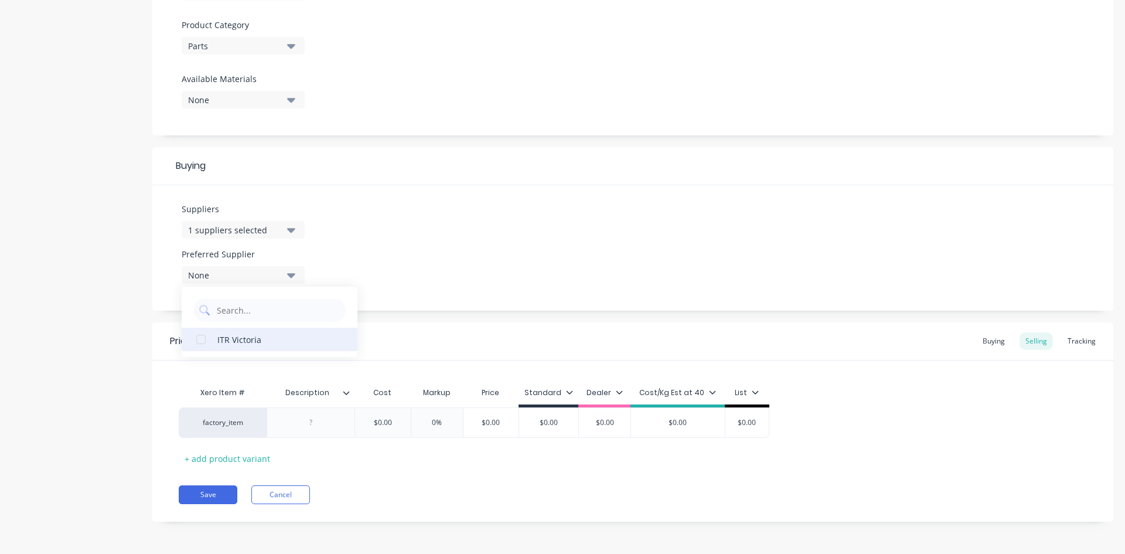
click at [257, 336] on div "ITR Victoria" at bounding box center [275, 339] width 117 height 12
type textarea "x"
click at [79, 287] on div "Product details" at bounding box center [73, 92] width 123 height 893
click at [313, 422] on div at bounding box center [311, 422] width 59 height 15
paste div
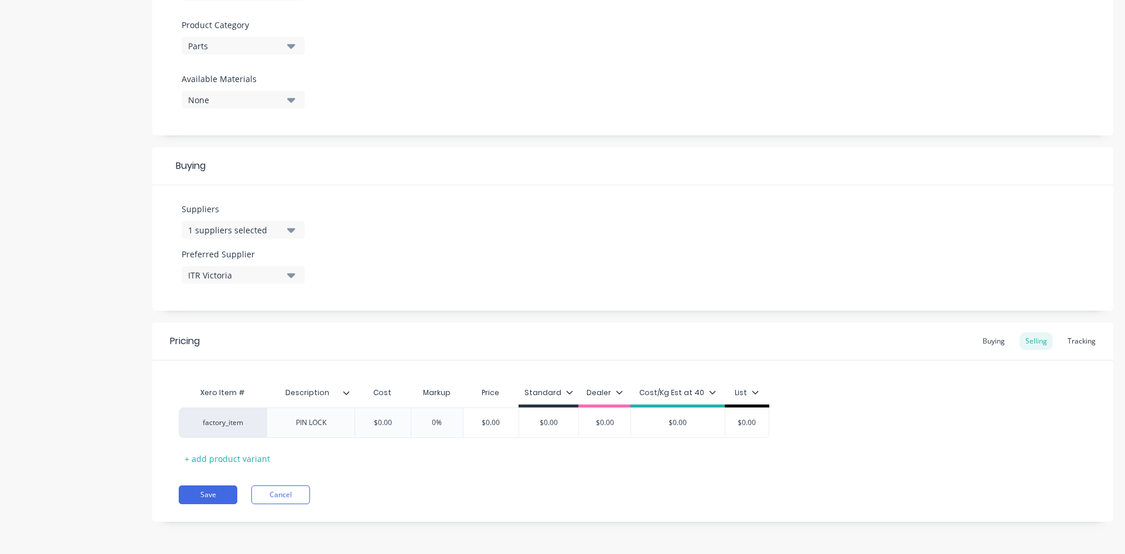
click at [346, 392] on icon at bounding box center [346, 392] width 7 height 7
click at [326, 421] on div at bounding box center [311, 422] width 59 height 15
click at [369, 482] on div "Pricing Buying Selling Tracking Xero Item # Description Cost Markup Price Stand…" at bounding box center [632, 421] width 961 height 199
click at [322, 424] on div at bounding box center [311, 422] width 59 height 15
click at [362, 476] on div "Pricing Buying Selling Tracking Xero Item # Description Cost Markup Price Stand…" at bounding box center [632, 421] width 961 height 199
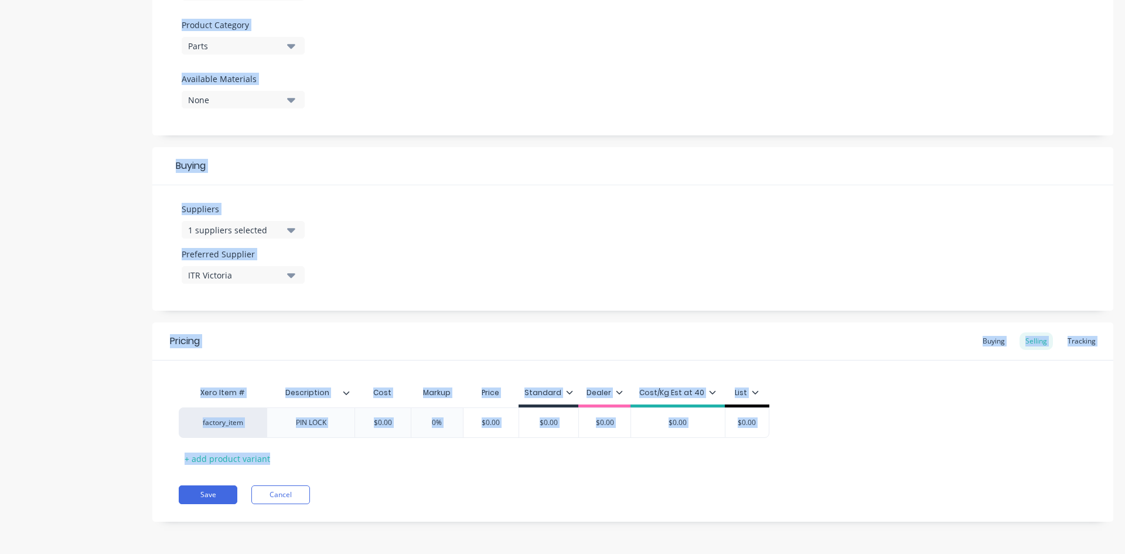
click at [362, 476] on div "Pricing Buying Selling Tracking Xero Item # Description Cost Markup Price Stand…" at bounding box center [632, 421] width 961 height 199
click at [345, 392] on icon at bounding box center [346, 392] width 7 height 7
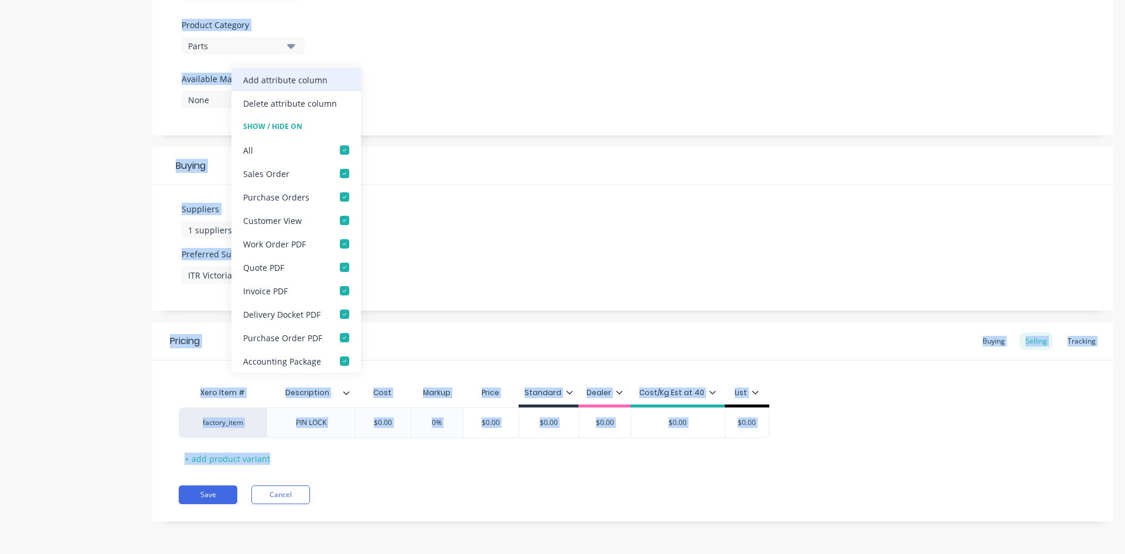
click at [309, 84] on div "Add attribute column" at bounding box center [285, 80] width 84 height 12
type textarea "x"
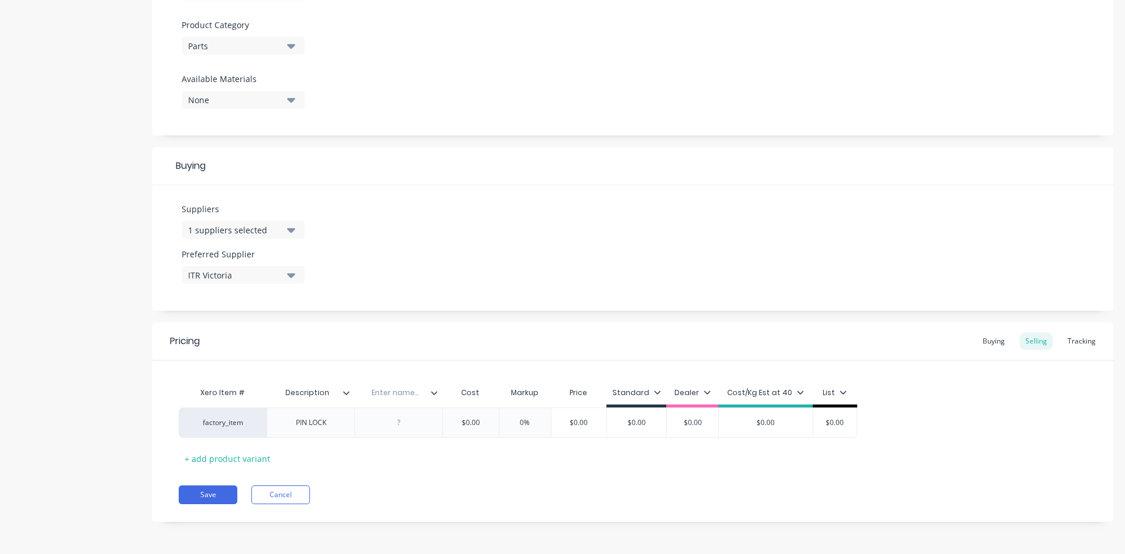
click at [405, 395] on input "text" at bounding box center [394, 392] width 81 height 11
type input "Part Number"
type textarea "x"
click at [464, 489] on div "Save Cancel" at bounding box center [646, 494] width 934 height 19
click at [409, 421] on div at bounding box center [399, 422] width 59 height 15
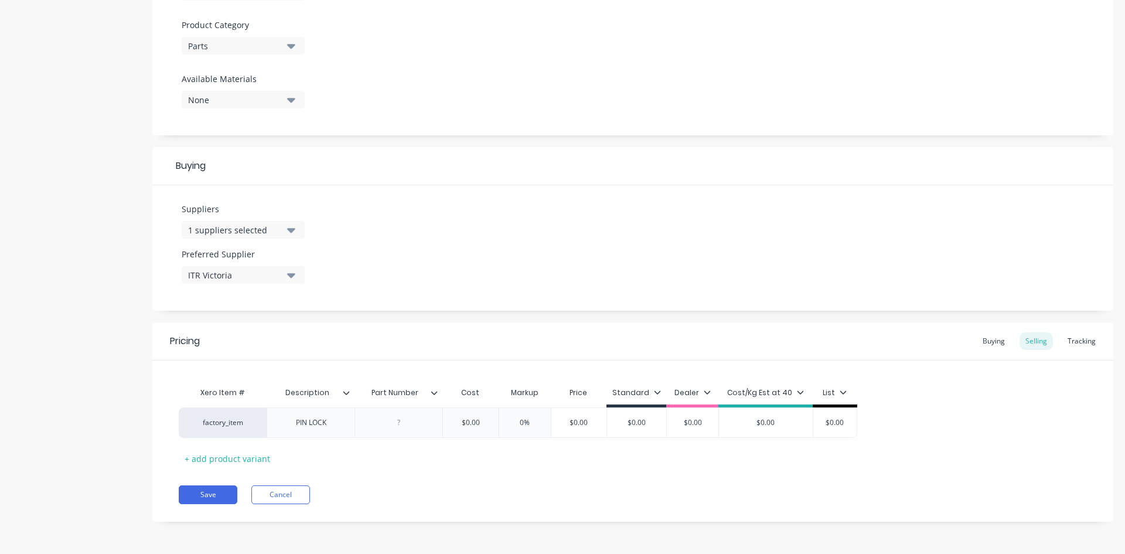
paste div
type textarea "x"
click at [458, 471] on div "Pricing Buying Selling Tracking Xero Item # Description Part Number Cost Markup…" at bounding box center [632, 421] width 961 height 199
type input "$0.00"
click at [472, 426] on input "$0.00" at bounding box center [470, 422] width 59 height 11
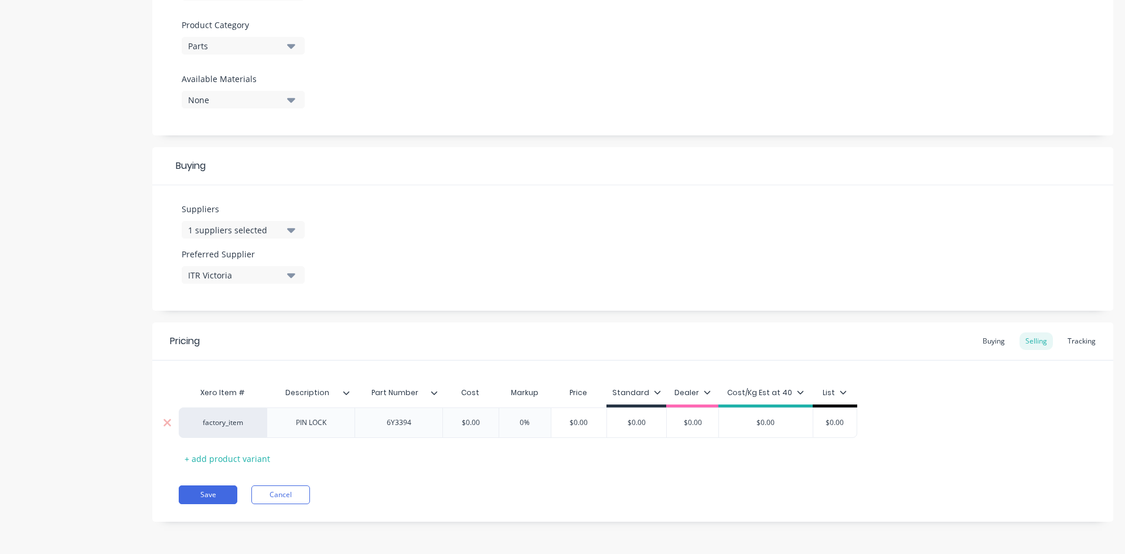
click at [472, 426] on input "$0.00" at bounding box center [470, 422] width 59 height 11
type textarea "x"
type input "$5."
type textarea "x"
type input "$5.5"
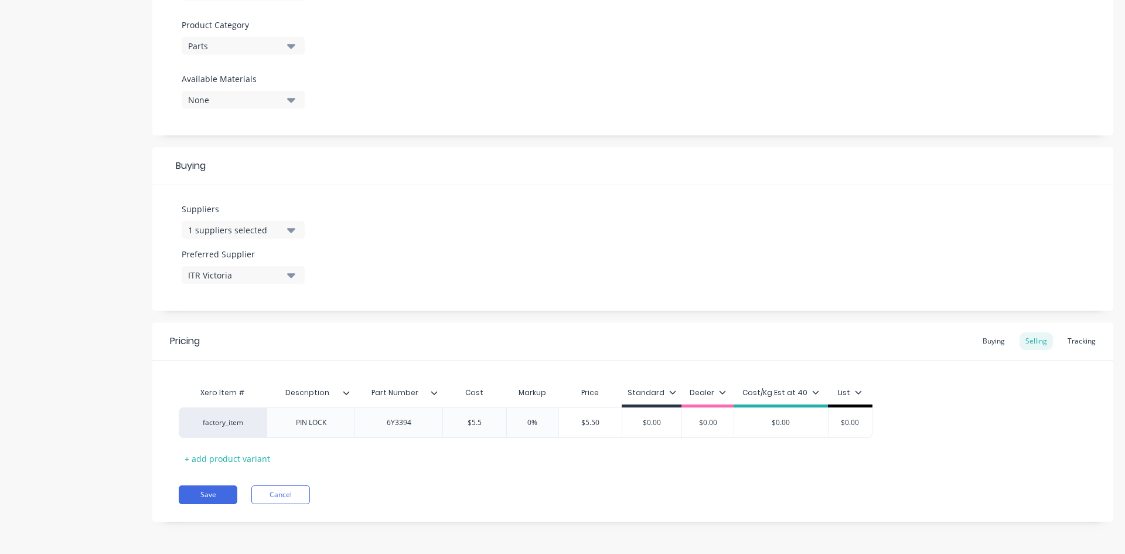
click at [592, 450] on div "Xero Item # Description Part Number Cost Markup Price Standard Dealer Cost/Kg E…" at bounding box center [633, 424] width 908 height 87
click at [992, 339] on div "Buying" at bounding box center [993, 341] width 34 height 18
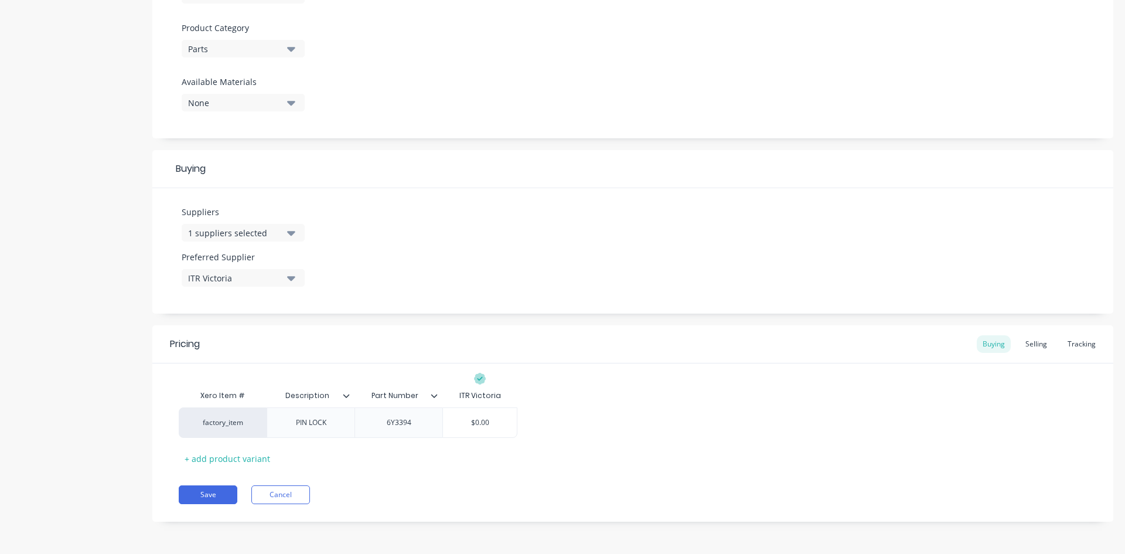
scroll to position [401, 0]
type input "$0.00"
click at [476, 420] on input "$0.00" at bounding box center [480, 422] width 74 height 11
type textarea "x"
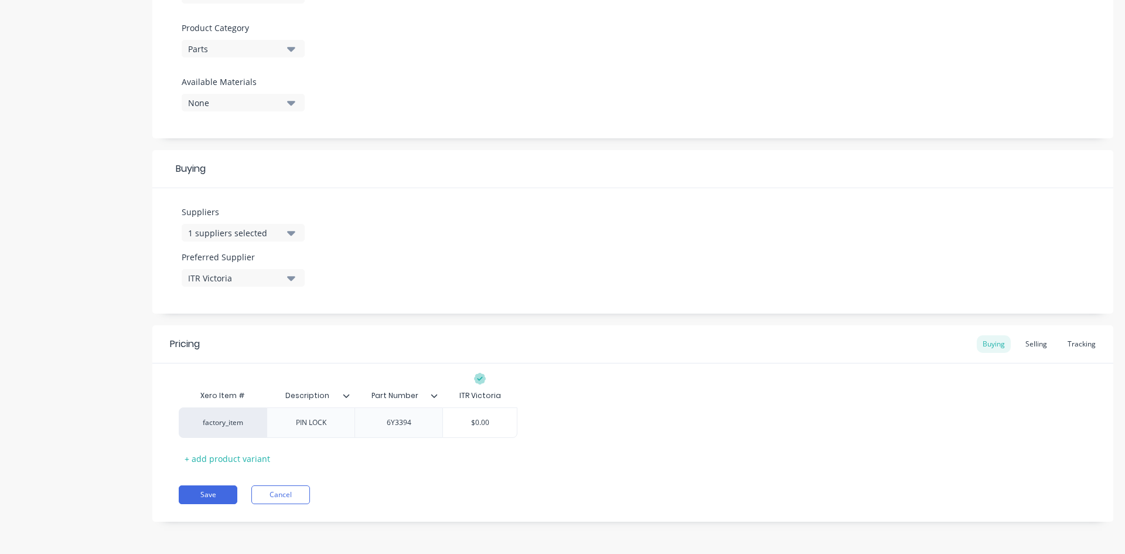
type input "$5"
type textarea "x"
type input "$5."
type textarea "x"
type input "$5.5"
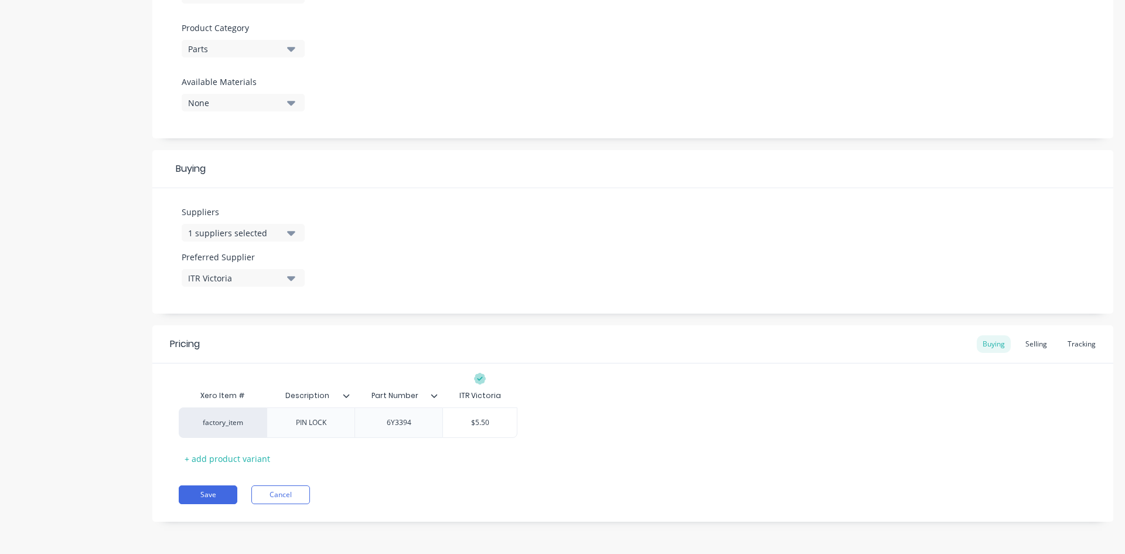
click at [582, 437] on div "factory_item PIN LOCK 6Y3394 $5.50 $5.5" at bounding box center [633, 422] width 908 height 30
click at [1029, 344] on div "Selling" at bounding box center [1035, 344] width 33 height 18
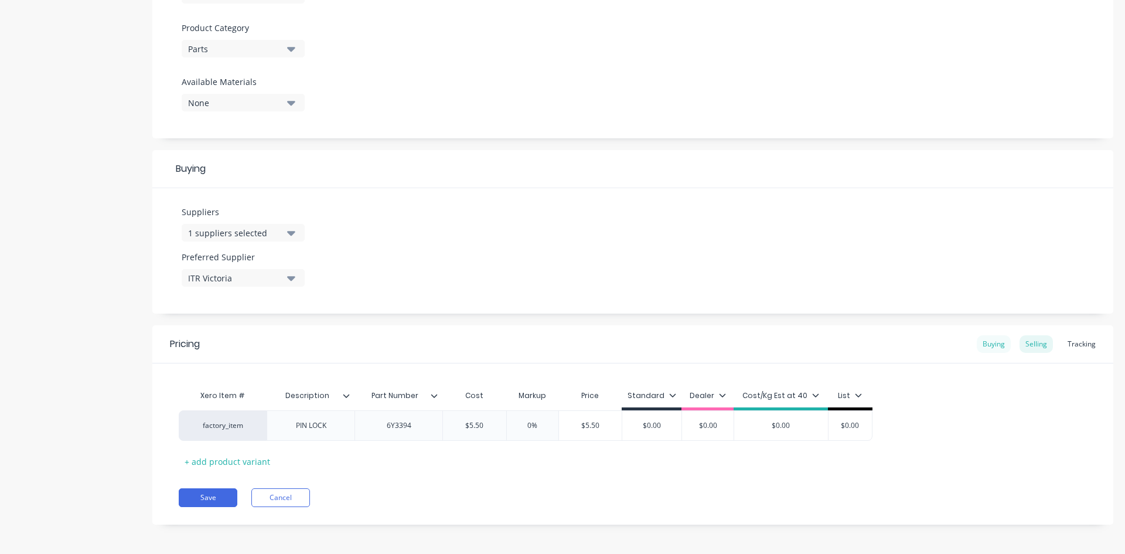
click at [993, 350] on div "Buying" at bounding box center [993, 344] width 34 height 18
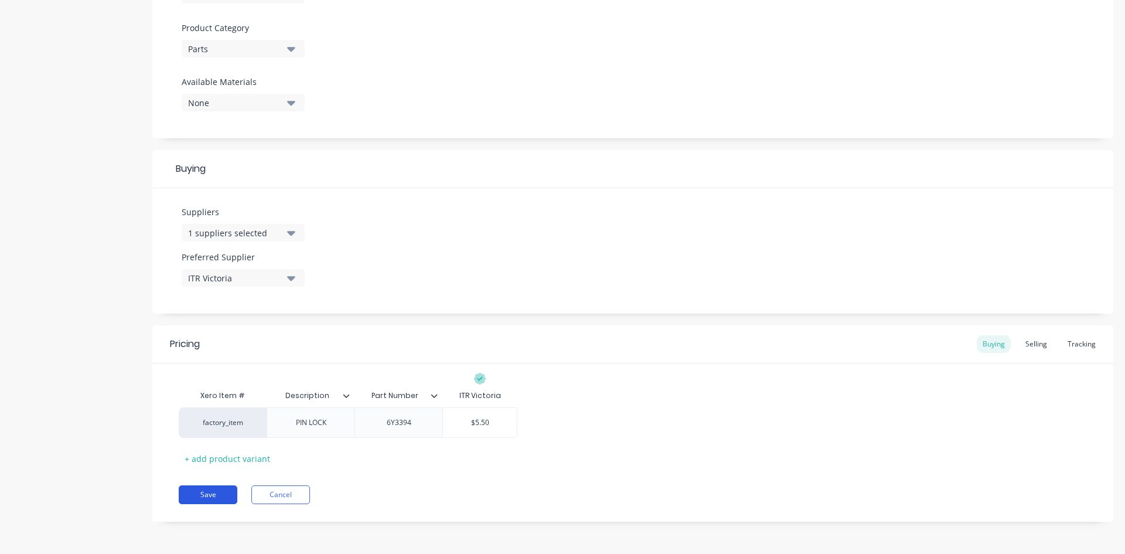
click at [226, 497] on button "Save" at bounding box center [208, 494] width 59 height 19
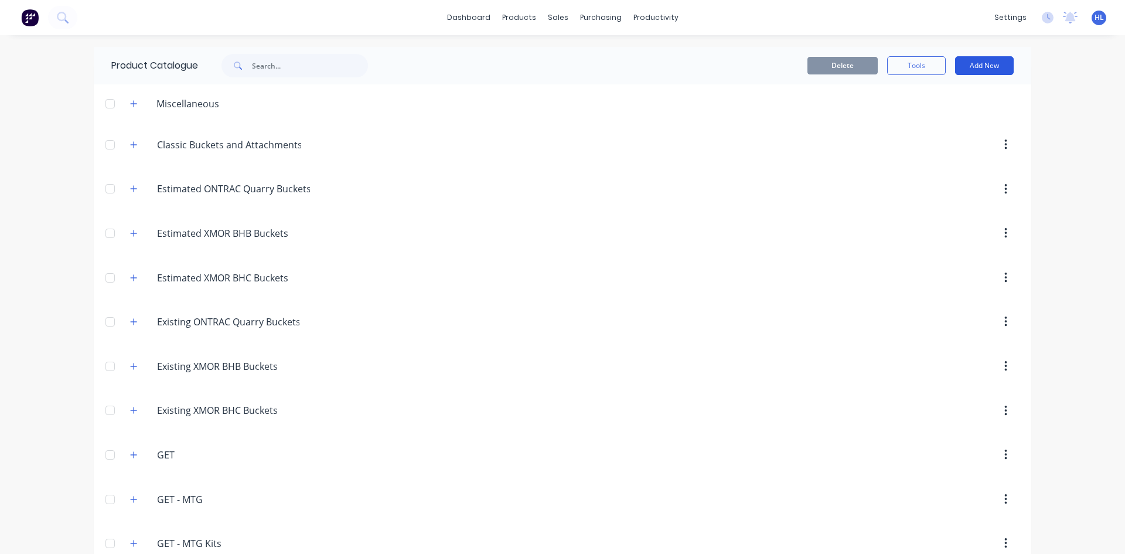
click at [976, 65] on button "Add New" at bounding box center [984, 65] width 59 height 19
click at [957, 122] on div "Product" at bounding box center [958, 119] width 90 height 17
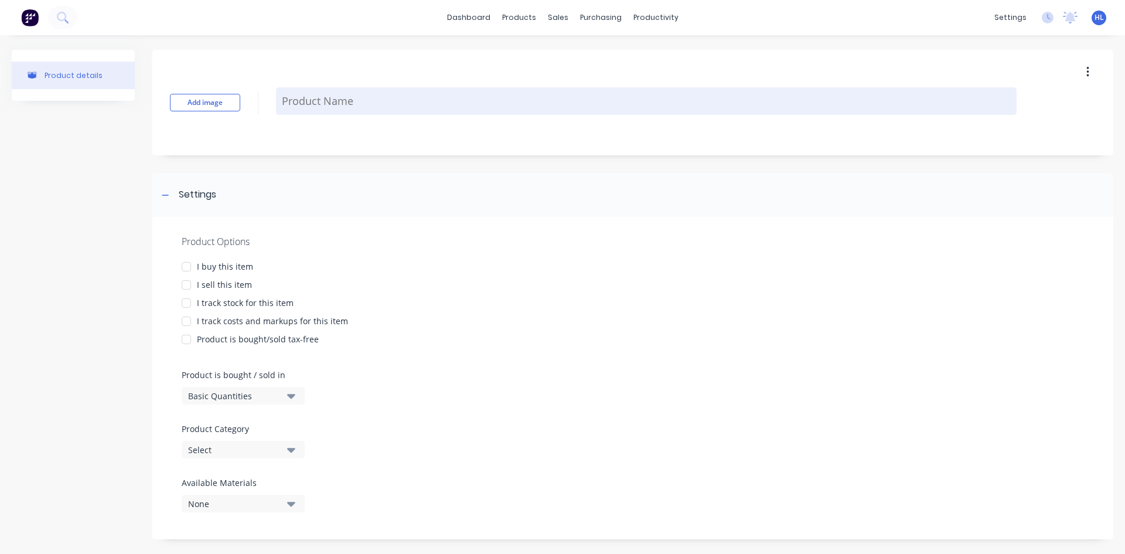
click at [360, 103] on textarea at bounding box center [646, 101] width 740 height 28
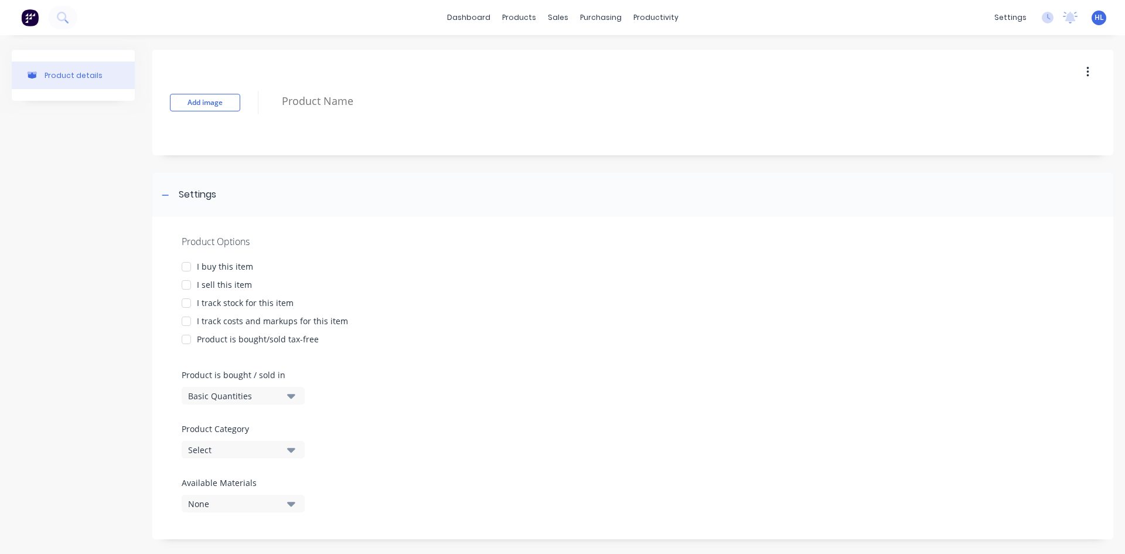
paste textarea "[MEDICAL_DATA] STD J550"
type textarea "x"
type textarea "[MEDICAL_DATA] STD J550"
type textarea "x"
type textarea "[MEDICAL_DATA] STD J550"
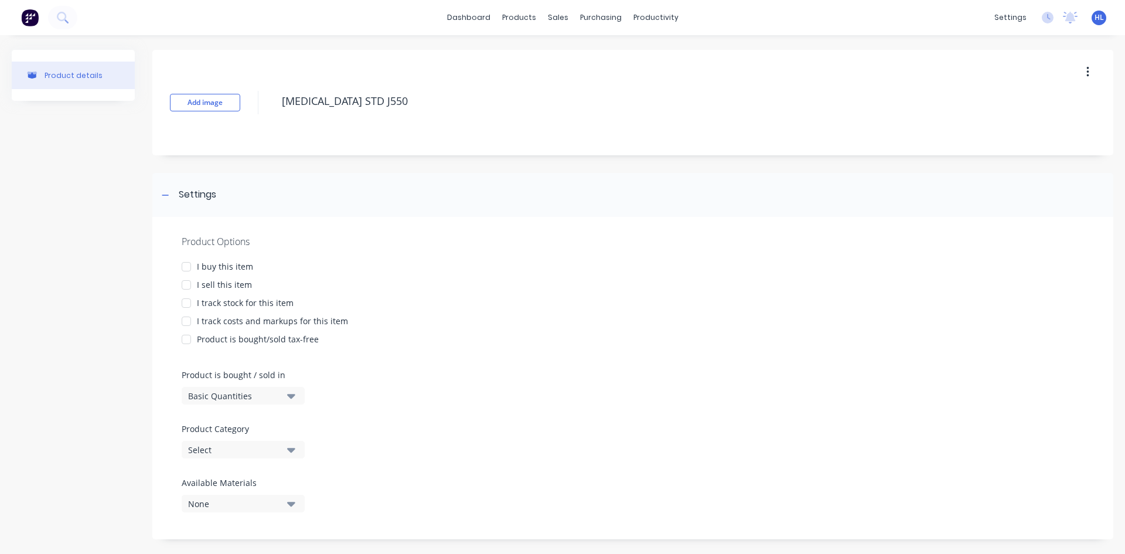
click at [424, 149] on div "Add image RETAINER STD J550" at bounding box center [632, 102] width 961 height 105
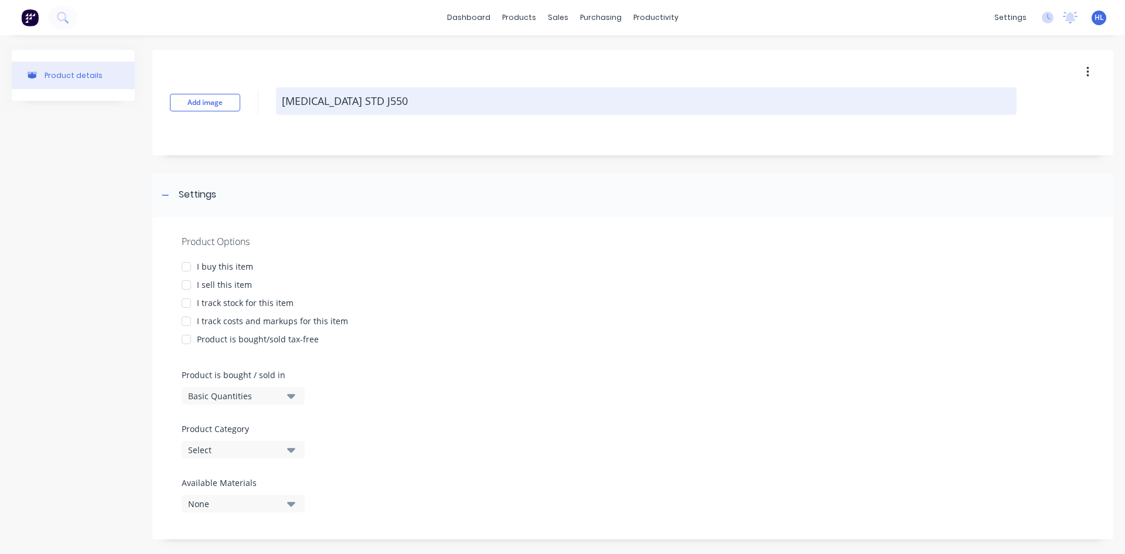
click at [422, 96] on textarea "[MEDICAL_DATA] STD J550" at bounding box center [646, 101] width 740 height 28
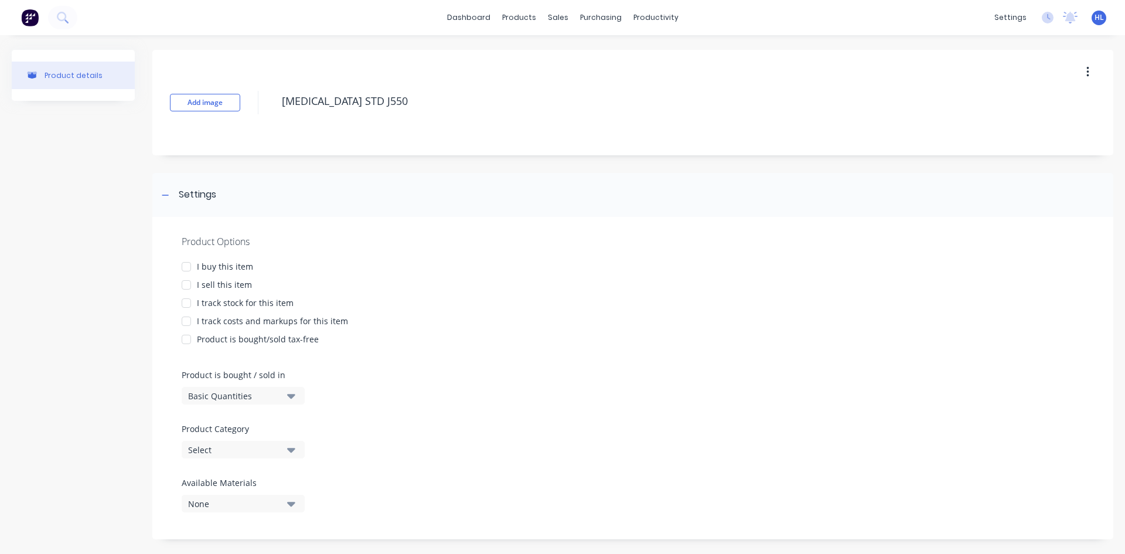
type textarea "x"
type textarea "[MEDICAL_DATA] STD J550"
type textarea "x"
type textarea "[MEDICAL_DATA] STD J550"
click at [380, 146] on div "Add image RETAINER STD J550" at bounding box center [632, 102] width 961 height 105
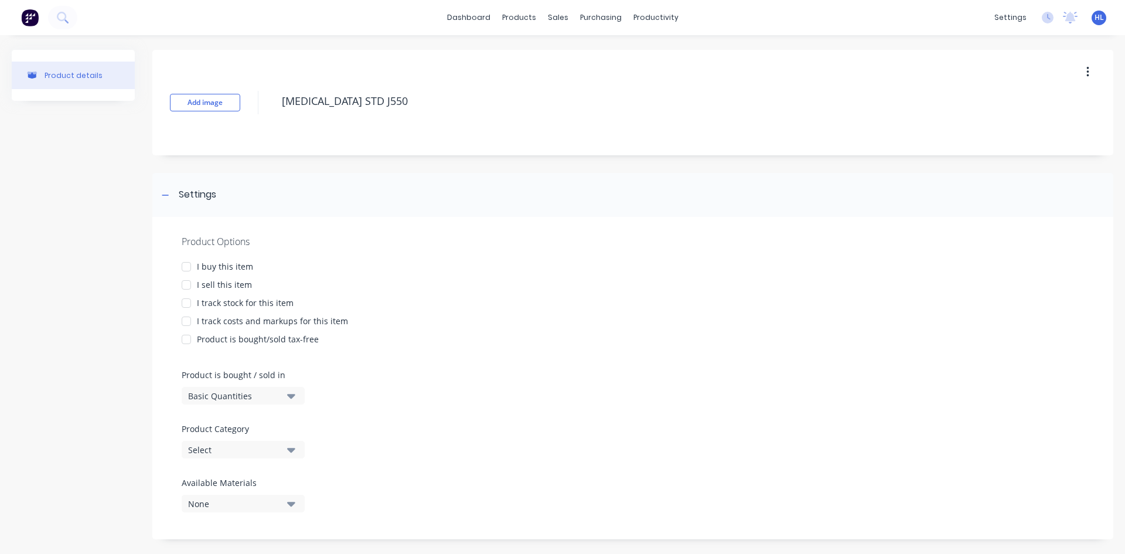
click at [223, 267] on div "I buy this item" at bounding box center [225, 266] width 56 height 12
drag, startPoint x: 240, startPoint y: 296, endPoint x: 243, endPoint y: 288, distance: 8.7
click at [239, 295] on div "Product Options I buy this item I sell this item I track stock for this item I …" at bounding box center [632, 378] width 961 height 322
drag, startPoint x: 243, startPoint y: 288, endPoint x: 244, endPoint y: 295, distance: 7.1
click at [243, 288] on div "I sell this item" at bounding box center [224, 284] width 55 height 12
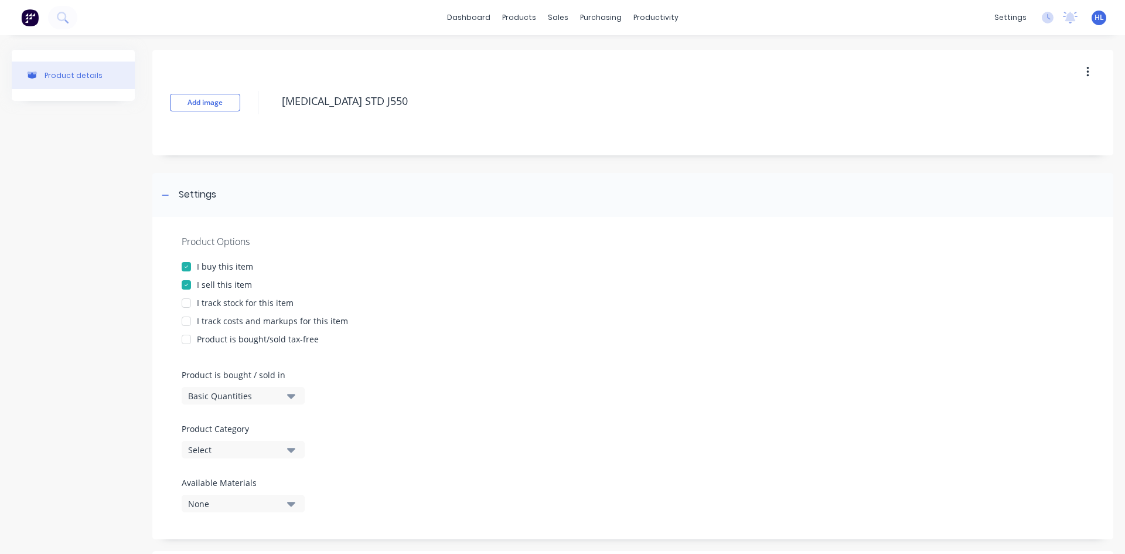
click at [245, 298] on div "I track stock for this item" at bounding box center [245, 302] width 97 height 12
click at [250, 320] on div "I track costs and markups for this item" at bounding box center [272, 321] width 151 height 12
click at [379, 210] on div "Settings" at bounding box center [632, 195] width 961 height 44
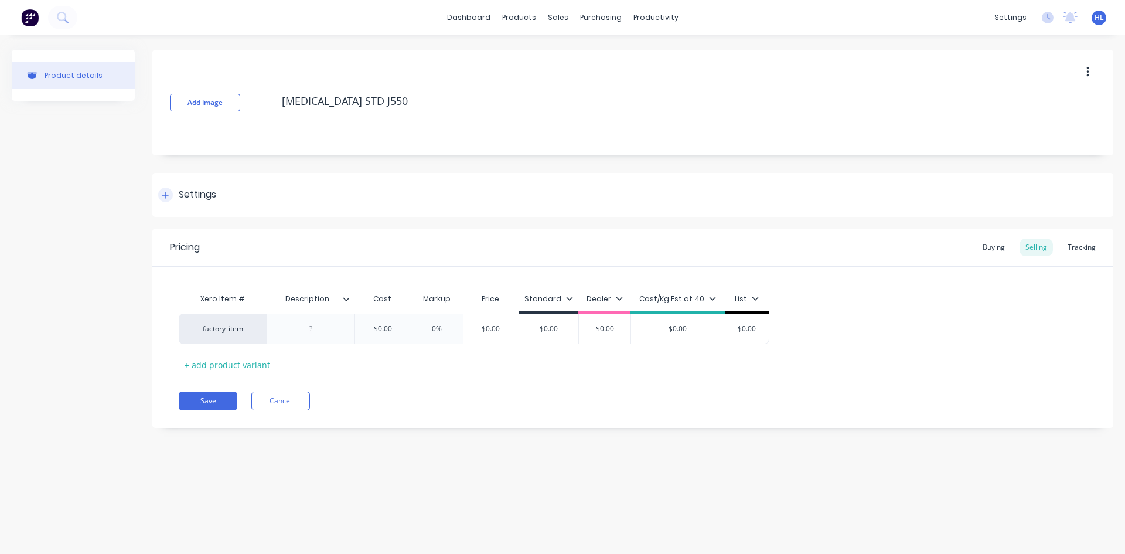
click at [364, 199] on div "Settings" at bounding box center [632, 195] width 961 height 44
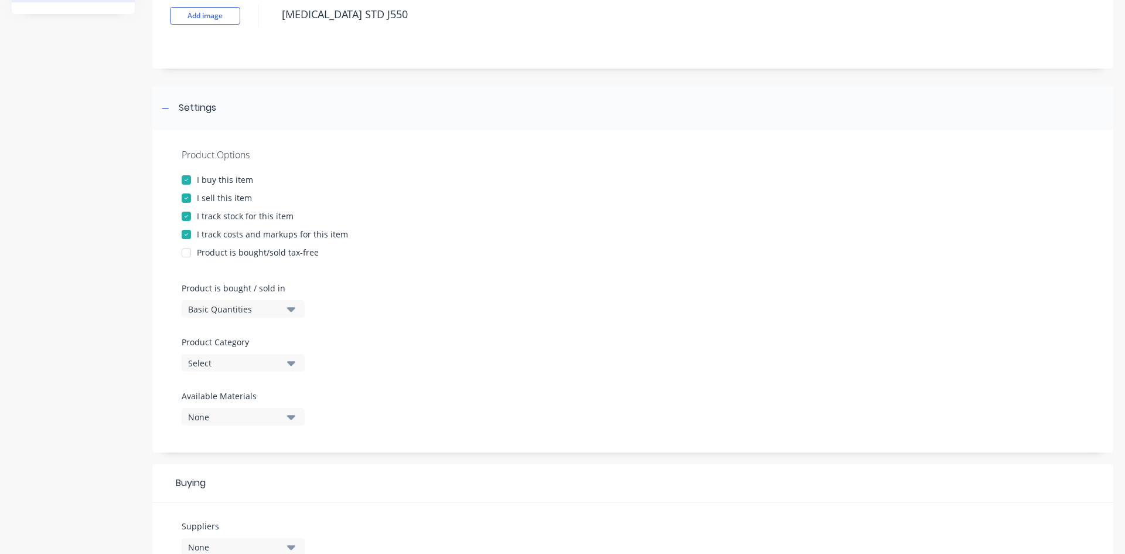
scroll to position [176, 0]
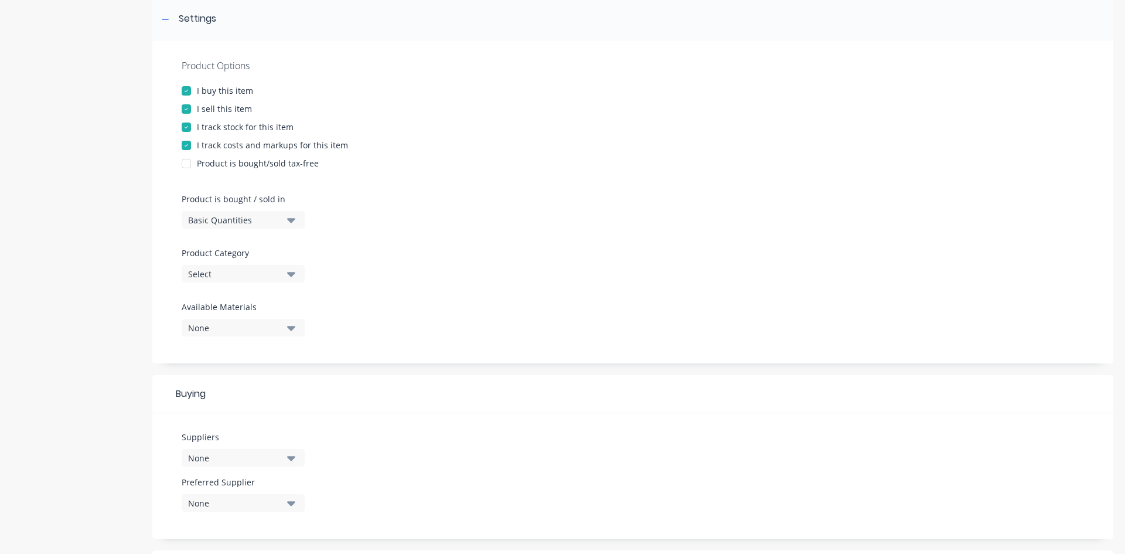
click at [274, 276] on div "Select" at bounding box center [235, 274] width 94 height 12
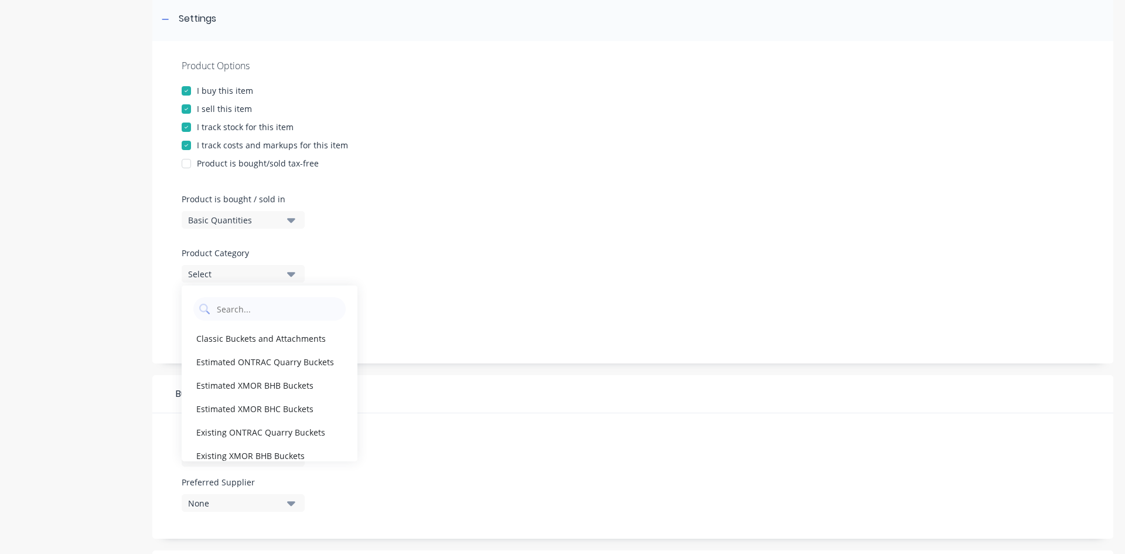
scroll to position [293, 0]
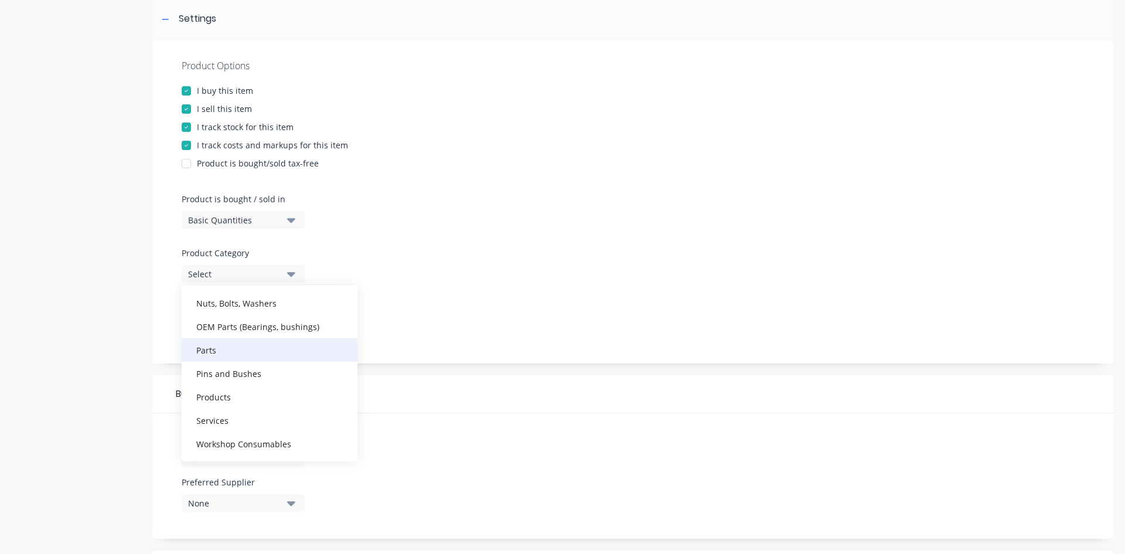
click at [268, 358] on div "Parts" at bounding box center [270, 349] width 176 height 23
type textarea "x"
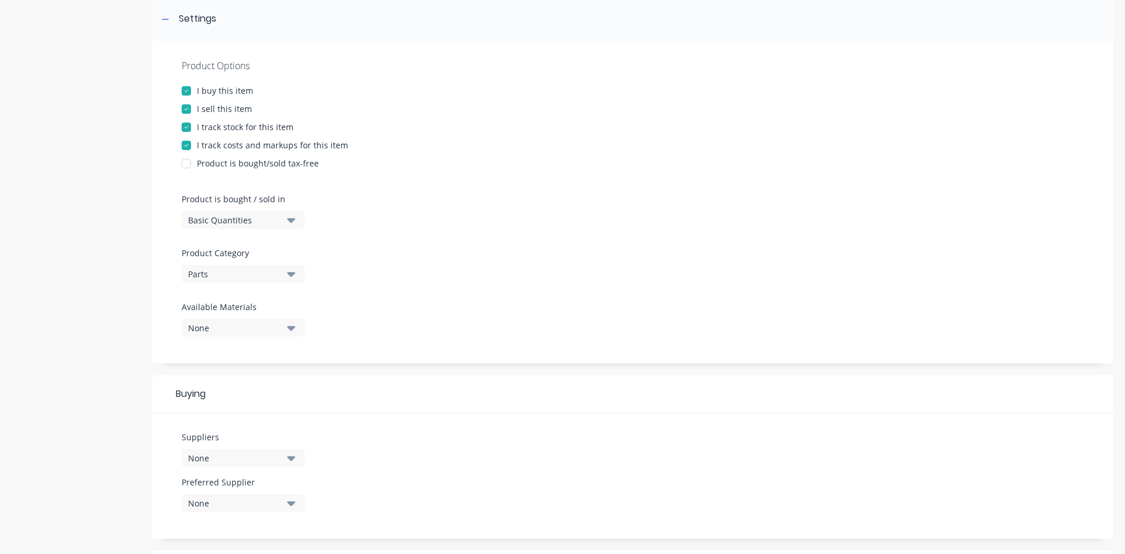
click at [268, 214] on div "Basic Quantities" at bounding box center [235, 220] width 94 height 12
click at [269, 220] on div "Basic Quantities" at bounding box center [235, 220] width 94 height 12
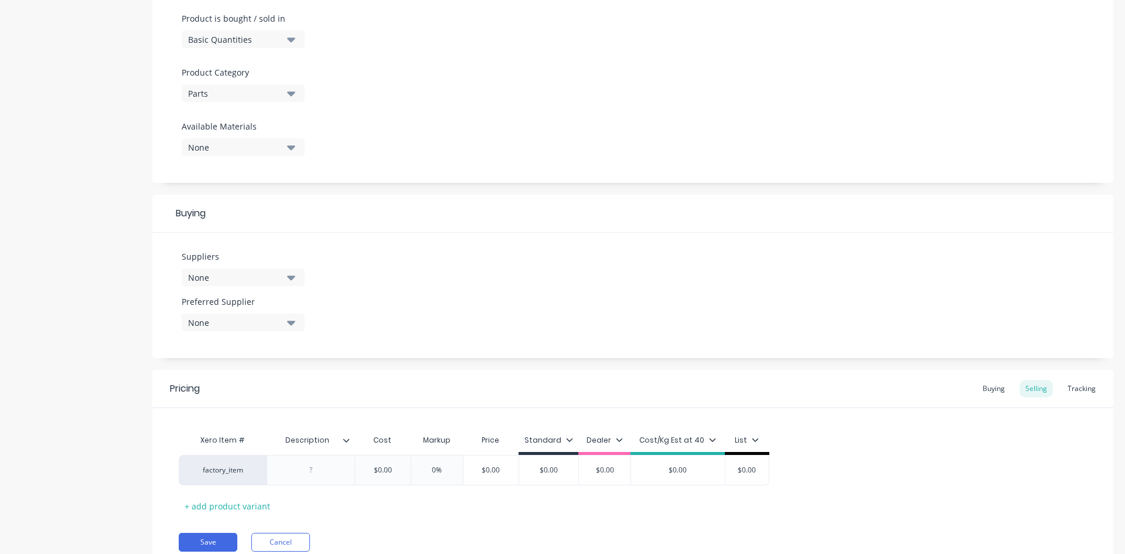
scroll to position [404, 0]
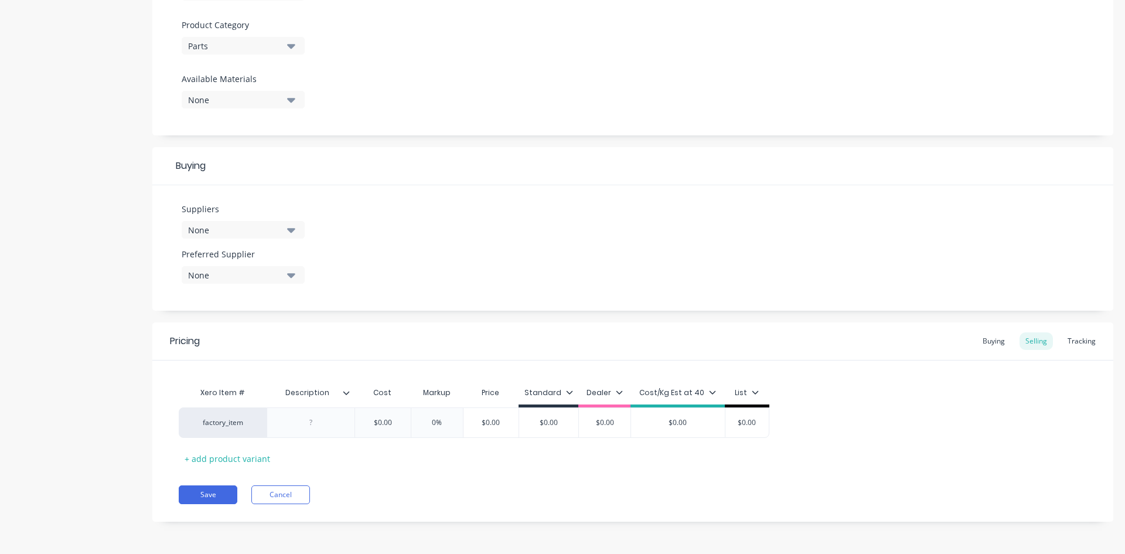
click at [271, 205] on label "Suppliers" at bounding box center [243, 209] width 123 height 12
click at [265, 233] on div "None" at bounding box center [235, 230] width 94 height 12
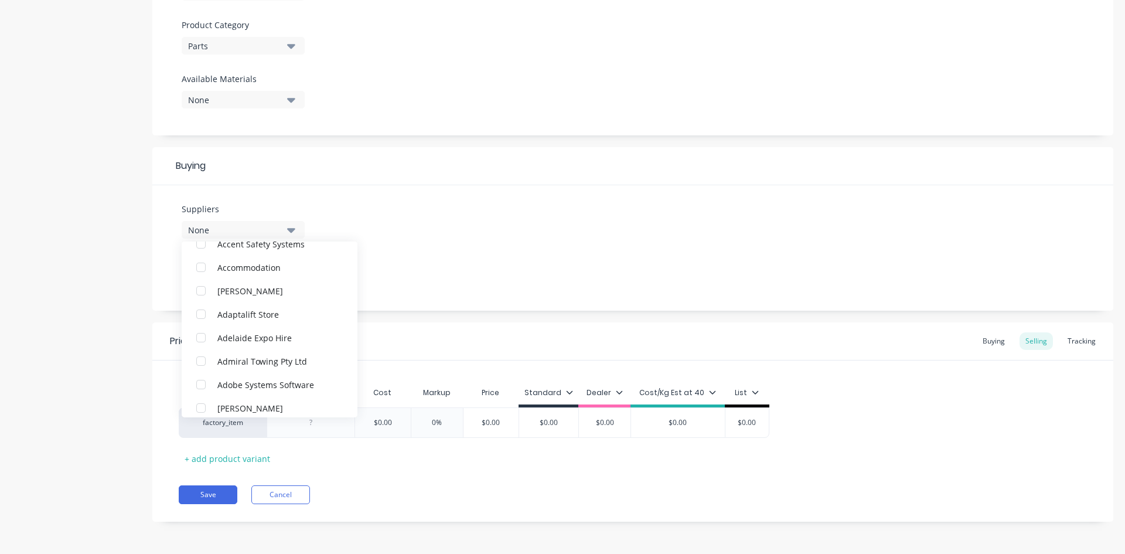
scroll to position [703, 0]
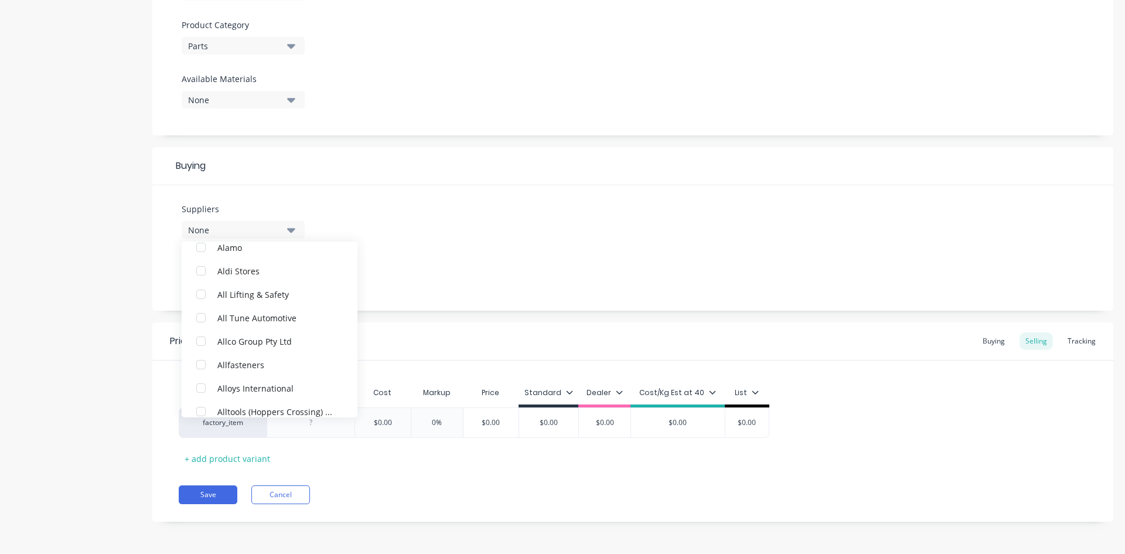
click at [235, 219] on div "Suppliers None" at bounding box center [243, 221] width 123 height 36
click at [224, 235] on div "None" at bounding box center [235, 230] width 94 height 12
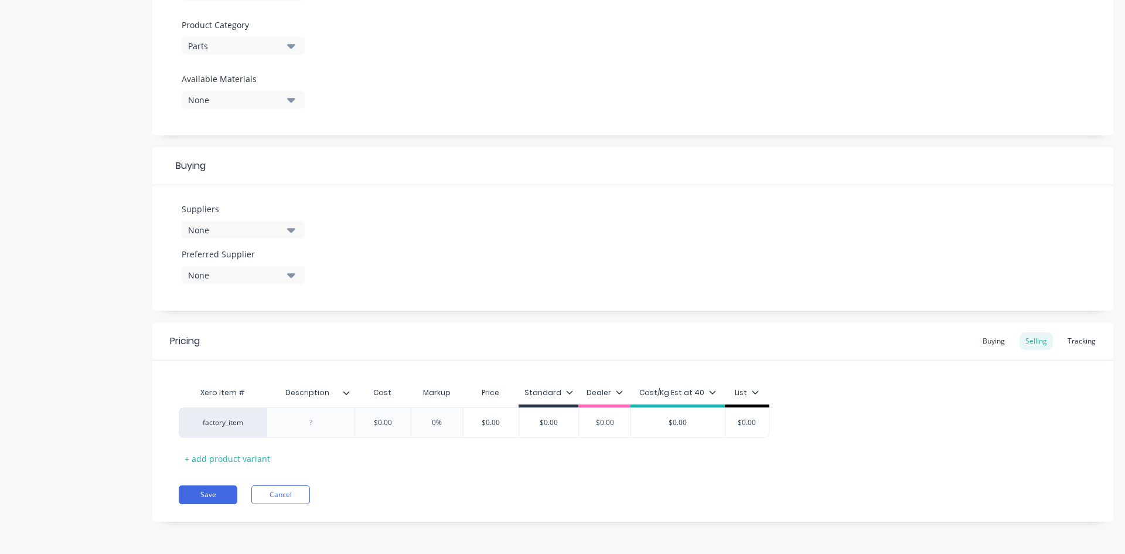
click at [228, 227] on div "None" at bounding box center [235, 230] width 94 height 12
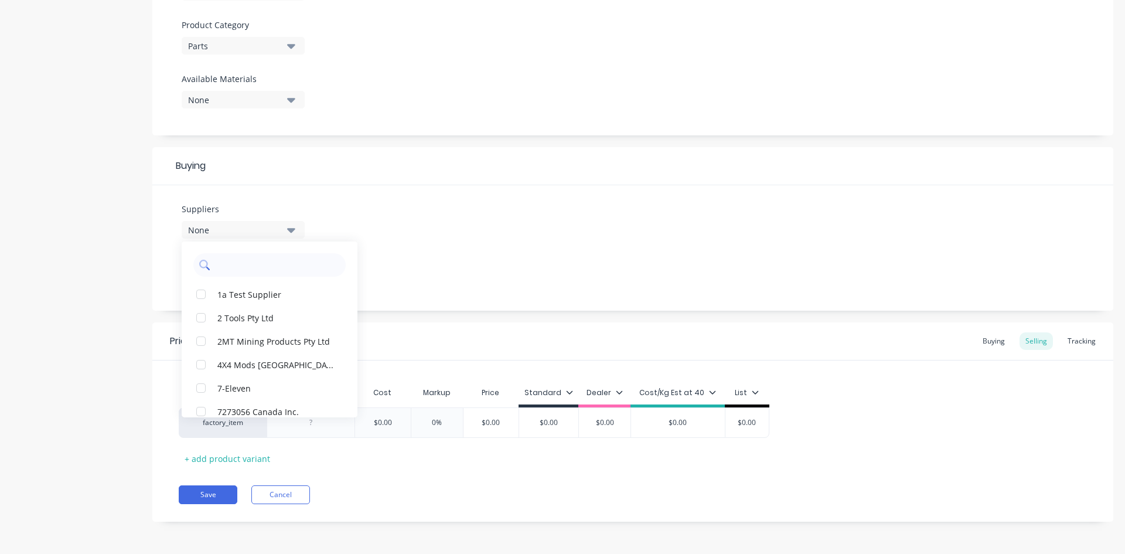
click at [248, 265] on input "text" at bounding box center [278, 264] width 124 height 23
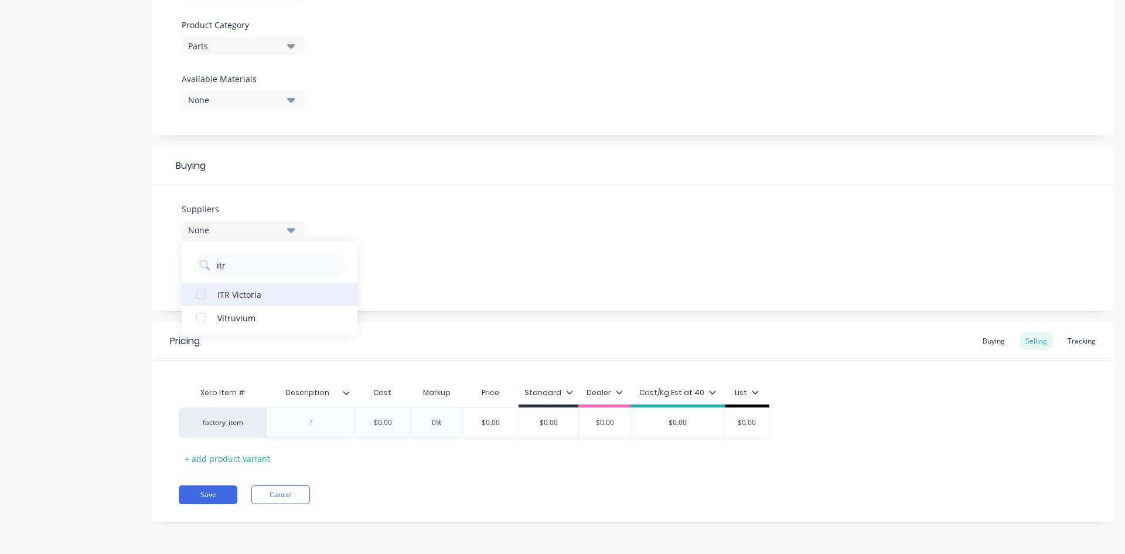
type input "itr"
drag, startPoint x: 233, startPoint y: 296, endPoint x: 196, endPoint y: 298, distance: 37.6
click at [233, 296] on div "ITR Victoria" at bounding box center [275, 294] width 117 height 12
click at [106, 298] on div "Product details" at bounding box center [73, 92] width 123 height 893
click at [227, 281] on button "None" at bounding box center [243, 275] width 123 height 18
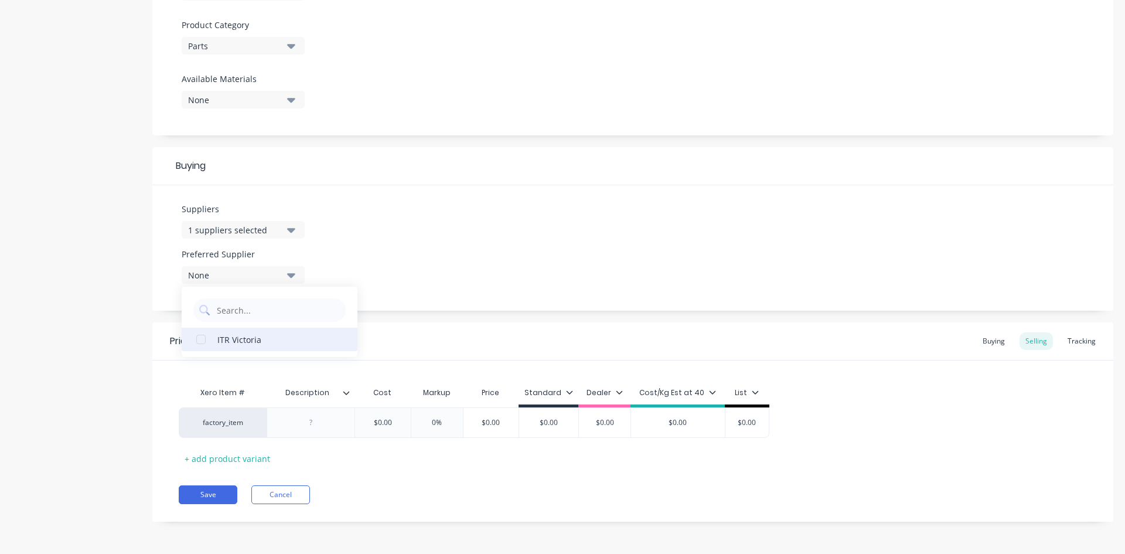
click at [241, 342] on div "ITR Victoria" at bounding box center [275, 339] width 117 height 12
type textarea "x"
drag, startPoint x: 93, startPoint y: 315, endPoint x: 108, endPoint y: 316, distance: 14.7
click at [100, 313] on div "Product details" at bounding box center [73, 92] width 123 height 893
drag, startPoint x: 315, startPoint y: 425, endPoint x: 392, endPoint y: 434, distance: 77.9
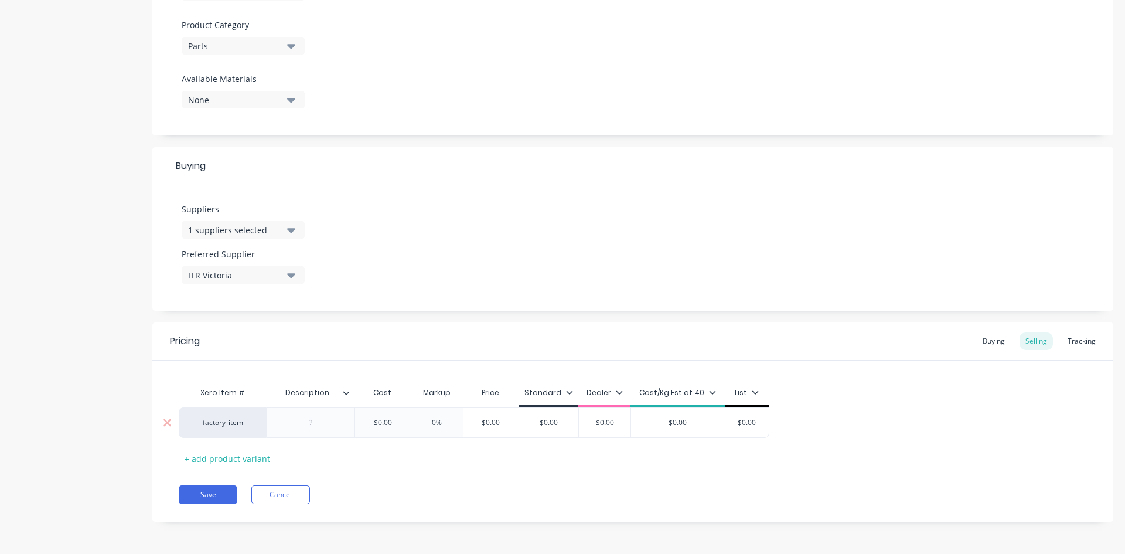
click at [315, 424] on div at bounding box center [311, 422] width 59 height 15
paste div
click at [482, 461] on div "Xero Item # Description Cost Markup Price Standard Dealer Cost/Kg Est at 40 Lis…" at bounding box center [633, 427] width 908 height 93
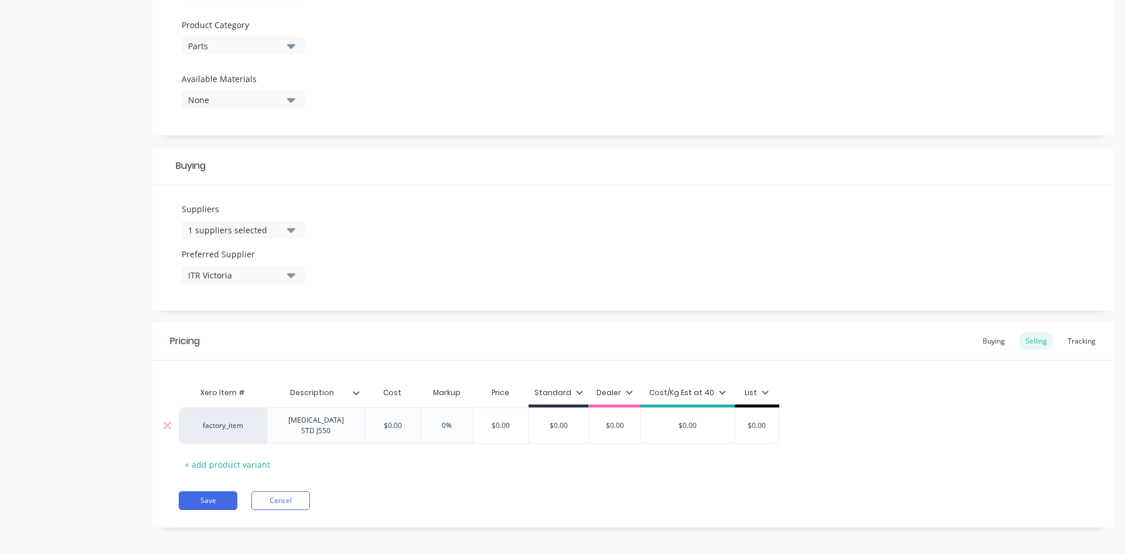
click at [342, 424] on div "[MEDICAL_DATA] STD J550" at bounding box center [316, 425] width 88 height 26
click at [354, 425] on div "[MEDICAL_DATA] STD J550" at bounding box center [316, 425] width 88 height 26
click at [411, 452] on div "Xero Item # Description Cost Markup Price Standard Dealer Cost/Kg Est at 40 Lis…" at bounding box center [633, 427] width 908 height 93
click at [358, 398] on div "Description" at bounding box center [314, 392] width 94 height 29
click at [356, 393] on icon at bounding box center [352, 392] width 7 height 7
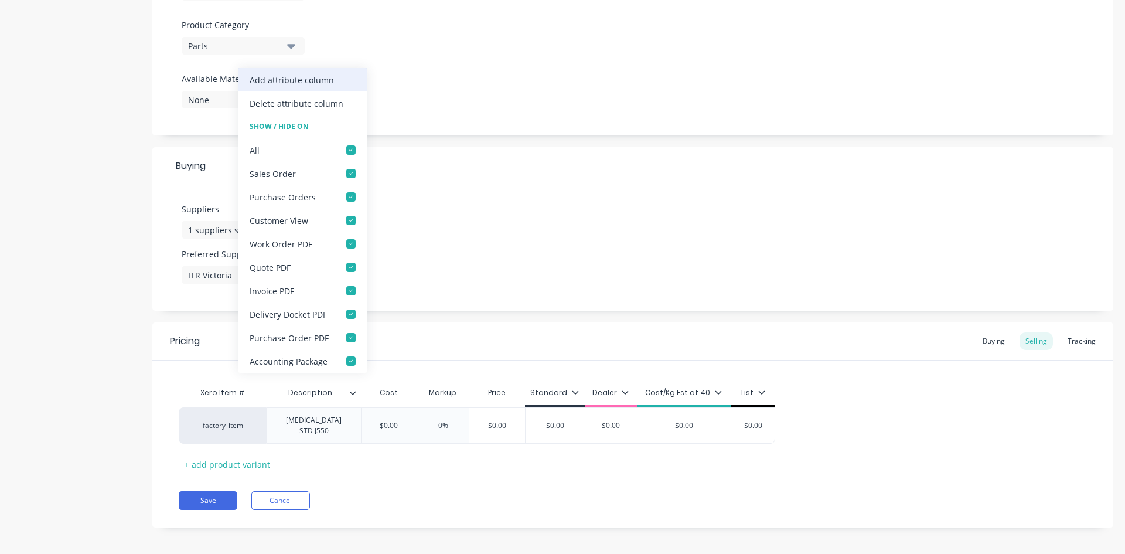
click at [325, 88] on div "Add attribute column" at bounding box center [302, 79] width 129 height 23
type textarea "x"
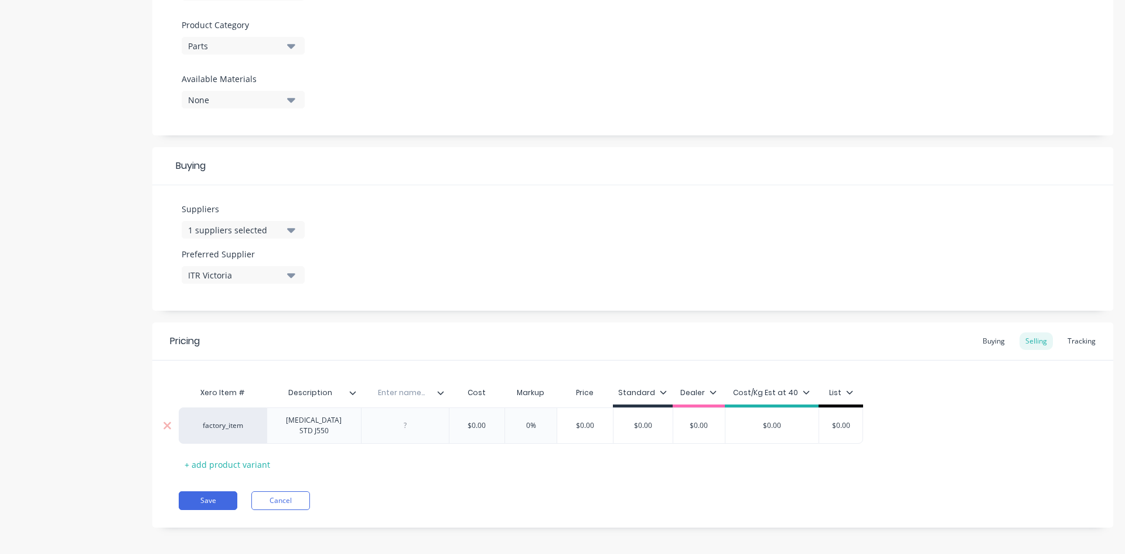
click at [406, 425] on div at bounding box center [404, 425] width 59 height 15
paste div
type textarea "x"
click at [451, 465] on div "Xero Item # Description Enter name... Cost Markup Price Standard Dealer Cost/Kg…" at bounding box center [633, 427] width 908 height 93
click at [418, 394] on input "text" at bounding box center [401, 392] width 81 height 11
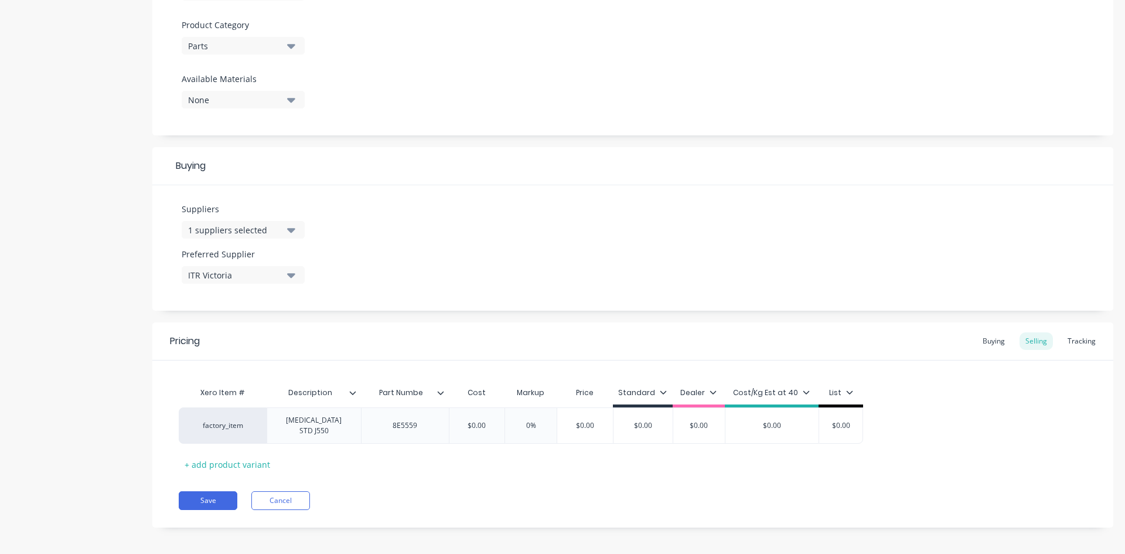
type input "Part Number"
type textarea "x"
click at [526, 511] on div "Pricing Buying Selling Tracking Xero Item # Description Part Number Cost Markup…" at bounding box center [632, 424] width 961 height 205
click at [482, 429] on div "$0.00" at bounding box center [477, 425] width 59 height 29
type input "$0.00"
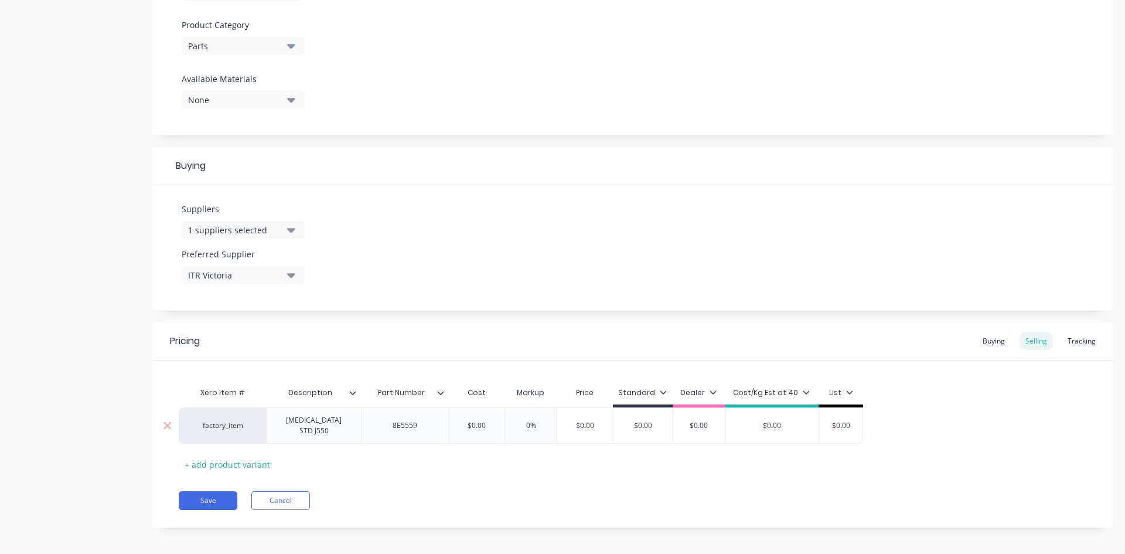
click at [482, 429] on div "$0.00" at bounding box center [477, 425] width 59 height 29
type textarea "x"
type input "$0.005"
click at [483, 420] on input "$0.005" at bounding box center [484, 425] width 71 height 11
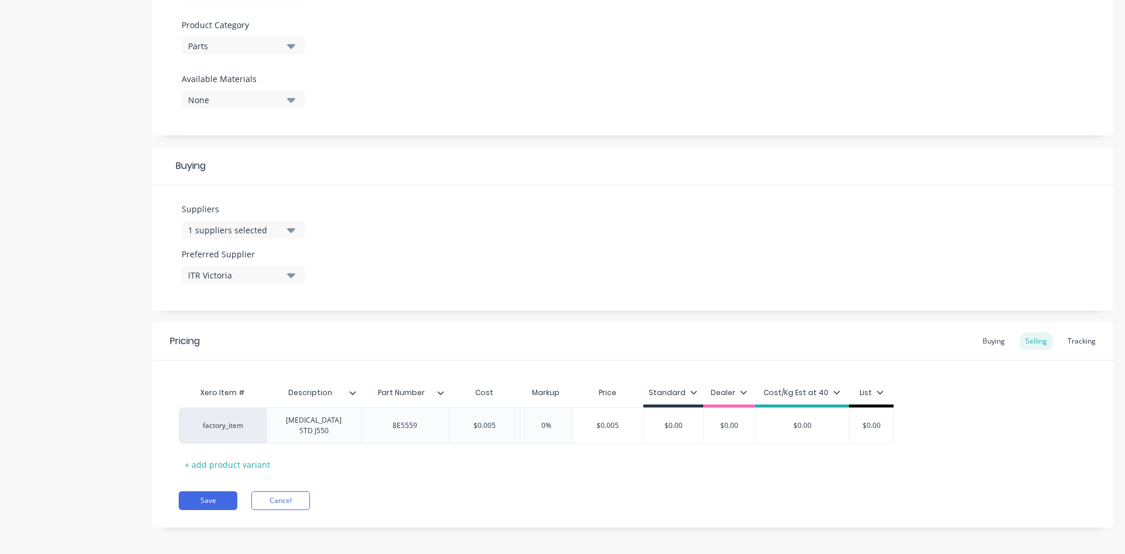
type textarea "x"
type input "$5"
click at [528, 467] on div "Pricing Buying Selling Tracking Xero Item # Description Part Number Cost Markup…" at bounding box center [632, 424] width 961 height 205
click at [1004, 369] on div "Xero Item # Description Part Number Cost Markup Price Standard Dealer Cost/Kg E…" at bounding box center [632, 416] width 961 height 113
click at [984, 339] on div "Buying" at bounding box center [993, 341] width 34 height 18
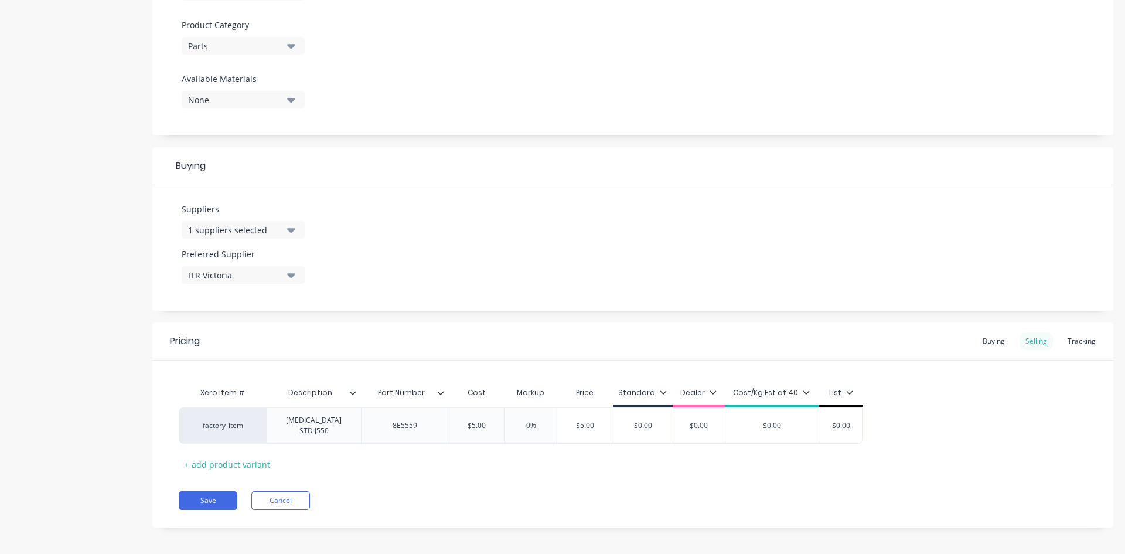
scroll to position [401, 0]
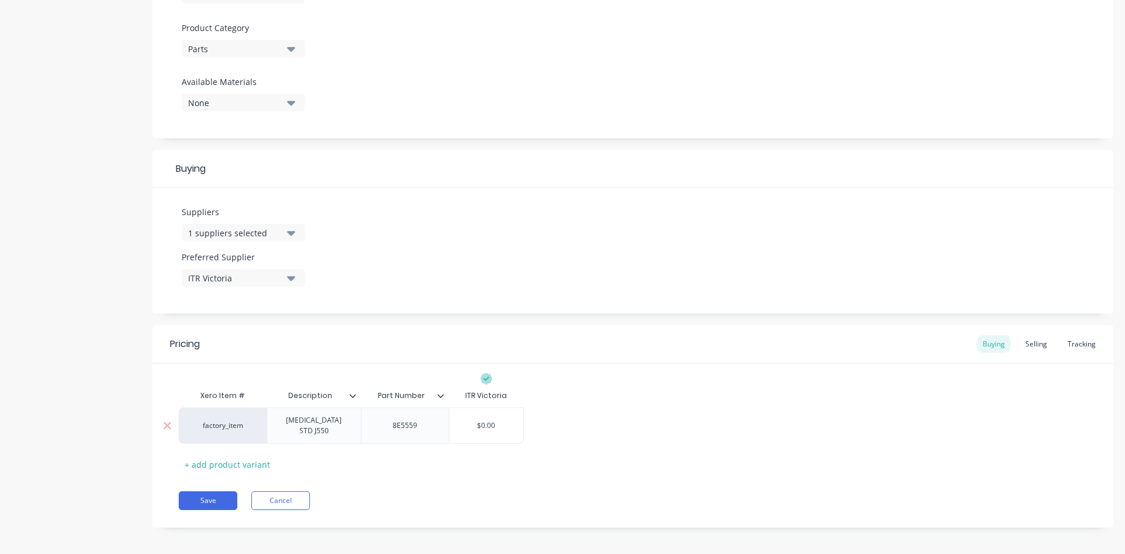
click at [484, 429] on div "$0.00" at bounding box center [486, 425] width 74 height 29
type input "$0.00"
click at [484, 429] on div "$0.00" at bounding box center [486, 425] width 74 height 29
type textarea "x"
type input "$0.005"
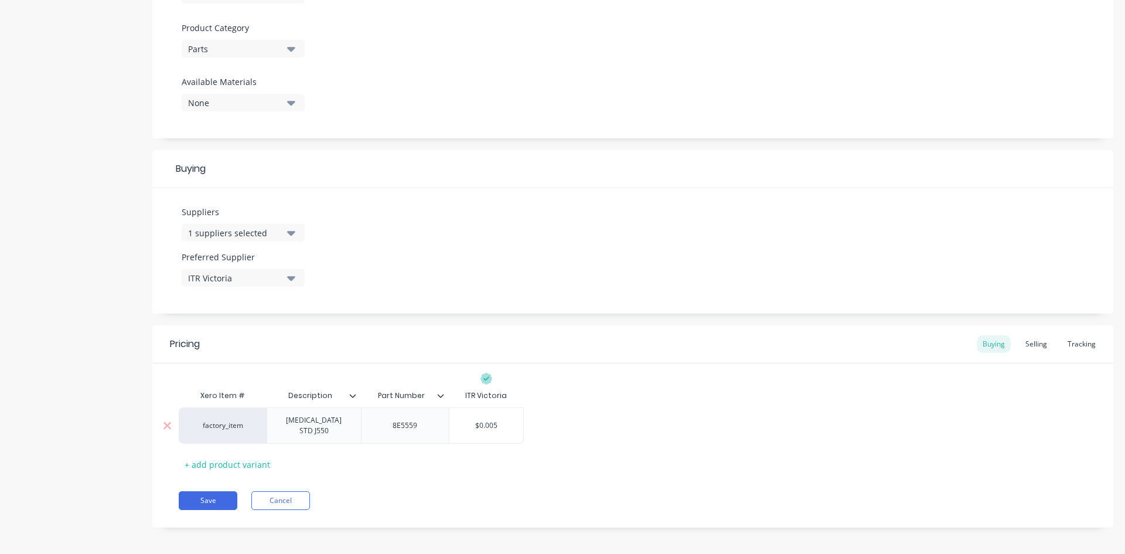
click at [483, 423] on input "$0.005" at bounding box center [486, 425] width 74 height 11
type textarea "x"
type input "$5"
click at [544, 462] on div "Xero Item # Description Part Number ITR Victoria factory_item RETAINER STD J550…" at bounding box center [633, 429] width 908 height 90
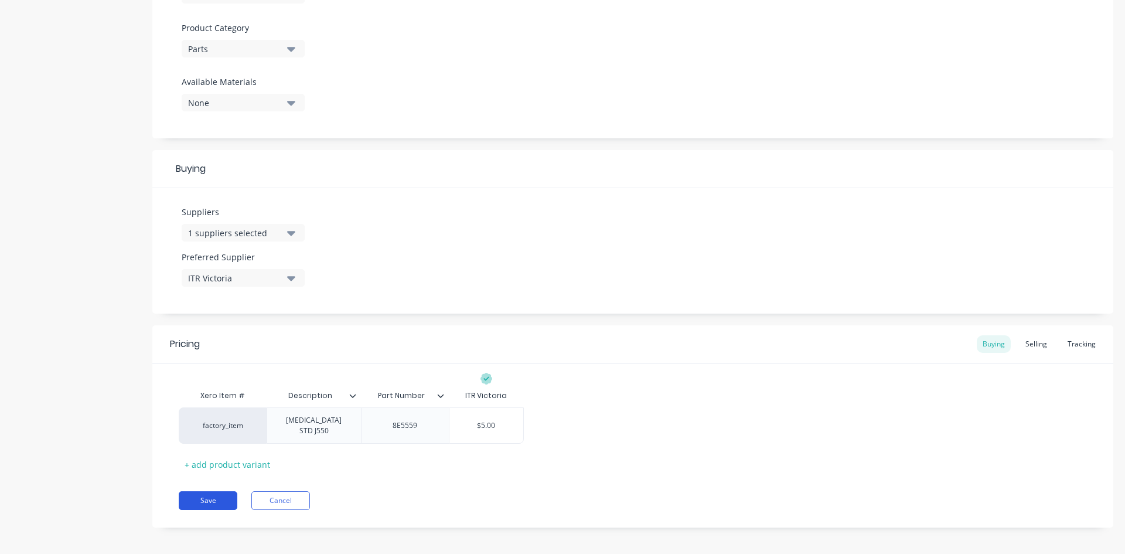
click at [201, 494] on button "Save" at bounding box center [208, 500] width 59 height 19
type textarea "x"
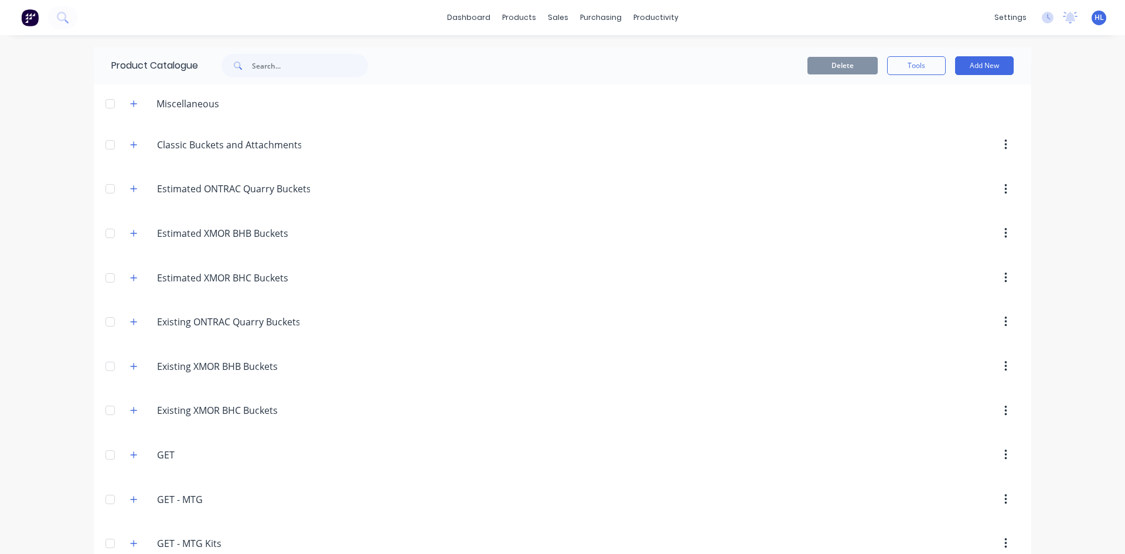
click at [1054, 134] on div "dashboard products sales purchasing productivity dashboard products Product Cat…" at bounding box center [562, 277] width 1125 height 554
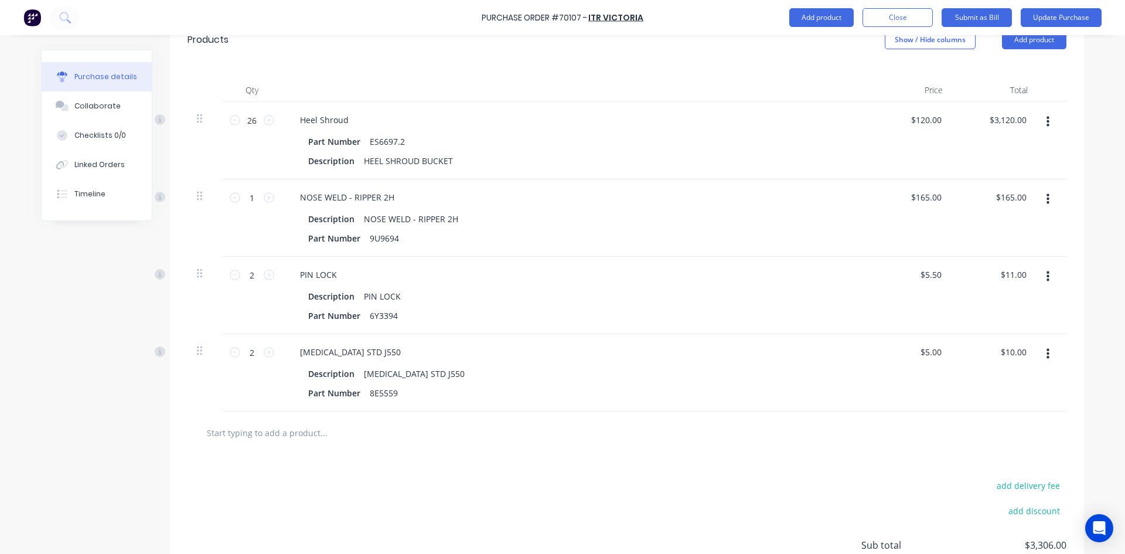
scroll to position [293, 0]
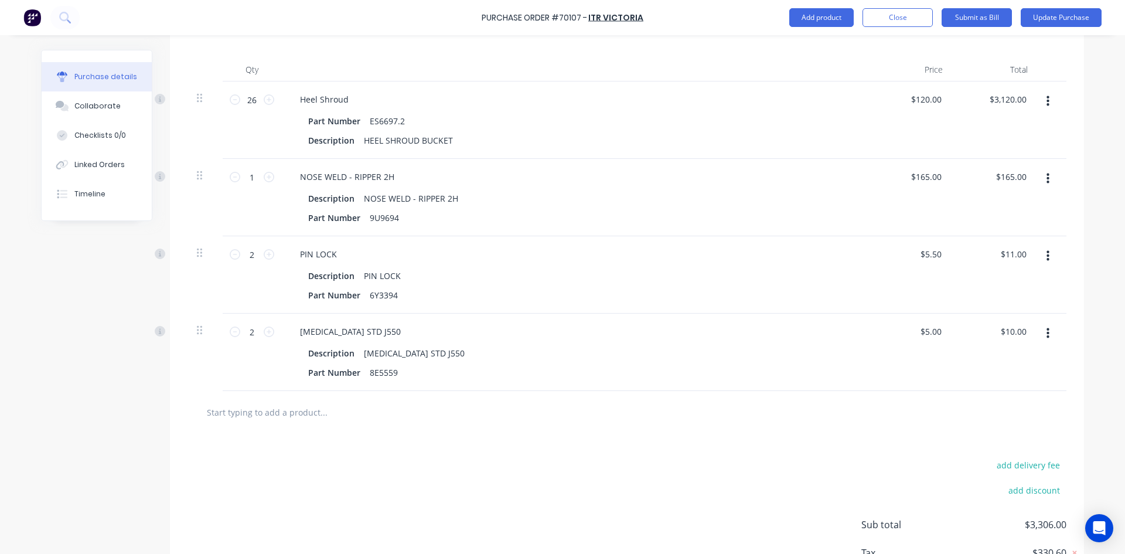
click at [1046, 259] on button "button" at bounding box center [1048, 255] width 28 height 21
click at [1015, 358] on button "Delete" at bounding box center [1012, 357] width 100 height 23
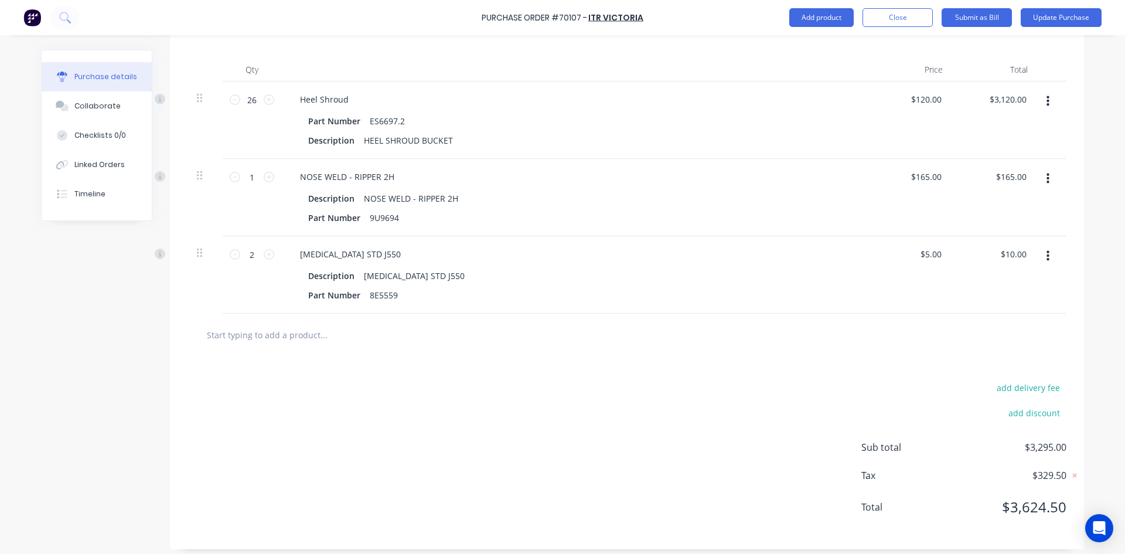
click at [1037, 248] on button "button" at bounding box center [1048, 255] width 28 height 21
click at [1013, 364] on button "Delete" at bounding box center [1012, 357] width 100 height 23
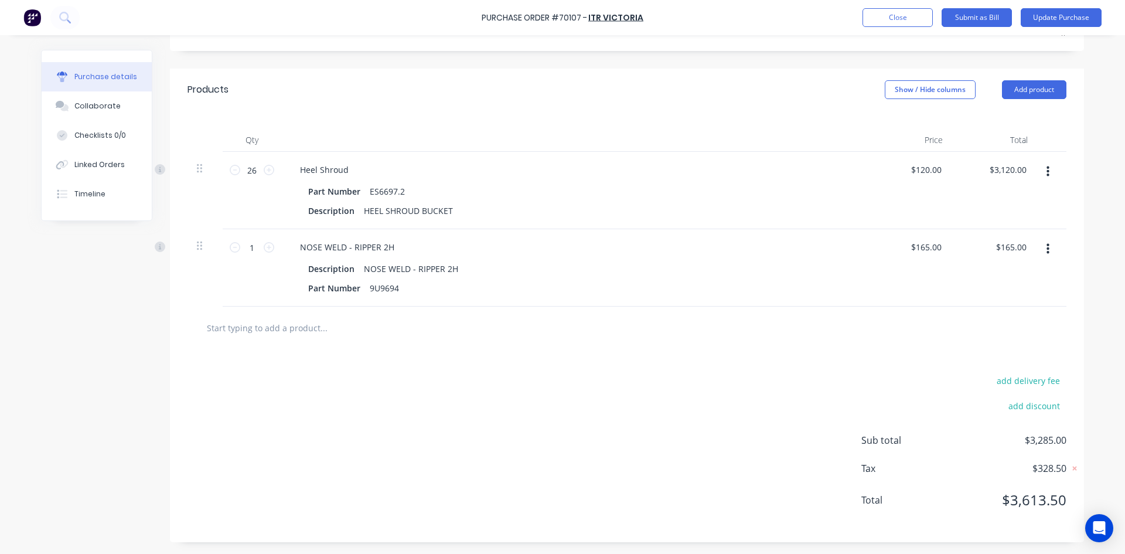
scroll to position [223, 0]
click at [1054, 81] on button "Add product" at bounding box center [1034, 89] width 64 height 19
click at [1023, 119] on div "Product catalogue" at bounding box center [1010, 119] width 90 height 17
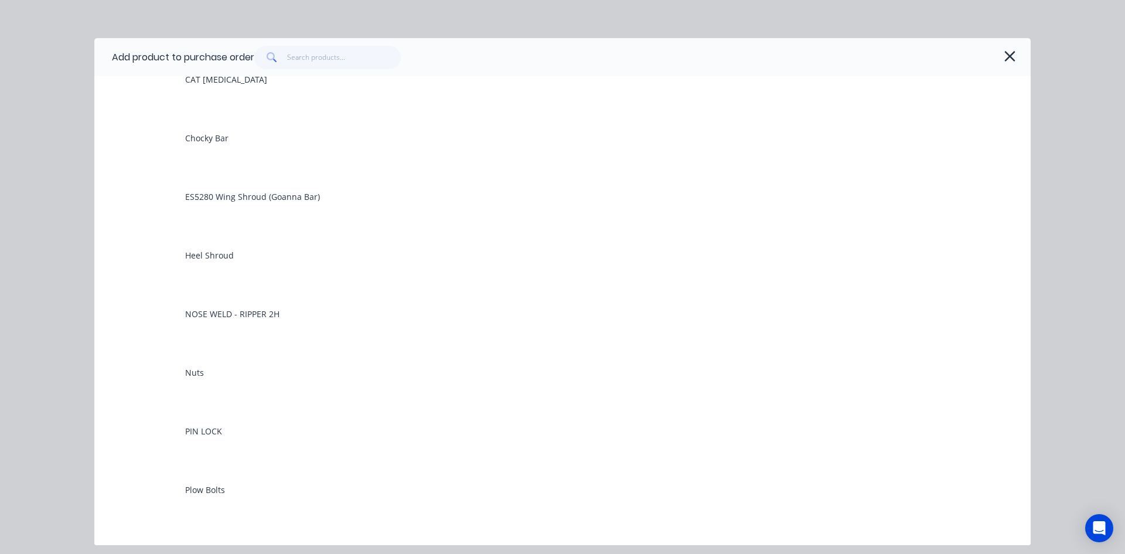
scroll to position [644, 0]
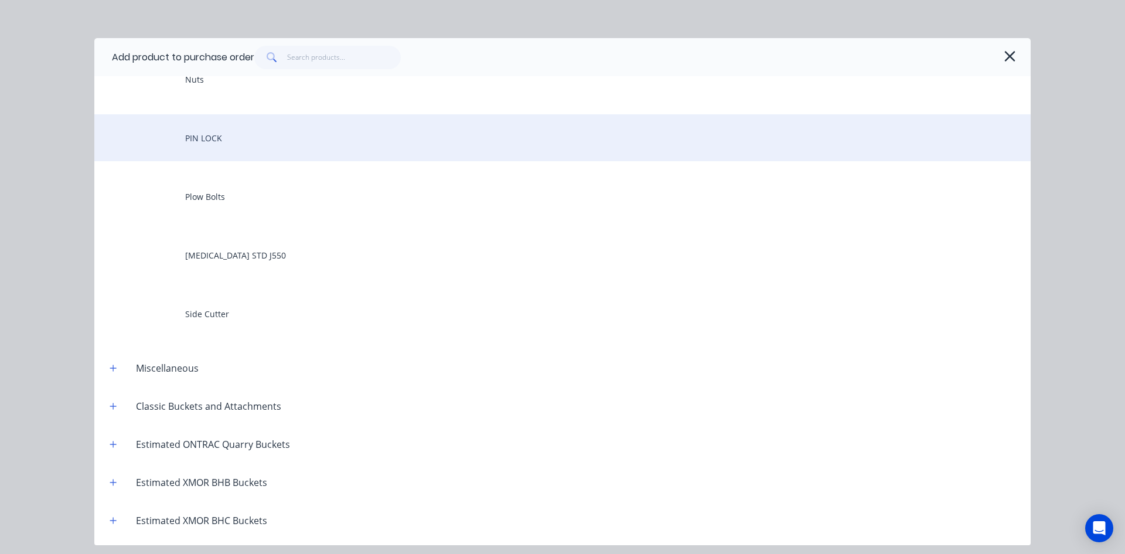
click at [299, 139] on div "PIN LOCK" at bounding box center [562, 137] width 936 height 47
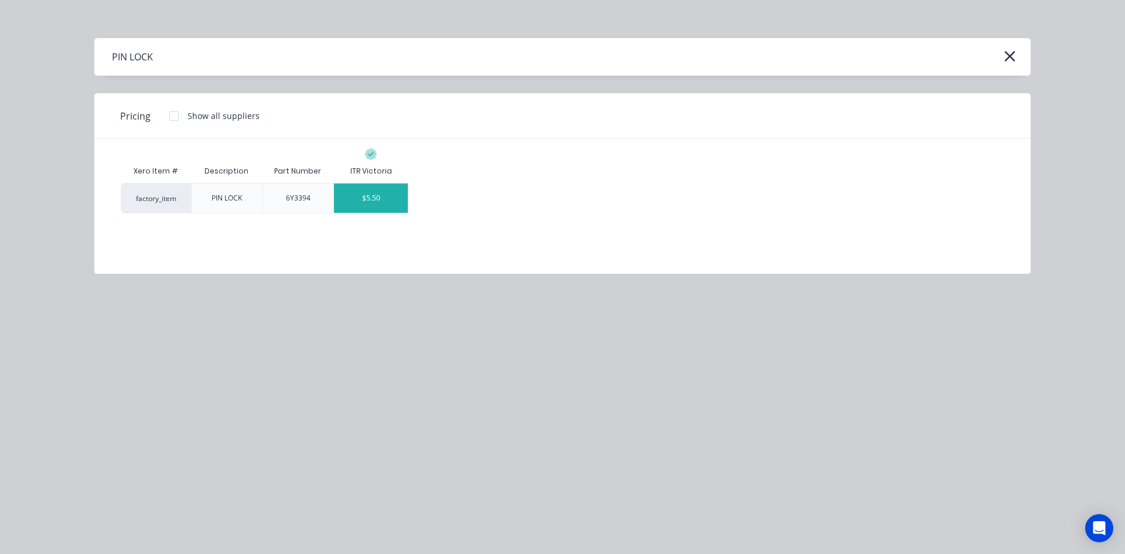
click at [373, 202] on div "$5.50" at bounding box center [371, 197] width 74 height 29
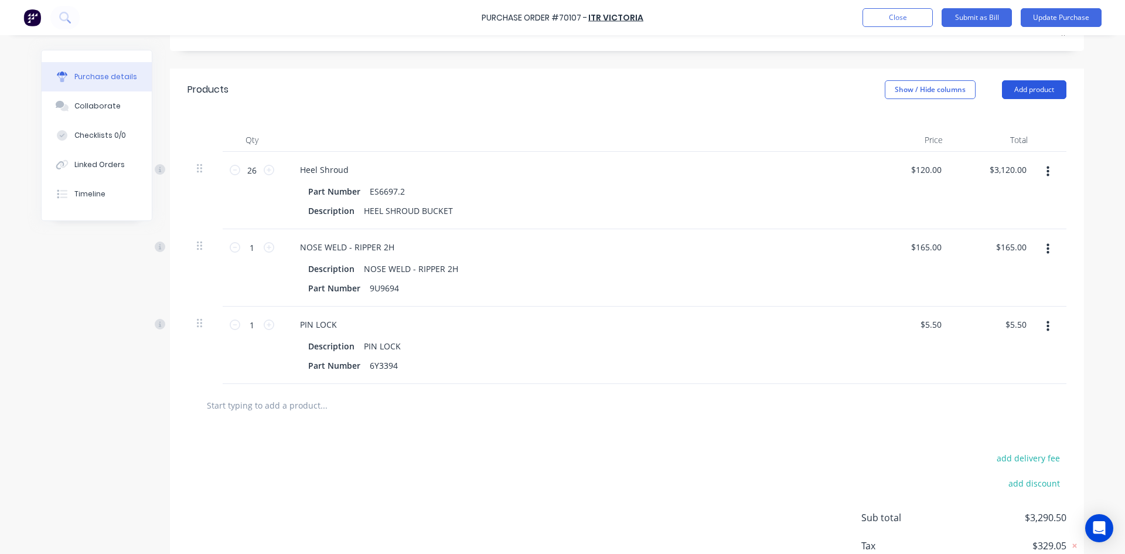
click at [1032, 83] on button "Add product" at bounding box center [1034, 89] width 64 height 19
click at [1025, 106] on div "Product catalogue Basic product Lineal metre product Square metre product Notes…" at bounding box center [1010, 178] width 111 height 146
click at [1019, 117] on div "Product catalogue" at bounding box center [1010, 119] width 90 height 17
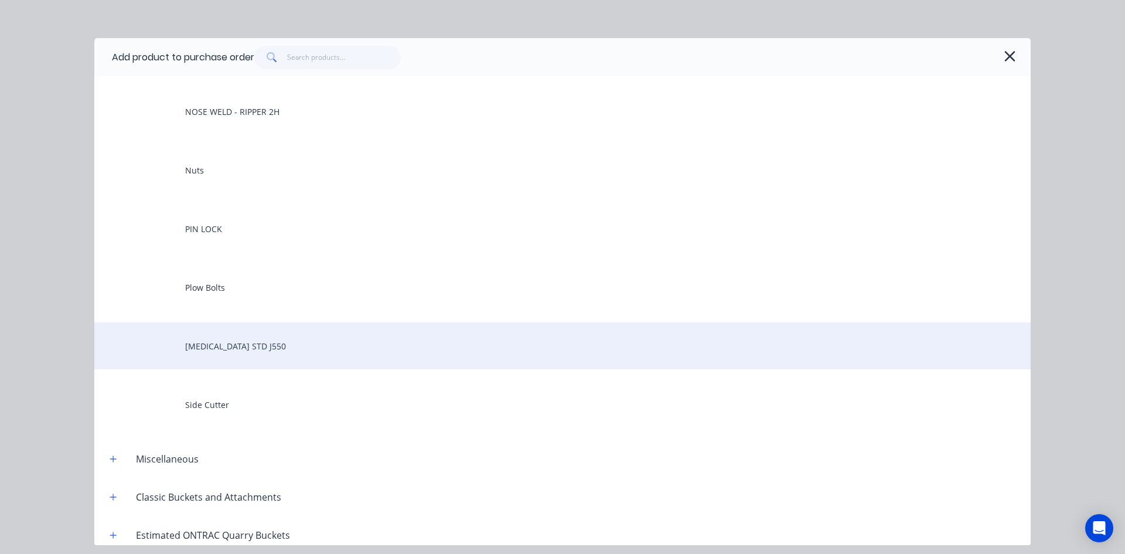
scroll to position [703, 0]
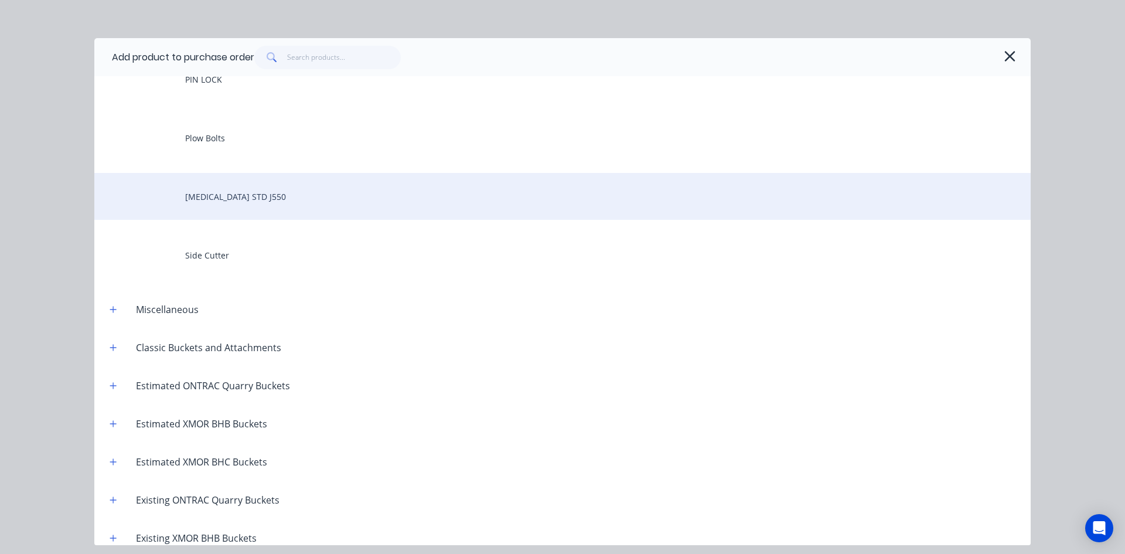
click at [276, 202] on div "[MEDICAL_DATA] STD J550" at bounding box center [562, 196] width 936 height 47
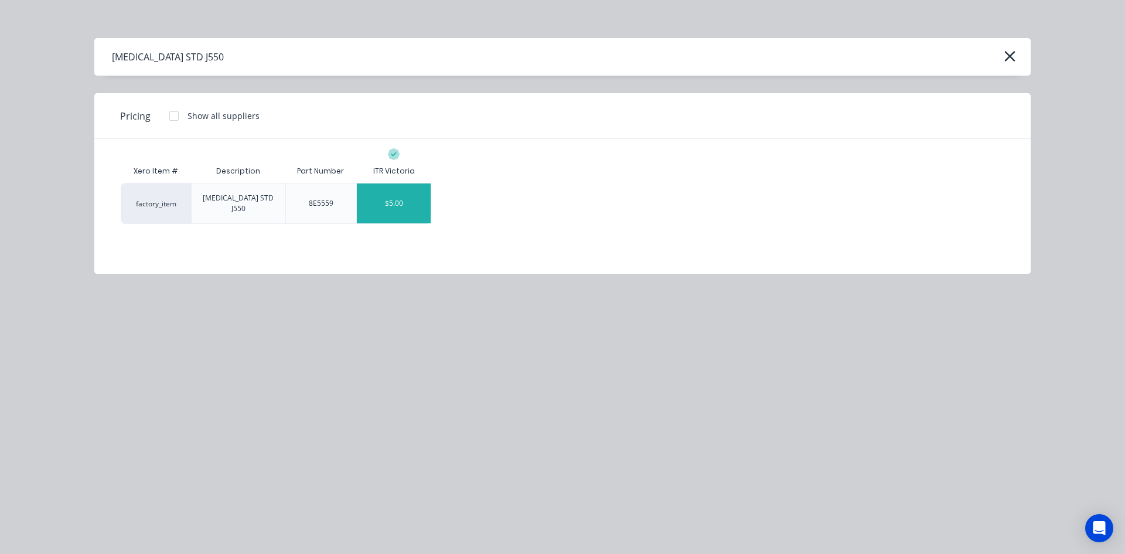
click at [381, 196] on div "$5.00" at bounding box center [394, 203] width 74 height 40
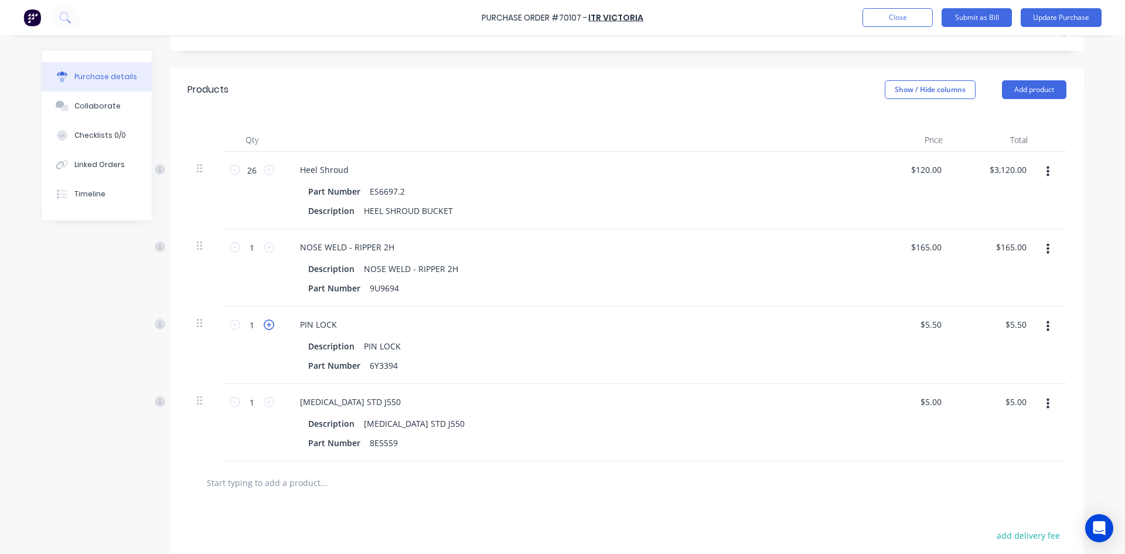
click at [270, 328] on div "1 1" at bounding box center [252, 344] width 59 height 77
click at [268, 327] on icon at bounding box center [269, 324] width 11 height 11
type textarea "x"
type input "2"
type input "$11.00"
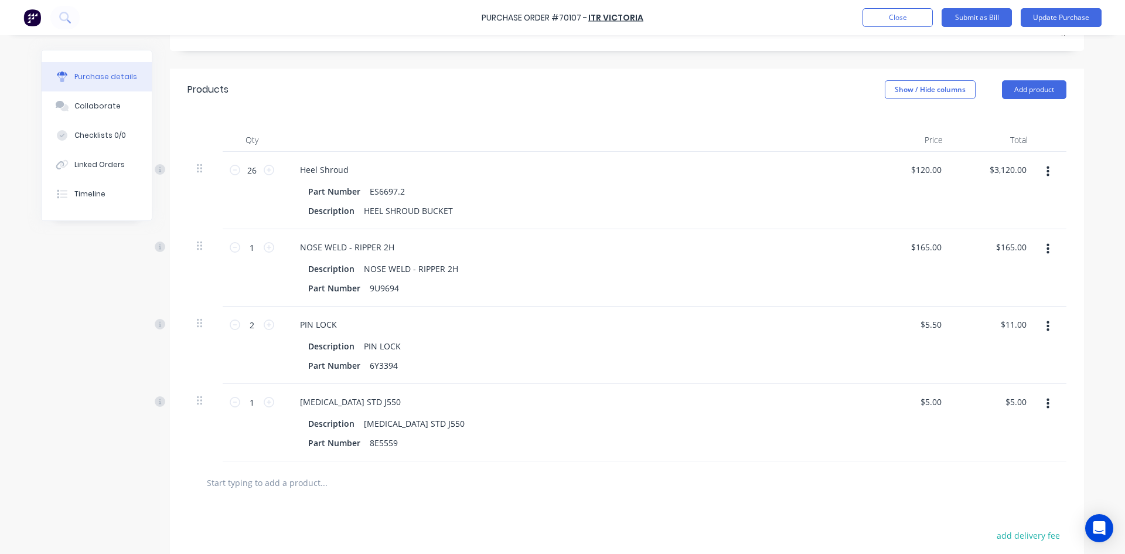
click at [261, 395] on div "1 1" at bounding box center [252, 402] width 40 height 18
click at [265, 399] on icon at bounding box center [269, 402] width 11 height 11
type textarea "x"
type input "2"
type input "$10.00"
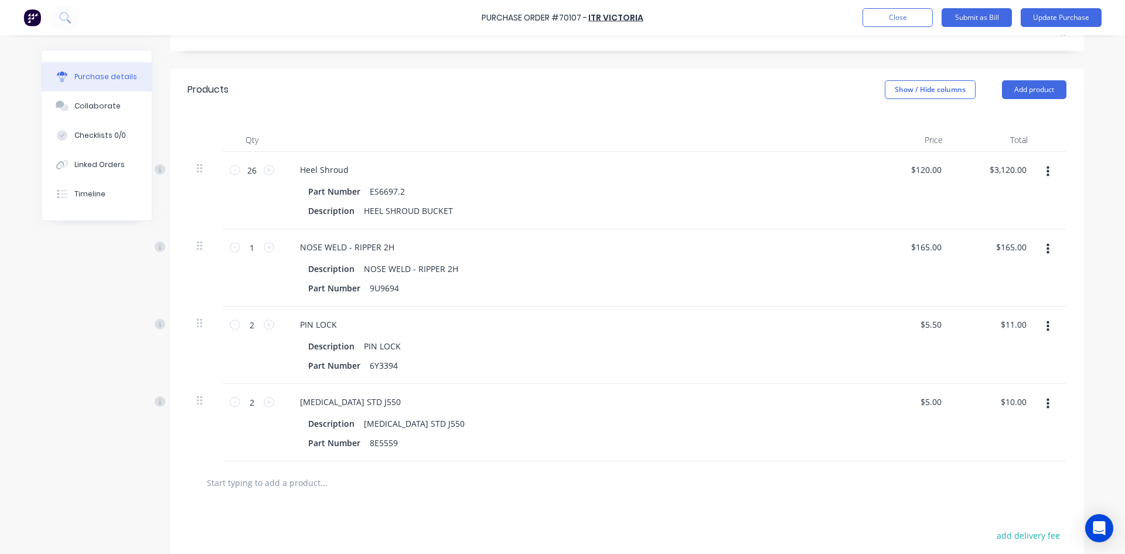
click at [134, 459] on div "Created by Hayden Created 06/10/25 Required 06/10/25 Status Draft Contact Micha…" at bounding box center [562, 261] width 1043 height 869
click at [131, 458] on div "Created by Hayden Created 06/10/25 Required 06/10/25 Status Draft Contact Micha…" at bounding box center [562, 261] width 1043 height 869
click at [66, 487] on div "Created by Hayden Created 06/10/25 Required 06/10/25 Status Draft Contact Micha…" at bounding box center [562, 261] width 1043 height 869
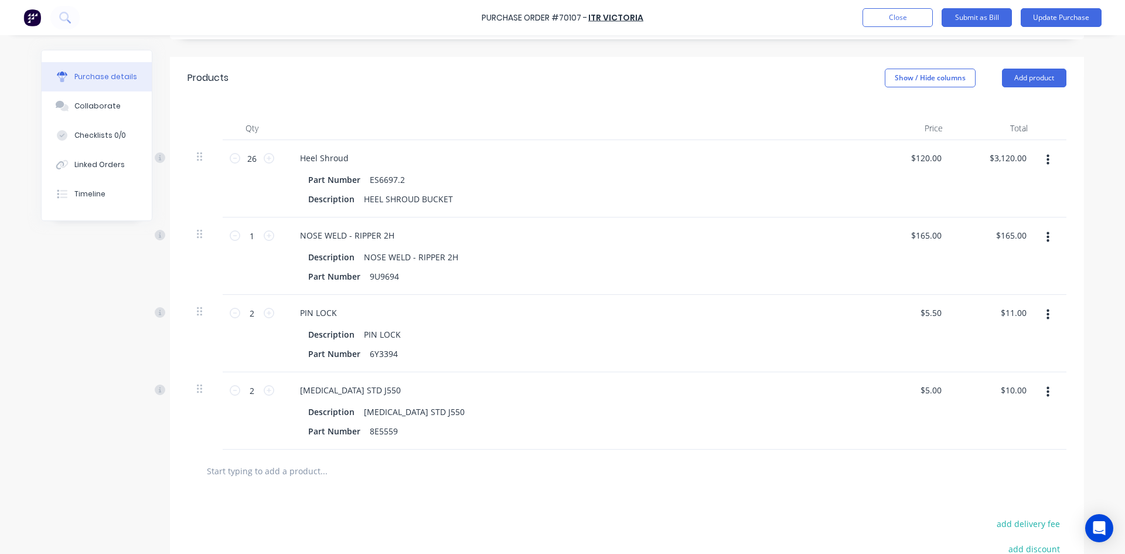
scroll to position [0, 0]
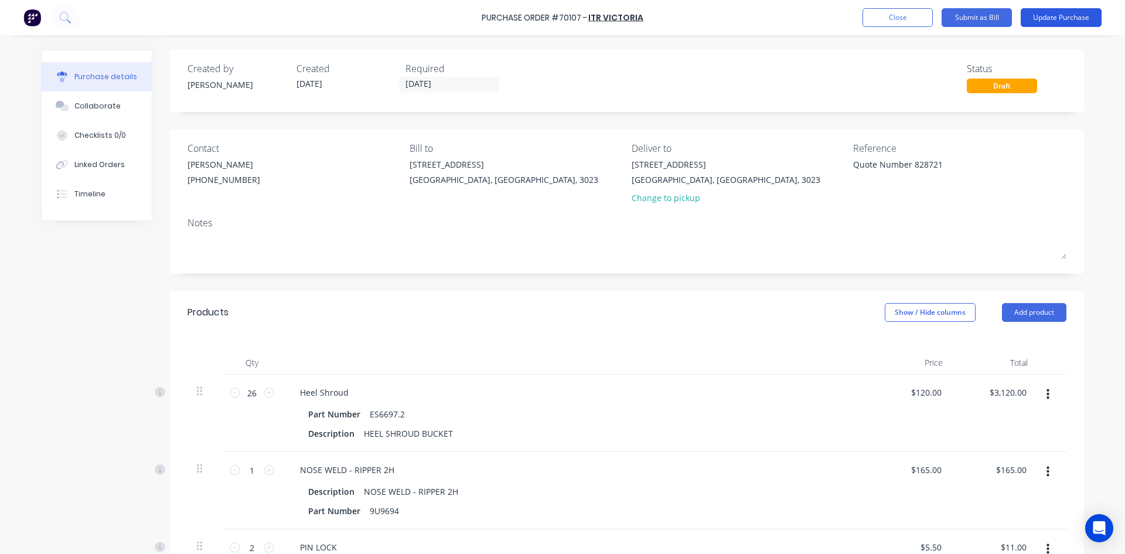
click at [1078, 26] on button "Update Purchase" at bounding box center [1060, 17] width 81 height 19
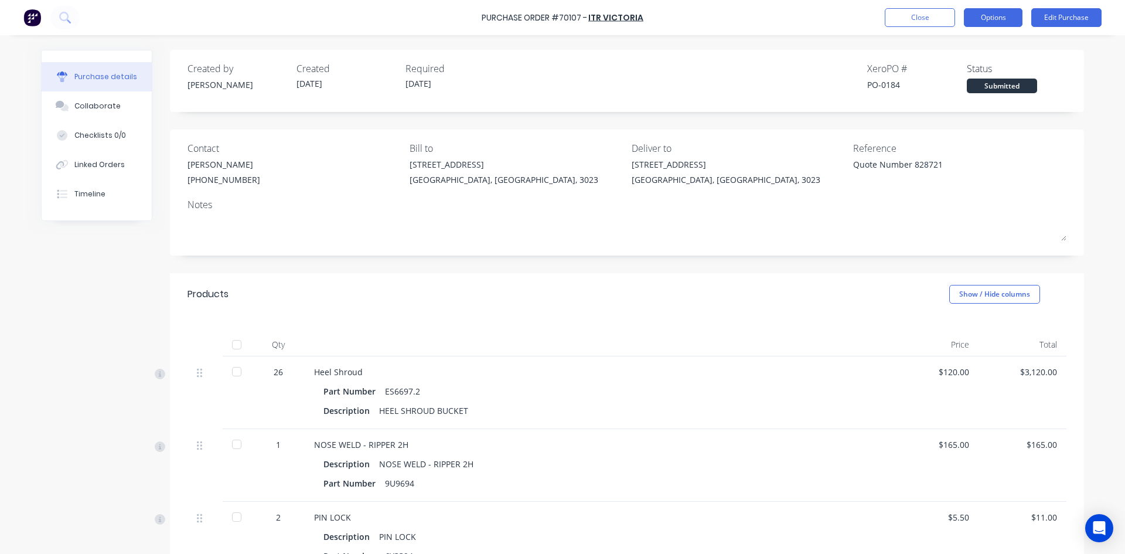
click at [1005, 14] on button "Options" at bounding box center [993, 17] width 59 height 19
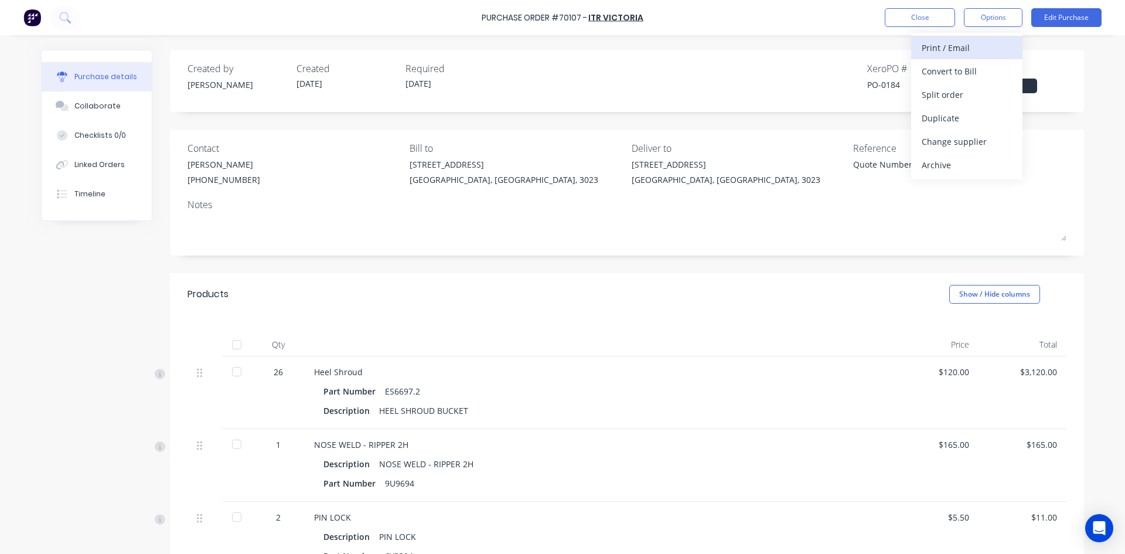
click at [991, 45] on div "Print / Email" at bounding box center [966, 47] width 90 height 17
click at [980, 70] on div "With pricing" at bounding box center [966, 71] width 90 height 17
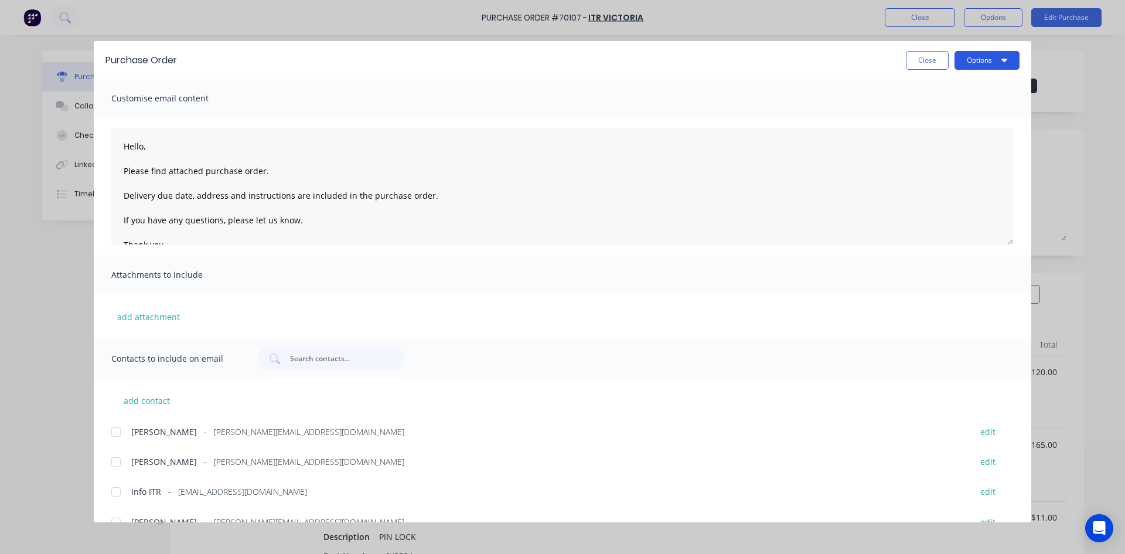
click at [979, 51] on button "Options" at bounding box center [986, 60] width 65 height 19
click at [972, 84] on div "Preview" at bounding box center [963, 89] width 90 height 17
type textarea "x"
click at [144, 146] on textarea "Hello, Please find attached purchase order. Delivery due date, address and inst…" at bounding box center [562, 186] width 902 height 117
click at [144, 148] on textarea "Hello ITR, Please find attached purchase order. Delivery due date, address and …" at bounding box center [562, 186] width 902 height 117
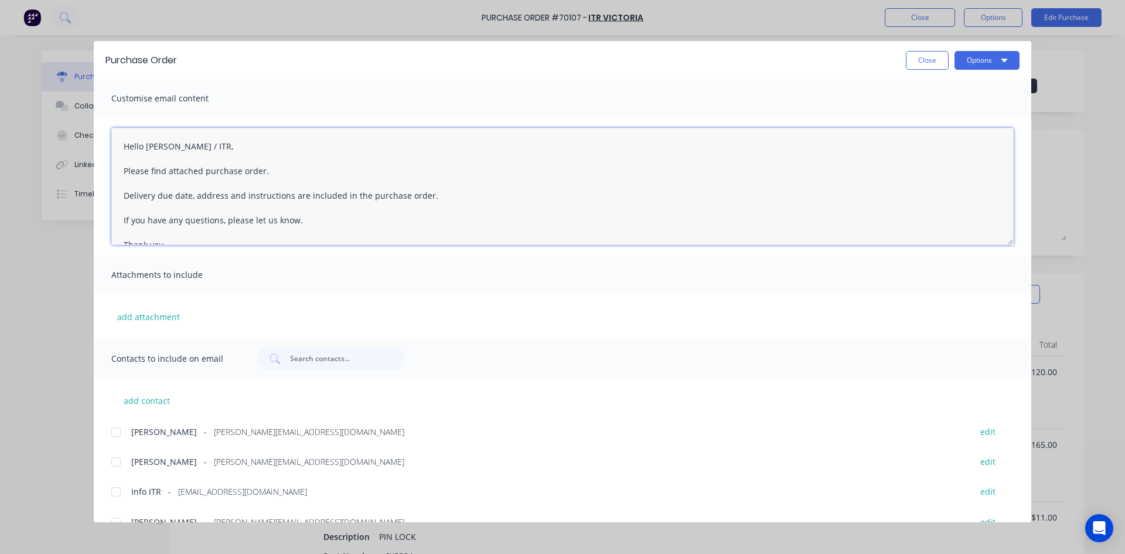
click at [262, 173] on textarea "Hello Michael / ITR, Please find attached purchase order. Delivery due date, ad…" at bounding box center [562, 186] width 902 height 117
drag, startPoint x: 158, startPoint y: 197, endPoint x: 268, endPoint y: 225, distance: 113.7
click at [194, 197] on textarea "Hello Michael / ITR, Please find attached purchase order #70107. Delivery due d…" at bounding box center [562, 186] width 902 height 117
click at [319, 217] on textarea "Hello Michael / ITR, Please find attached purchase order #70107. Delivery addre…" at bounding box center [562, 186] width 902 height 117
click at [335, 206] on textarea "Hello Michael / ITR, Please find attached purchase order #70107. Delivery addre…" at bounding box center [562, 186] width 902 height 117
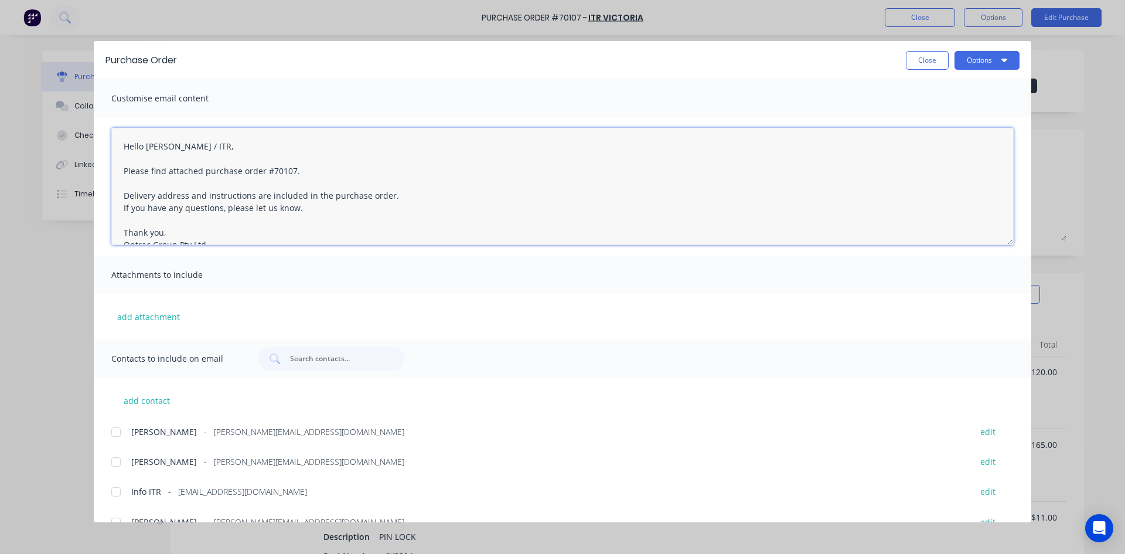
click at [336, 179] on textarea "Hello Michael / ITR, Please find attached purchase order #70107. Delivery addre…" at bounding box center [562, 186] width 902 height 117
click at [418, 189] on textarea "Hello Michael / ITR, Please find attached purchase order #70107. Delivery addre…" at bounding box center [562, 186] width 902 height 117
click at [414, 211] on textarea "Hello Michael / ITR, Please find attached purchase order #70107. Delivery addre…" at bounding box center [562, 186] width 902 height 117
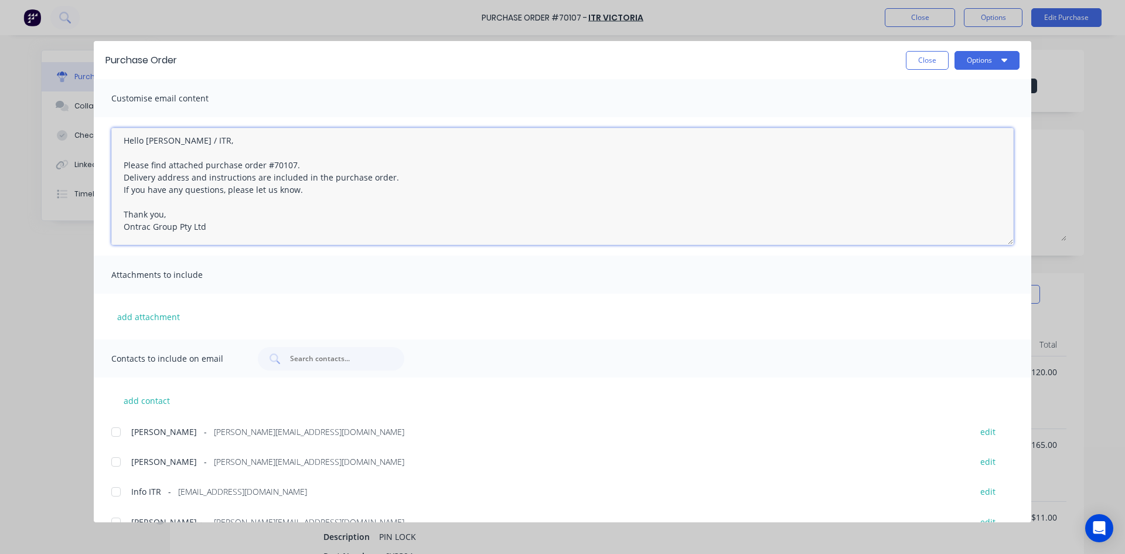
scroll to position [22, 0]
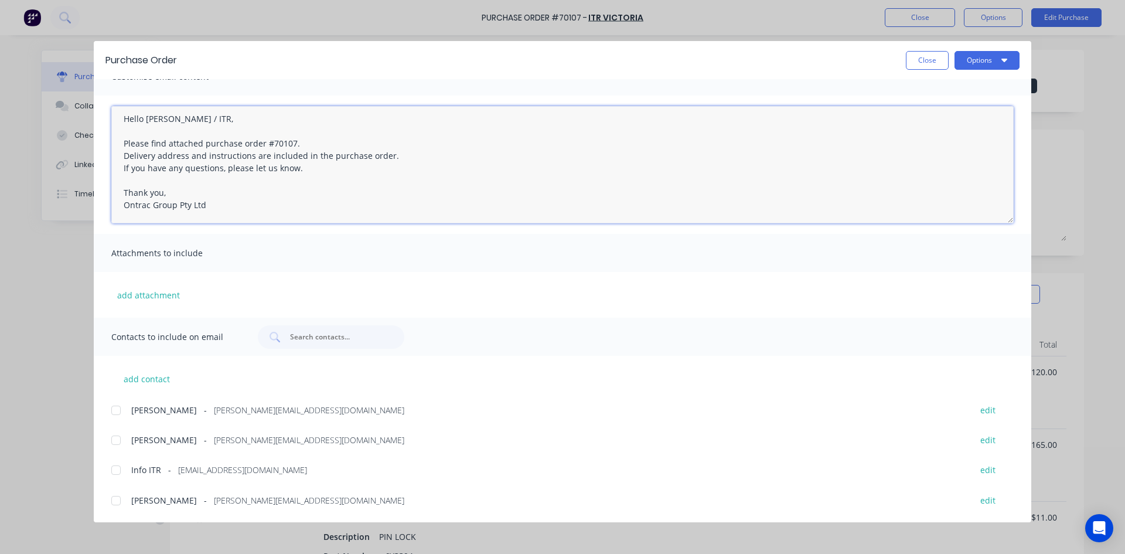
click at [117, 500] on div at bounding box center [115, 500] width 23 height 23
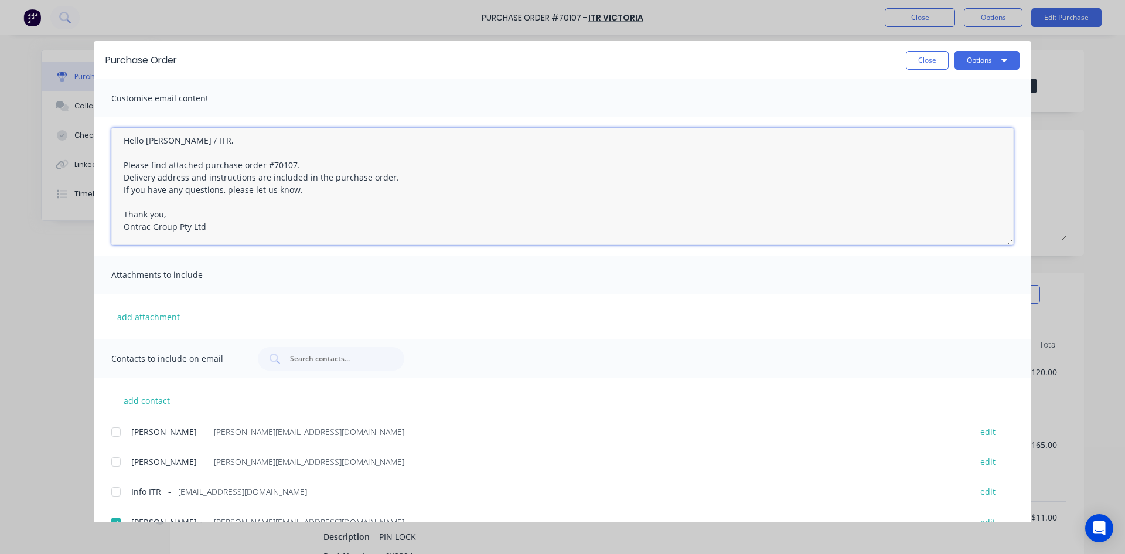
type textarea "Hello Michael / ITR, Please find attached purchase order #70107. Delivery addre…"
click at [999, 62] on button "Options" at bounding box center [986, 60] width 65 height 19
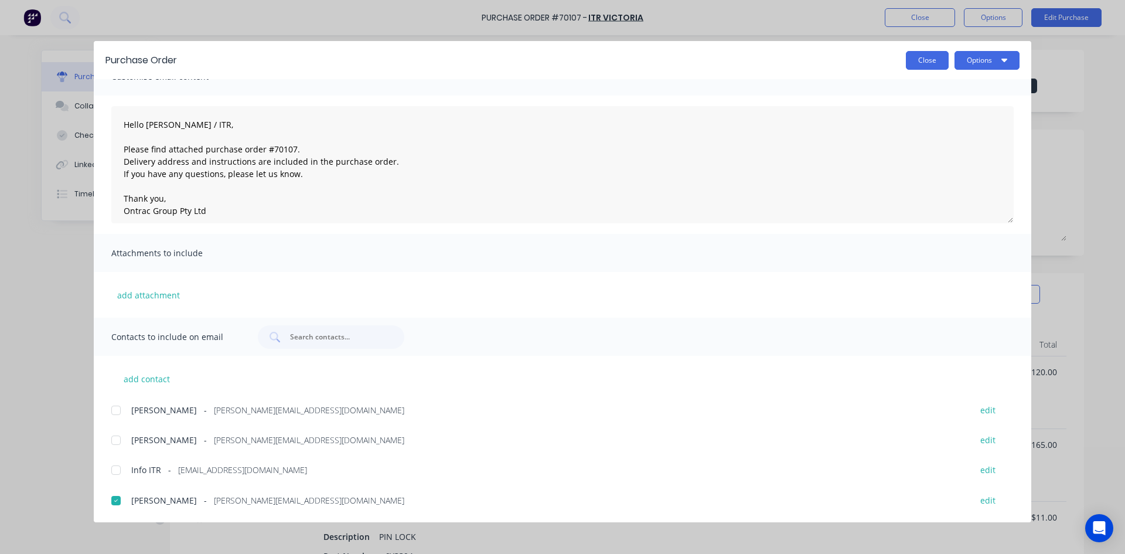
click at [937, 64] on button "Close" at bounding box center [927, 60] width 43 height 19
type textarea "x"
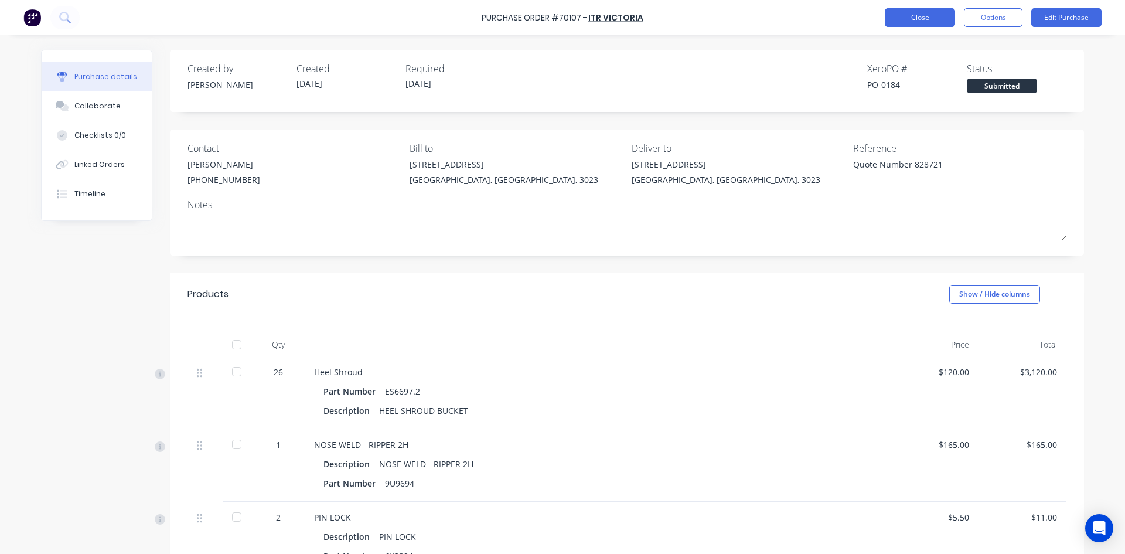
click at [897, 11] on button "Close" at bounding box center [920, 17] width 70 height 19
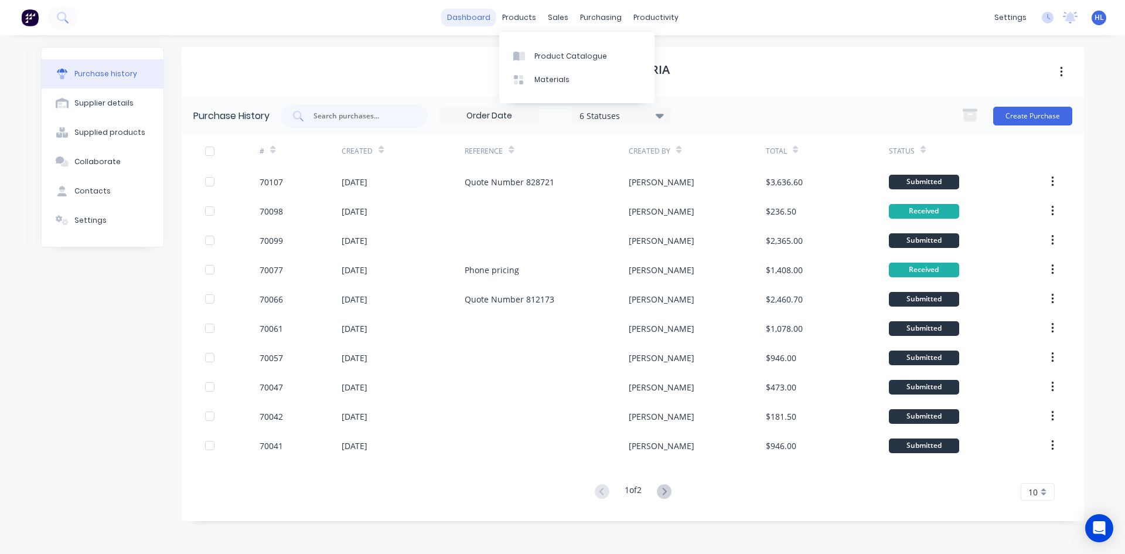
click at [467, 18] on link "dashboard" at bounding box center [468, 18] width 55 height 18
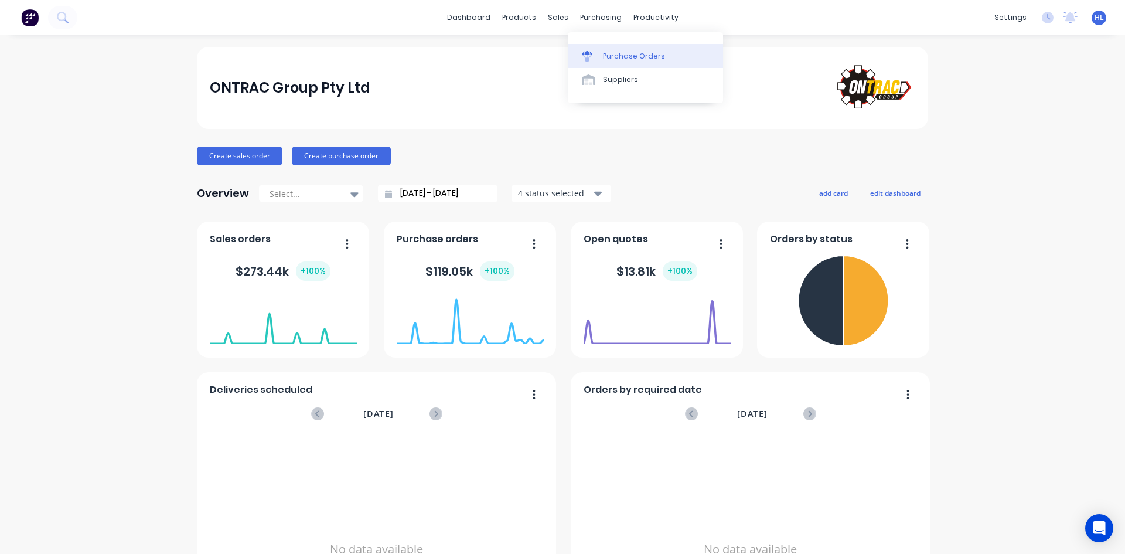
click at [629, 56] on div "Purchase Orders" at bounding box center [634, 56] width 62 height 11
